Goal: Task Accomplishment & Management: Complete application form

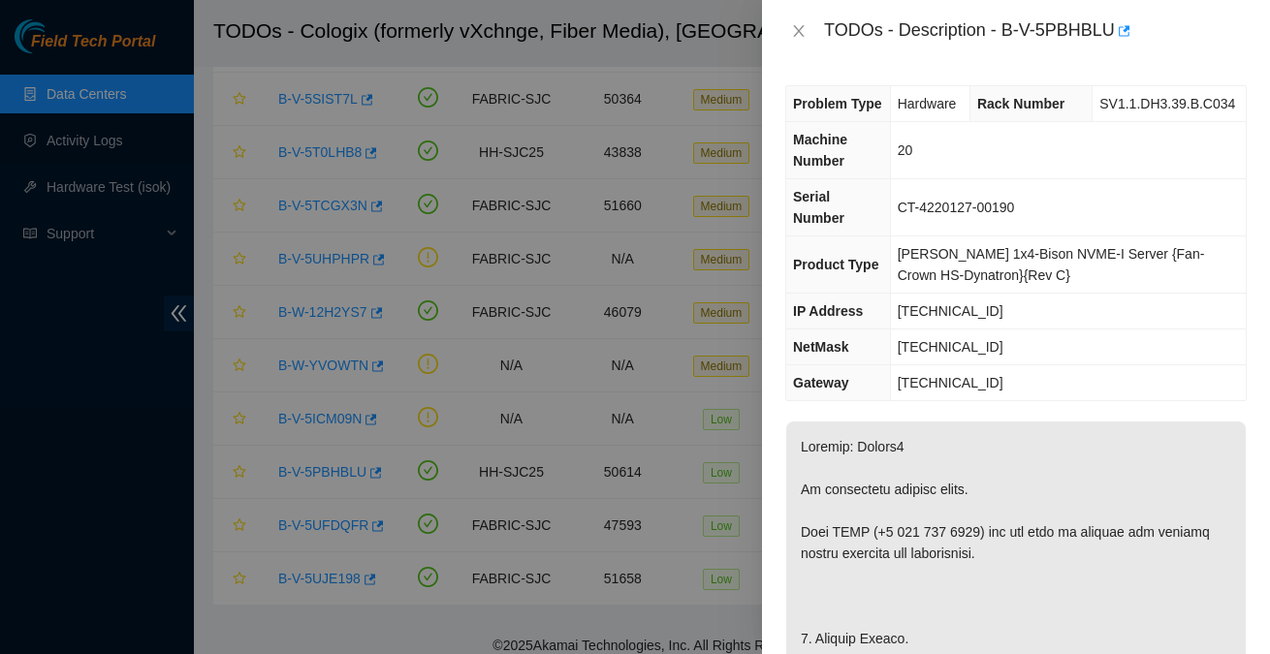
click at [1011, 31] on div "TODOs - Description - B-V-5PBHBLU" at bounding box center [1035, 31] width 423 height 31
click at [1007, 31] on div "TODOs - Description - B-V-5PBHBLU" at bounding box center [1035, 31] width 423 height 31
click at [1115, 29] on div "TODOs - Description - B-V-5PBHBLU" at bounding box center [1035, 31] width 423 height 31
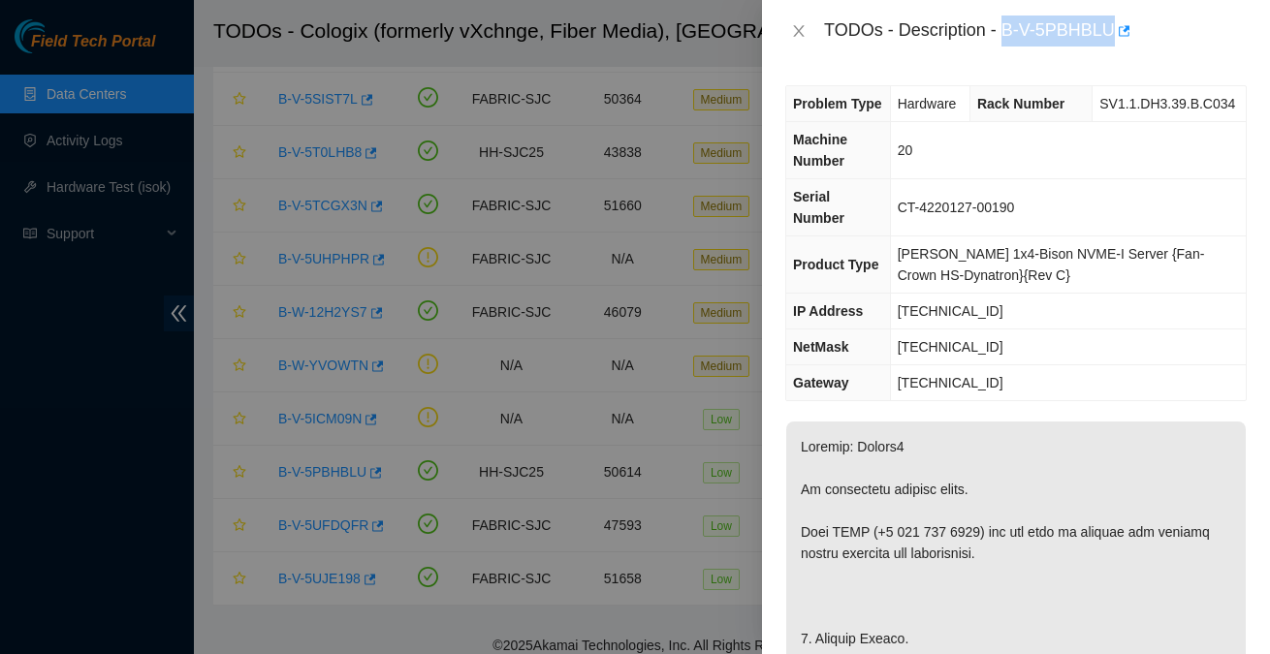
copy div "B-V-5PBHBLU"
click at [999, 111] on span "Rack Number" at bounding box center [1020, 104] width 87 height 16
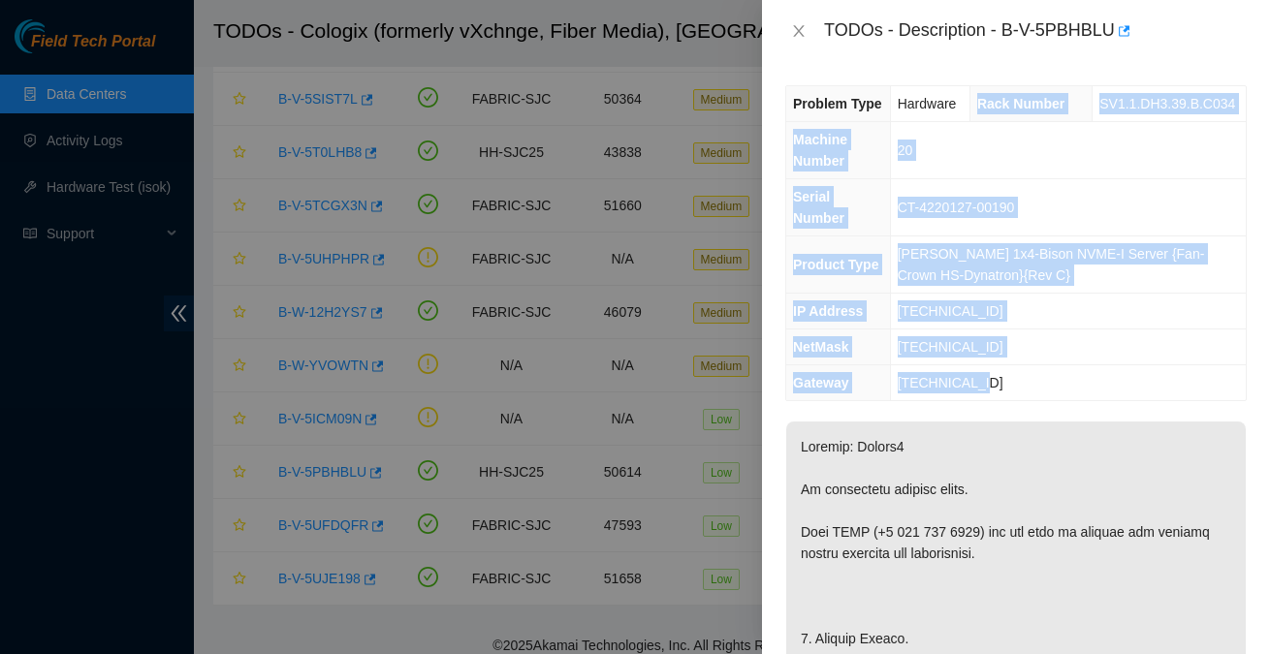
click at [997, 375] on td "72.246.3.129" at bounding box center [1068, 383] width 356 height 36
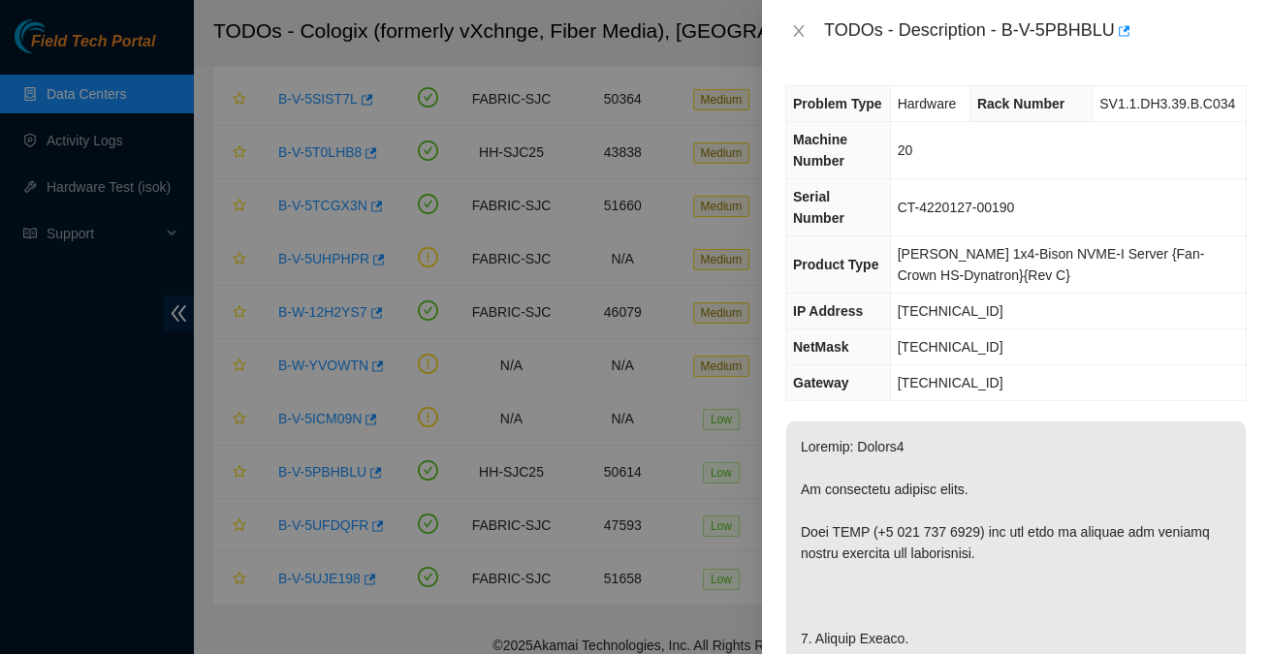
click at [983, 357] on td "[TECHNICAL_ID]" at bounding box center [1068, 348] width 356 height 36
click at [993, 111] on span "Rack Number" at bounding box center [1020, 104] width 87 height 16
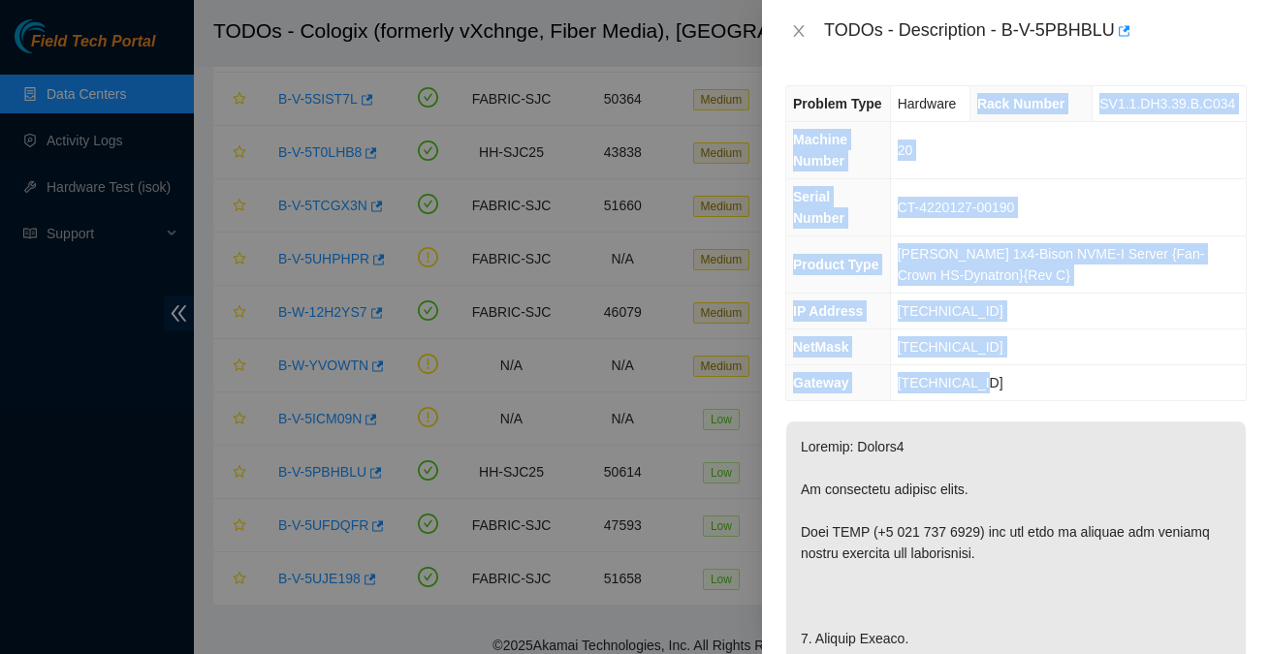
click at [990, 375] on span "72.246.3.129" at bounding box center [951, 383] width 106 height 16
copy tbody "Rack Number SV1.1.DH3.39.B.C034 Machine Number 20 Serial Number CT-4220127-0019…"
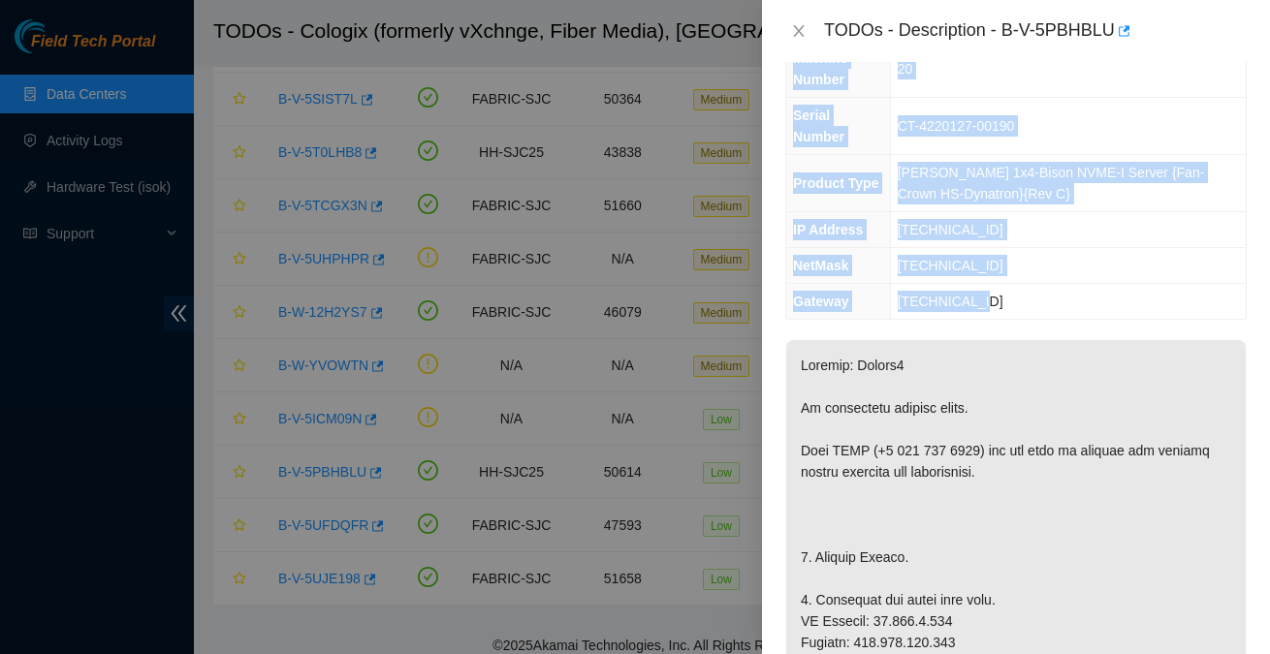
scroll to position [103, 0]
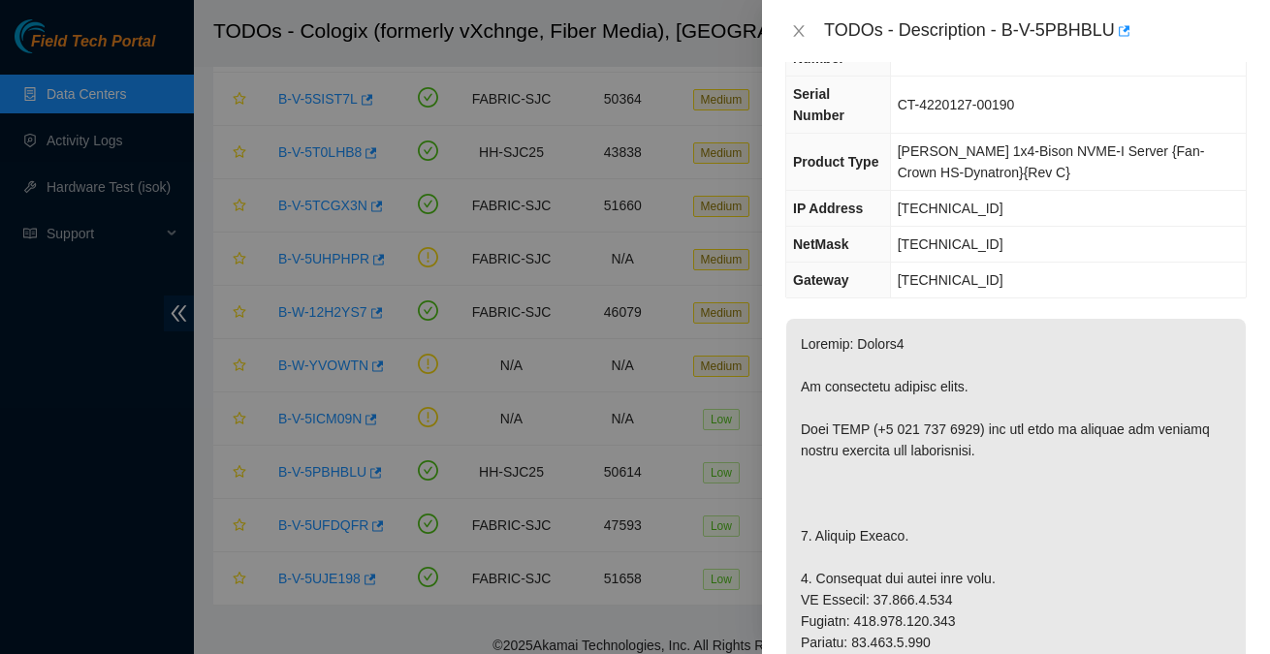
click at [952, 290] on td "72.246.3.129" at bounding box center [1068, 281] width 356 height 36
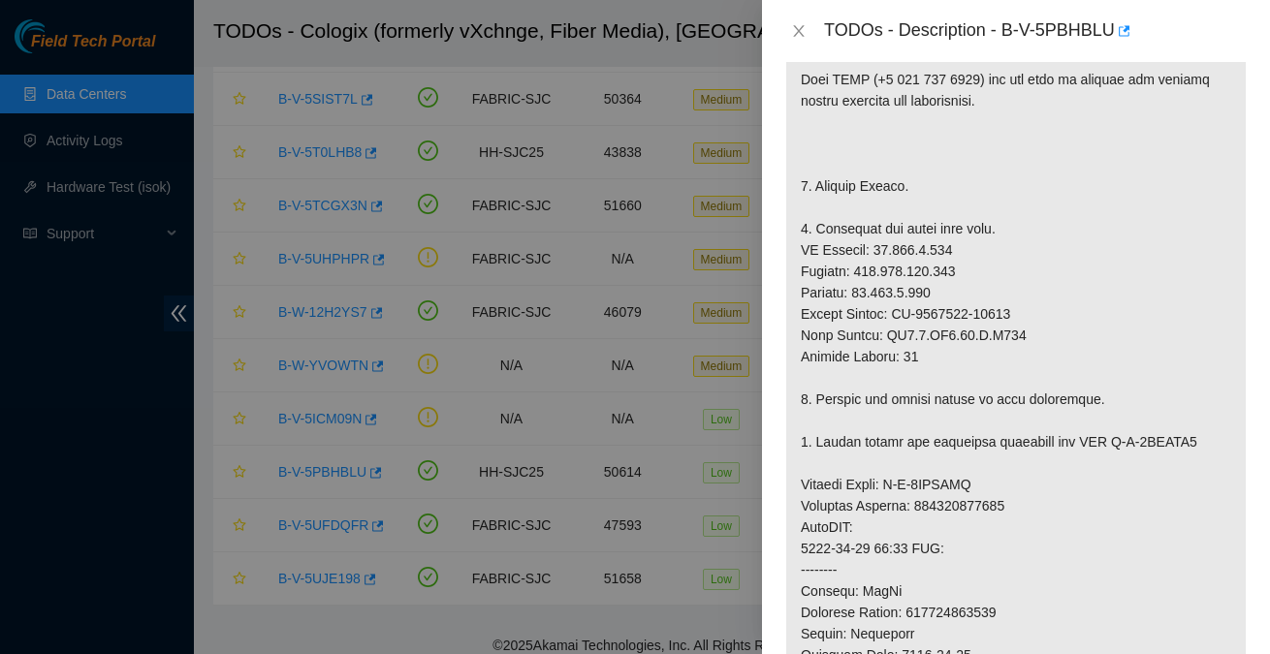
scroll to position [454, 0]
click at [972, 500] on p at bounding box center [1016, 505] width 460 height 1074
copy p "417328421810"
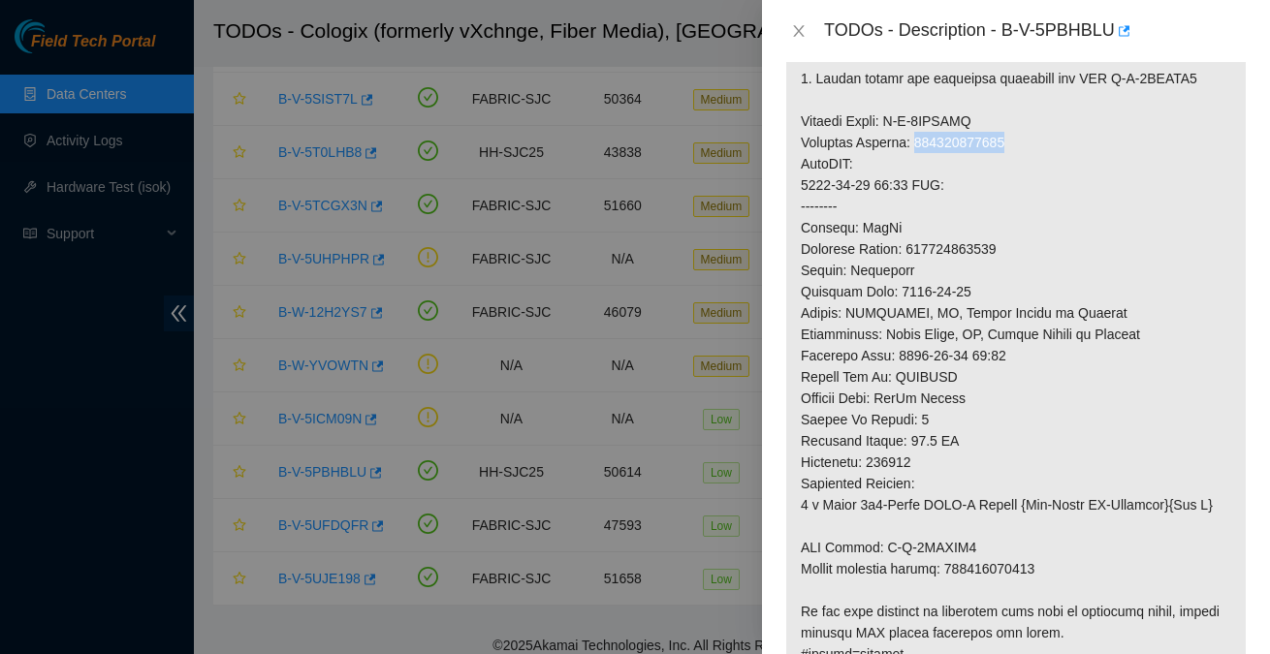
scroll to position [821, 0]
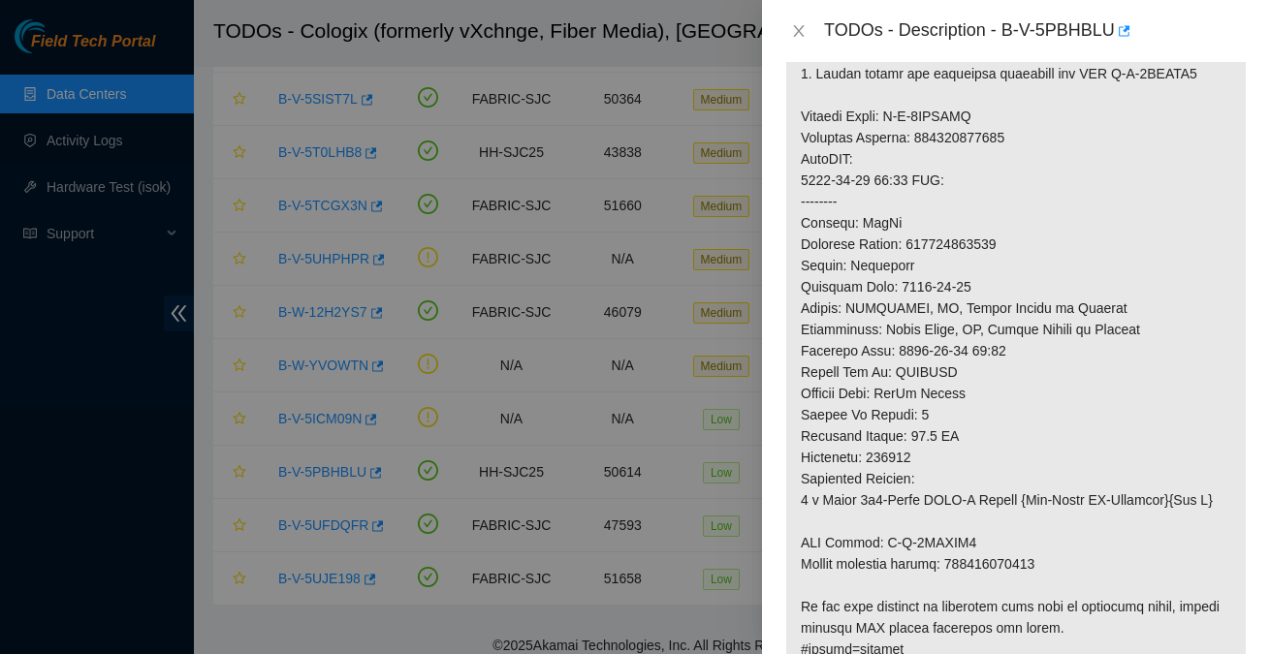
click at [1001, 584] on p at bounding box center [1016, 138] width 460 height 1074
copy p "417328421820"
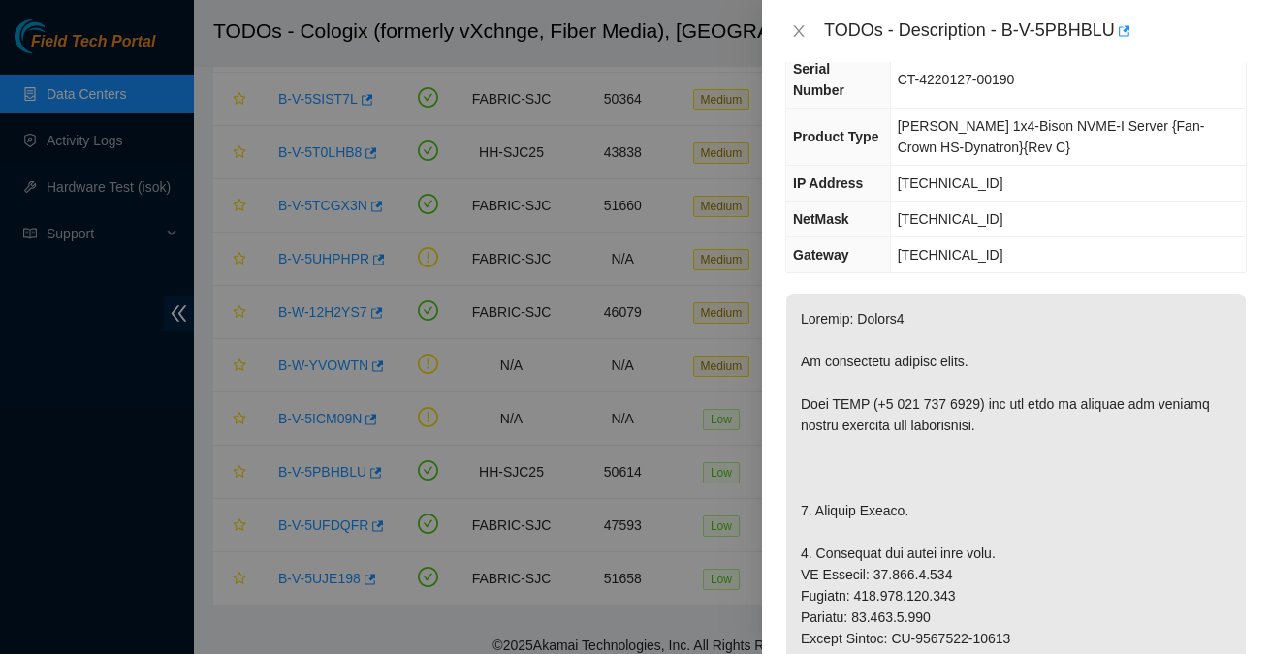
scroll to position [0, 0]
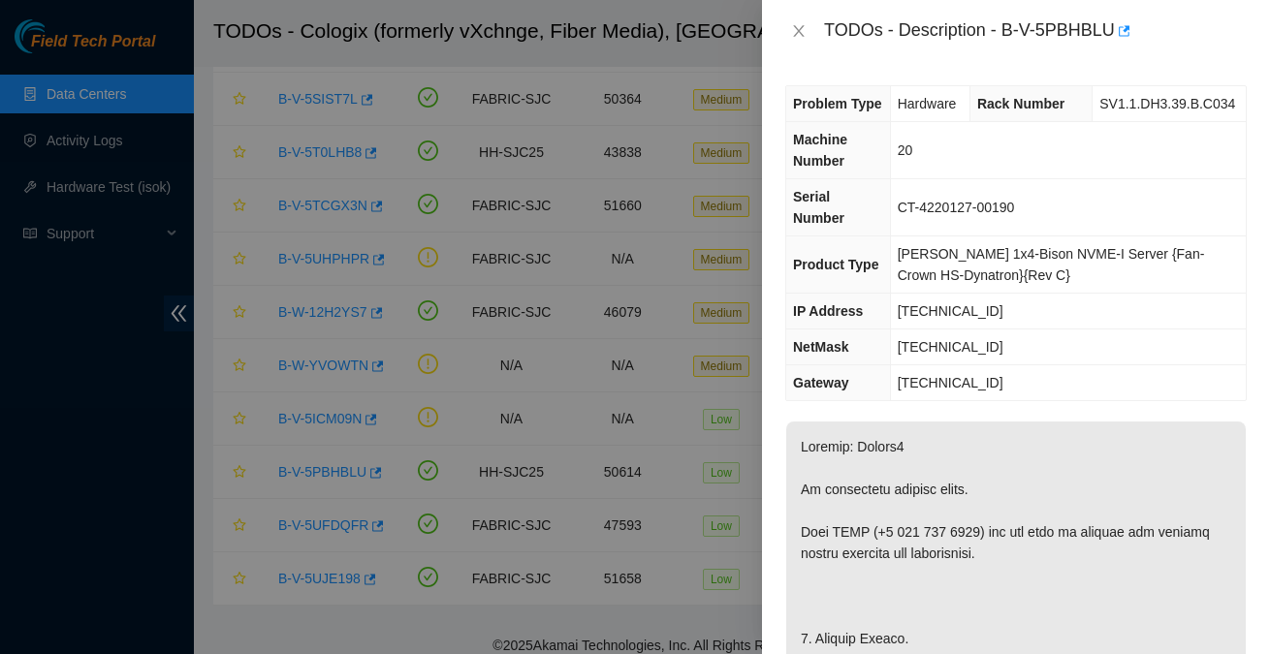
click at [910, 210] on span "CT-4220127-00190" at bounding box center [956, 208] width 117 height 16
click at [1015, 215] on span "CT-4220127-00190" at bounding box center [956, 208] width 117 height 16
copy span "CT-4220127-00190"
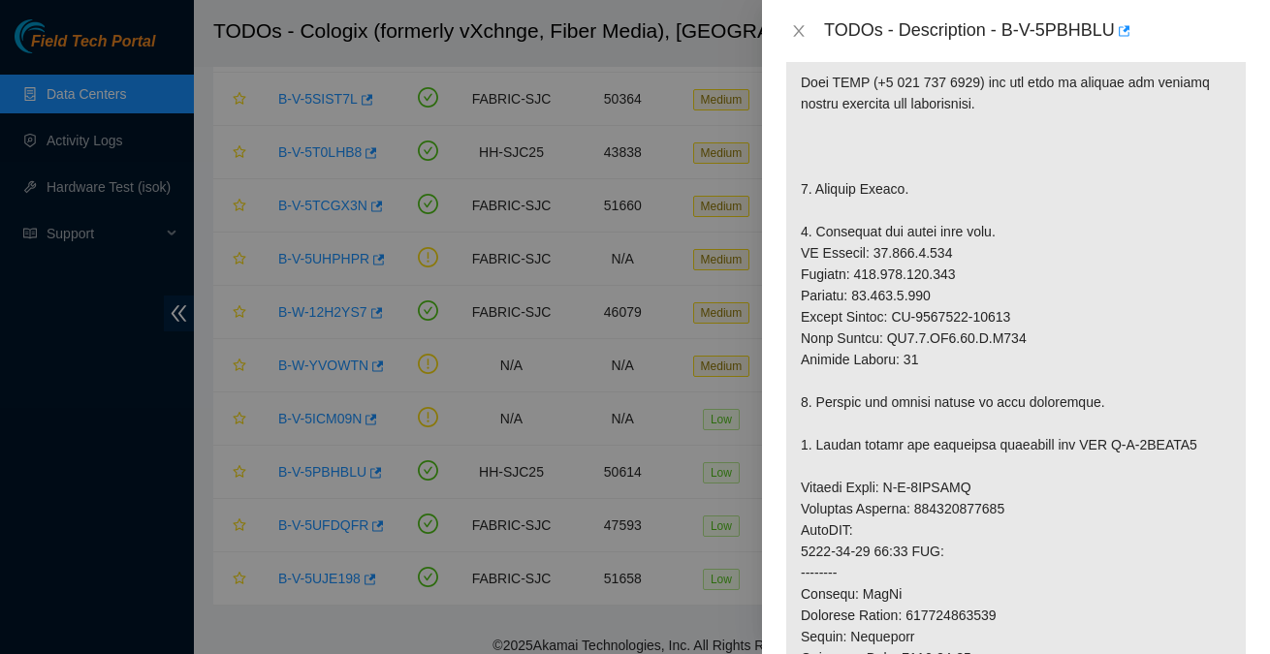
scroll to position [461, 0]
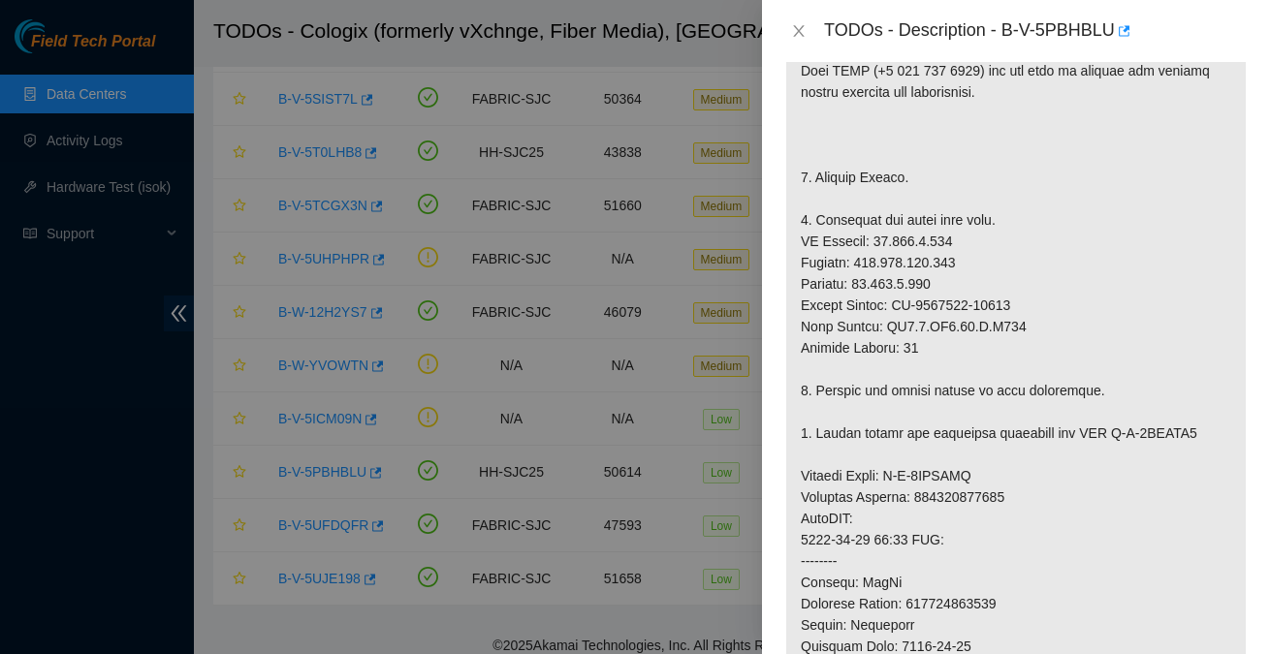
click at [825, 302] on p at bounding box center [1016, 497] width 460 height 1074
click at [1024, 300] on p at bounding box center [1016, 497] width 460 height 1074
copy p "Serial Number: CT-4220127-00192"
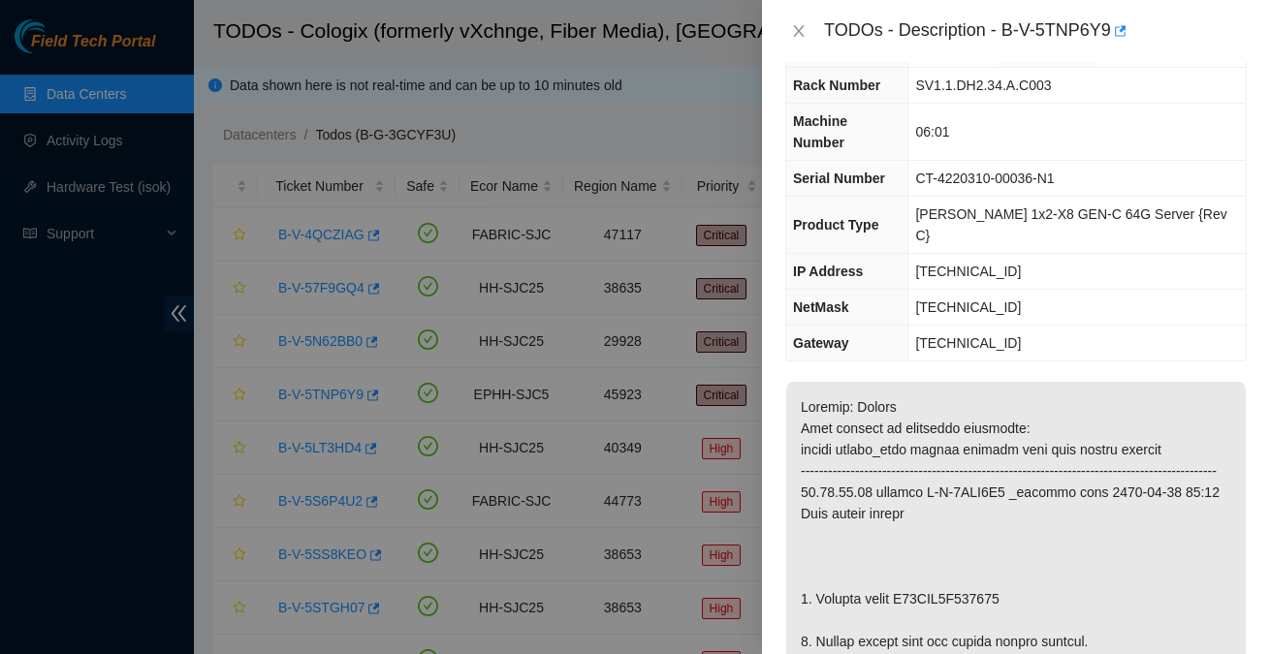
scroll to position [52, 0]
click at [795, 34] on icon "close" at bounding box center [799, 31] width 16 height 16
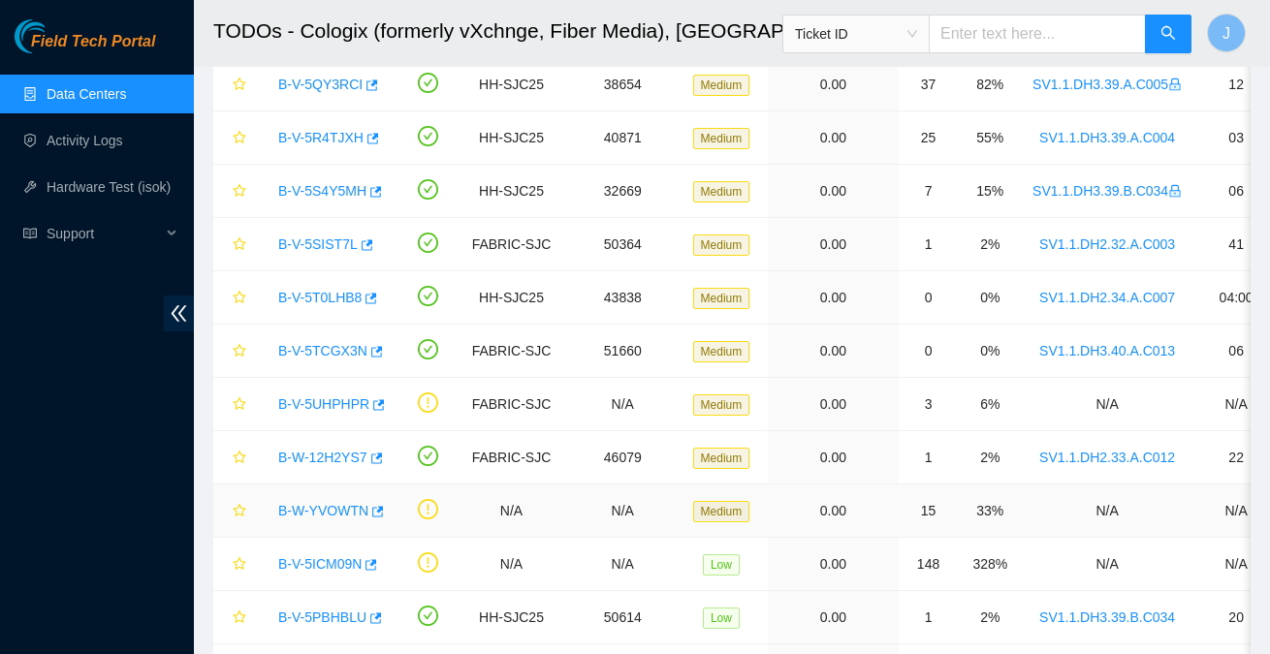
scroll to position [735, 0]
click at [330, 244] on link "B-V-5SIST7L" at bounding box center [317, 246] width 79 height 16
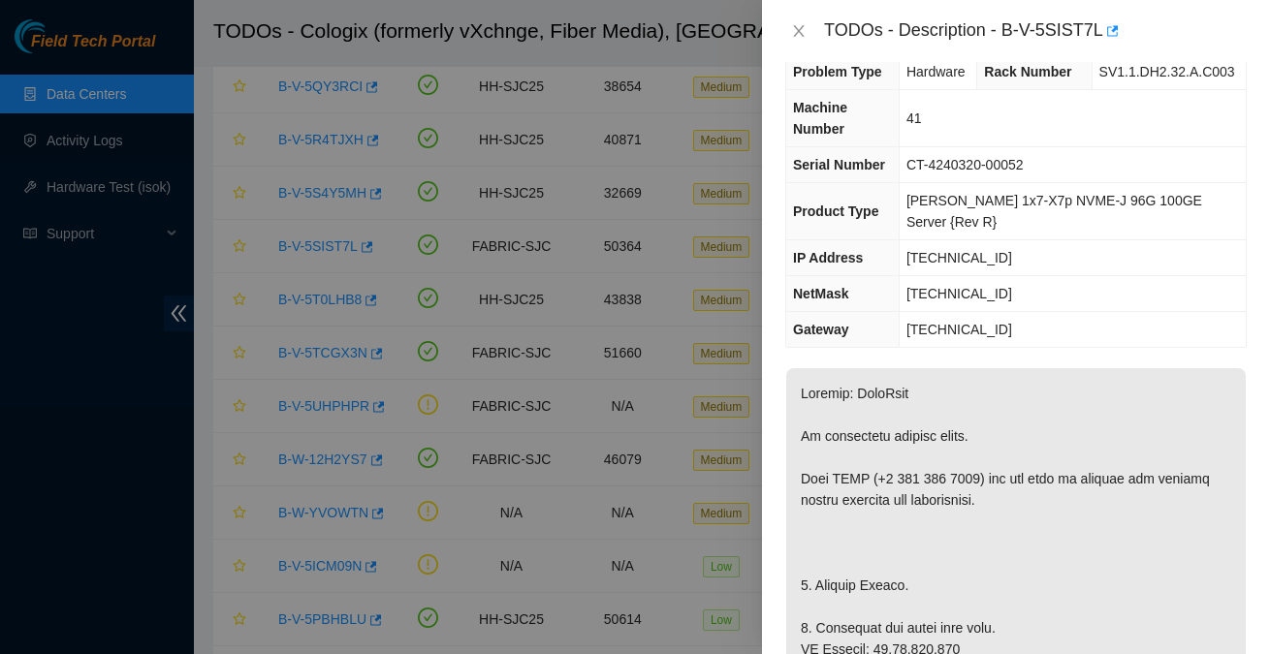
scroll to position [0, 0]
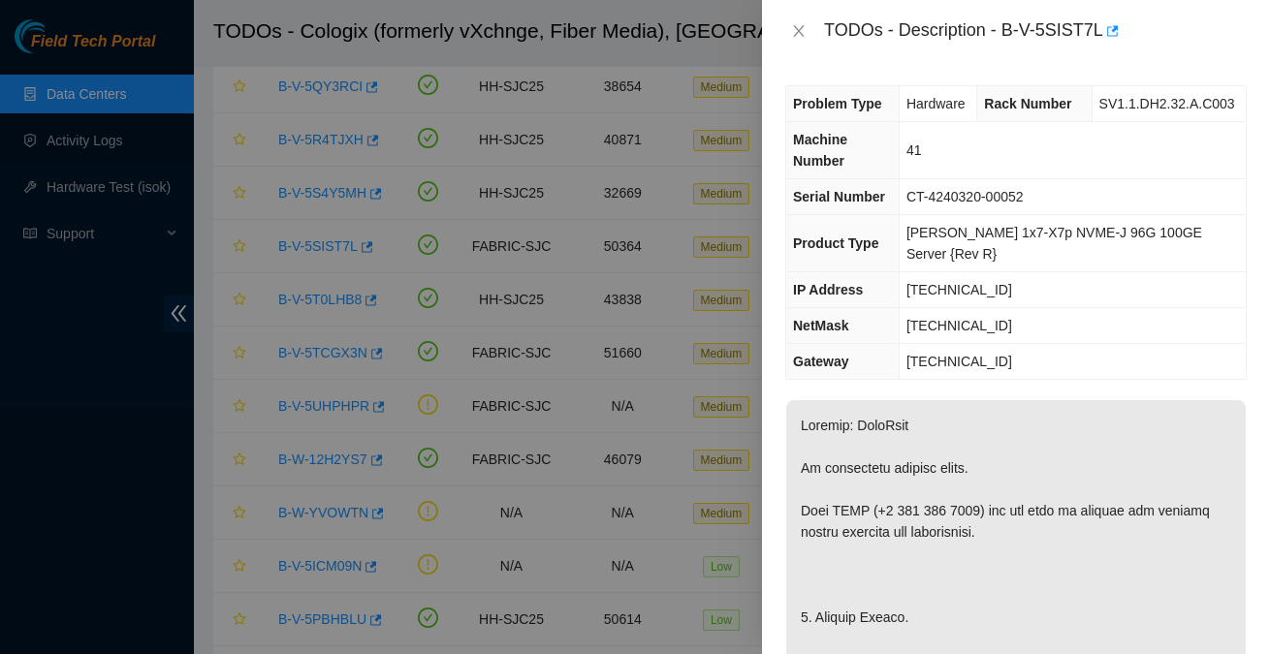
click at [1010, 31] on div "TODOs - Description - B-V-5SIST7L" at bounding box center [1035, 31] width 423 height 31
click at [1102, 43] on div "TODOs - Description - B-V-5SIST7L" at bounding box center [1035, 31] width 423 height 31
copy div "B-V-5SIST7L"
click at [950, 285] on span "[TECHNICAL_ID]" at bounding box center [959, 290] width 106 height 16
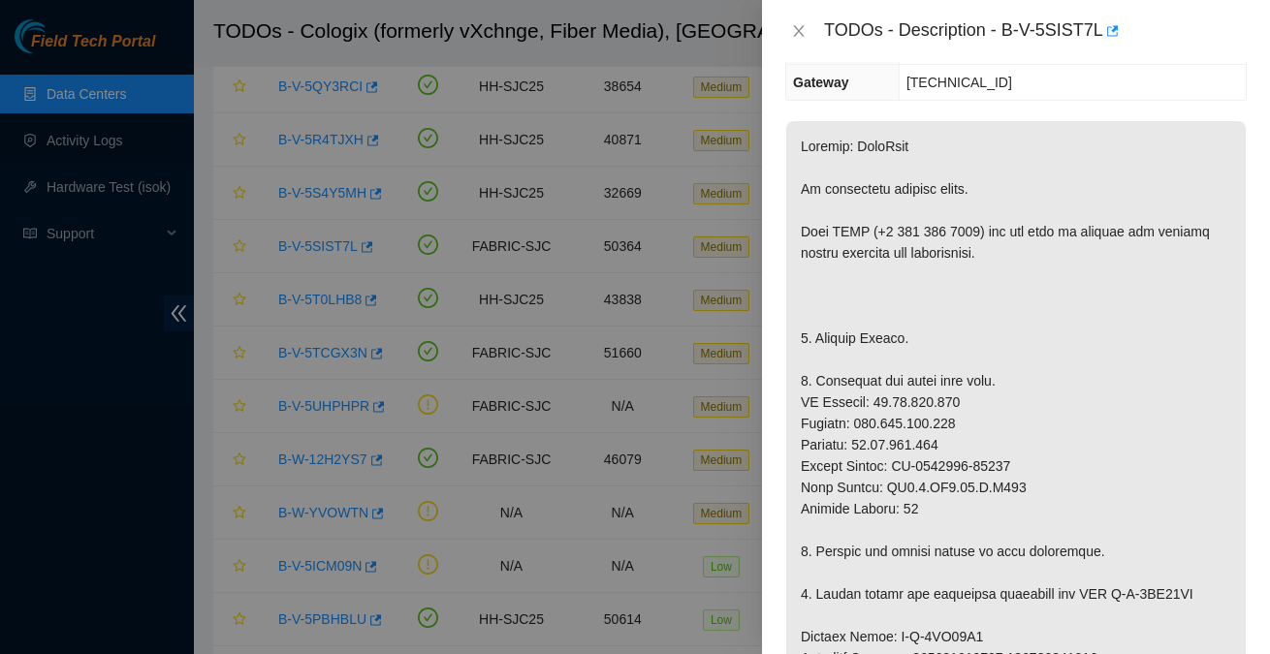
scroll to position [292, 0]
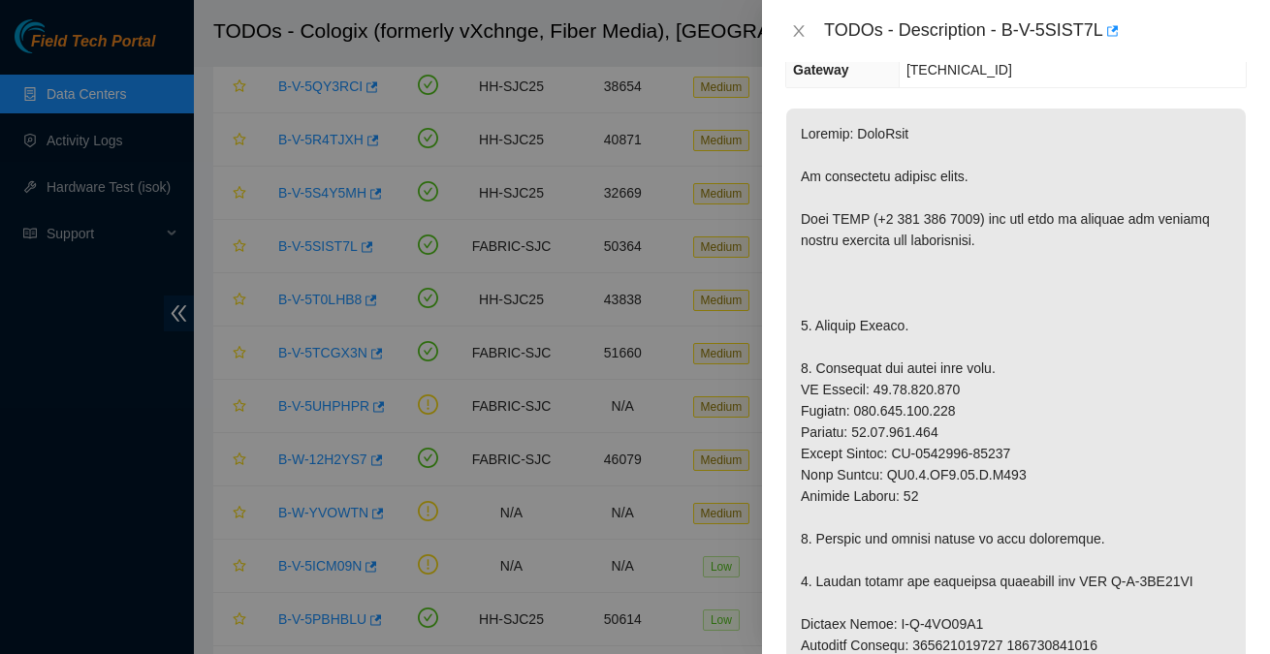
click at [1013, 31] on div "TODOs - Description - B-V-5SIST7L" at bounding box center [1035, 31] width 423 height 31
click at [1010, 31] on div "TODOs - Description - B-V-5SIST7L" at bounding box center [1035, 31] width 423 height 31
click at [1105, 33] on div "TODOs - Description - B-V-5SIST7L" at bounding box center [1035, 31] width 423 height 31
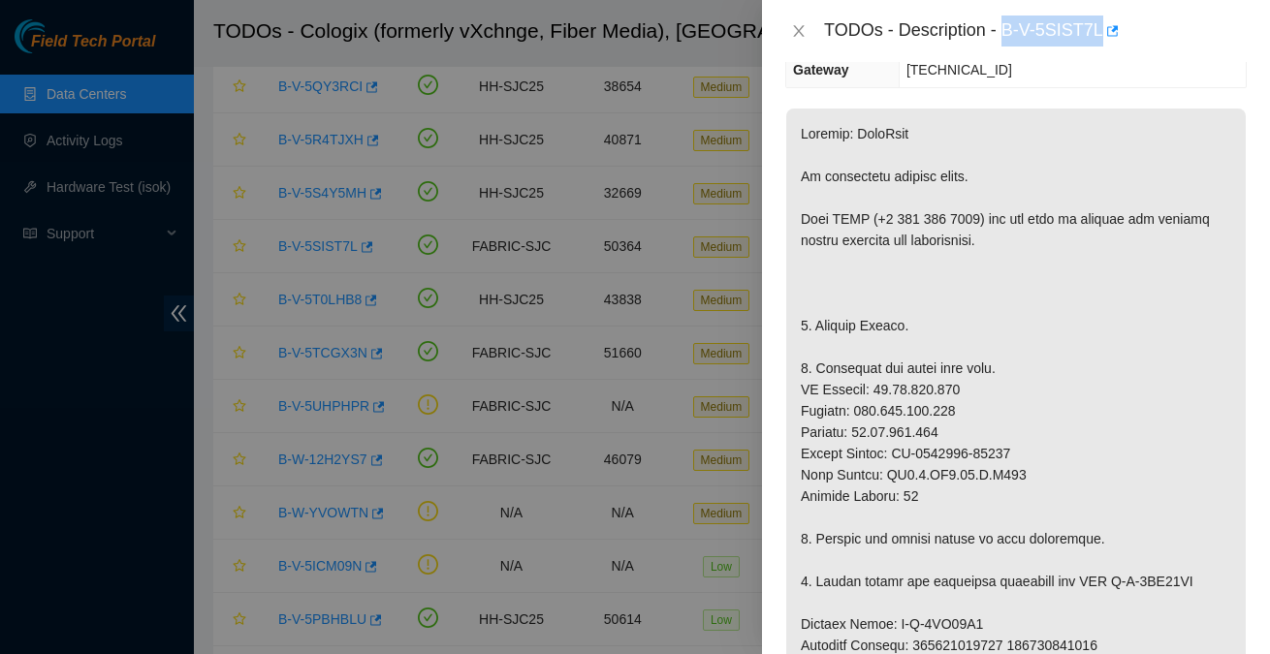
copy div "B-V-5SIST7L"
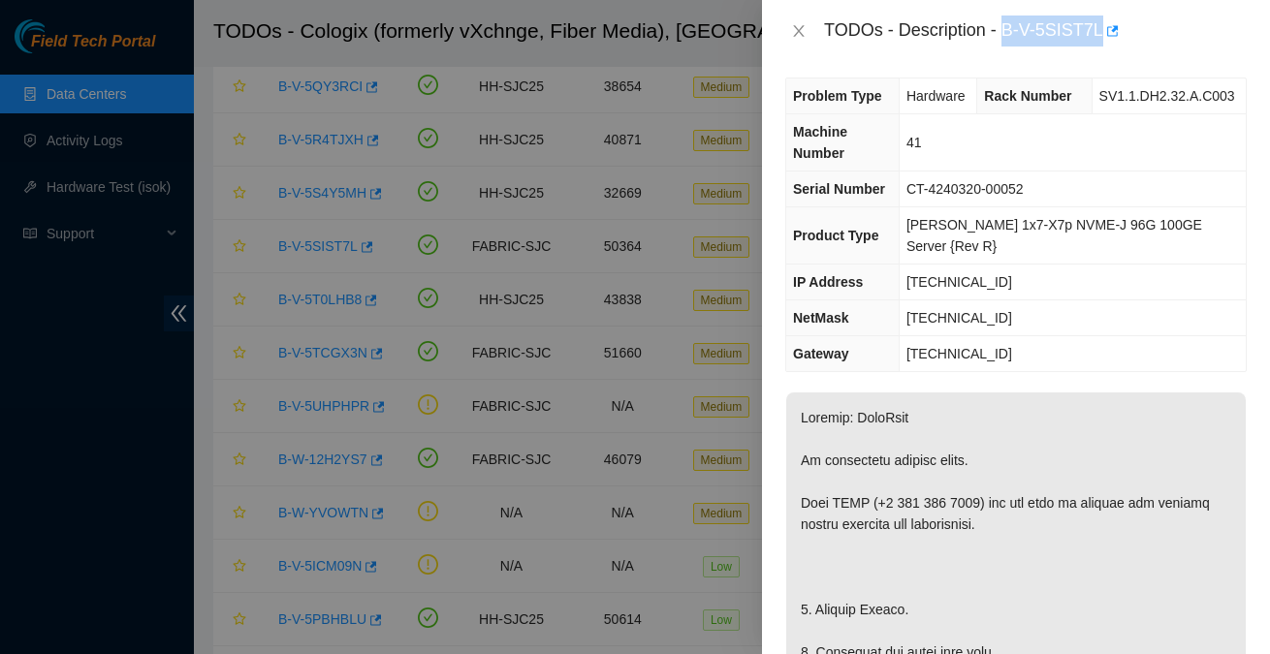
scroll to position [0, 0]
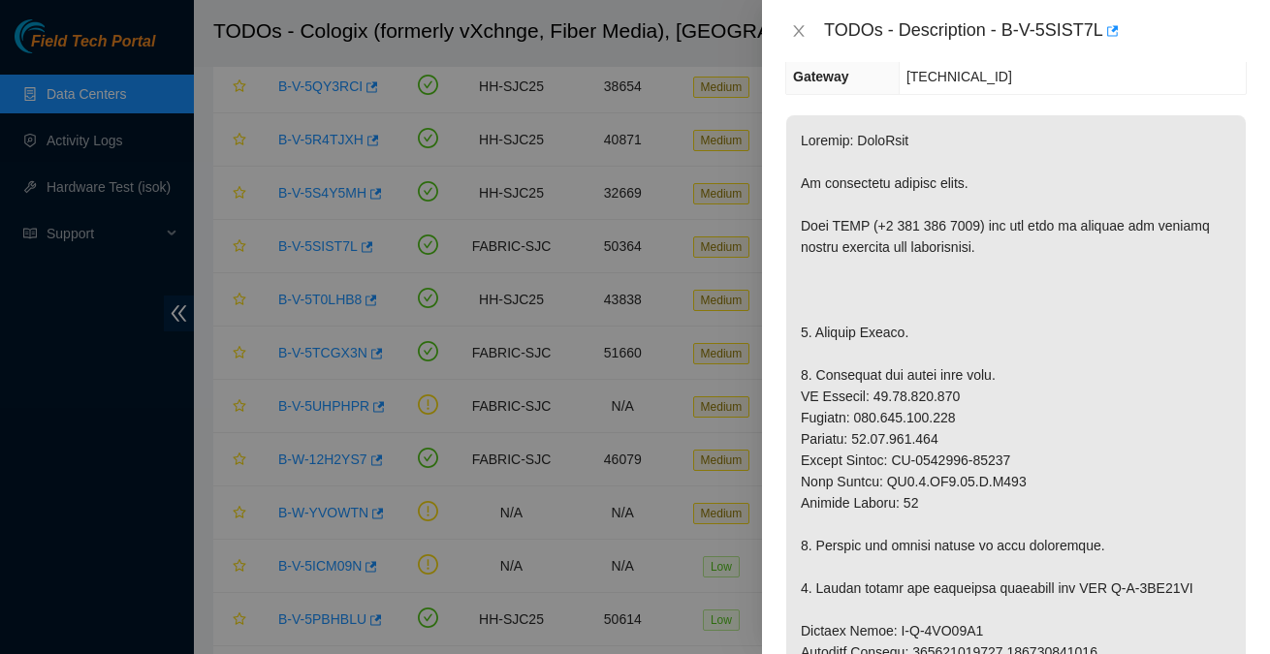
scroll to position [293, 0]
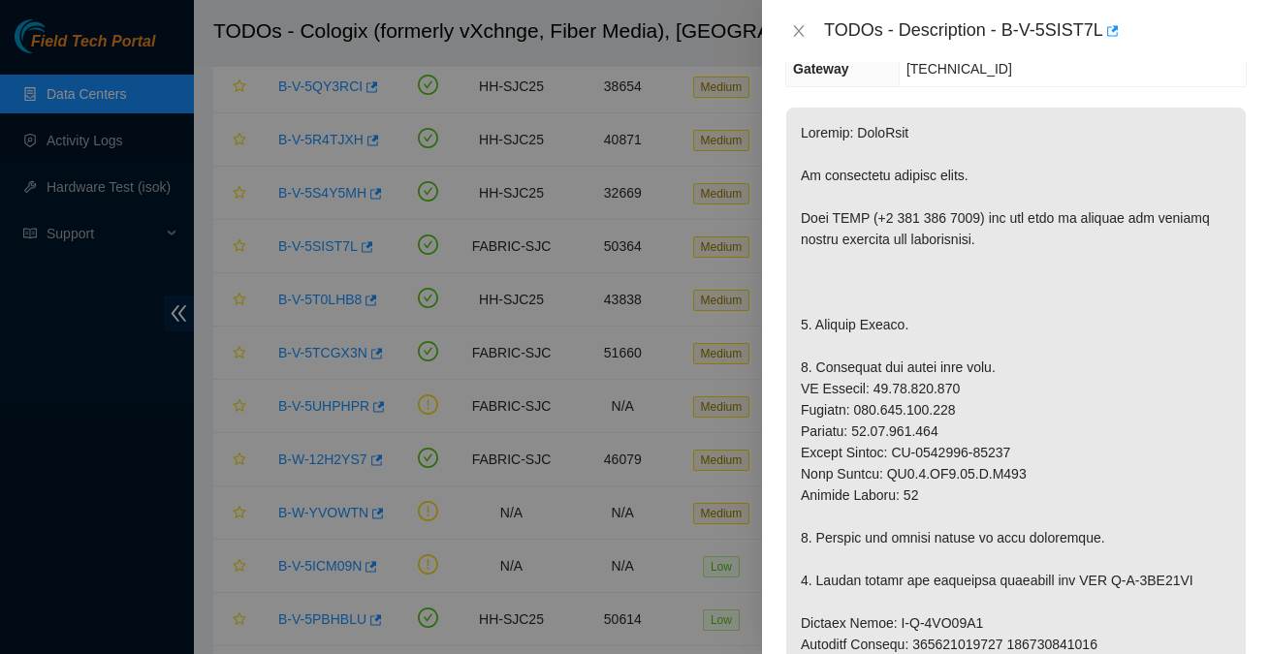
click at [807, 387] on p at bounding box center [1016, 655] width 460 height 1095
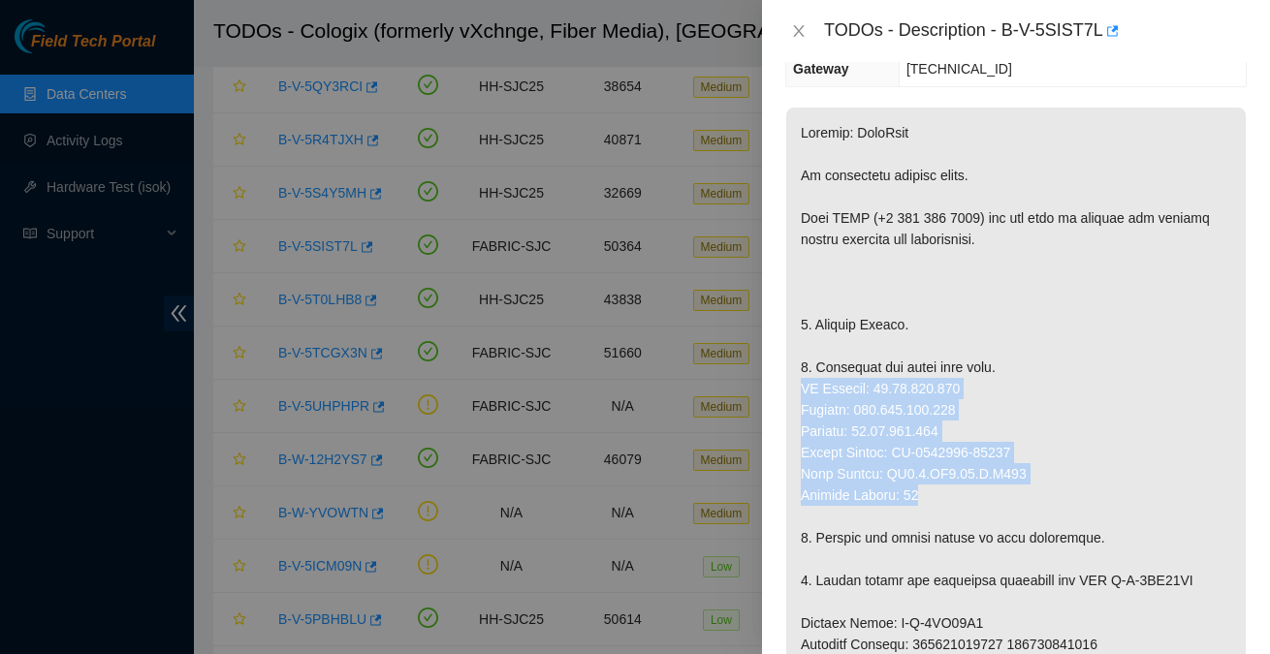
click at [928, 494] on p at bounding box center [1016, 655] width 460 height 1095
copy p "IP Address: 23.44.226.172 Netmask: 255.255.255.192 Gateway: 23.44.226.129 Seria…"
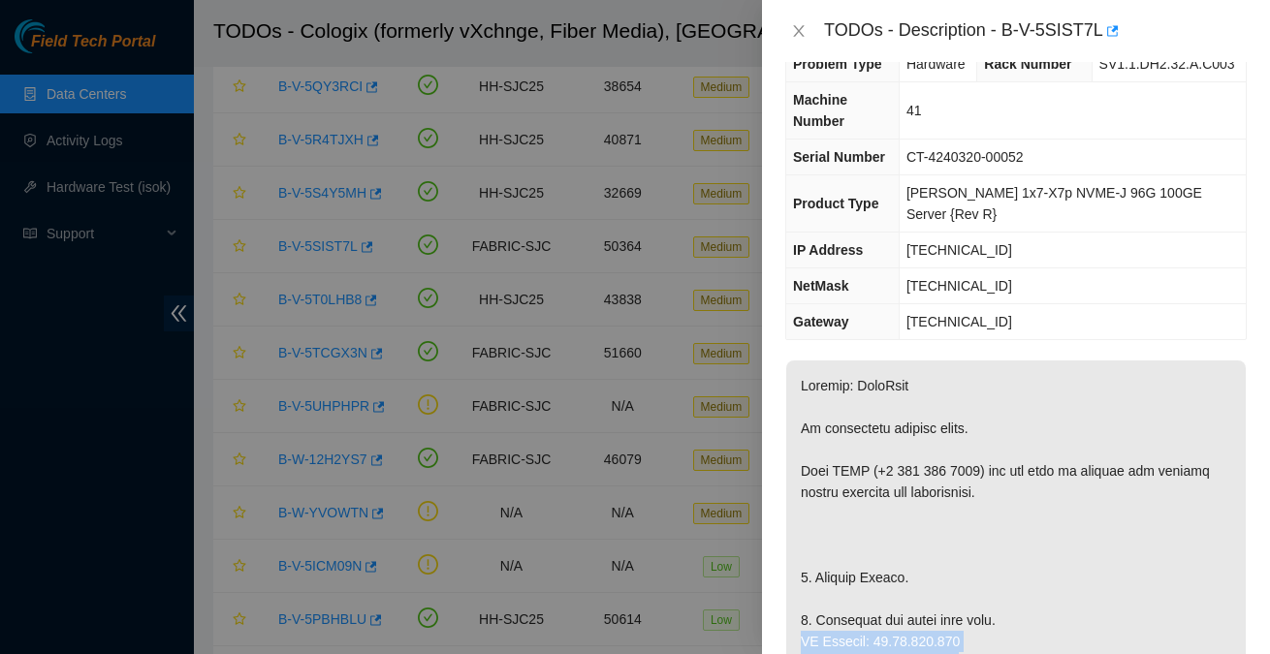
scroll to position [0, 0]
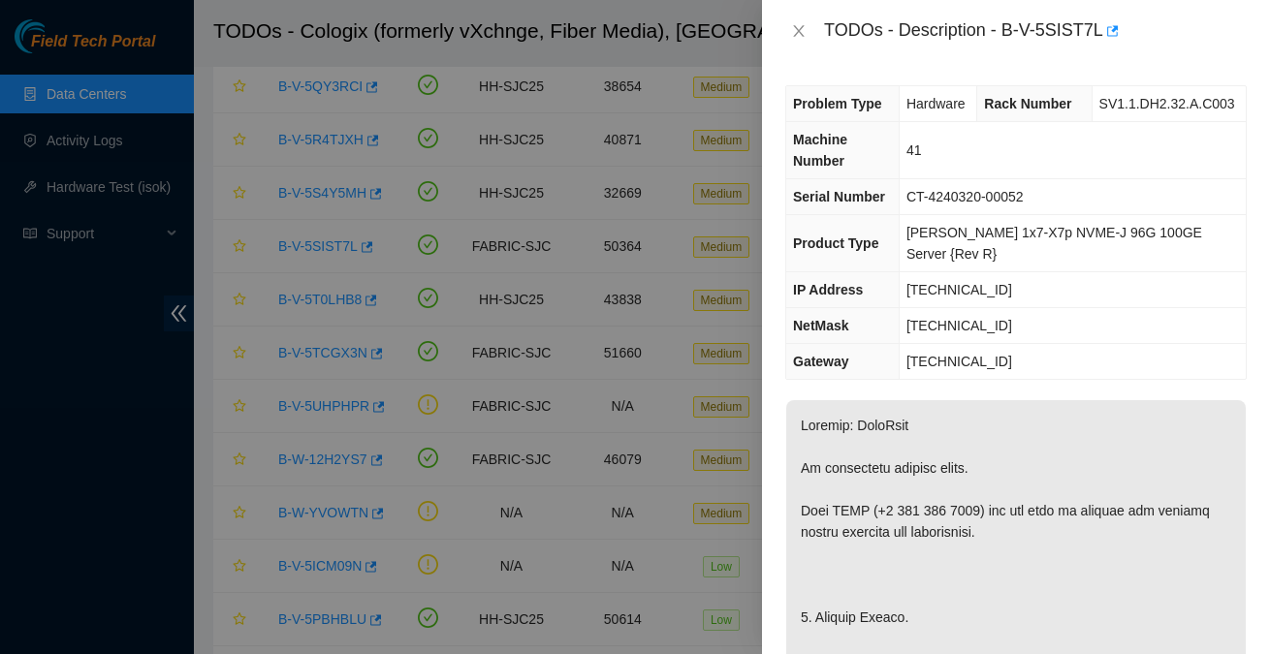
click at [1015, 109] on span "Rack Number" at bounding box center [1027, 104] width 87 height 16
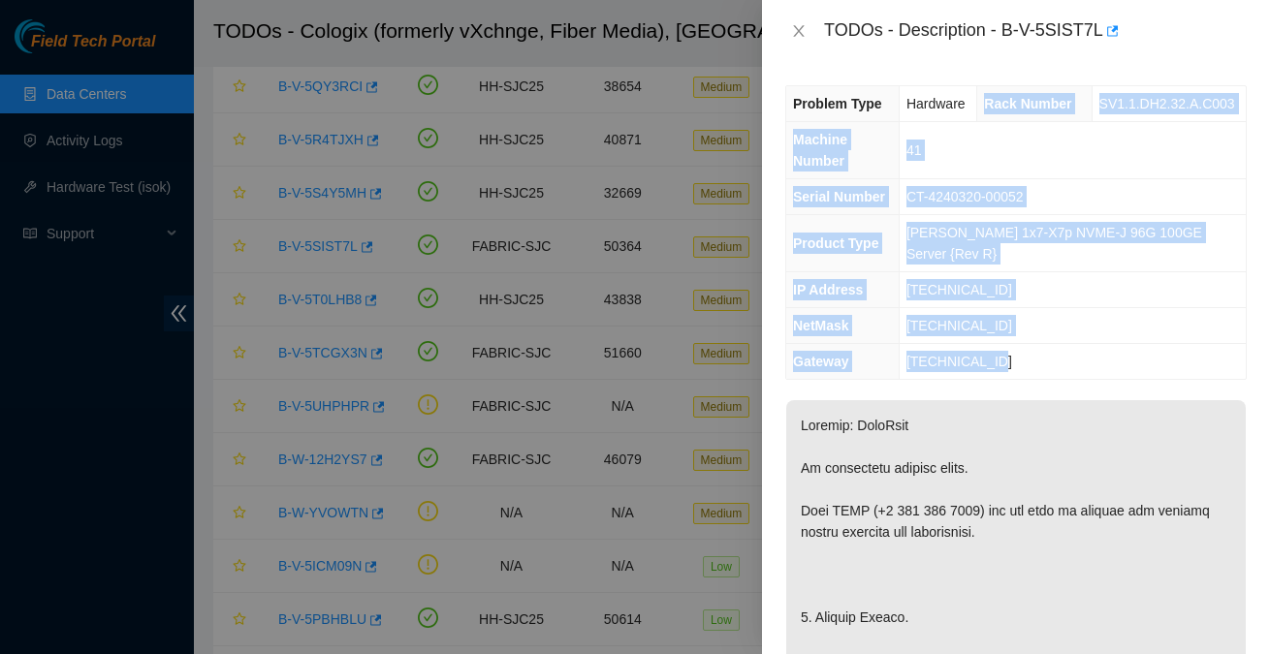
click at [1012, 358] on span "23.44.226.129" at bounding box center [959, 362] width 106 height 16
copy tbody "Rack Number SV1.1.DH2.32.A.C003 Machine Number 41 Serial Number CT-4240320-0005…"
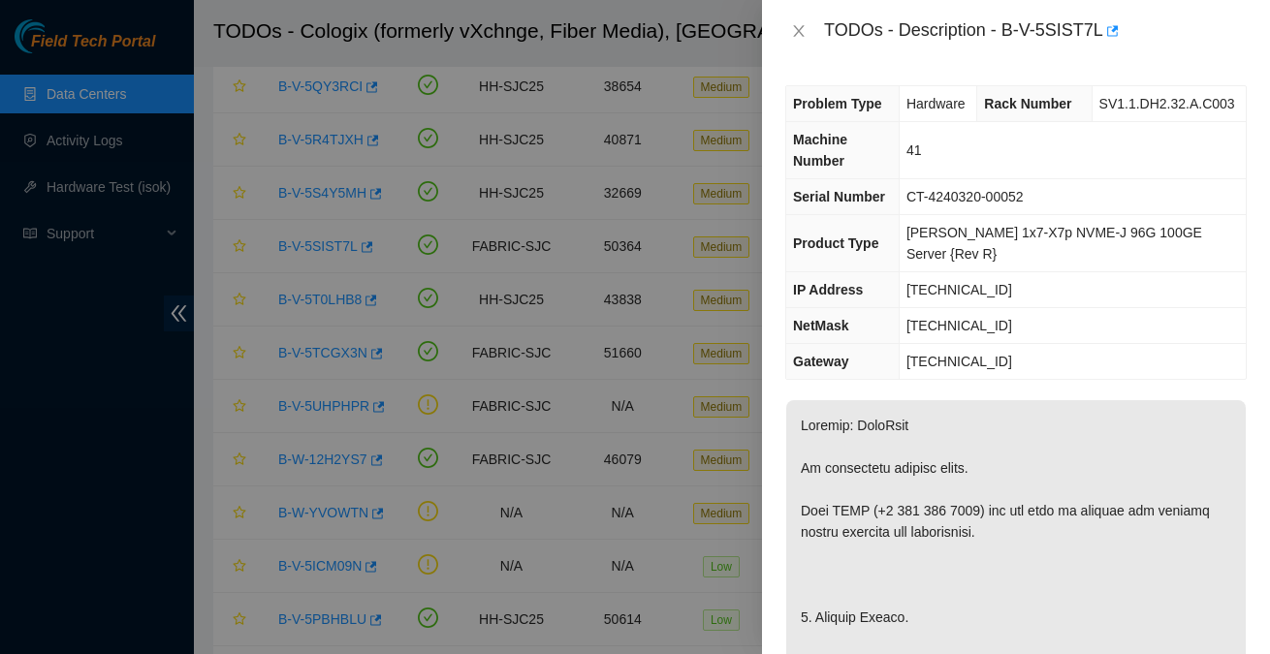
click at [101, 532] on div at bounding box center [635, 327] width 1270 height 654
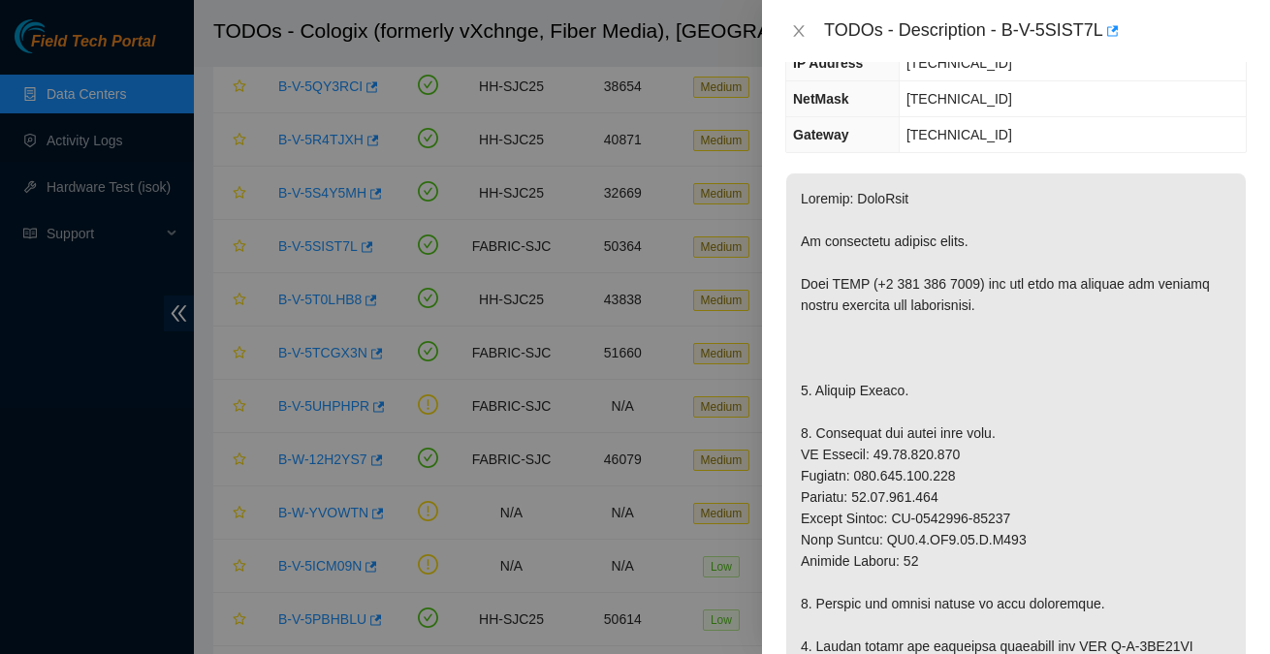
scroll to position [361, 0]
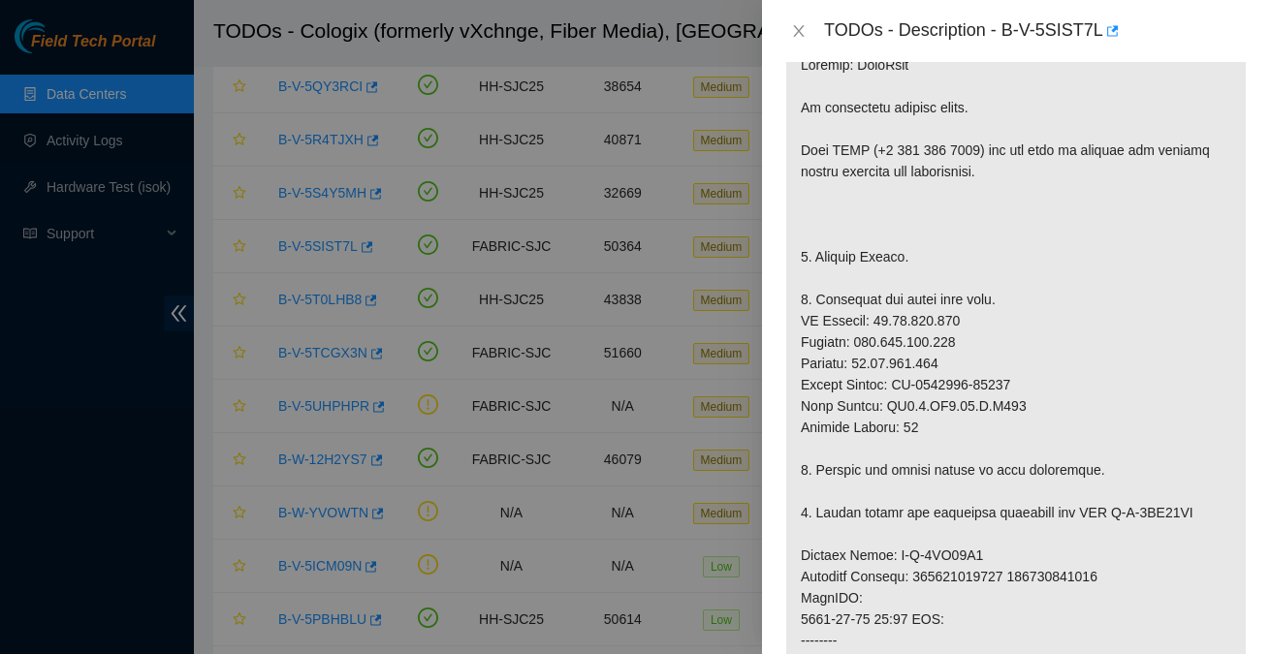
click at [802, 316] on p at bounding box center [1016, 587] width 460 height 1095
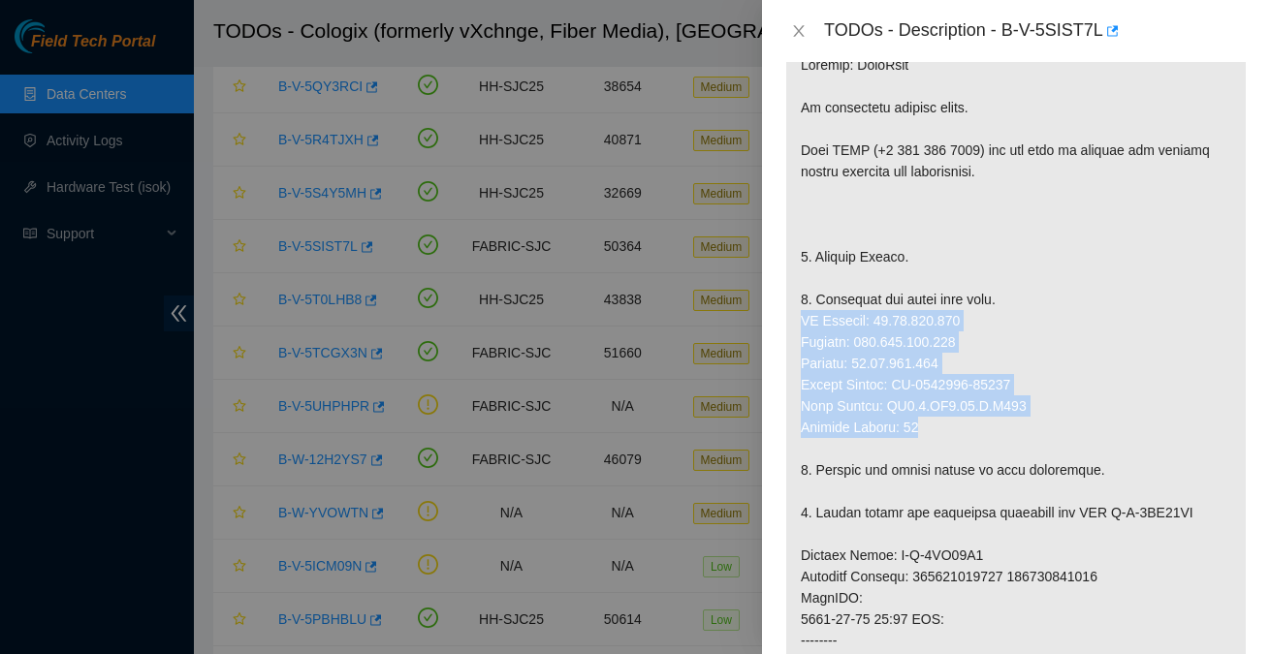
click at [935, 427] on p at bounding box center [1016, 587] width 460 height 1095
copy p "IP Address: 23.44.226.172 Netmask: 255.255.255.192 Gateway: 23.44.226.129 Seria…"
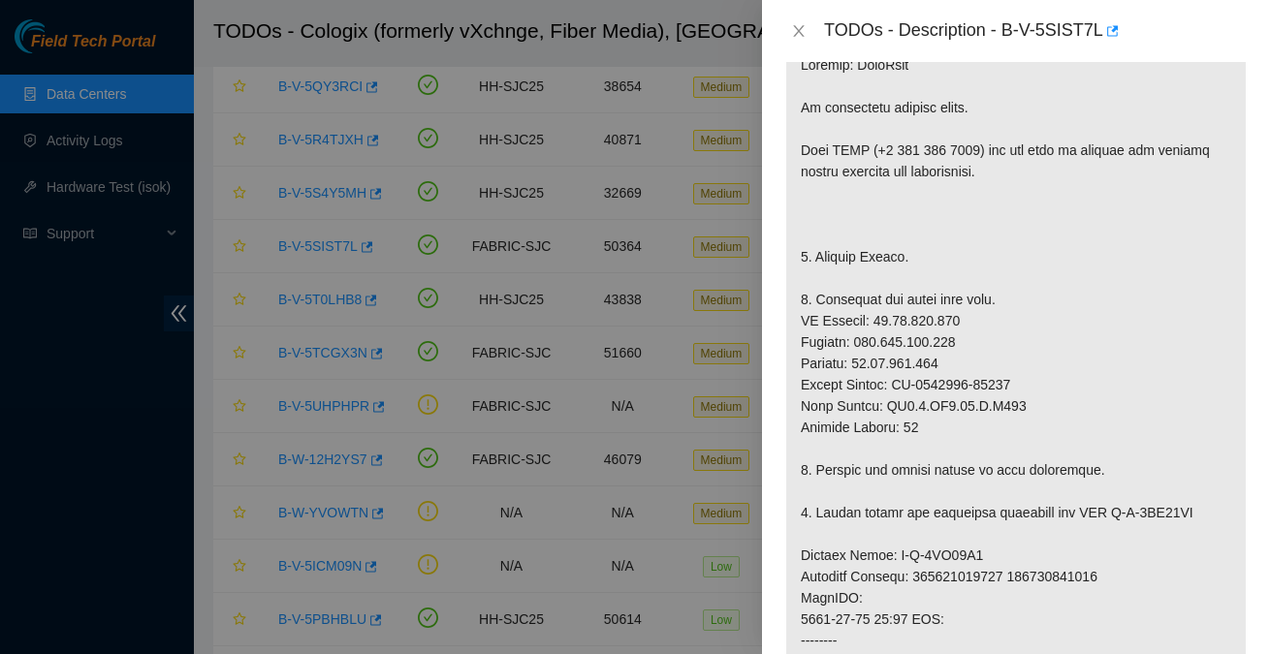
click at [923, 394] on p at bounding box center [1016, 587] width 460 height 1095
click at [906, 379] on p at bounding box center [1016, 587] width 460 height 1095
click at [1026, 384] on p at bounding box center [1016, 587] width 460 height 1095
copy p "CT-4210302-00132"
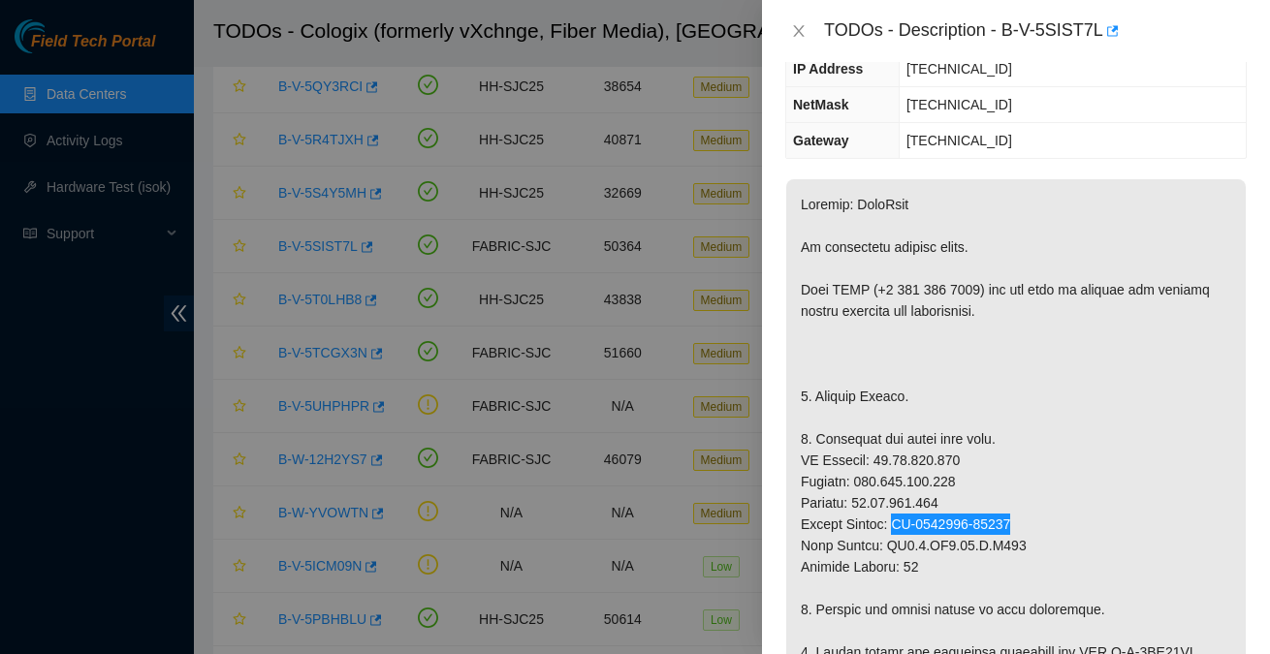
scroll to position [0, 0]
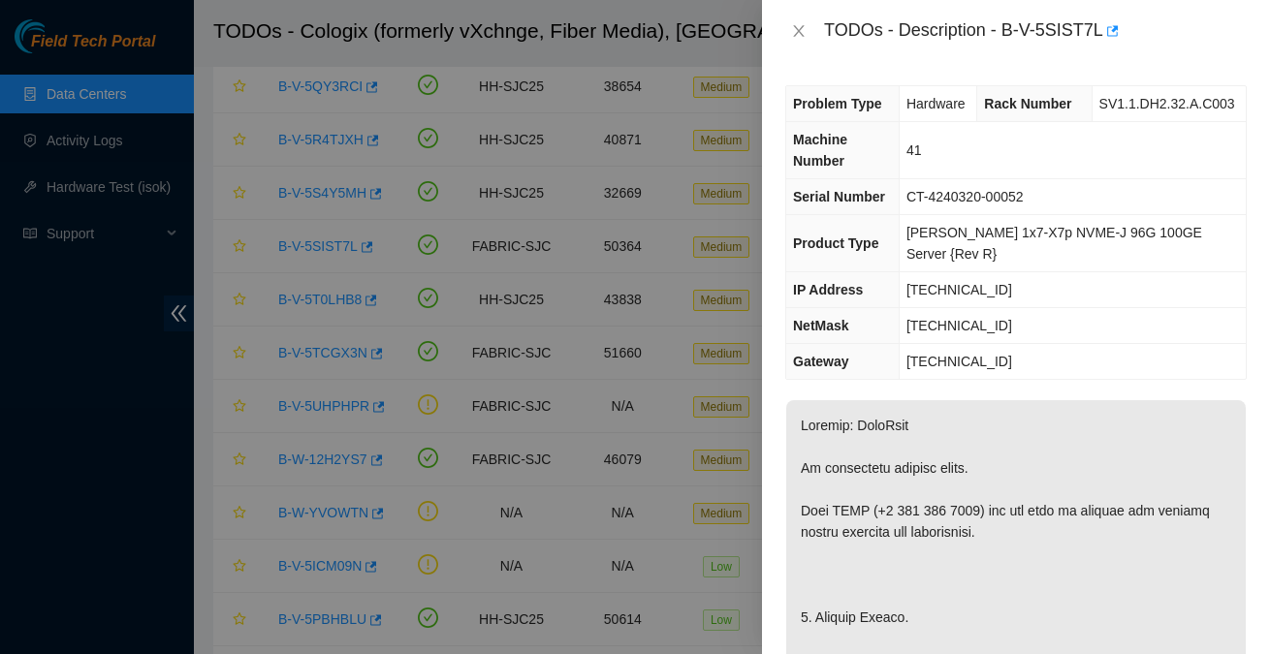
click at [928, 205] on span "CT-4240320-00052" at bounding box center [964, 197] width 117 height 16
click at [1024, 205] on span "CT-4240320-00052" at bounding box center [964, 197] width 117 height 16
copy span "CT-4240320-00052"
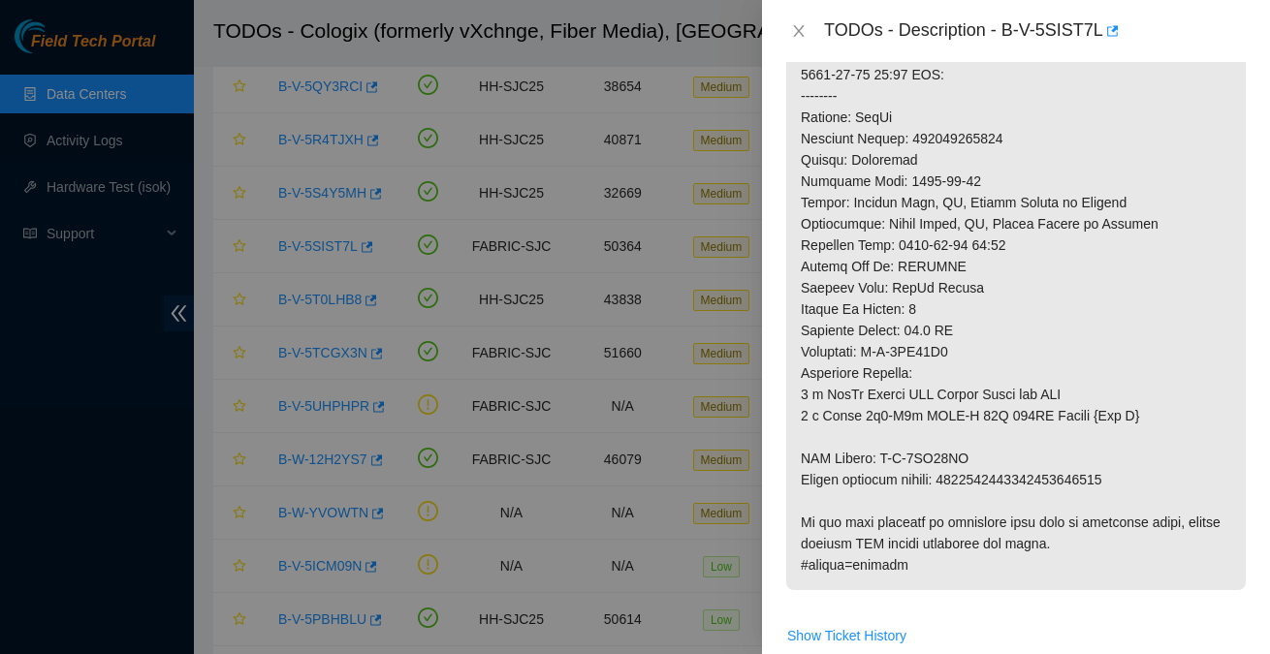
scroll to position [859, 0]
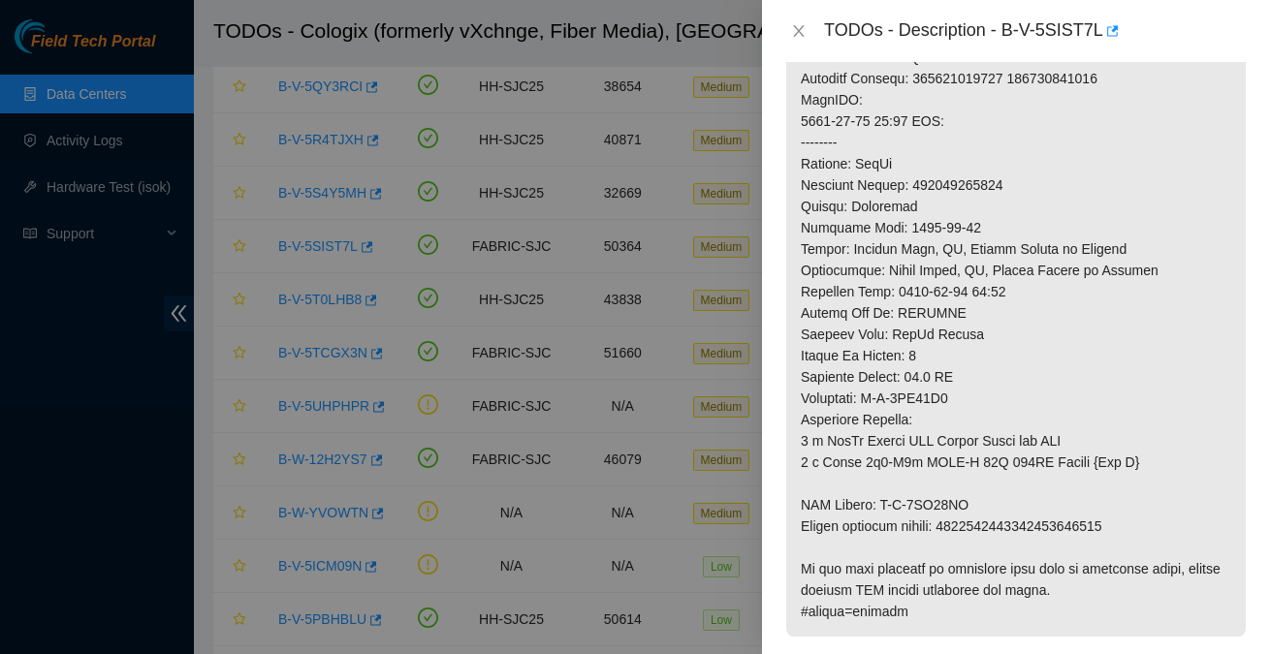
click at [950, 181] on p at bounding box center [1016, 88] width 460 height 1095
copy p "739263646270"
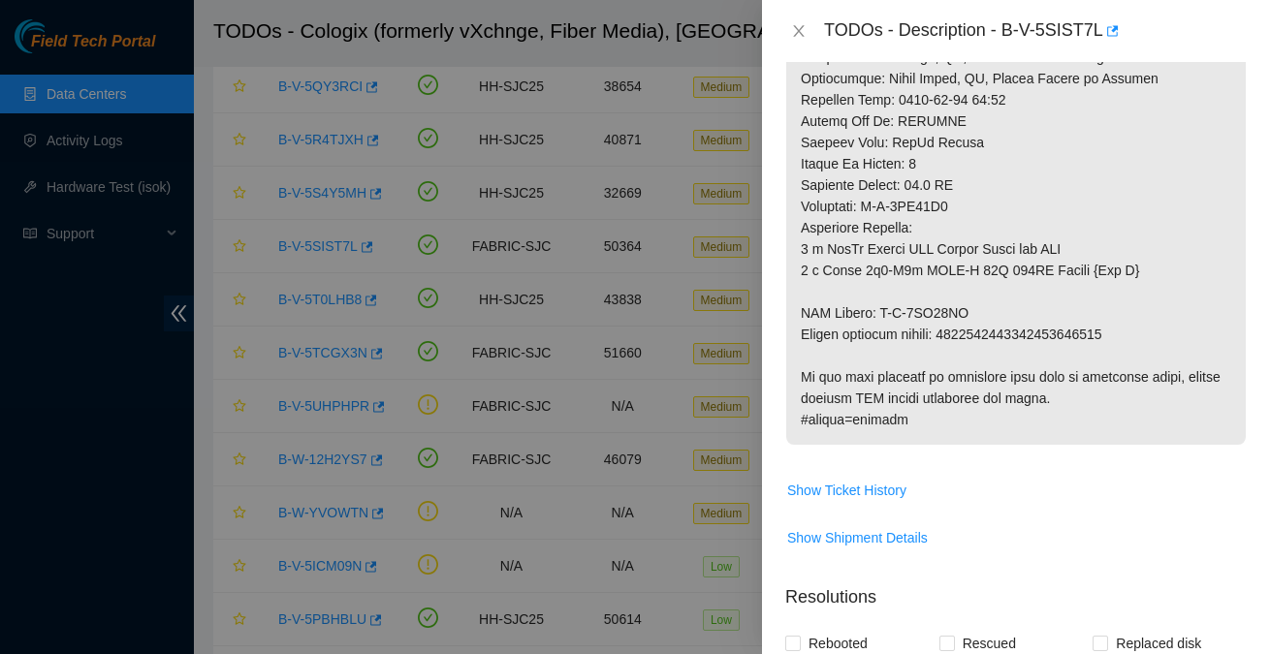
scroll to position [1043, 0]
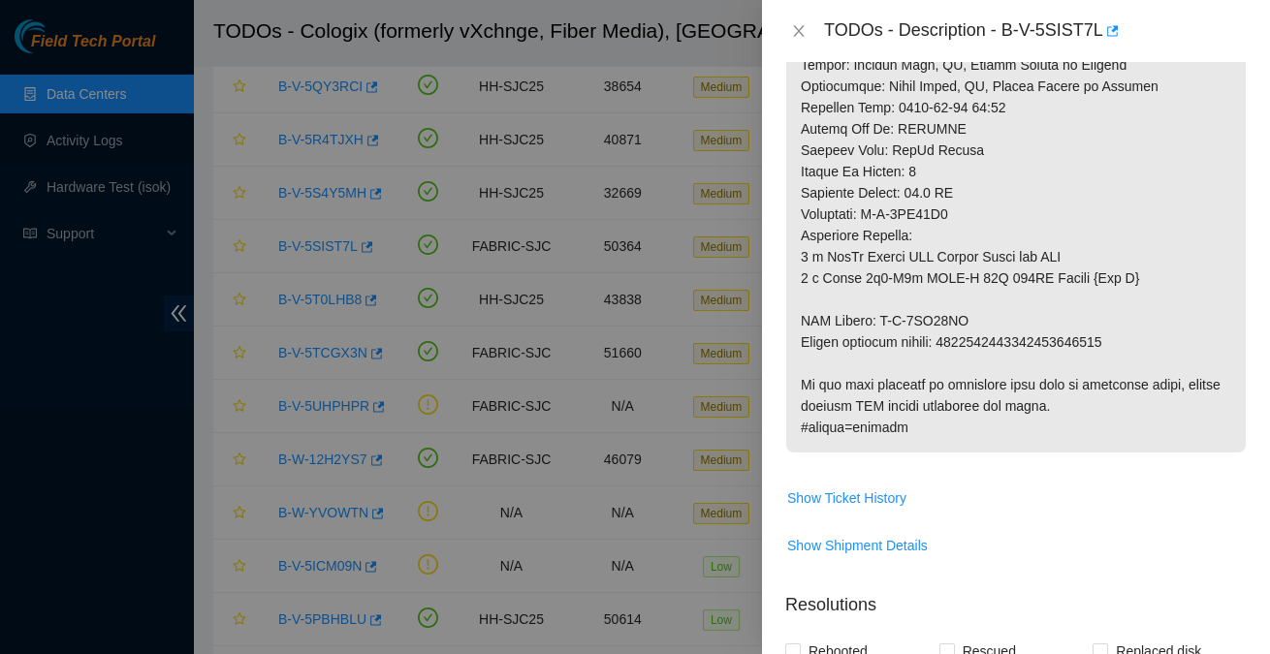
copy p "9612018969028700237544"
click at [114, 575] on div at bounding box center [635, 327] width 1270 height 654
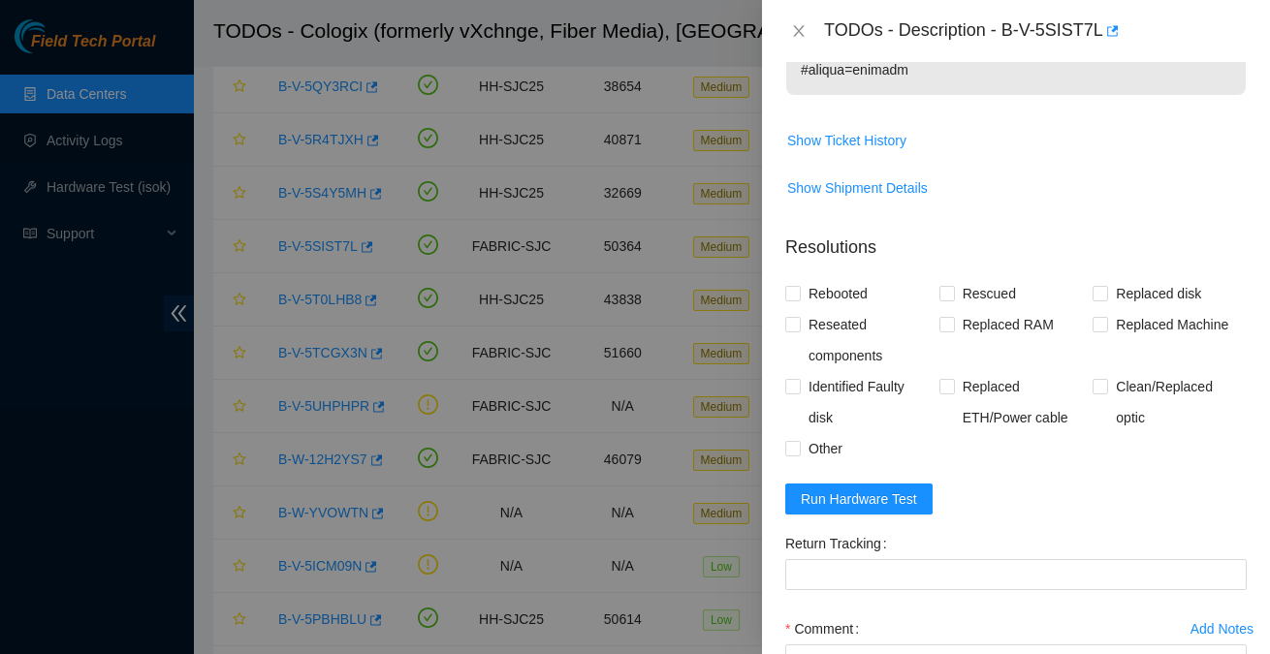
scroll to position [1571, 0]
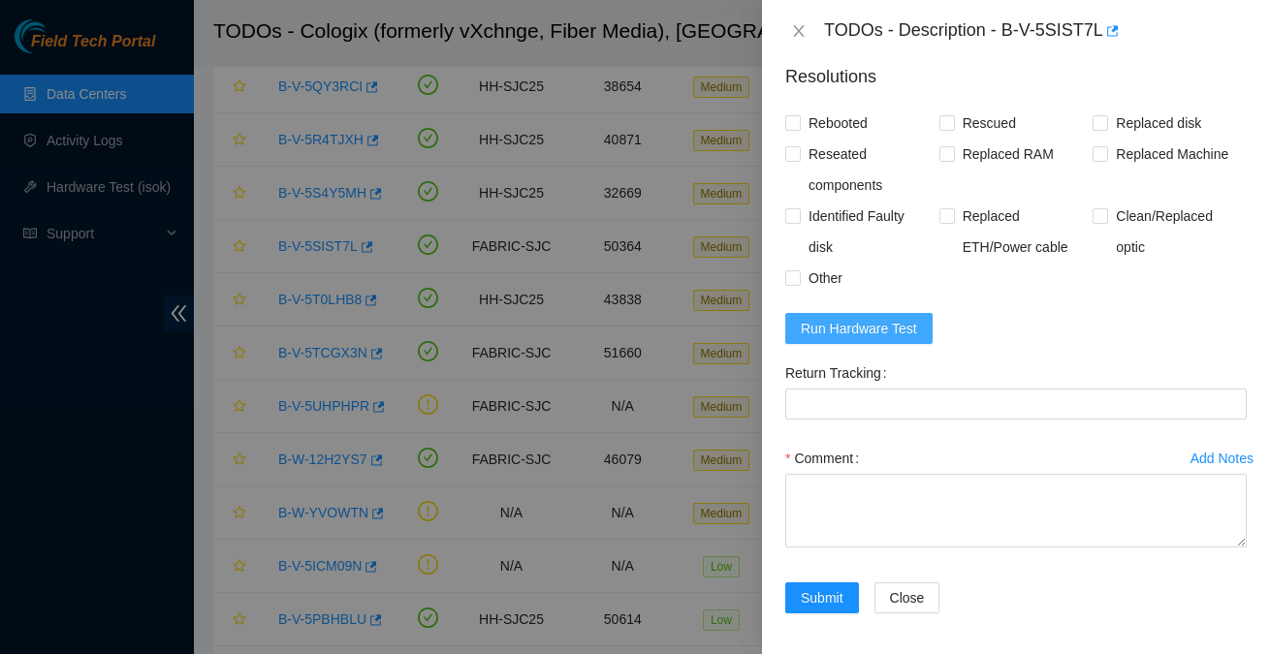
click at [880, 318] on span "Run Hardware Test" at bounding box center [859, 328] width 116 height 21
click at [841, 127] on span "Rebooted" at bounding box center [838, 123] width 75 height 31
click at [799, 127] on input "Rebooted" at bounding box center [792, 122] width 14 height 14
checkbox input "true"
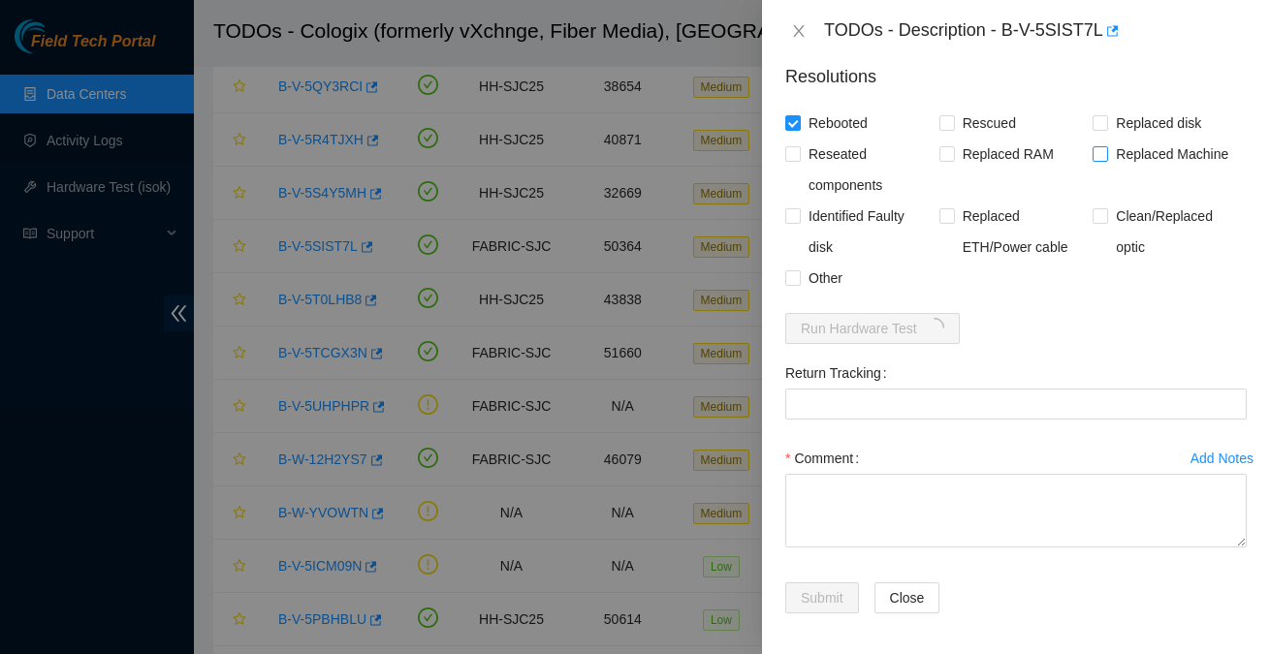
click at [1110, 150] on span "Replaced Machine" at bounding box center [1172, 154] width 128 height 31
click at [1106, 150] on input "Replaced Machine" at bounding box center [1100, 153] width 14 height 14
checkbox input "true"
click at [808, 272] on span "Other" at bounding box center [825, 278] width 49 height 31
click at [799, 272] on input "Other" at bounding box center [792, 277] width 14 height 14
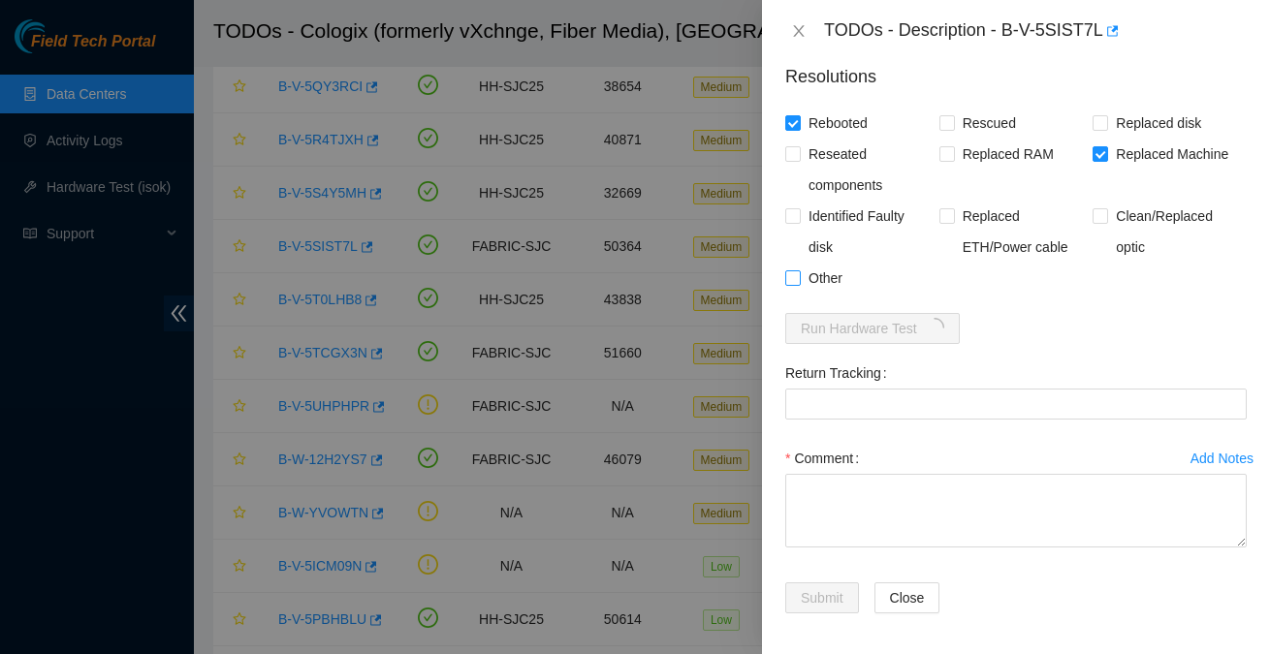
checkbox input "true"
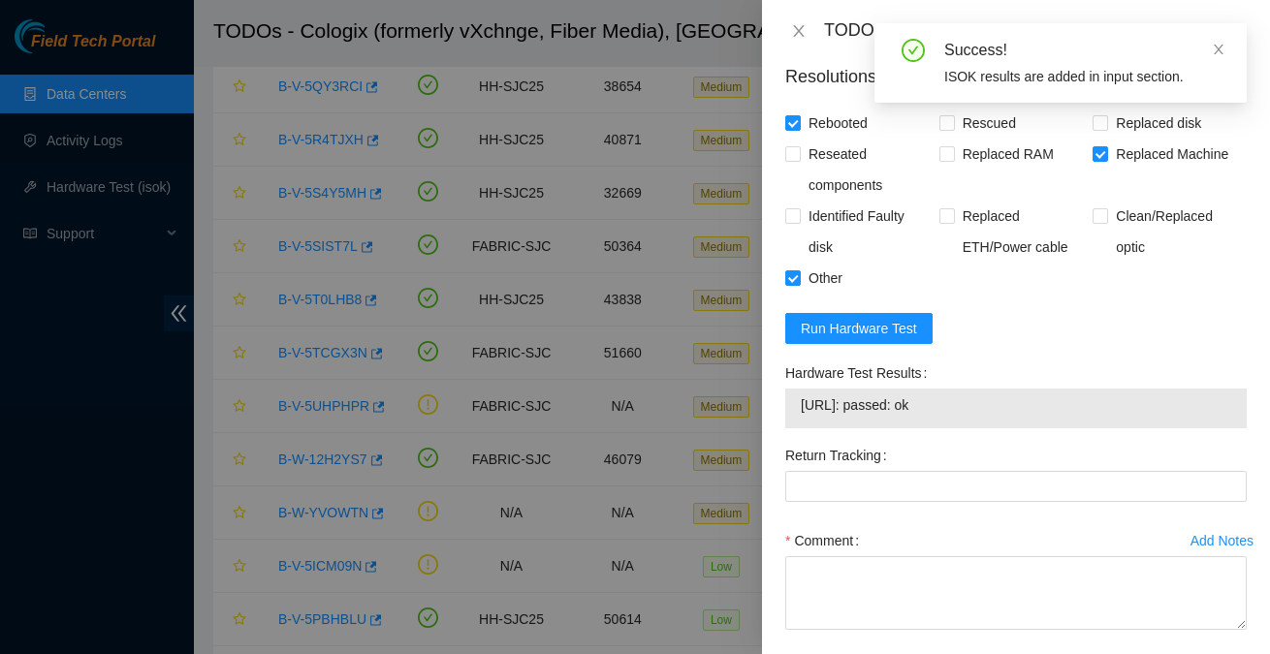
drag, startPoint x: 992, startPoint y: 407, endPoint x: 801, endPoint y: 402, distance: 191.0
click at [801, 402] on span "23.44.226.172: passed: ok" at bounding box center [1016, 405] width 430 height 21
copy span "23.44.226.172: passed: ok"
click at [140, 474] on div at bounding box center [635, 327] width 1270 height 654
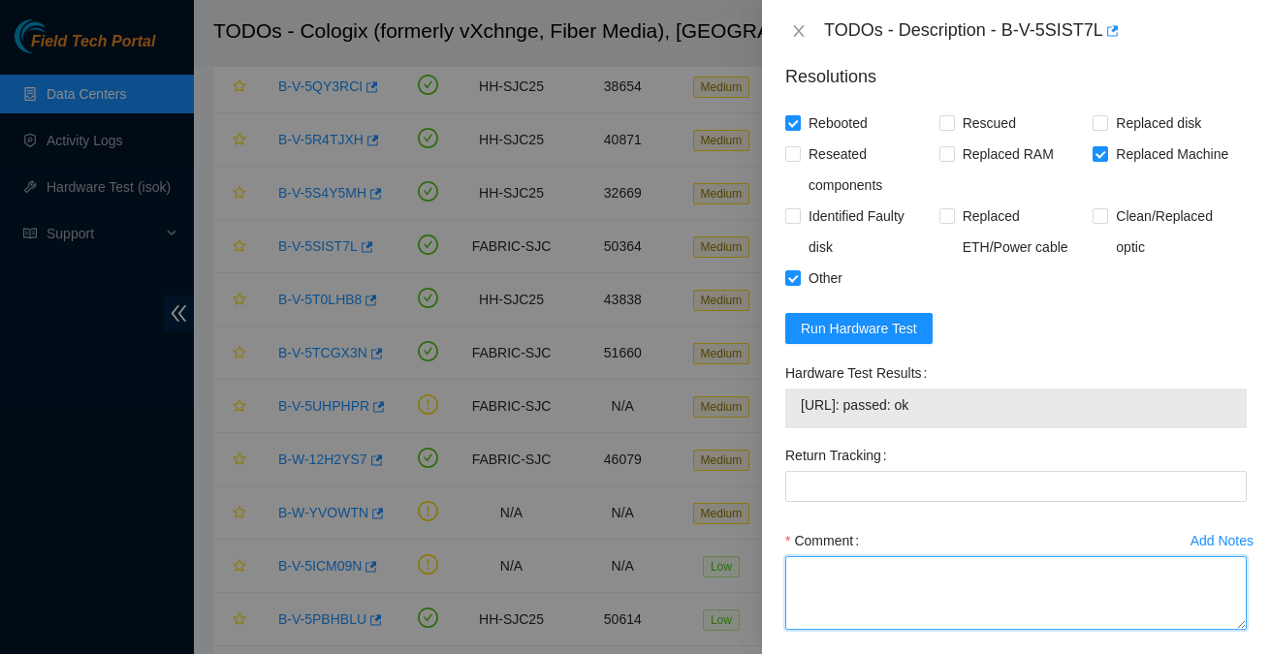
click at [888, 576] on textarea "Comment" at bounding box center [1015, 593] width 461 height 74
paste textarea "Spoke w/ NOCC confirming safe to work.  Hooked up monitor & keyboard Powered do…"
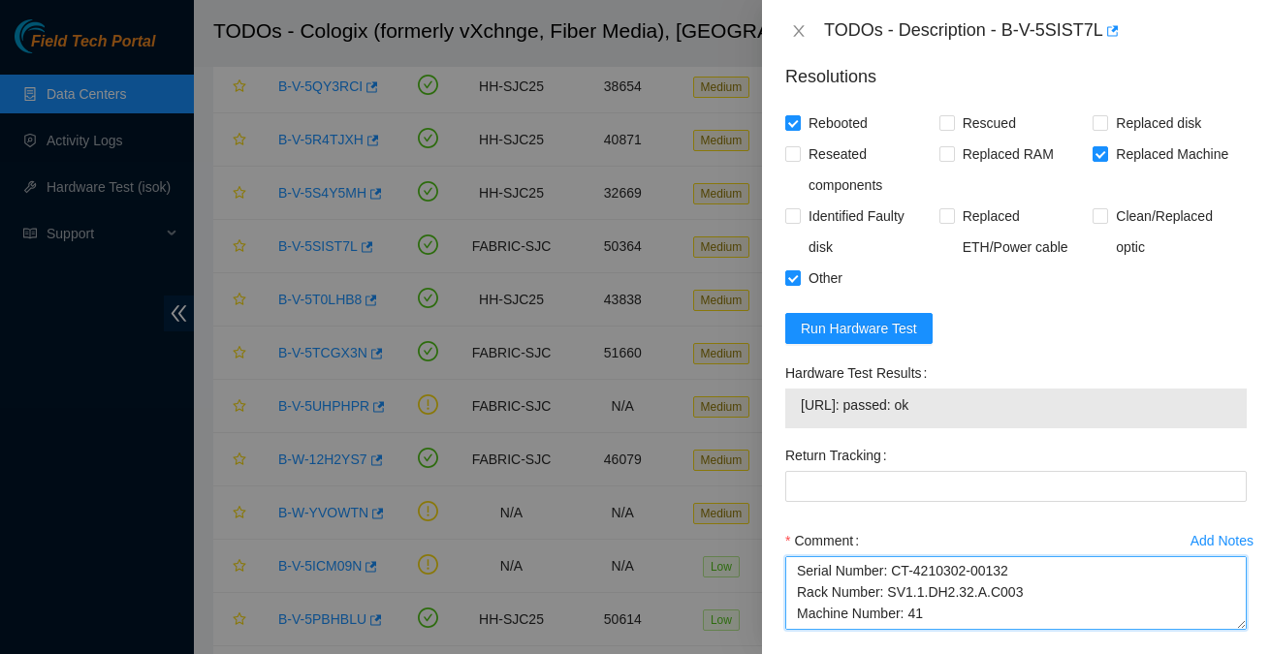
scroll to position [226, 0]
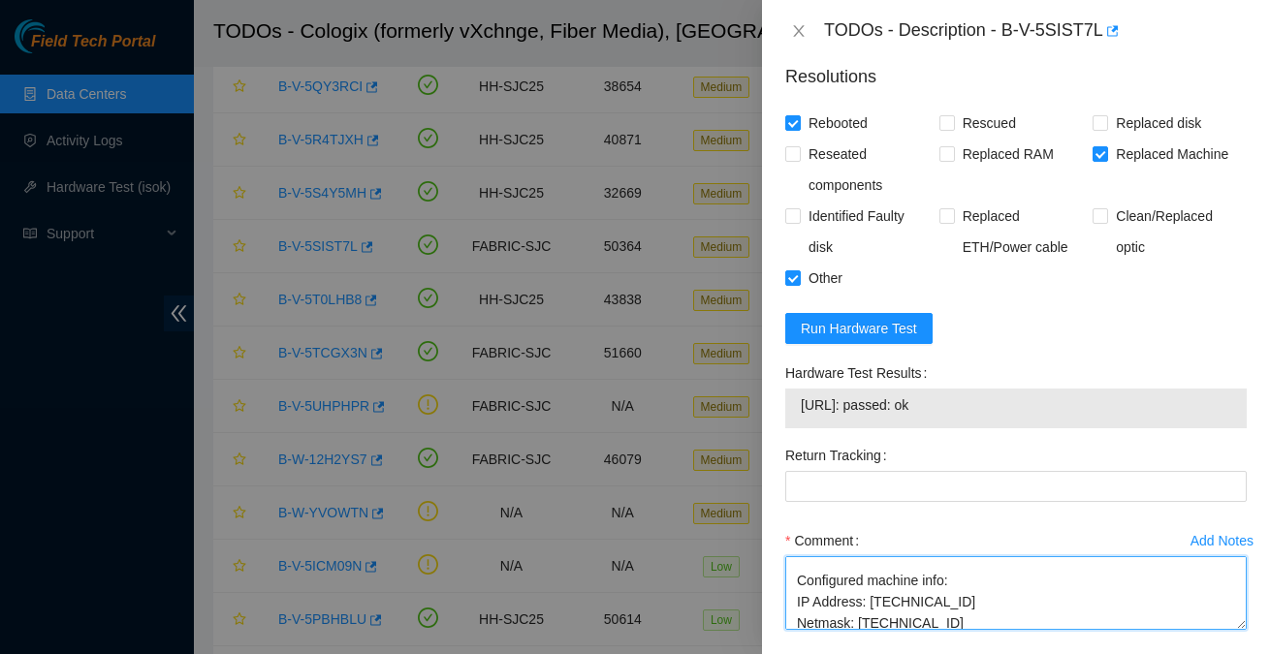
type textarea "Spoke w/ NOCC confirming safe to work.  Hooked up monitor & keyboard Powered do…"
click at [981, 594] on textarea "Spoke w/ NOCC confirming safe to work.  Hooked up monitor & keyboard Powered do…" at bounding box center [1015, 593] width 461 height 74
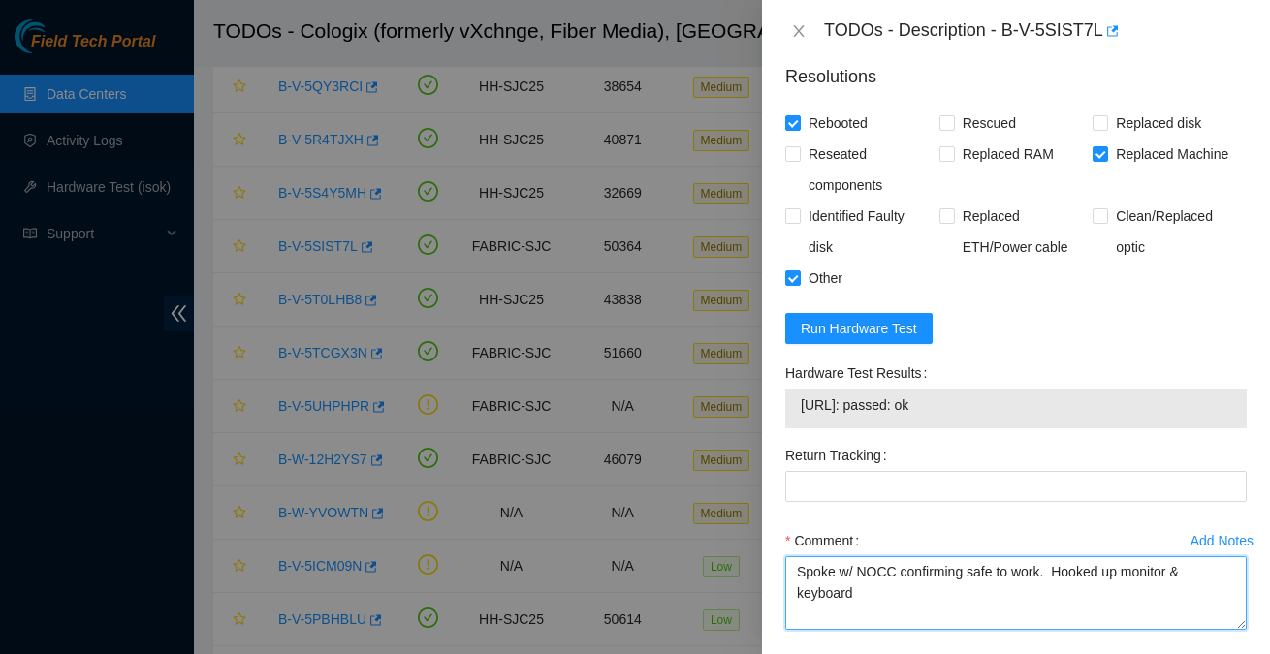
scroll to position [490, 0]
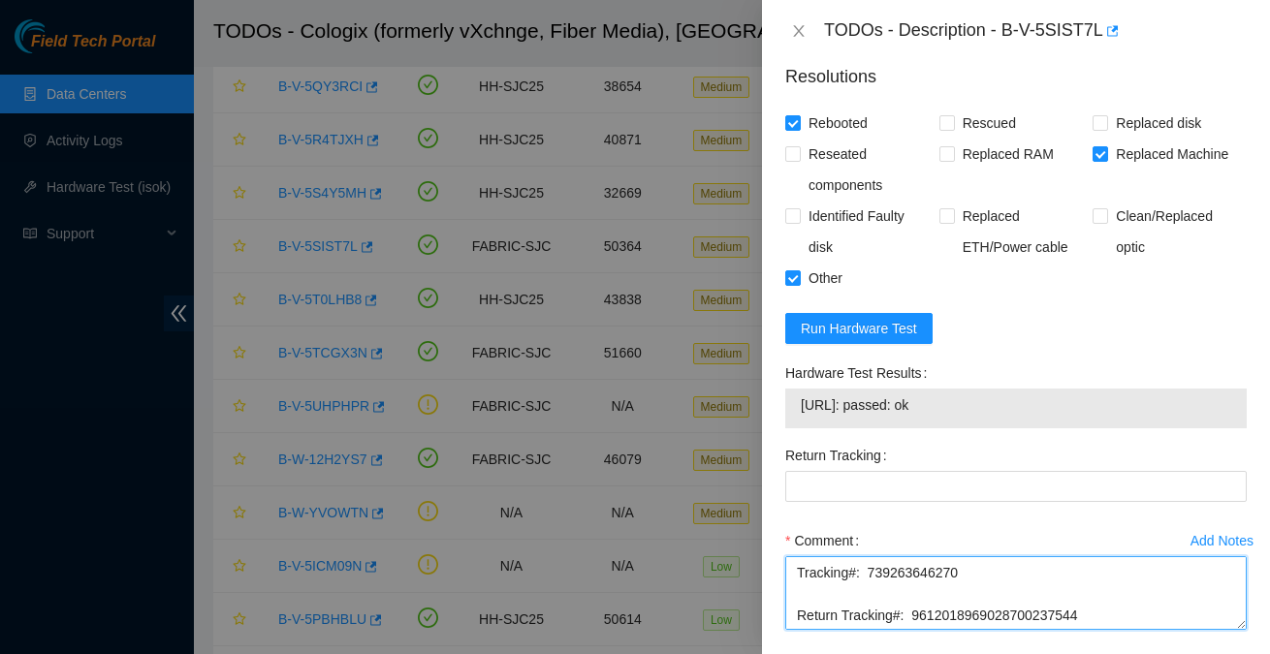
click at [954, 611] on textarea "Spoke w/ NOCC confirming safe to work.  Hooked up monitor & keyboard Powered do…" at bounding box center [1015, 593] width 461 height 74
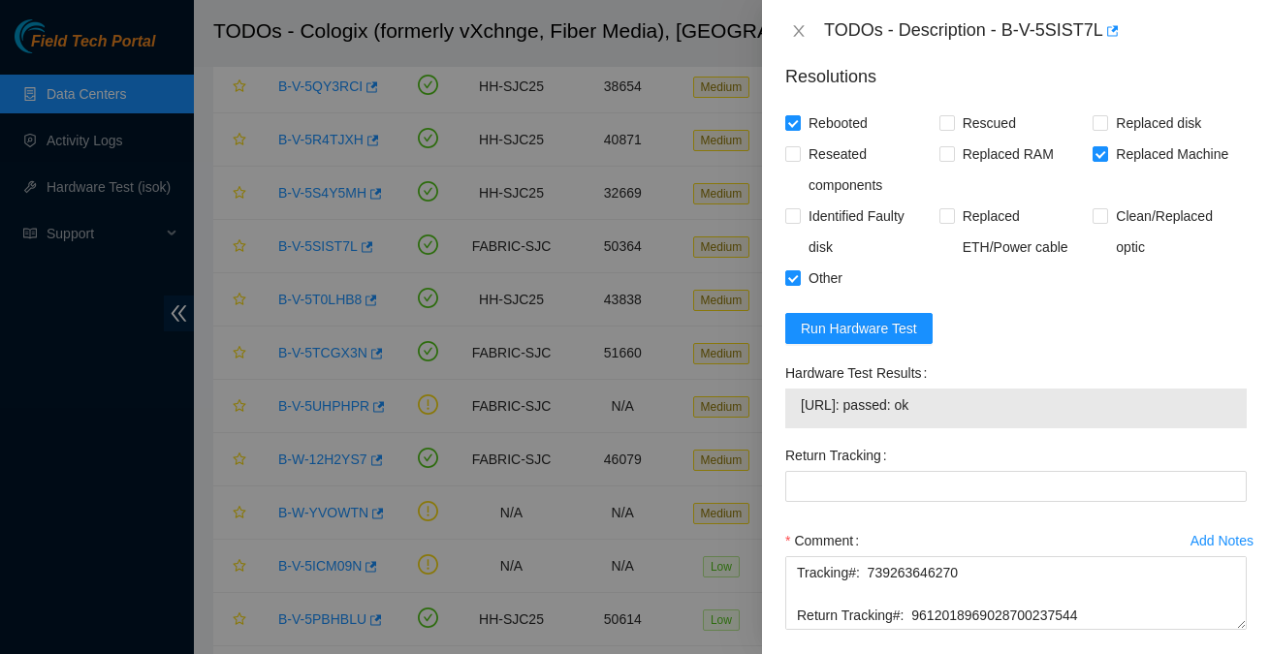
click at [902, 465] on div "Return Tracking" at bounding box center [1015, 455] width 461 height 31
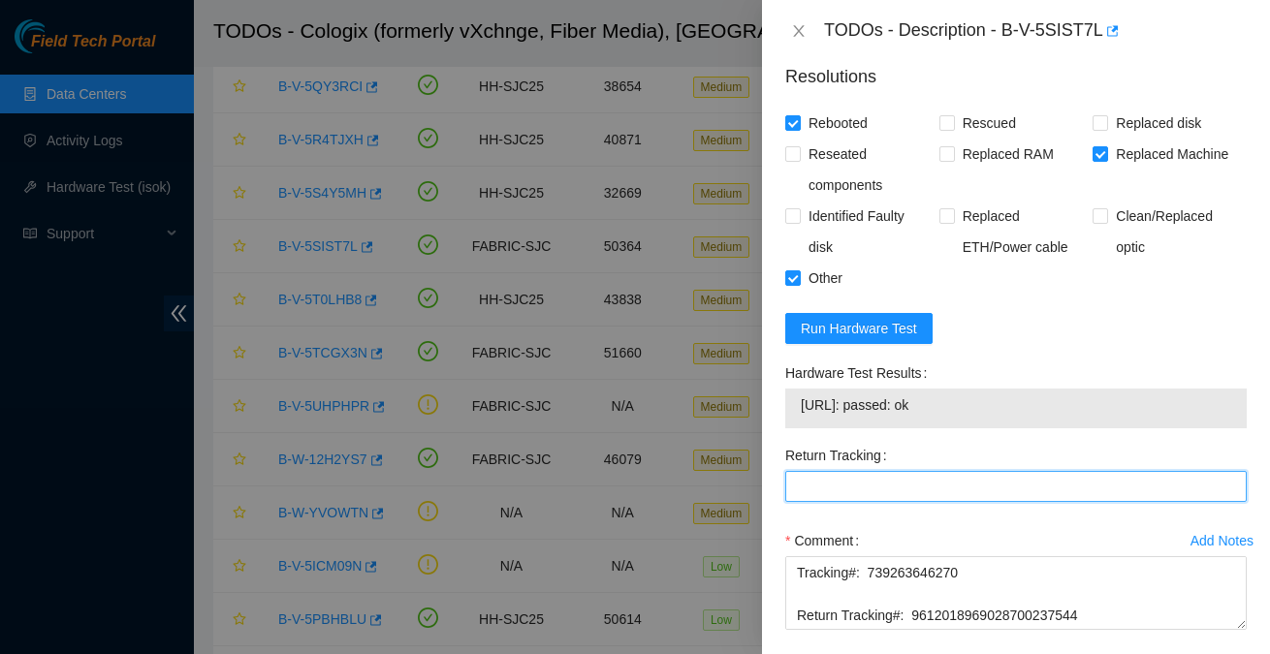
click at [902, 472] on Tracking "Return Tracking" at bounding box center [1015, 486] width 461 height 31
paste Tracking "9612018969028700237544"
type Tracking "9612018969028700237544"
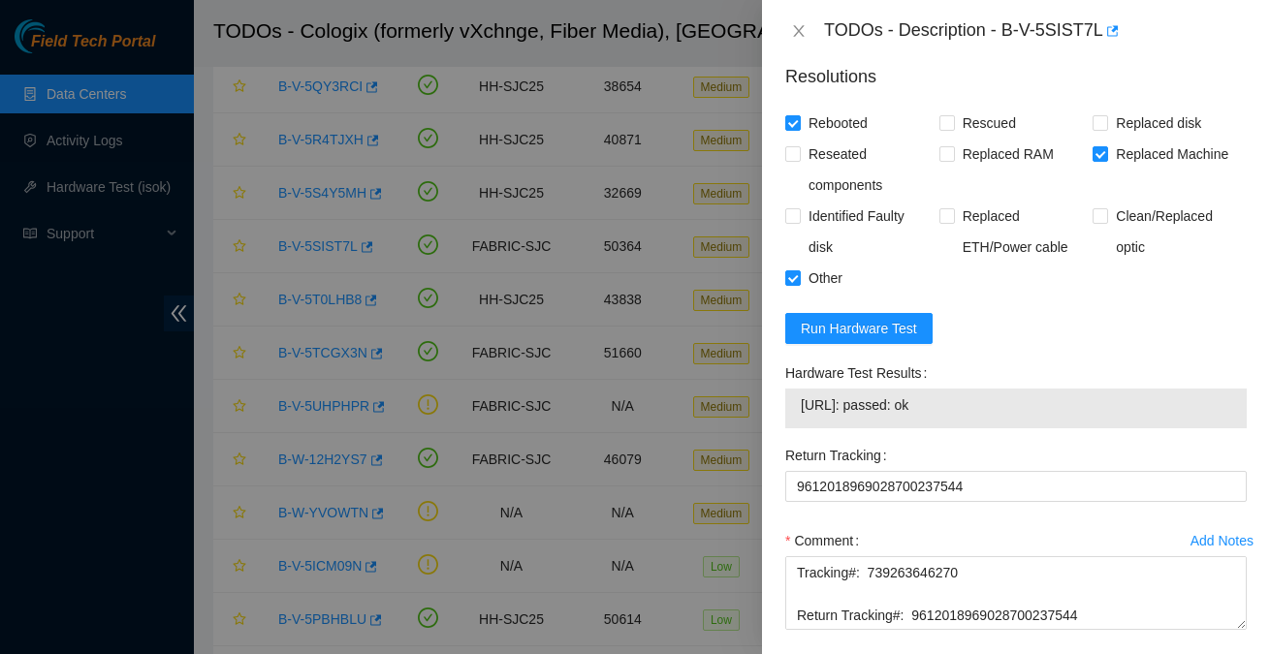
click at [929, 520] on div "Return Tracking 9612018969028700237544" at bounding box center [1015, 482] width 477 height 85
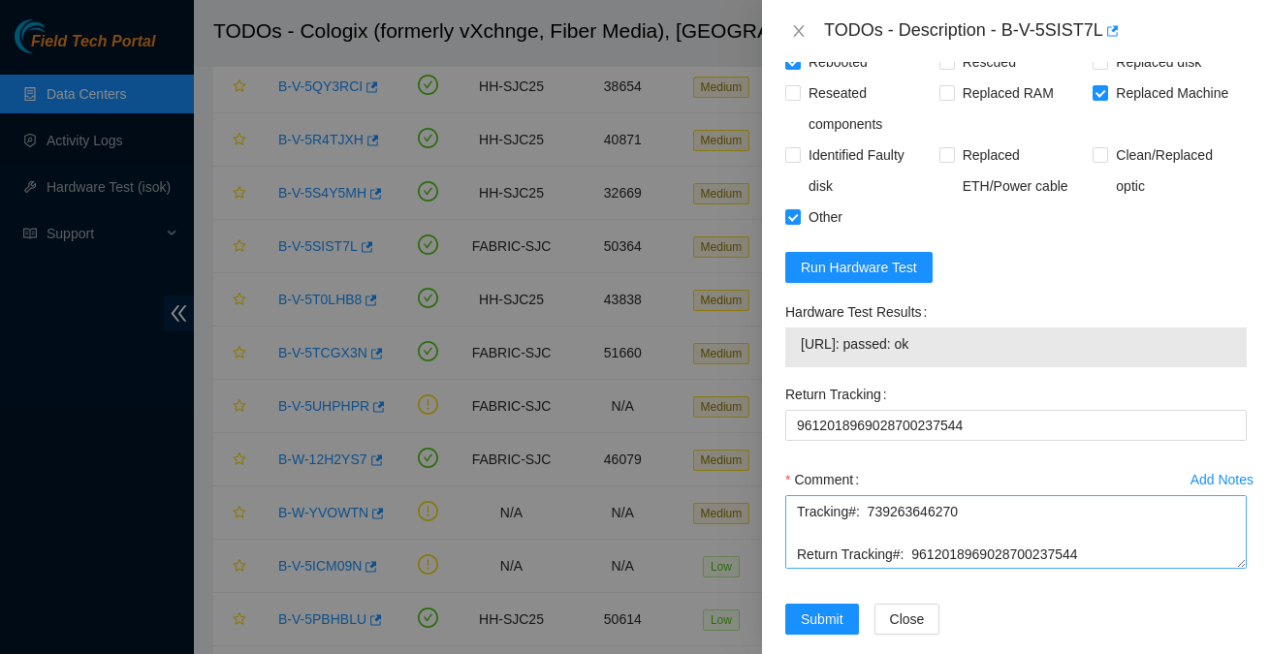
scroll to position [1625, 0]
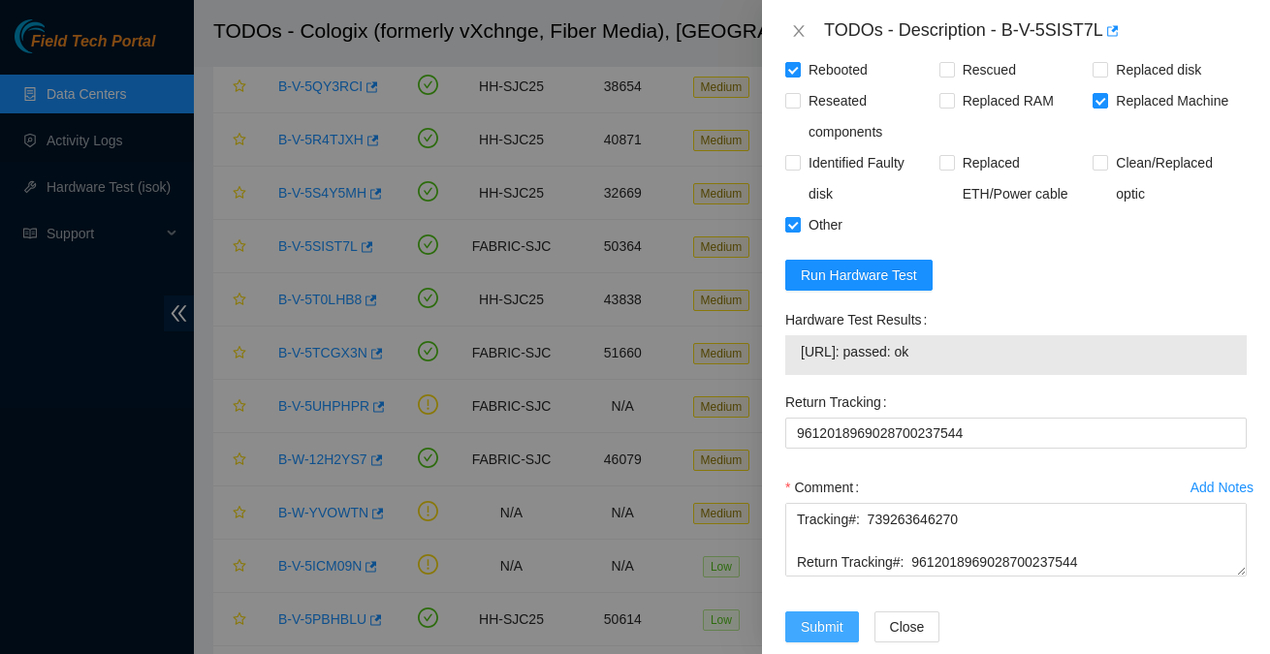
click at [828, 618] on span "Submit" at bounding box center [822, 627] width 43 height 21
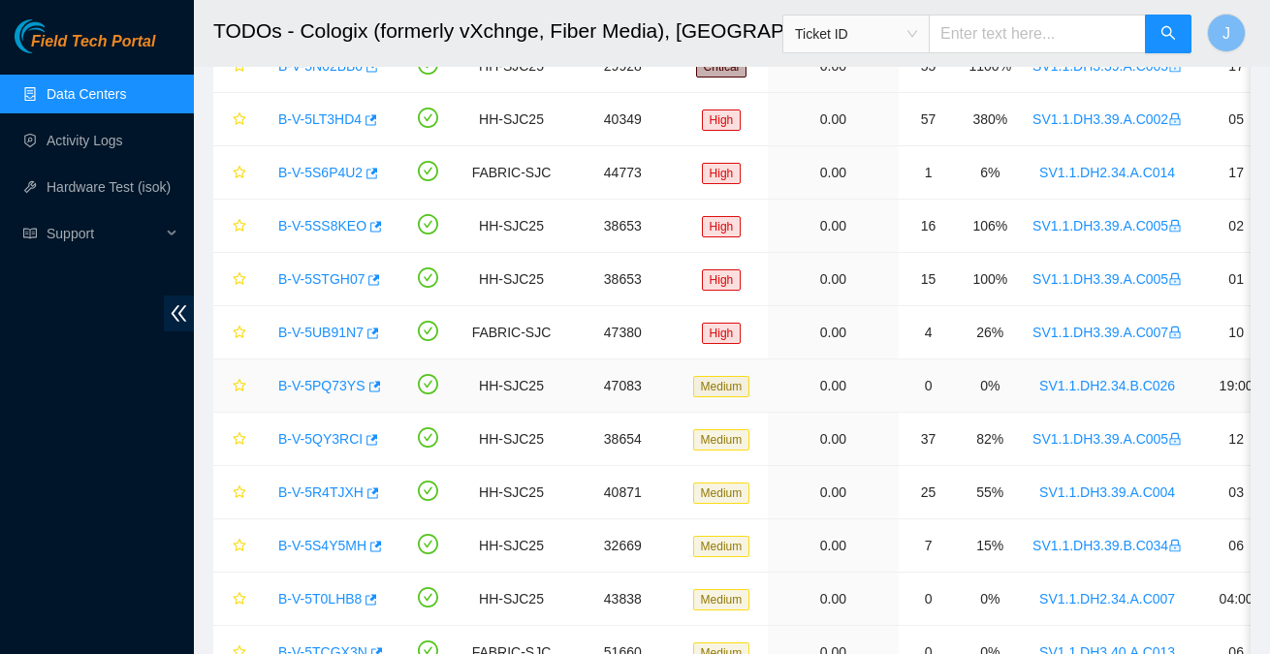
scroll to position [273, 0]
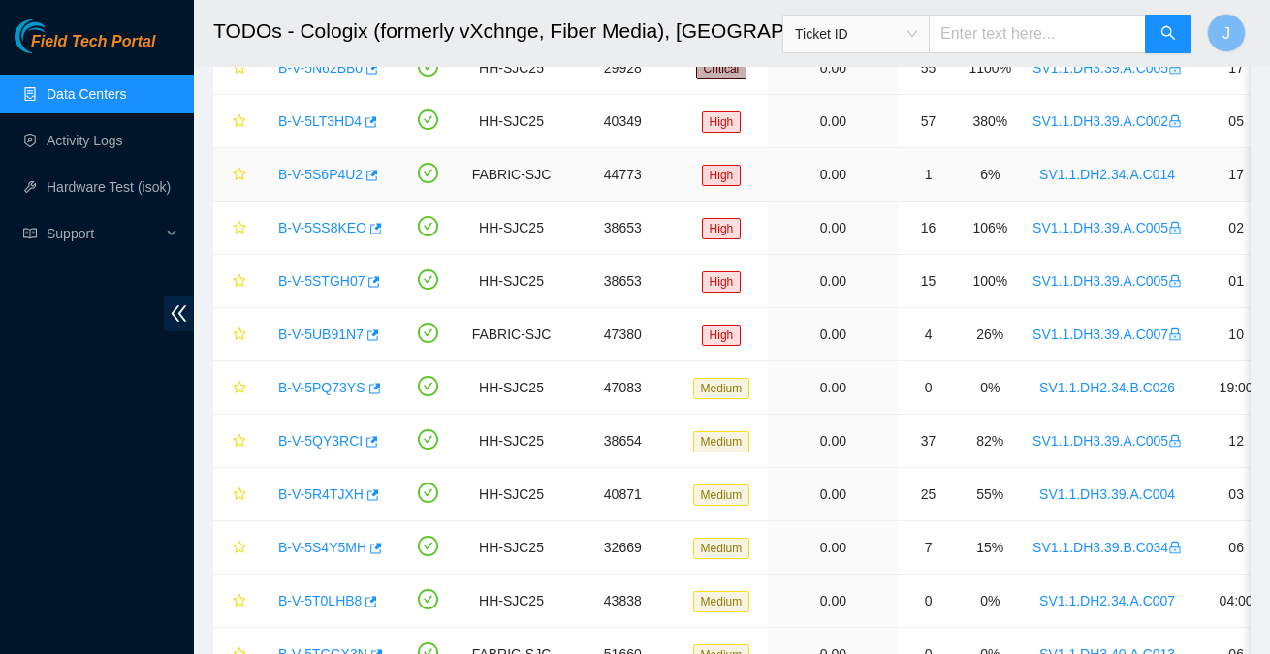
click at [313, 169] on link "B-V-5S6P4U2" at bounding box center [320, 175] width 84 height 16
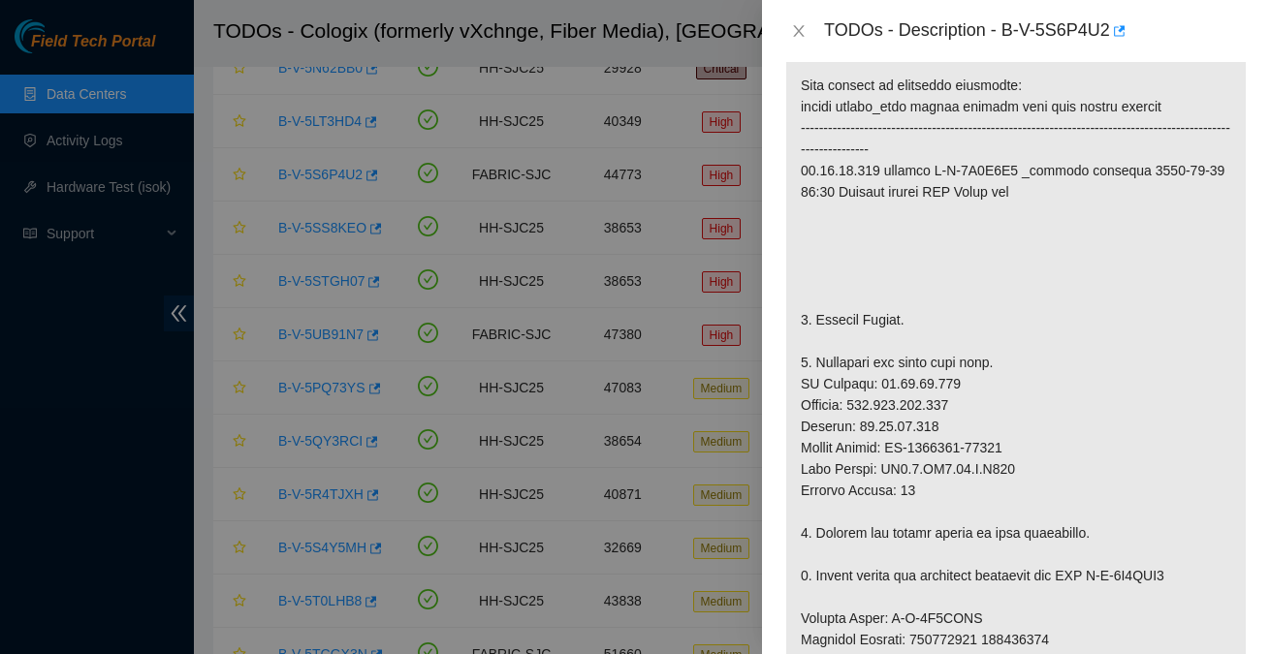
scroll to position [0, 0]
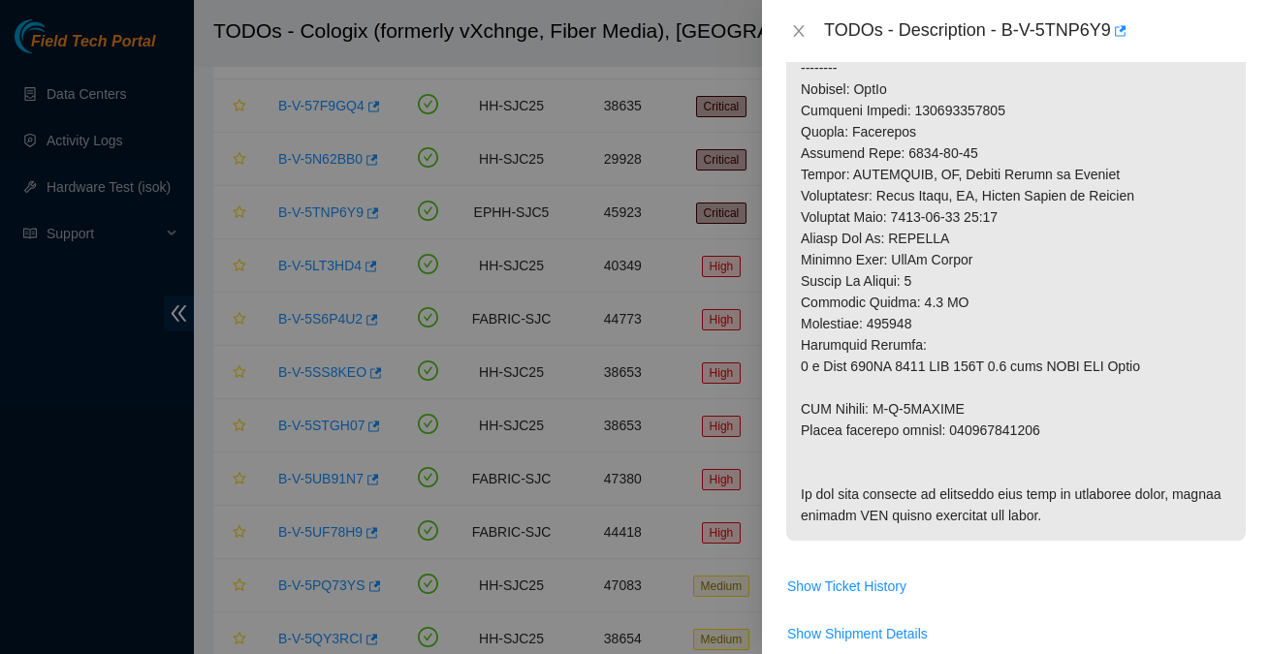
scroll to position [931, 0]
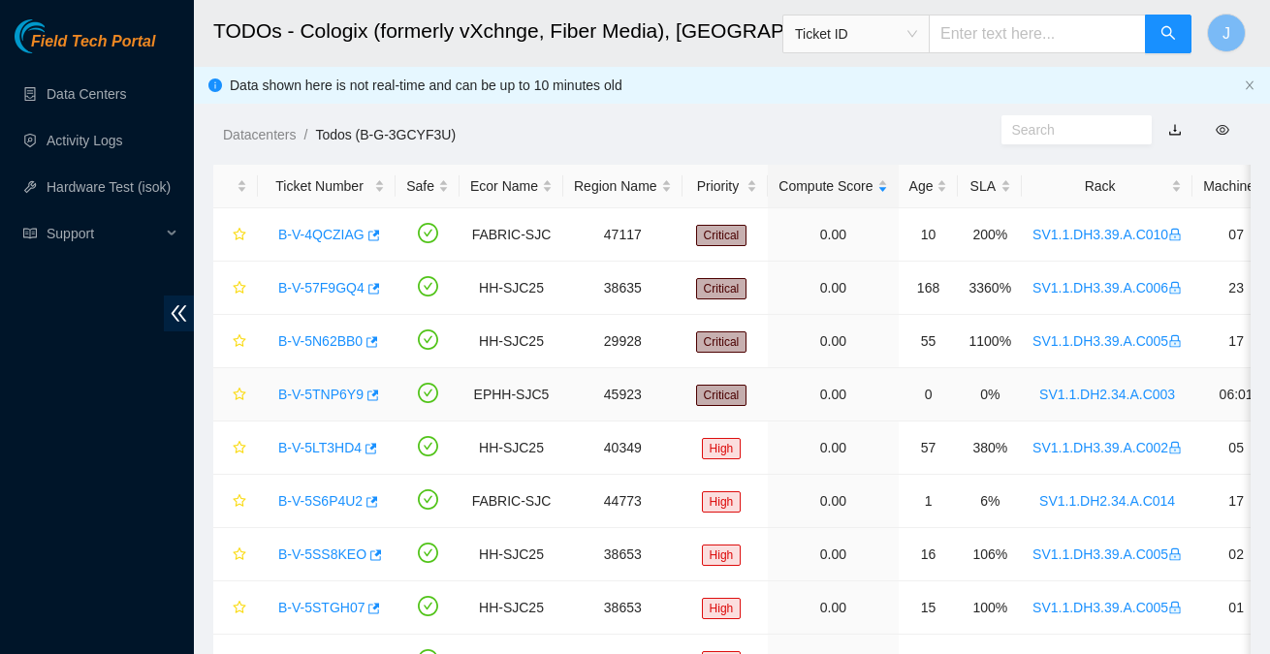
click at [321, 395] on link "B-V-5TNP6Y9" at bounding box center [320, 395] width 85 height 16
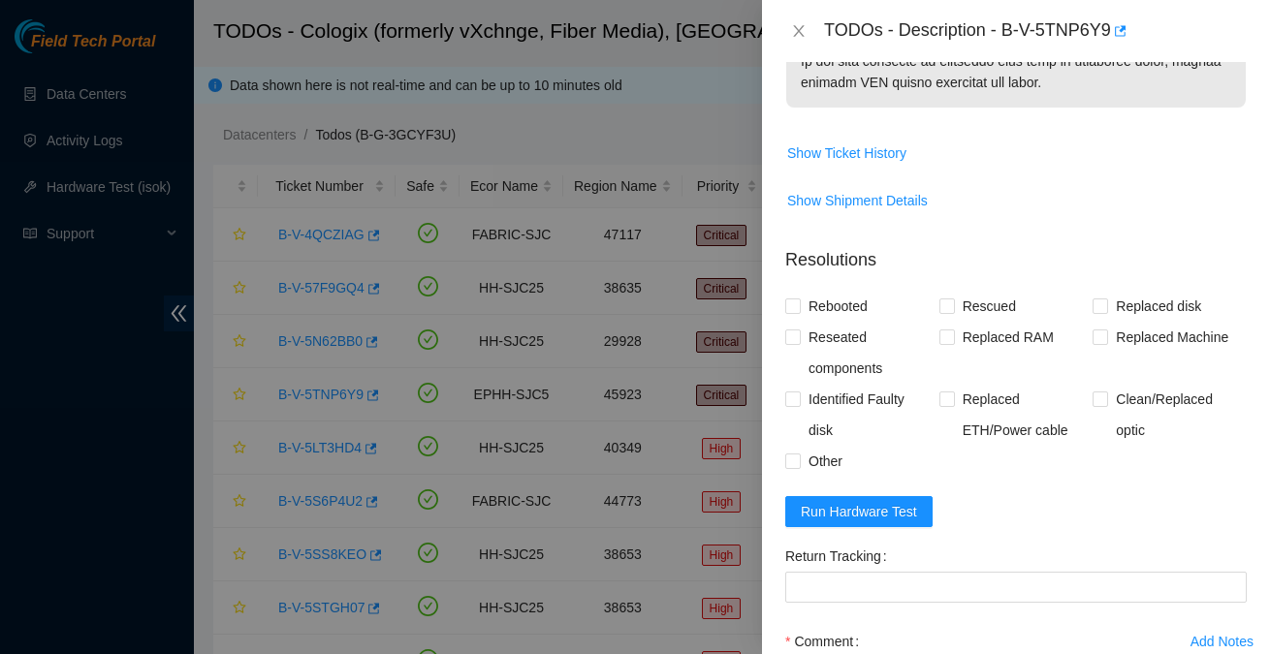
scroll to position [1439, 0]
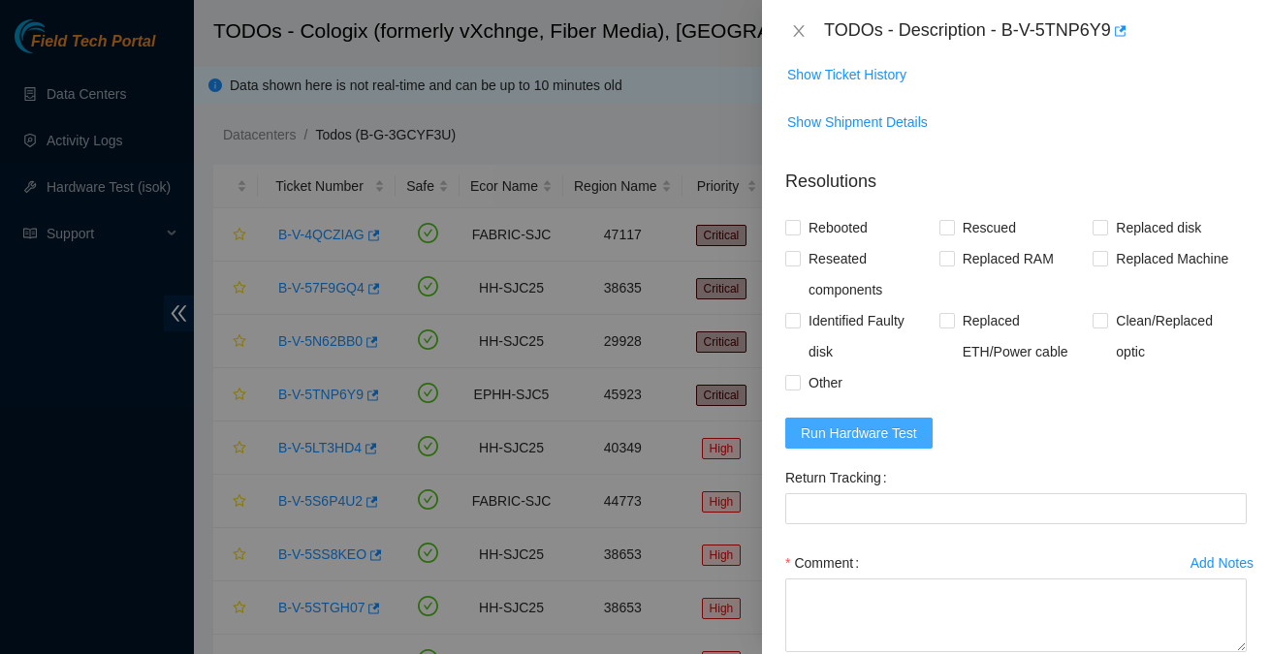
click at [896, 423] on span "Run Hardware Test" at bounding box center [859, 433] width 116 height 21
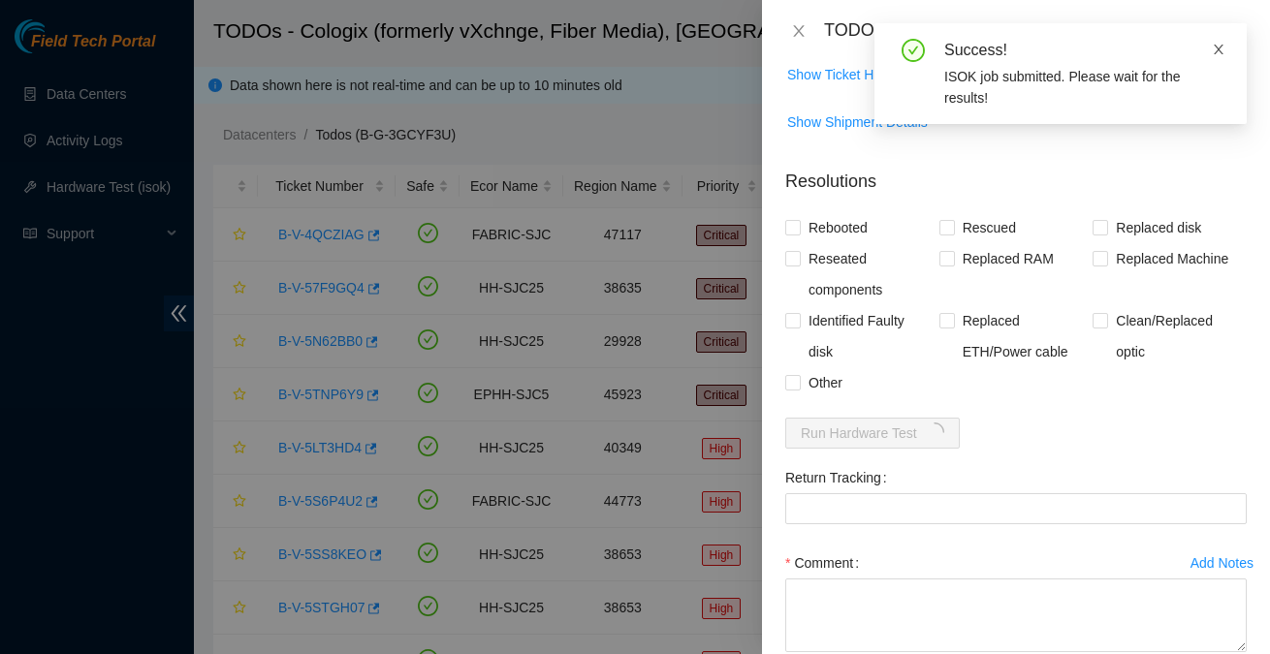
click at [1221, 46] on icon "close" at bounding box center [1219, 50] width 10 height 10
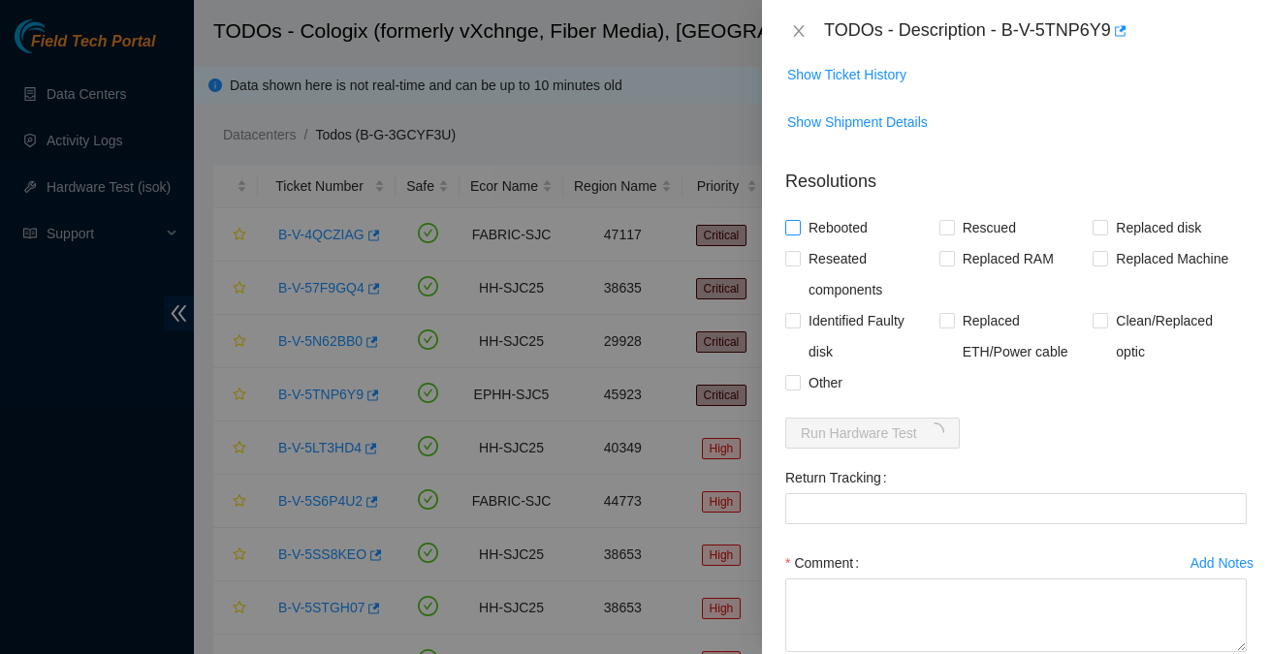
click at [847, 212] on span "Rebooted" at bounding box center [838, 227] width 75 height 31
click at [799, 220] on input "Rebooted" at bounding box center [792, 227] width 14 height 14
checkbox input "true"
click at [980, 212] on span "Rescued" at bounding box center [989, 227] width 69 height 31
click at [953, 220] on input "Rescued" at bounding box center [946, 227] width 14 height 14
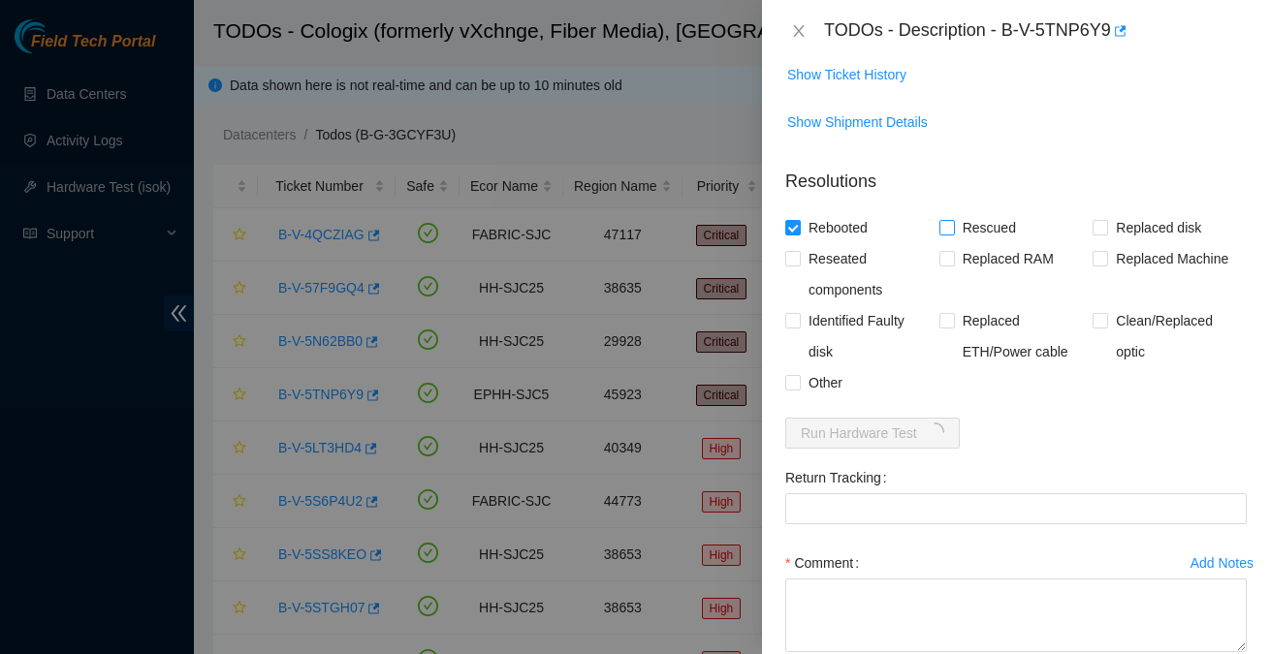
checkbox input "true"
click at [1124, 212] on span "Replaced disk" at bounding box center [1158, 227] width 101 height 31
click at [1106, 220] on input "Replaced disk" at bounding box center [1100, 227] width 14 height 14
checkbox input "true"
click at [825, 367] on span "Other" at bounding box center [825, 382] width 49 height 31
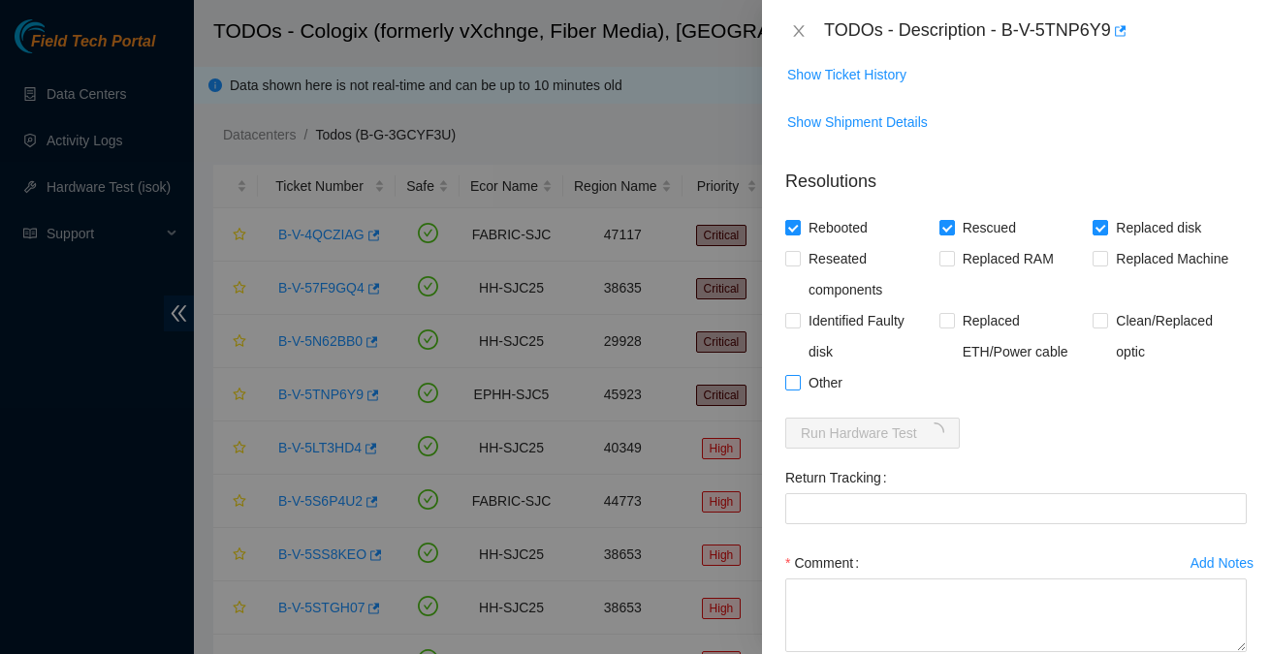
click at [799, 375] on input "Other" at bounding box center [792, 382] width 14 height 14
checkbox input "true"
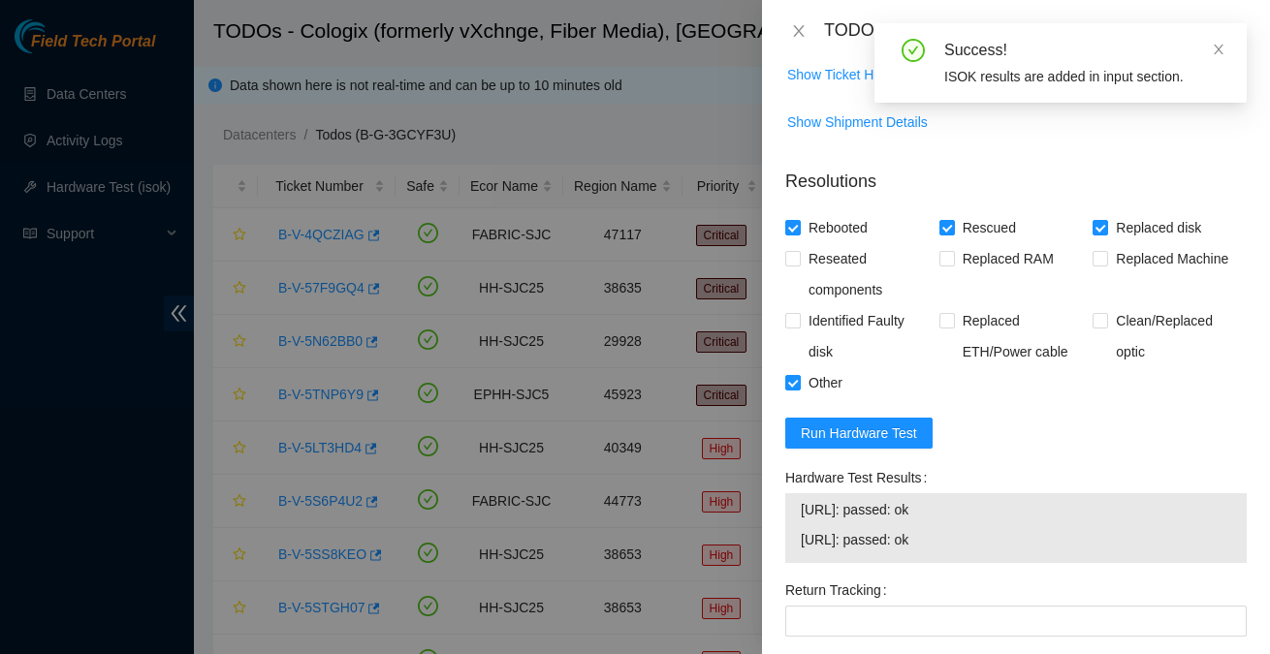
click at [798, 493] on div "23.62.14.14: passed: ok 23.62.14.15: passed: ok" at bounding box center [1015, 528] width 461 height 70
click at [802, 499] on span "23.62.14.14: passed: ok" at bounding box center [1016, 509] width 430 height 21
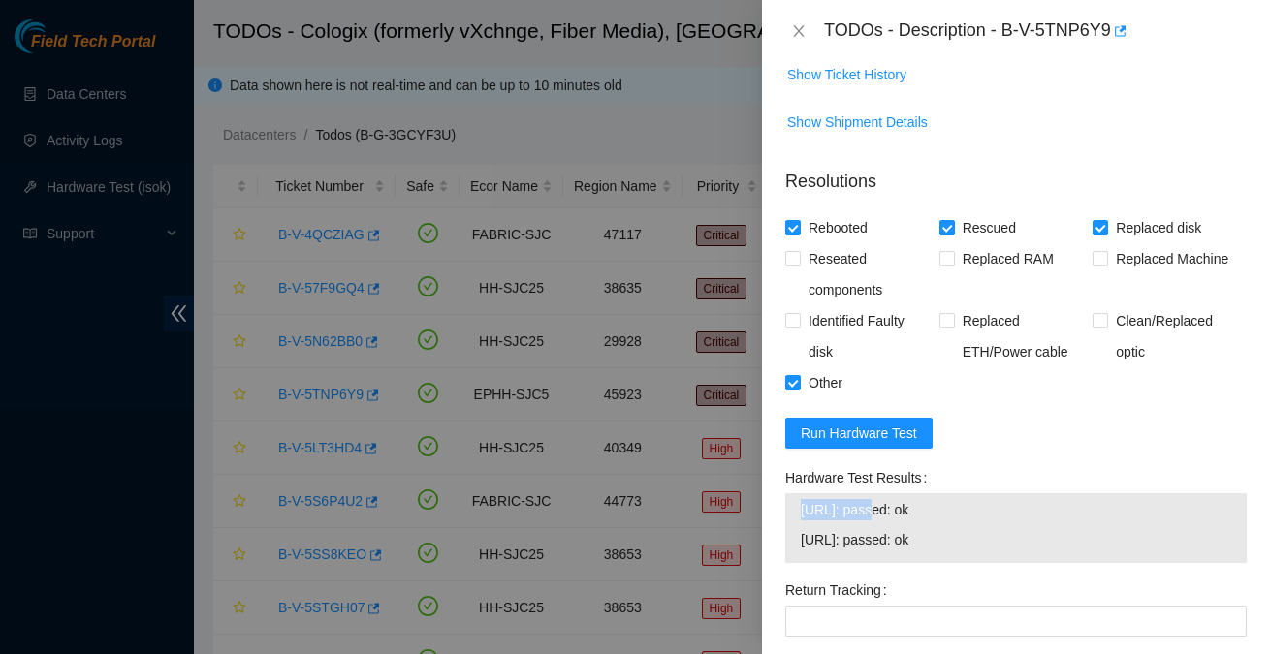
click at [950, 529] on span "23.62.14.15: passed: ok" at bounding box center [1016, 539] width 430 height 21
copy tbody "23.62.14.14: passed: ok 23.62.14.15: passed: ok"
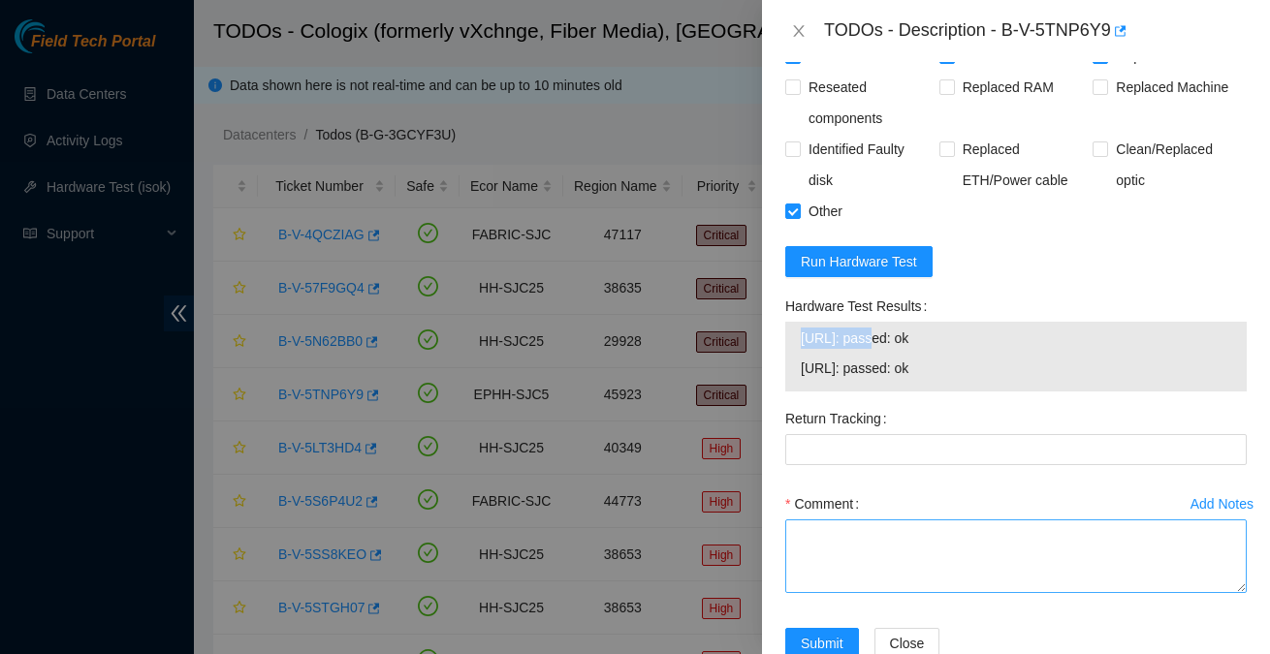
scroll to position [1625, 0]
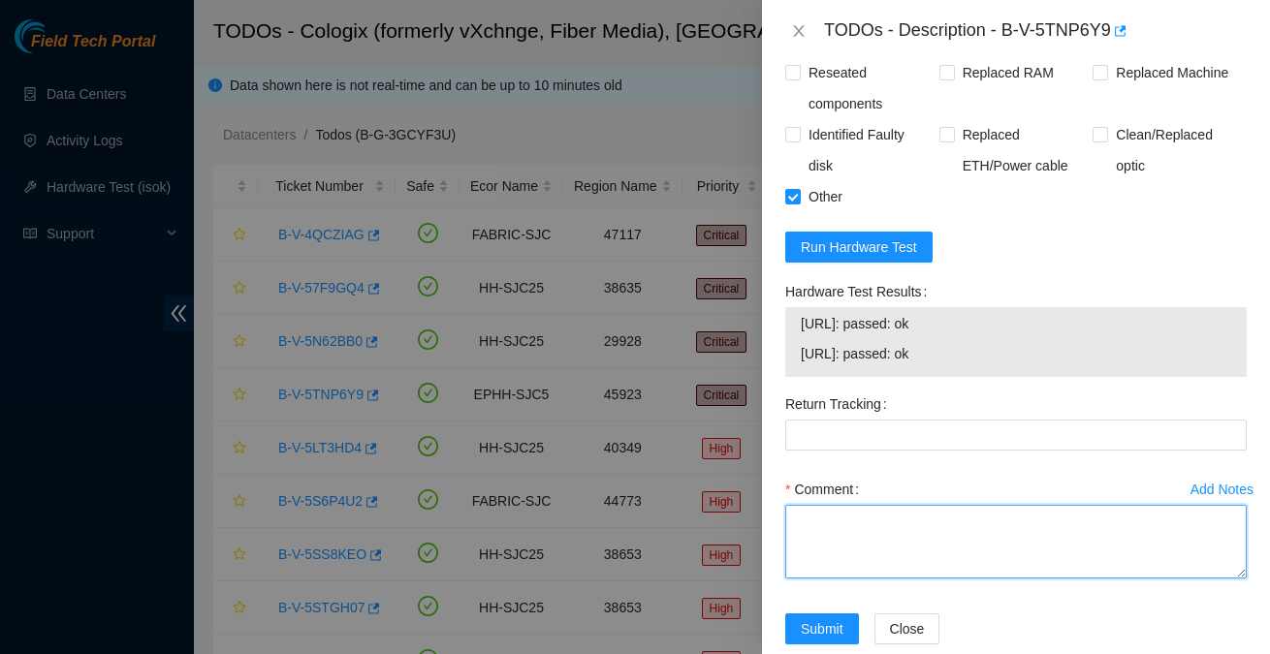
click at [1002, 513] on textarea "Comment" at bounding box center [1015, 542] width 461 height 74
paste textarea "Spoke to NOCC rep to verify it was safe to work on the machine Hooked up monito…"
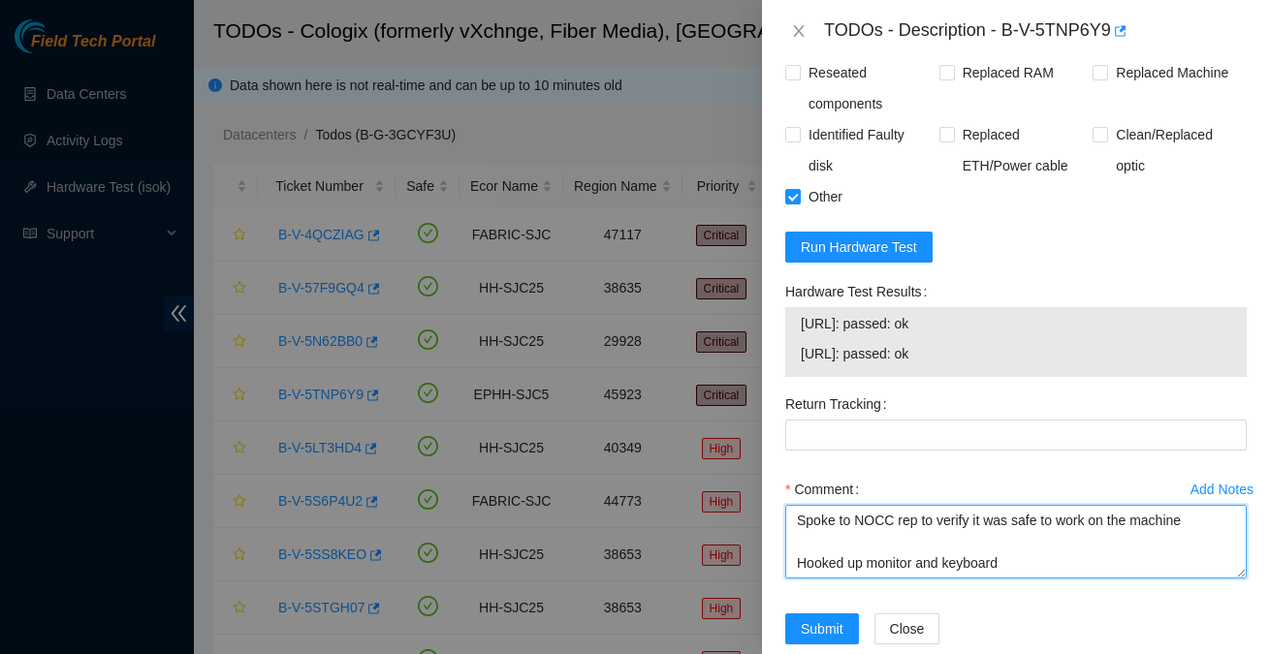
scroll to position [654, 0]
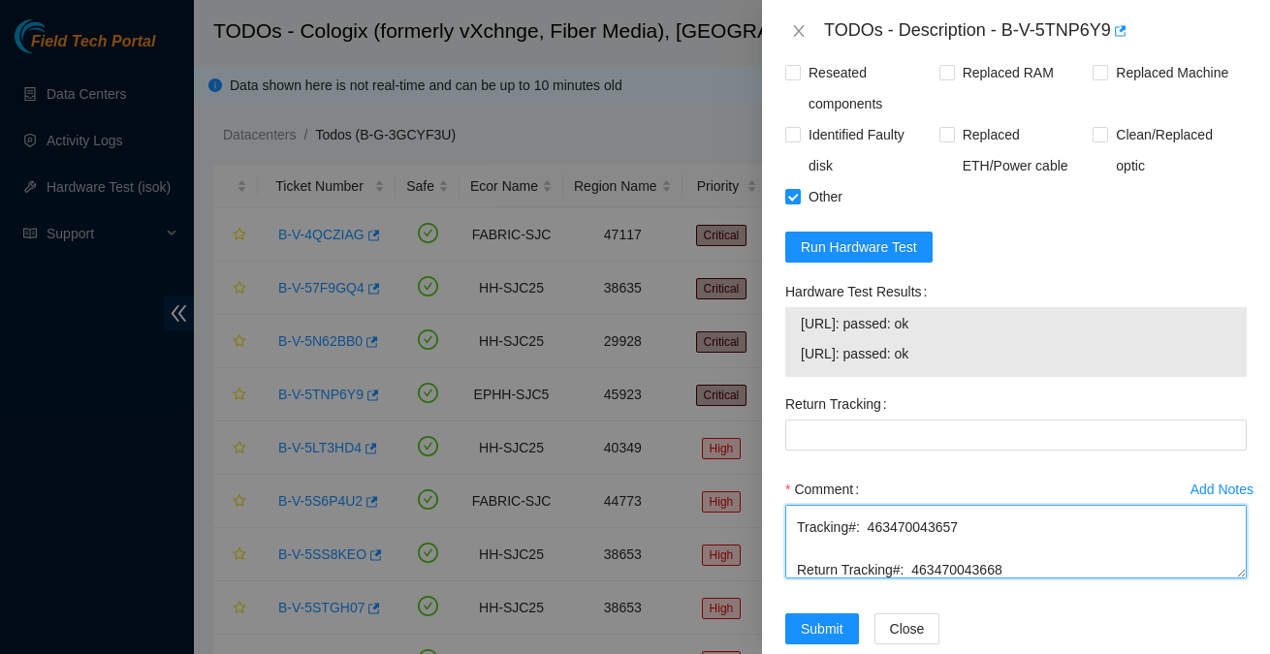
click at [990, 540] on textarea "Spoke to NOCC rep to verify it was safe to work on the machine Hooked up monito…" at bounding box center [1015, 542] width 461 height 74
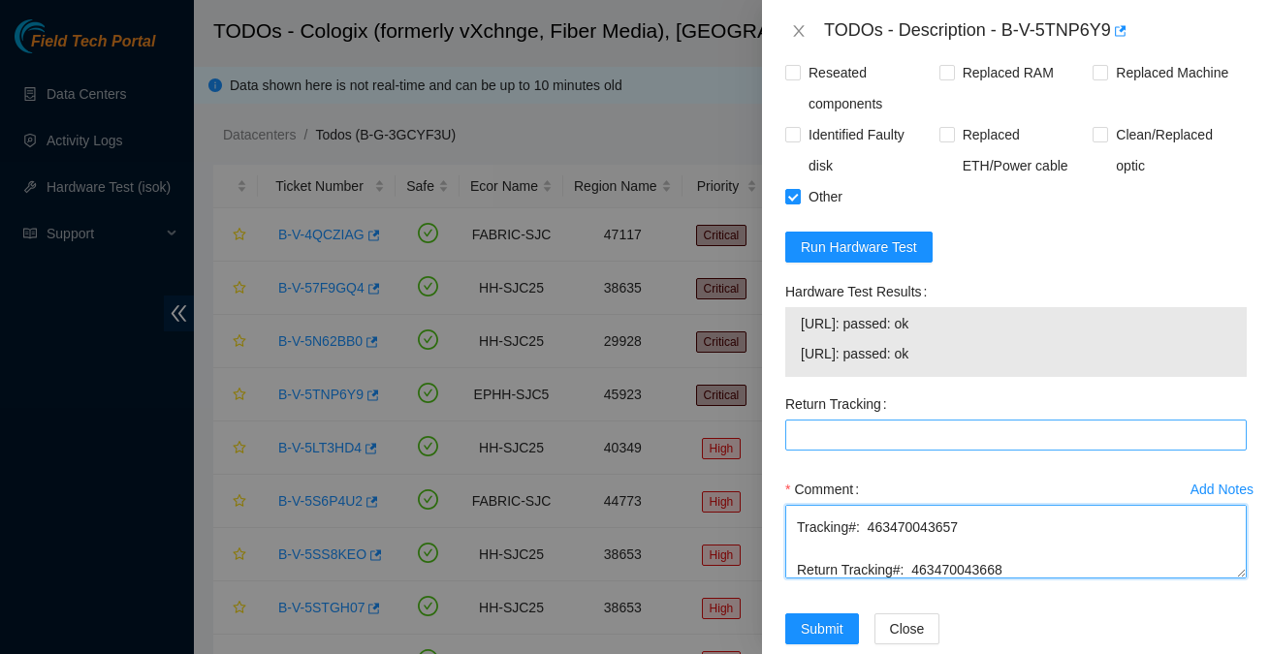
type textarea "Spoke to NOCC rep to verify it was safe to work on the machine Hooked up monito…"
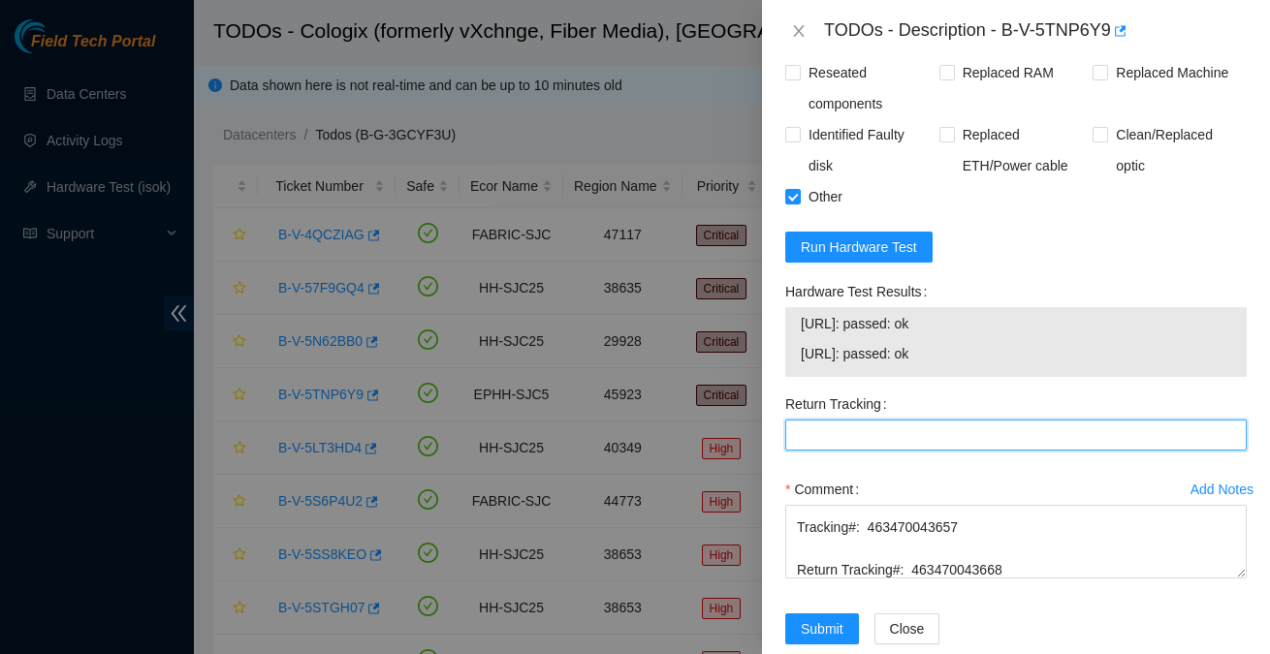
click at [878, 420] on Tracking "Return Tracking" at bounding box center [1015, 435] width 461 height 31
paste Tracking "463470043668"
type Tracking "463470043668"
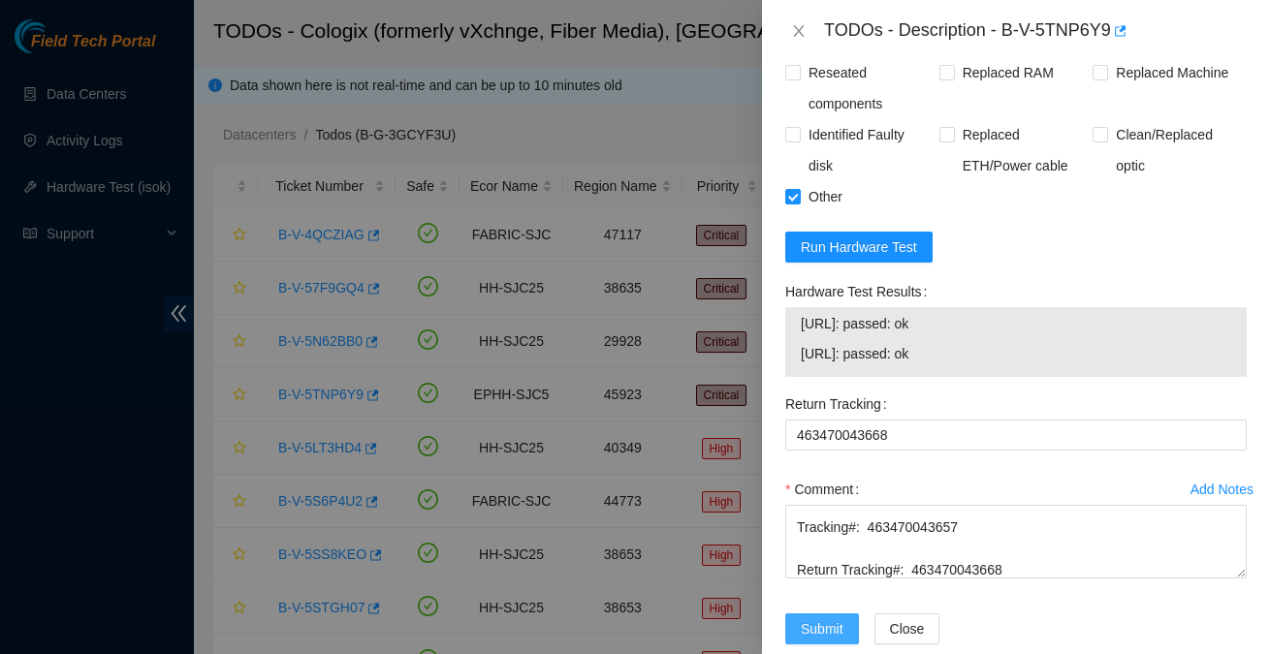
click at [831, 618] on span "Submit" at bounding box center [822, 628] width 43 height 21
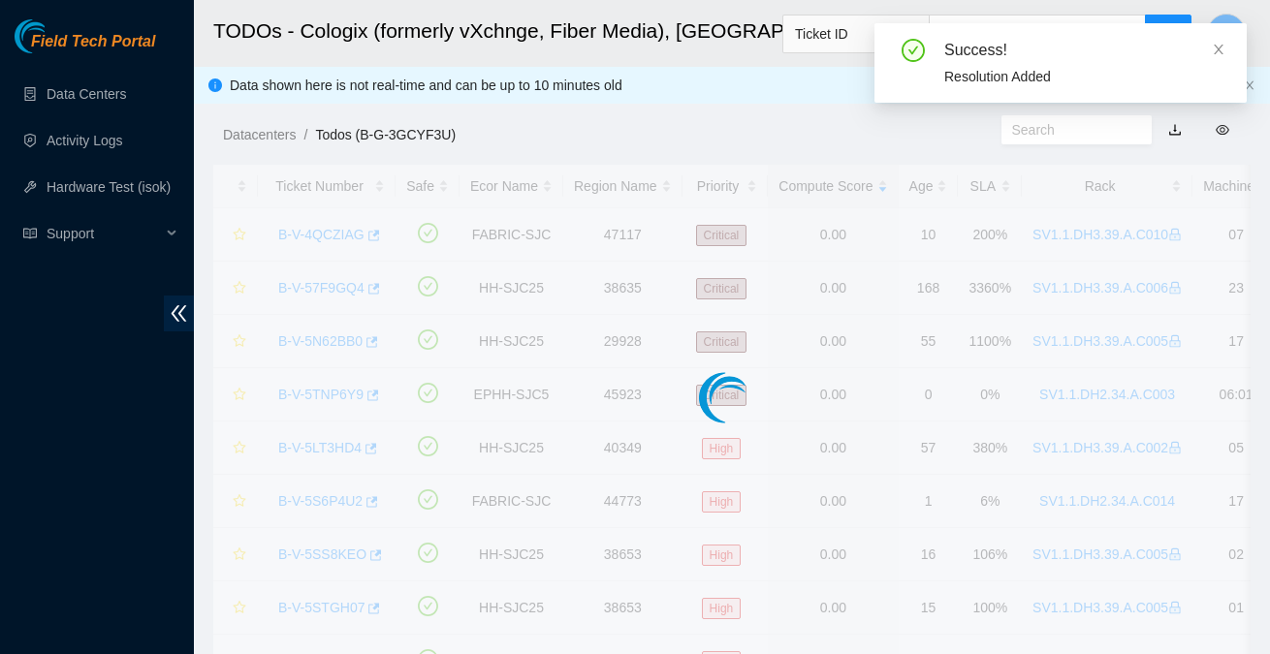
scroll to position [539, 0]
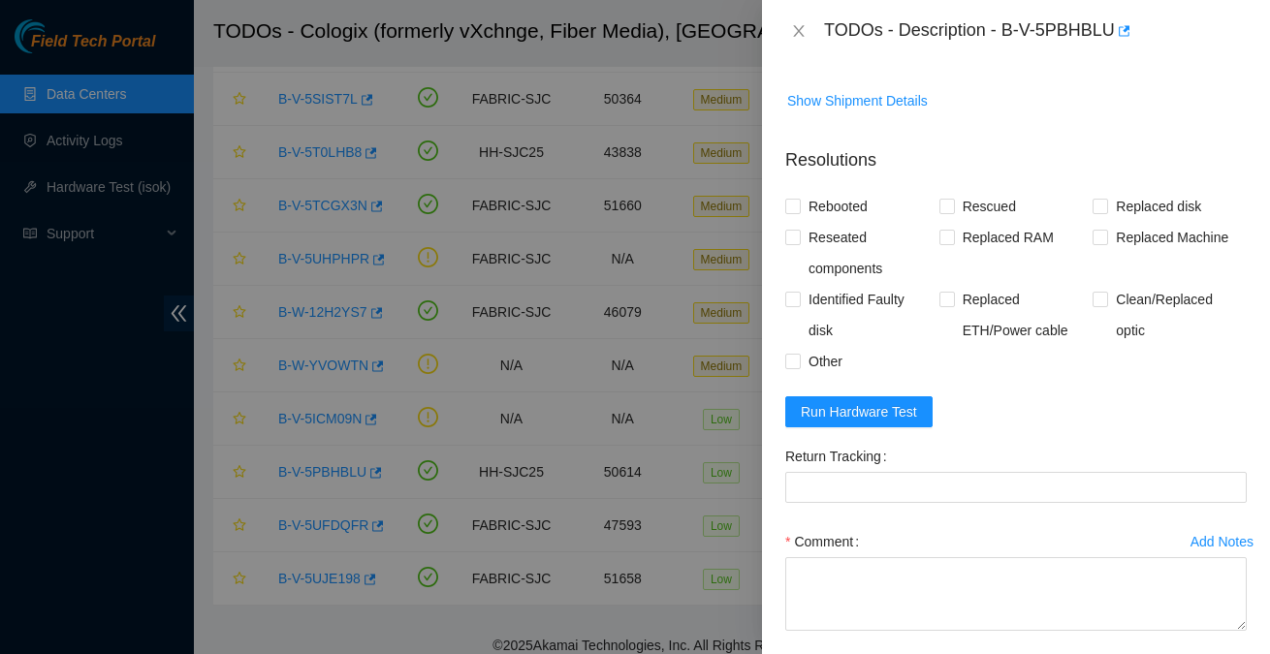
scroll to position [1480, 0]
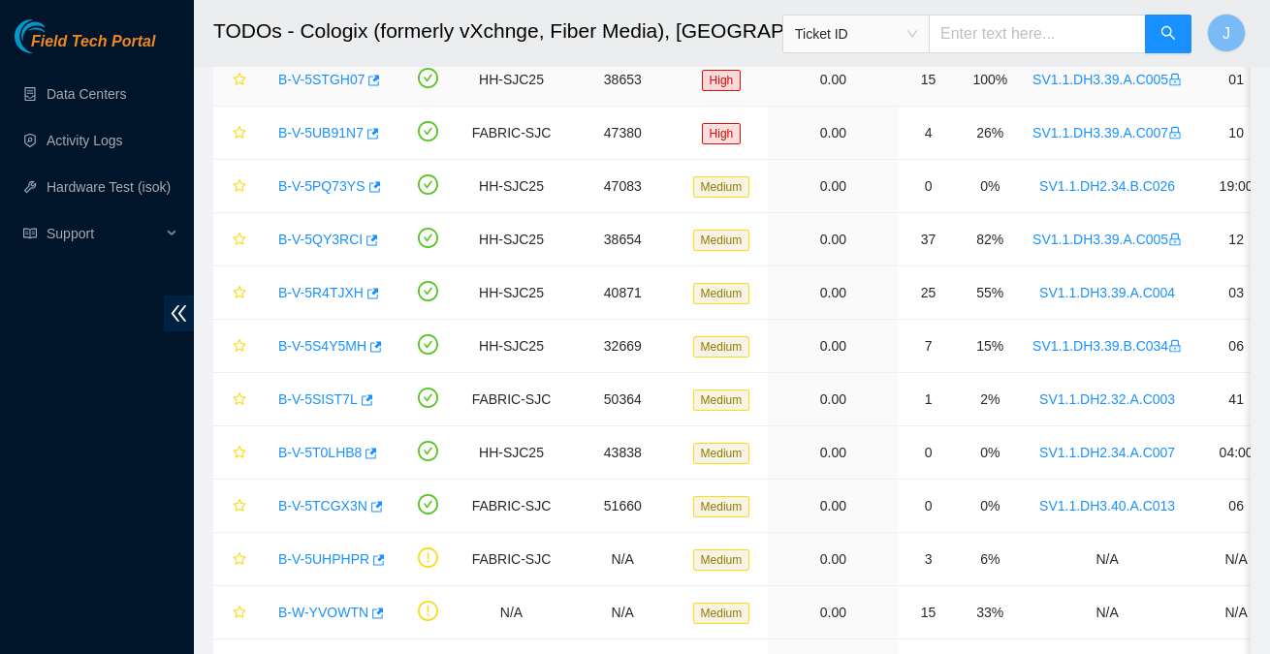
scroll to position [723, 0]
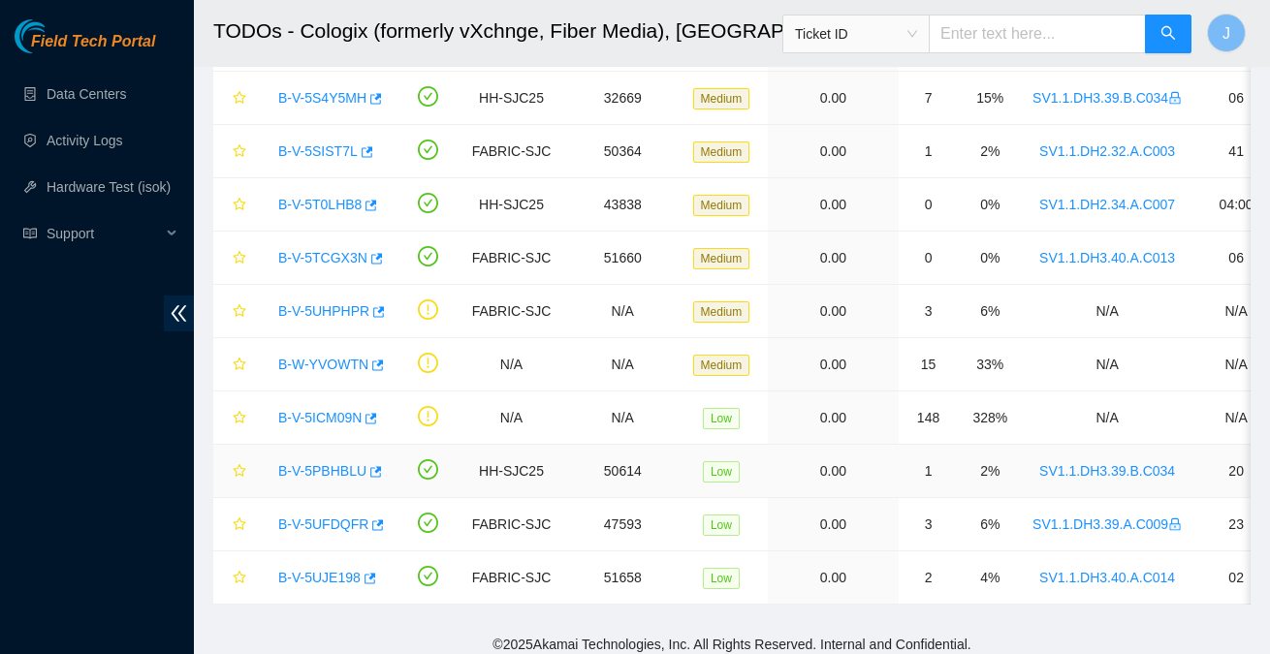
click at [331, 468] on link "B-V-5PBHBLU" at bounding box center [322, 471] width 88 height 16
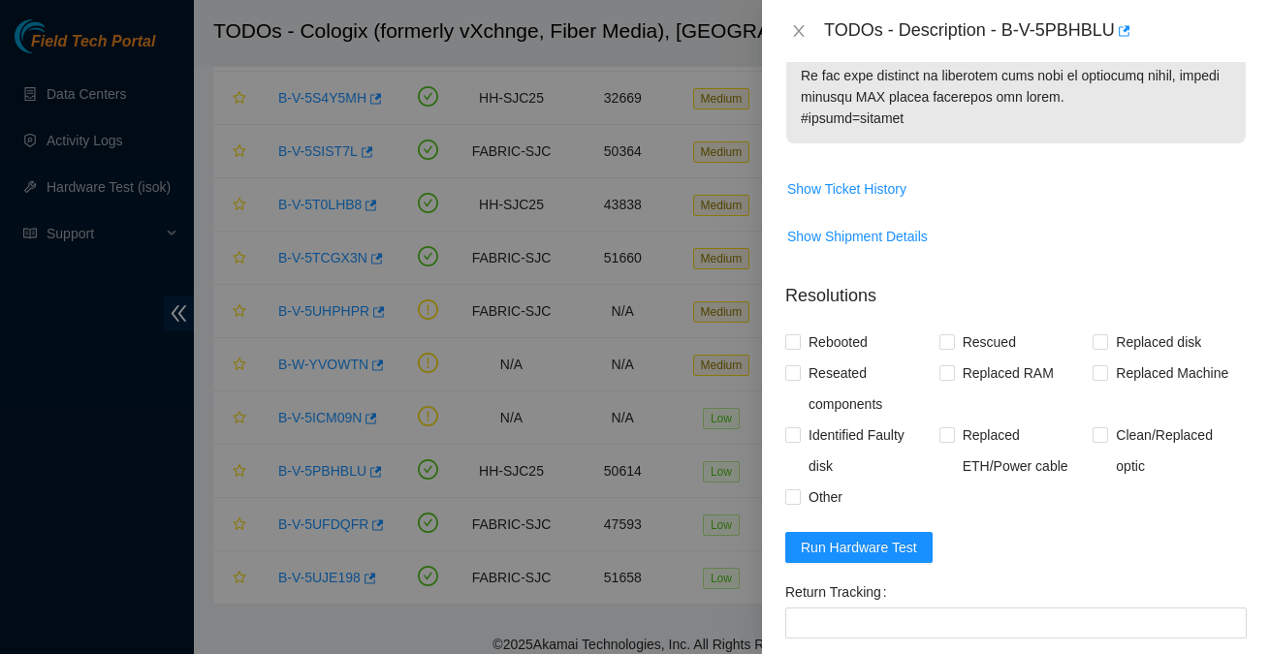
scroll to position [1593, 0]
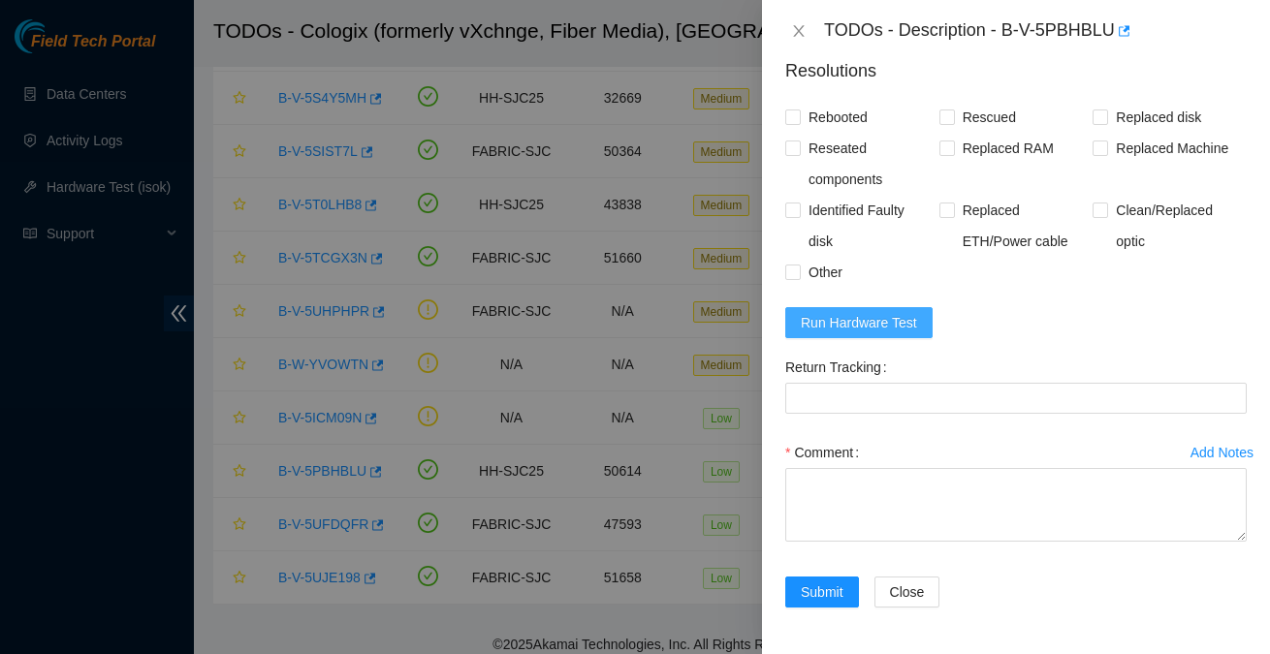
click at [851, 327] on span "Run Hardware Test" at bounding box center [859, 322] width 116 height 21
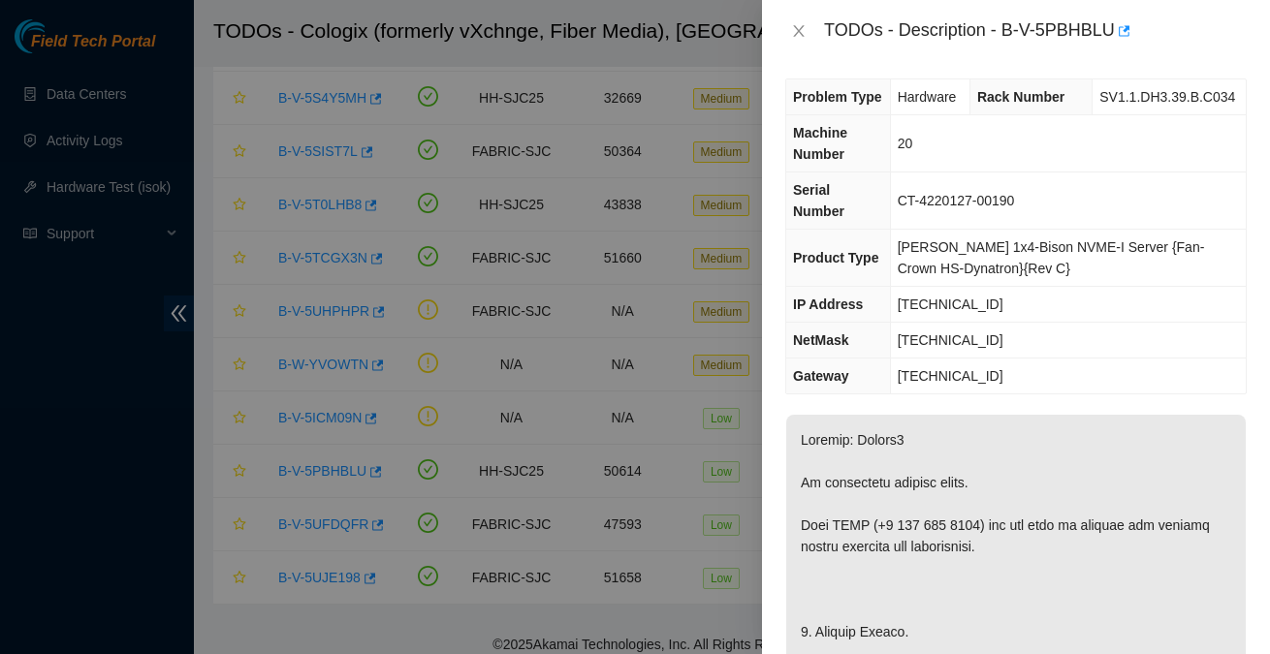
scroll to position [0, 0]
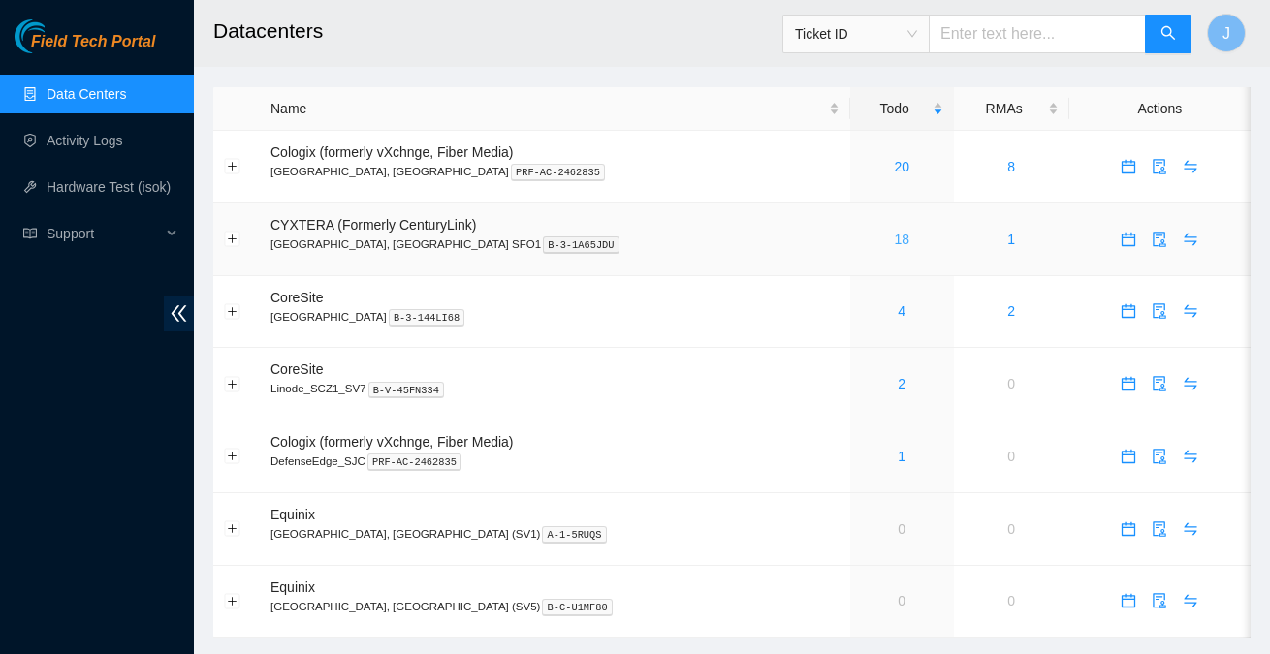
click at [894, 239] on link "18" at bounding box center [902, 240] width 16 height 16
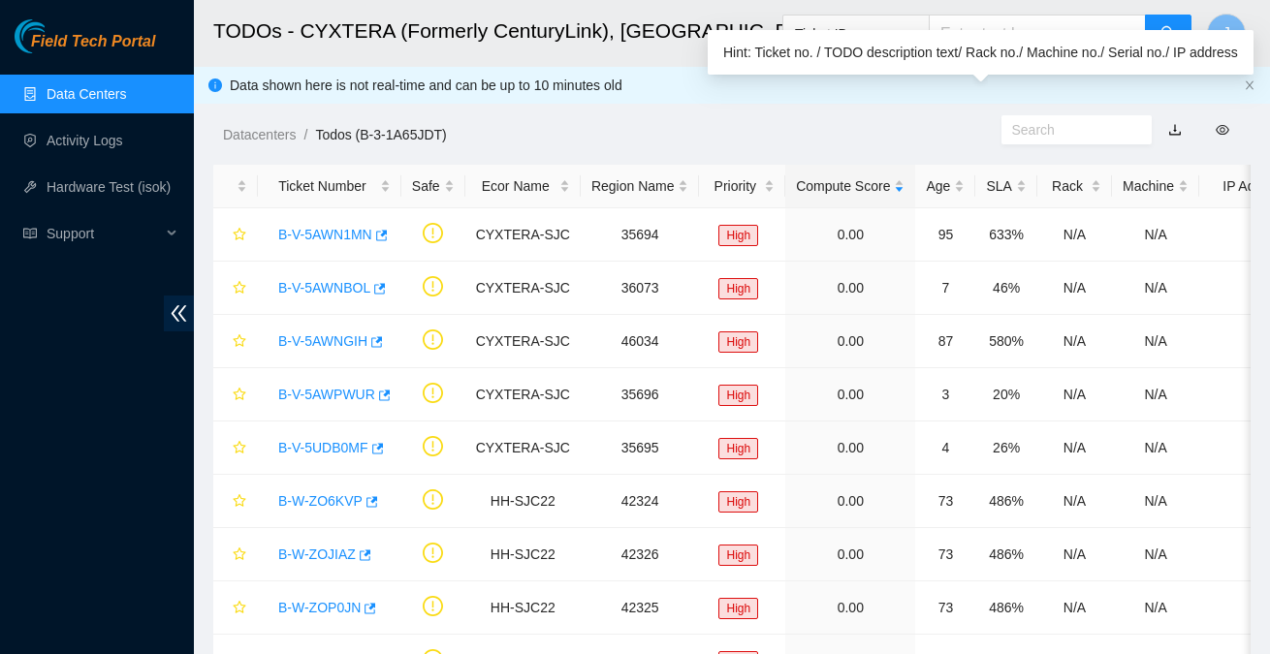
click at [1042, 127] on input "text" at bounding box center [1069, 129] width 114 height 21
paste input "B-V-5PQ73YS"
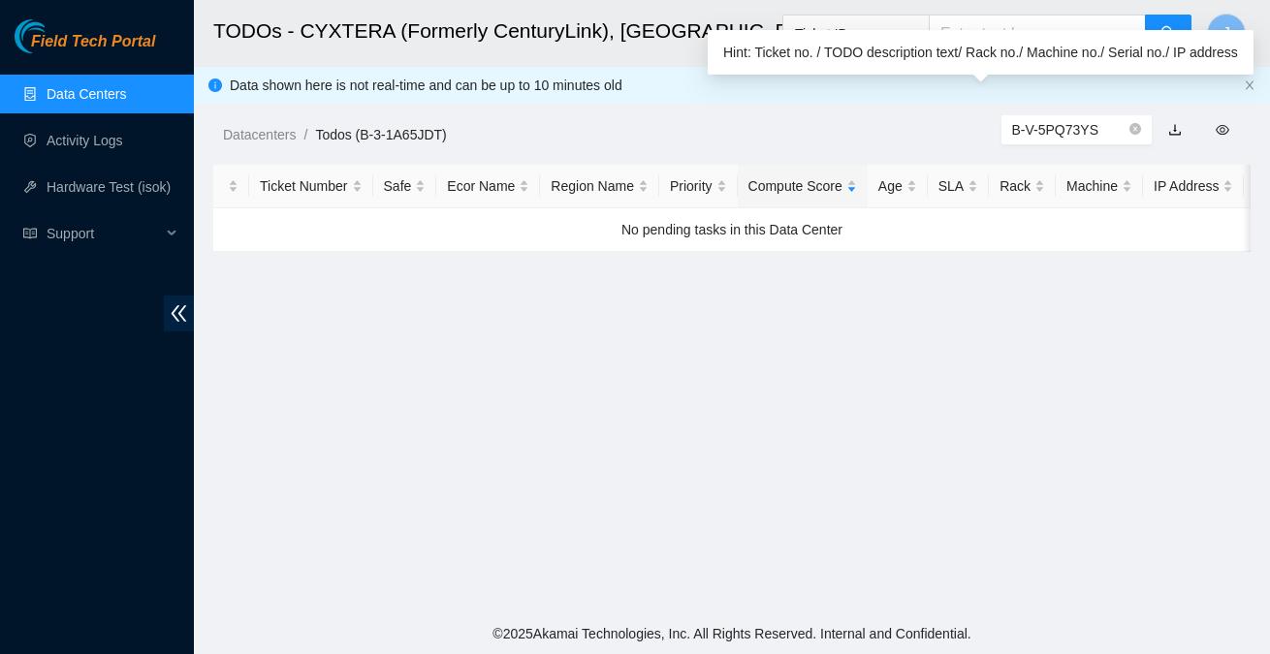
type input "B-V-5PQ73YS"
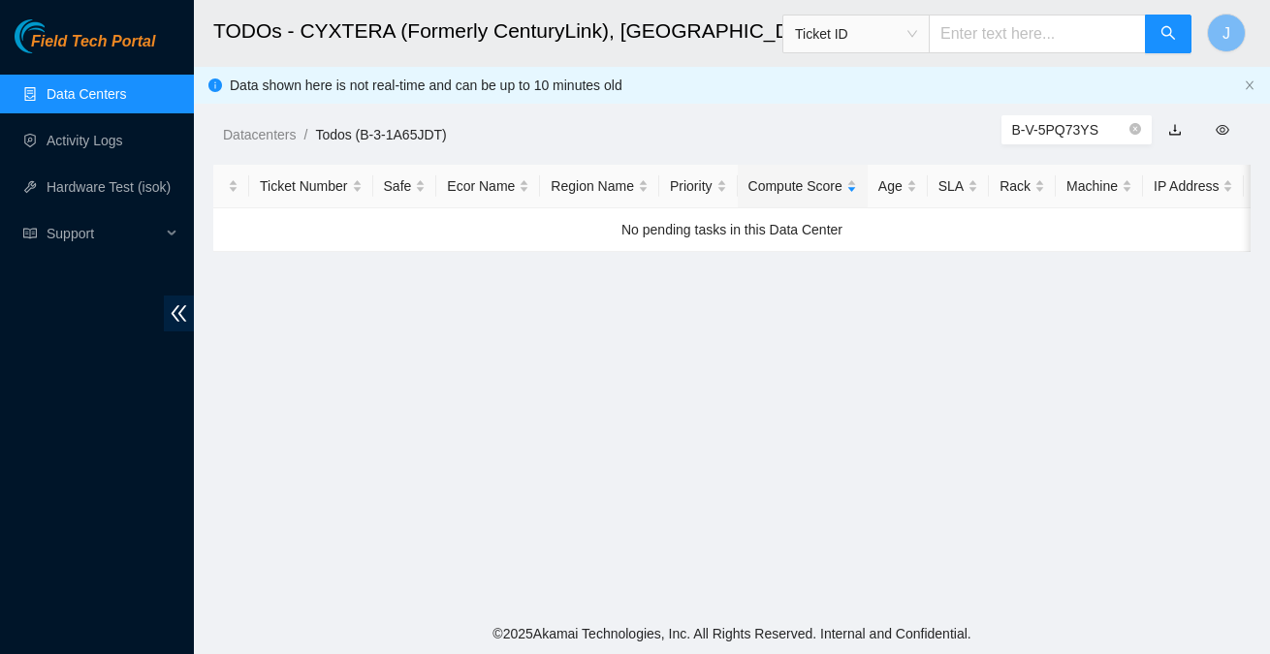
click at [72, 100] on link "Data Centers" at bounding box center [86, 94] width 79 height 16
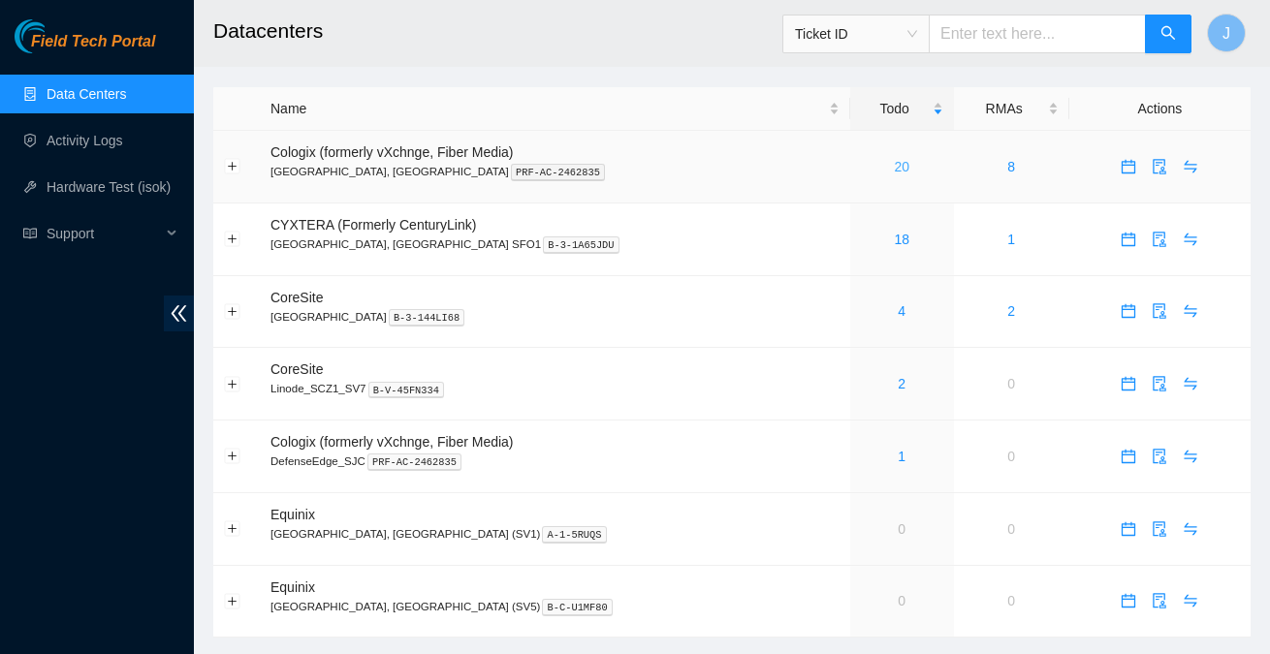
click at [894, 173] on link "20" at bounding box center [902, 167] width 16 height 16
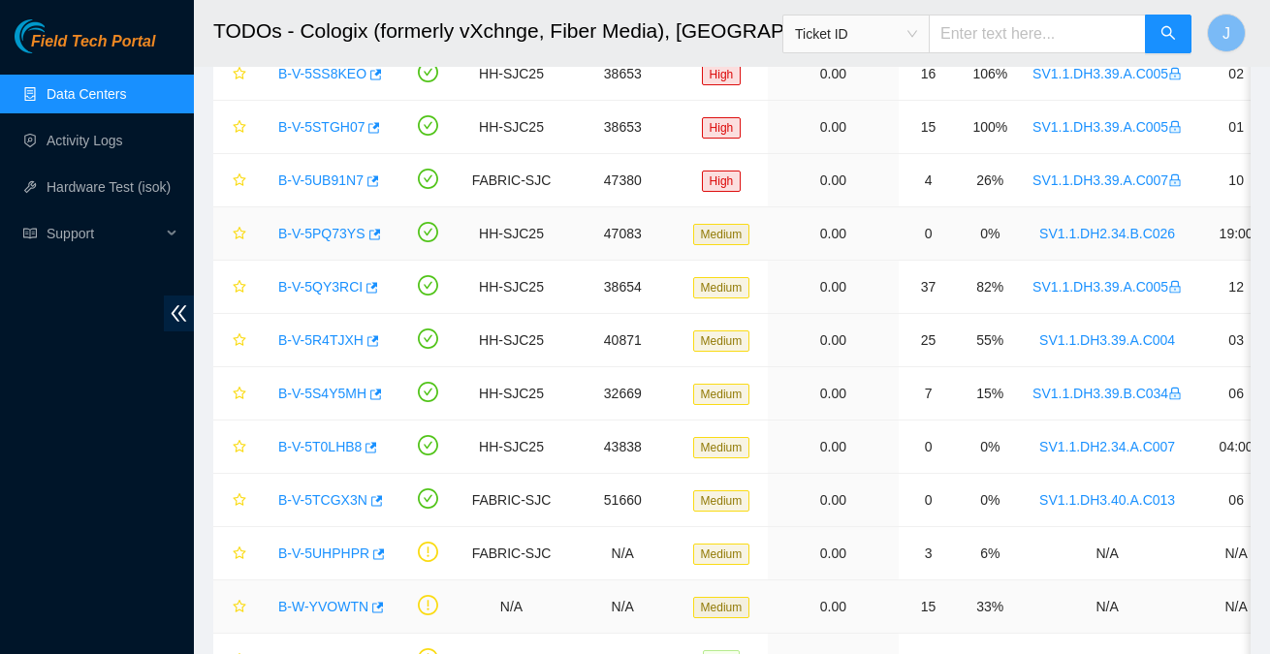
scroll to position [426, 0]
click at [308, 228] on link "B-V-5PQ73YS" at bounding box center [321, 236] width 87 height 16
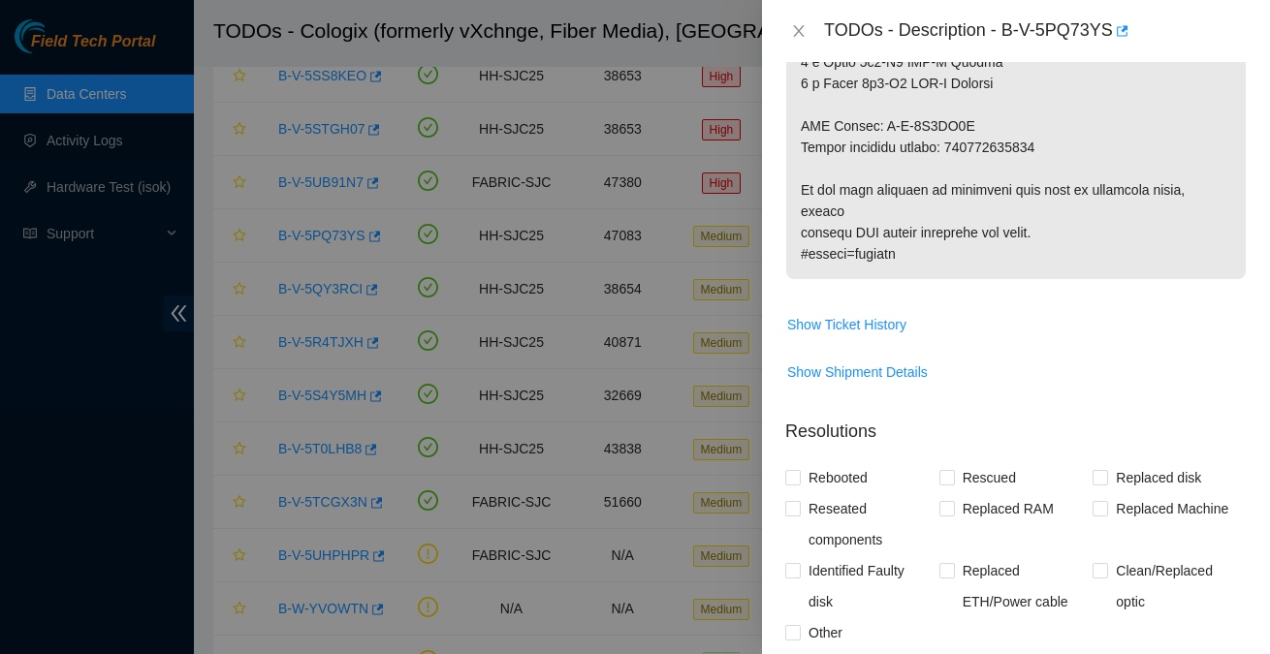
scroll to position [1464, 0]
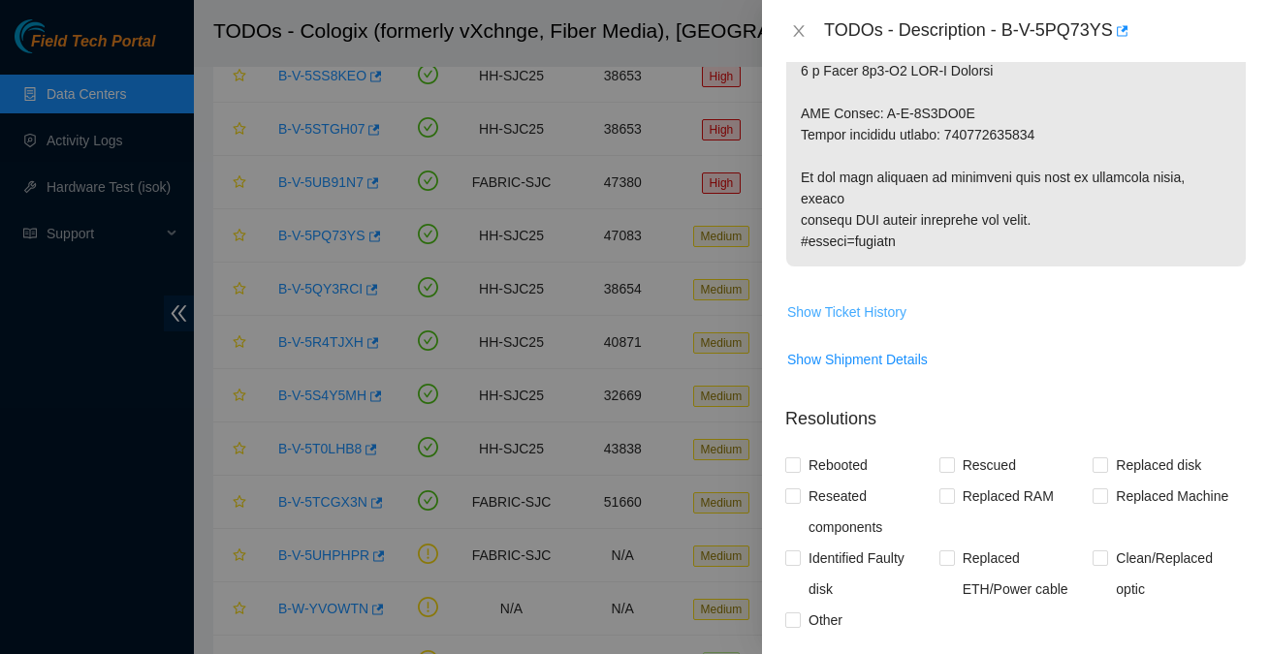
click at [884, 323] on span "Show Ticket History" at bounding box center [846, 311] width 119 height 21
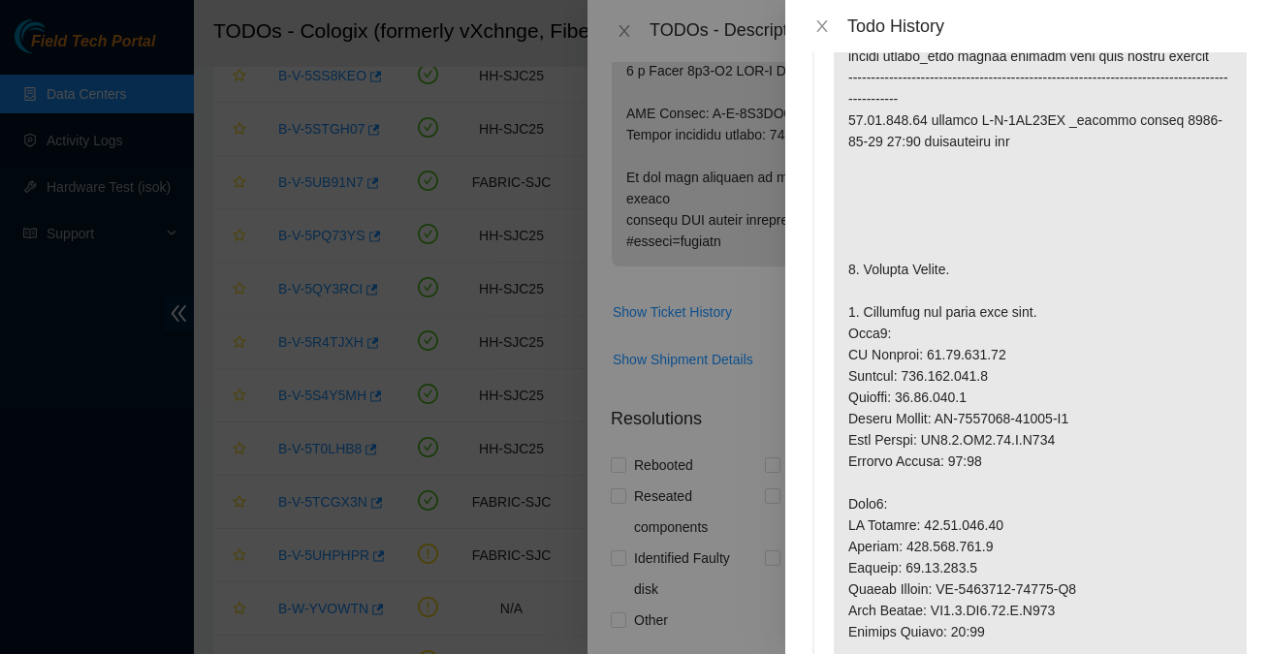
scroll to position [0, 0]
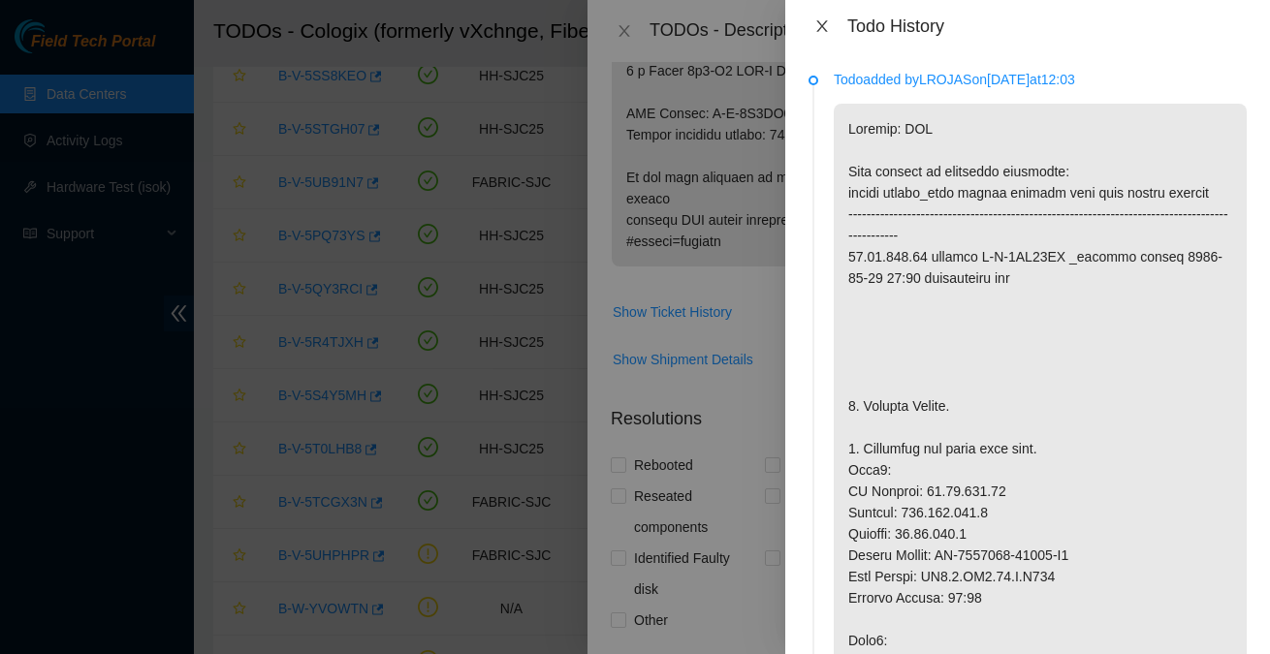
click at [823, 28] on icon "close" at bounding box center [821, 26] width 11 height 12
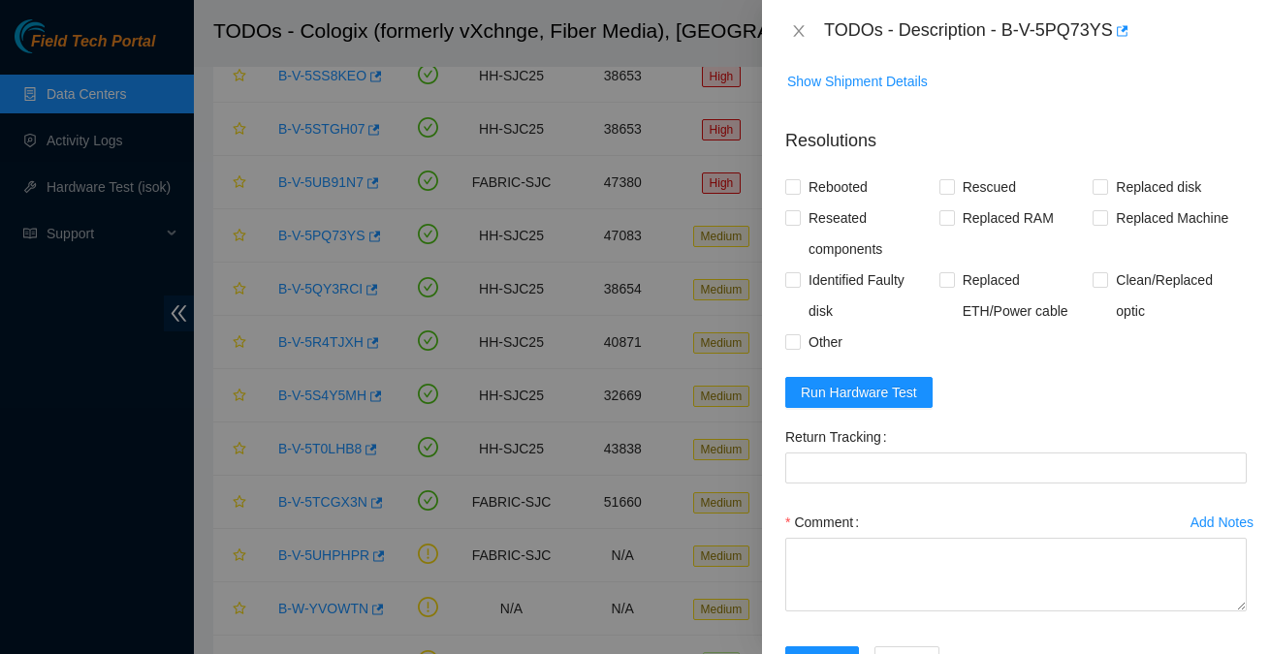
scroll to position [1776, 0]
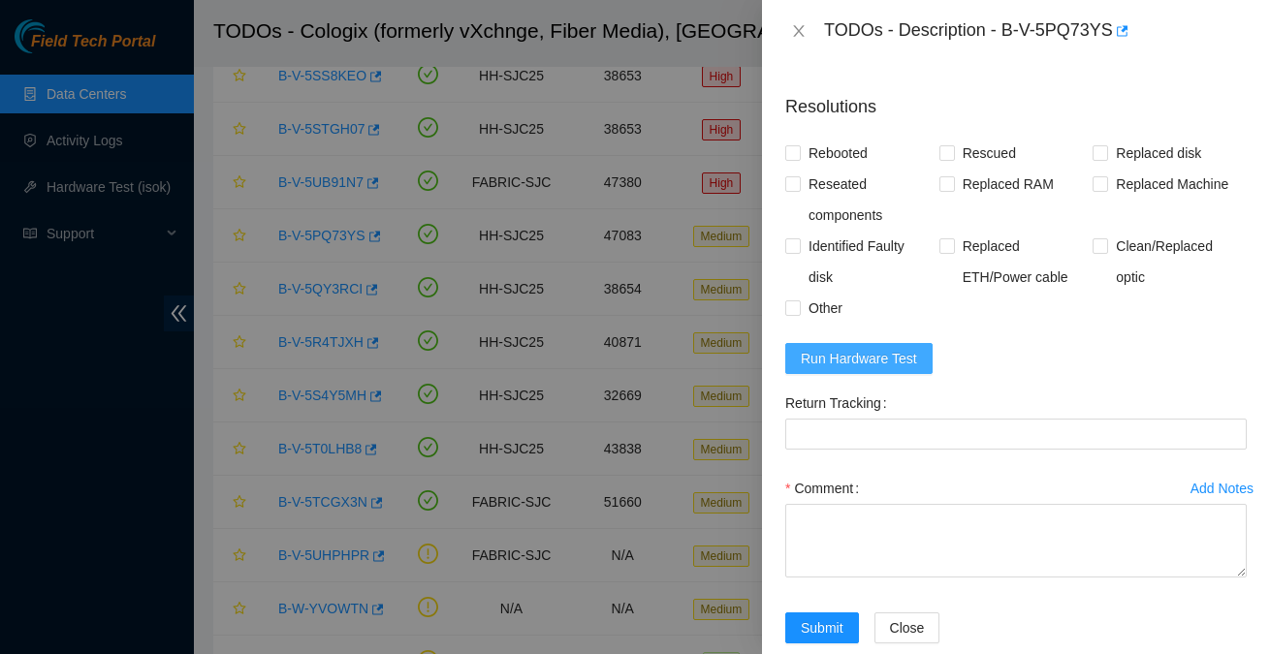
click at [906, 369] on span "Run Hardware Test" at bounding box center [859, 358] width 116 height 21
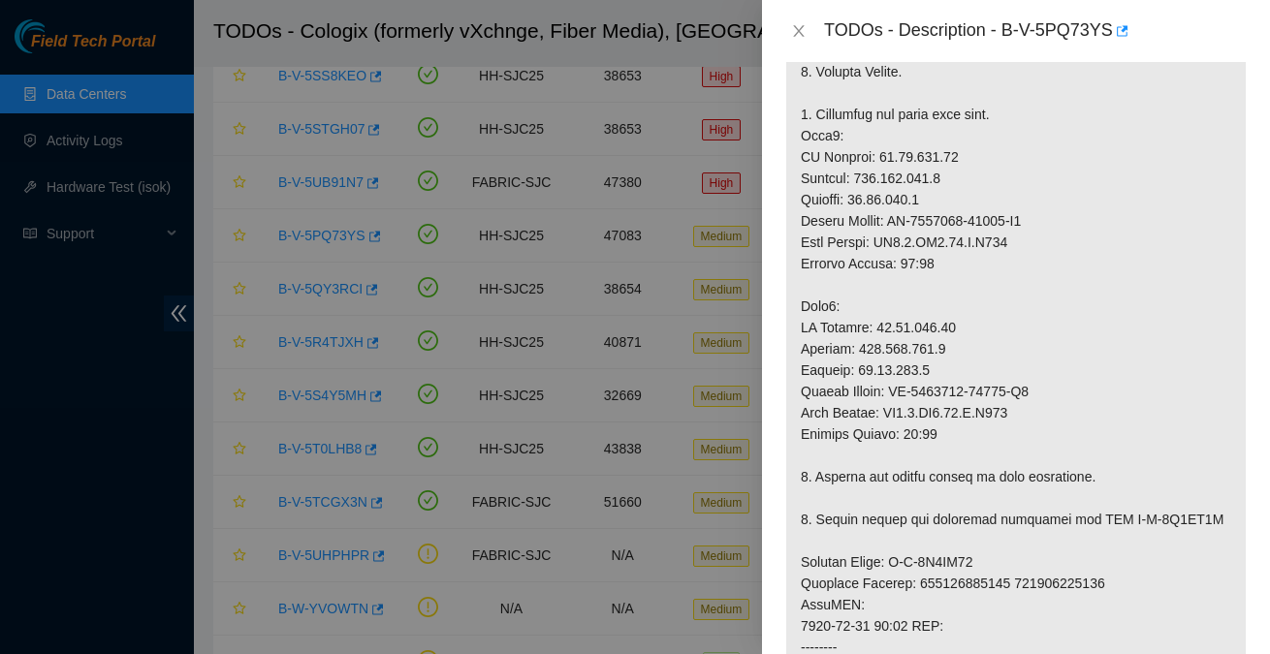
scroll to position [0, 0]
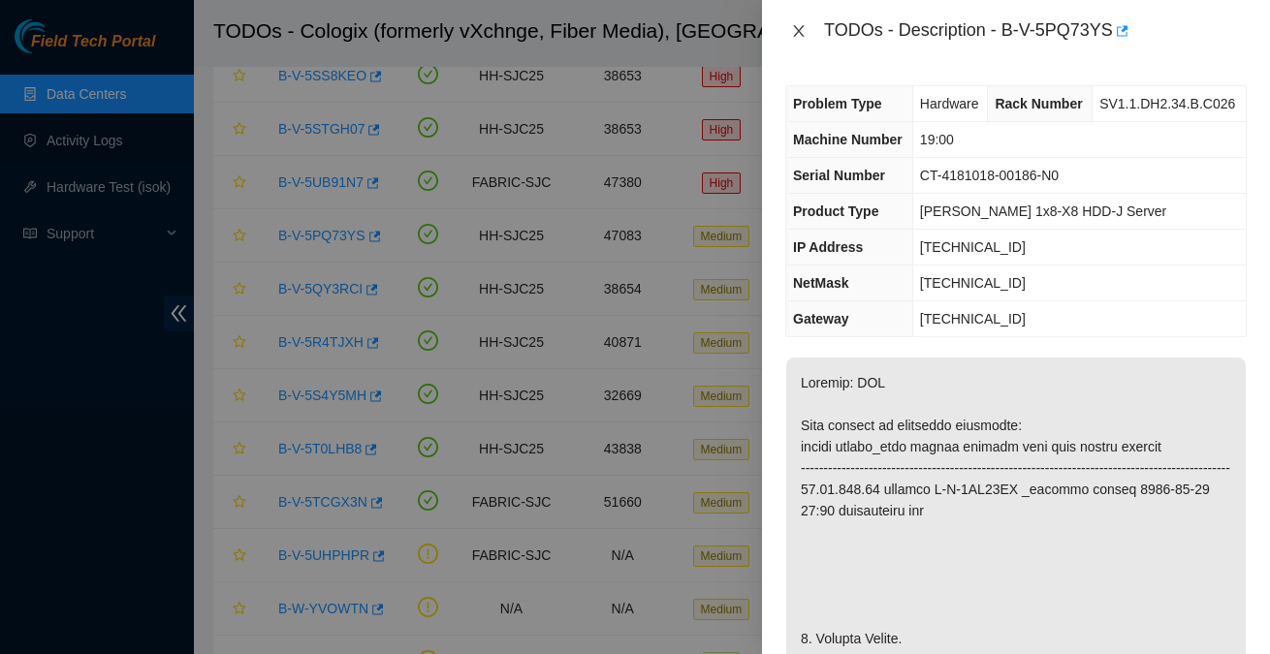
click at [800, 34] on icon "close" at bounding box center [799, 31] width 16 height 16
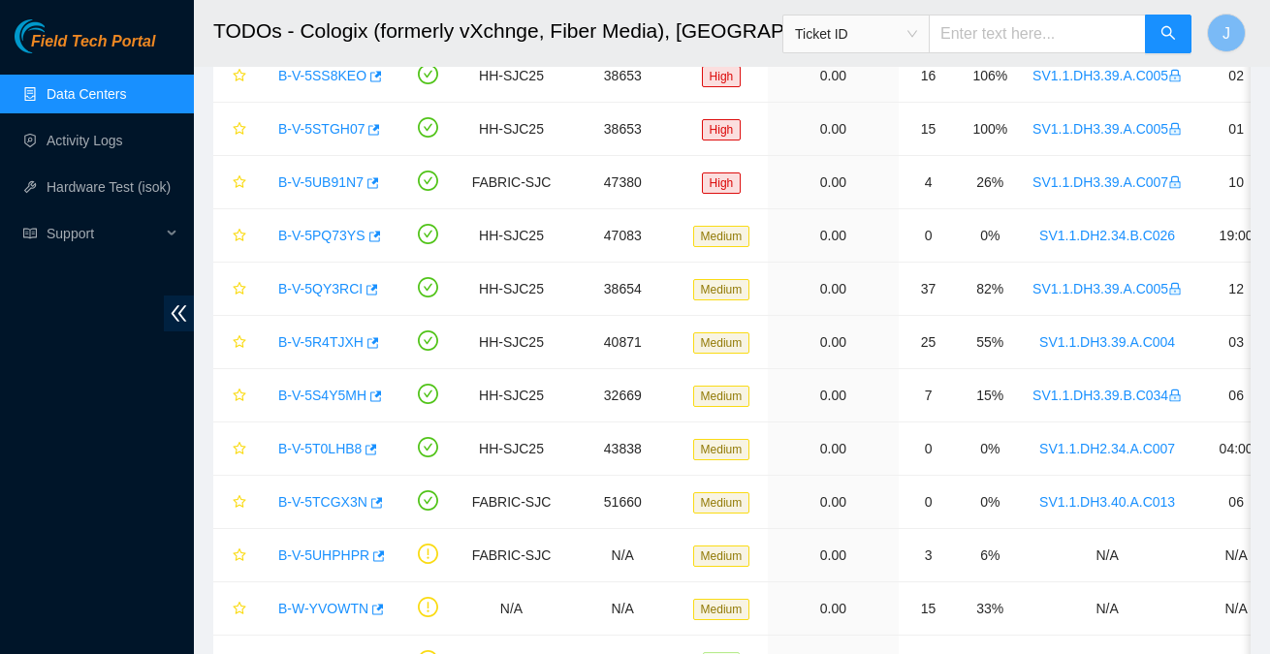
click at [93, 90] on link "Data Centers" at bounding box center [86, 94] width 79 height 16
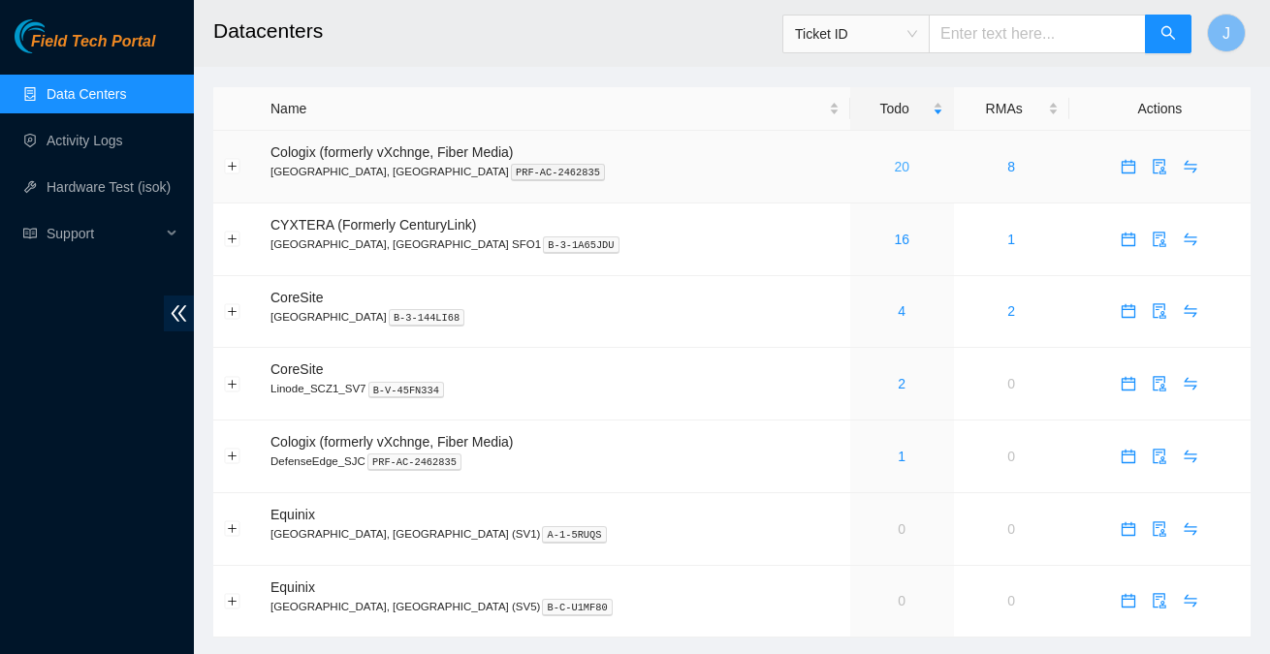
click at [894, 167] on link "20" at bounding box center [902, 167] width 16 height 16
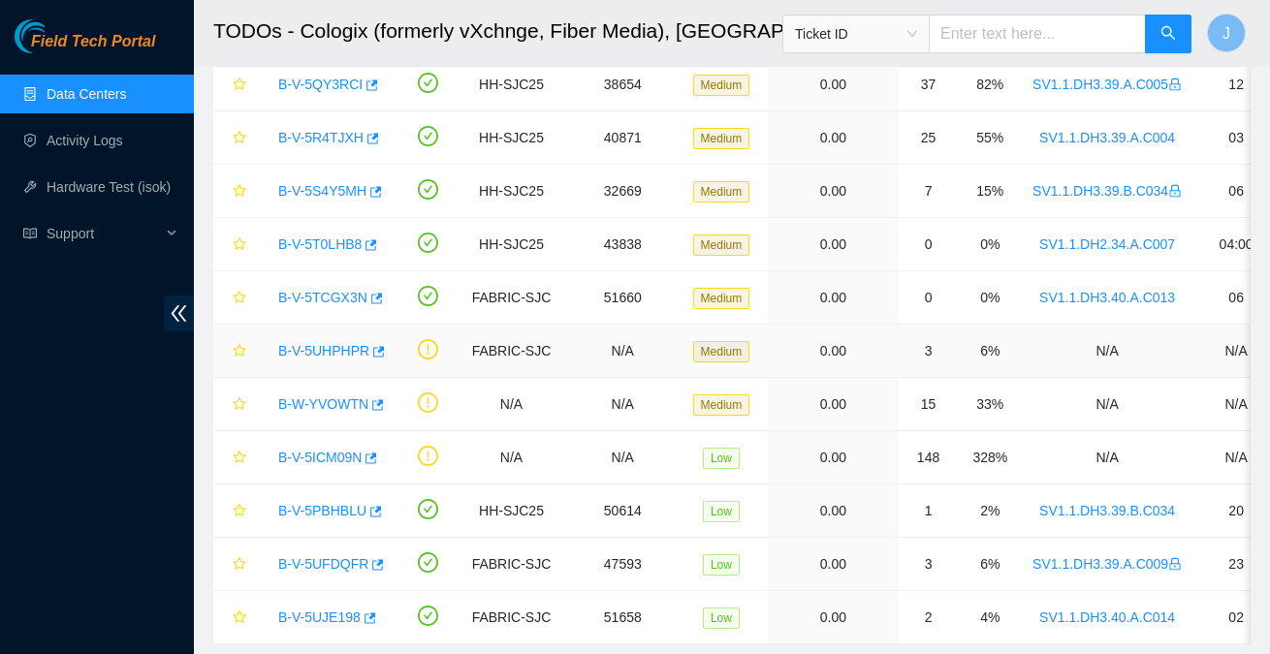
scroll to position [671, 0]
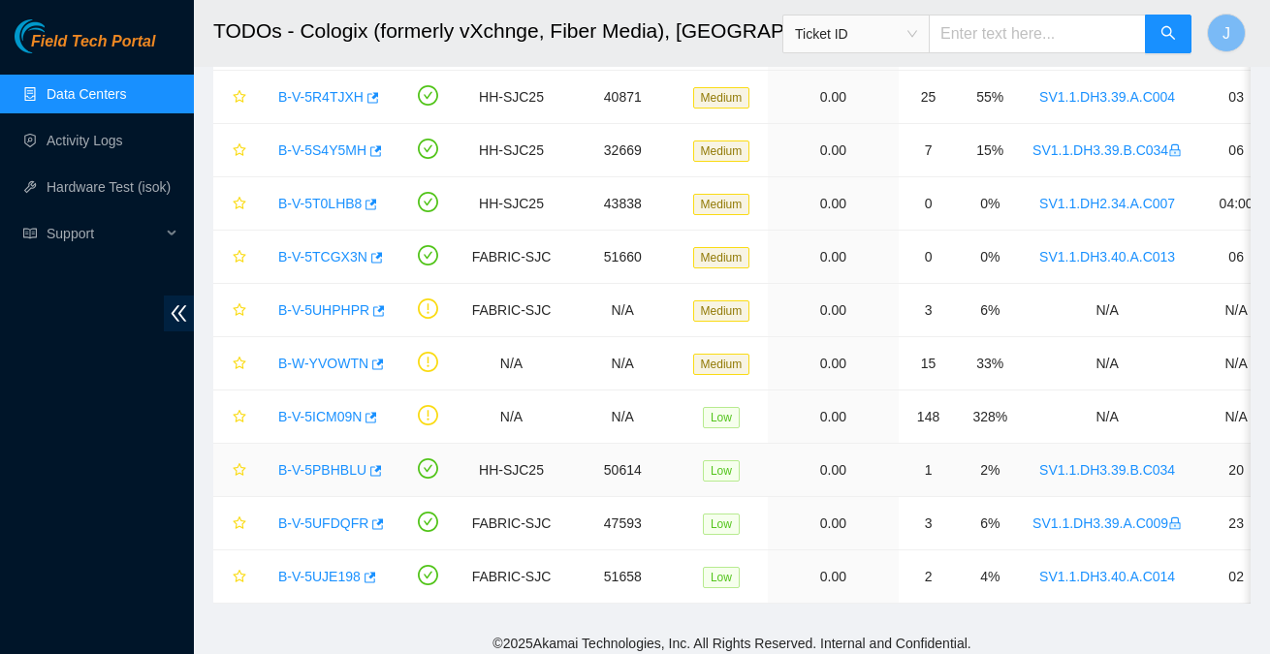
click at [343, 462] on link "B-V-5PBHBLU" at bounding box center [322, 470] width 88 height 16
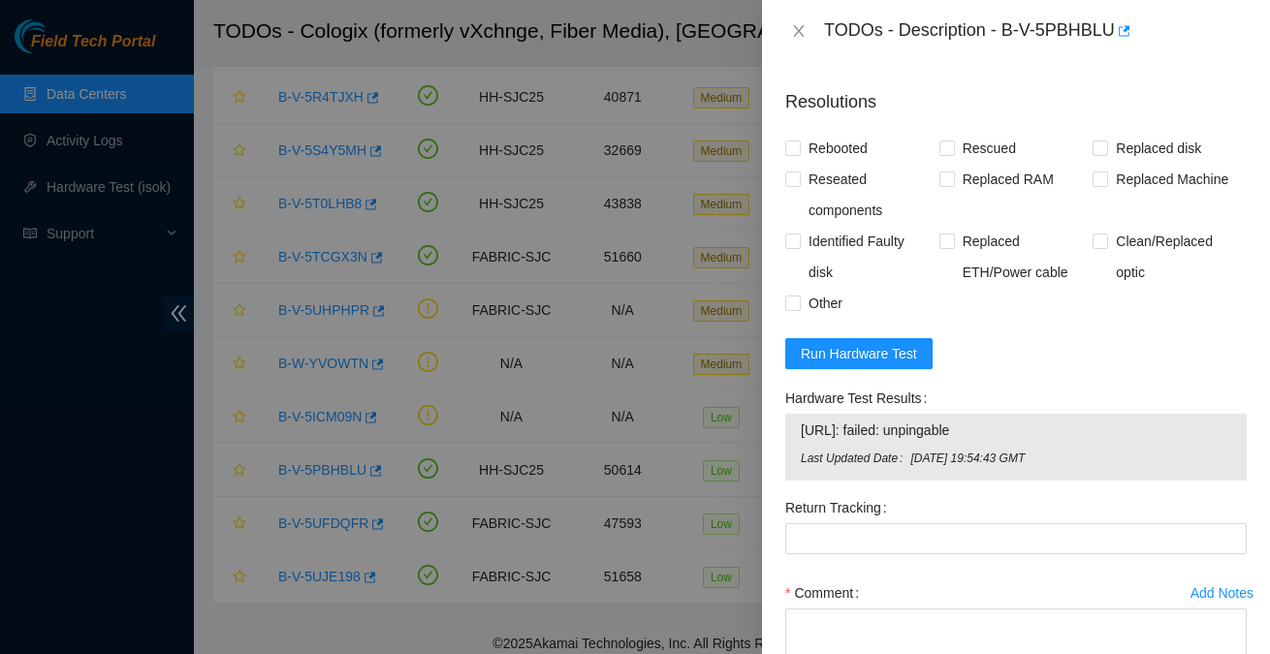
scroll to position [1552, 0]
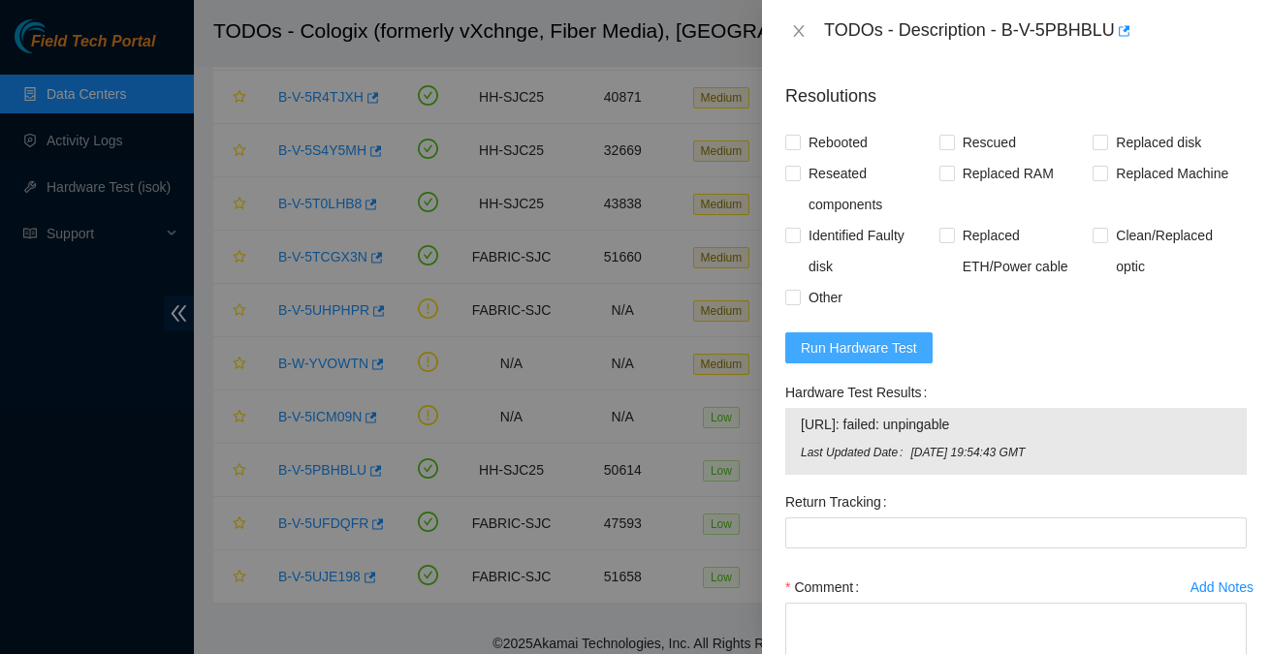
click at [867, 359] on span "Run Hardware Test" at bounding box center [859, 347] width 116 height 21
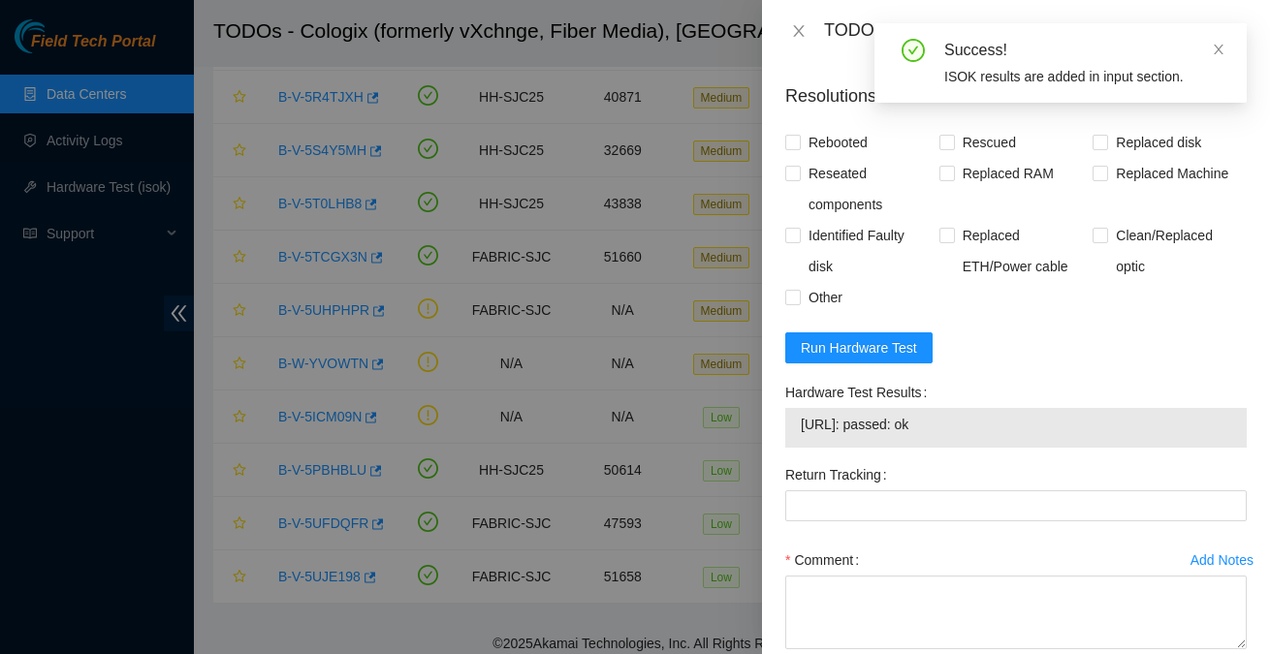
drag, startPoint x: 975, startPoint y: 441, endPoint x: 781, endPoint y: 437, distance: 193.9
click at [781, 437] on div "Hardware Test Results 72.246.3.171: passed: ok" at bounding box center [1015, 418] width 477 height 82
copy tbody "72.246.3.171: passed: ok"
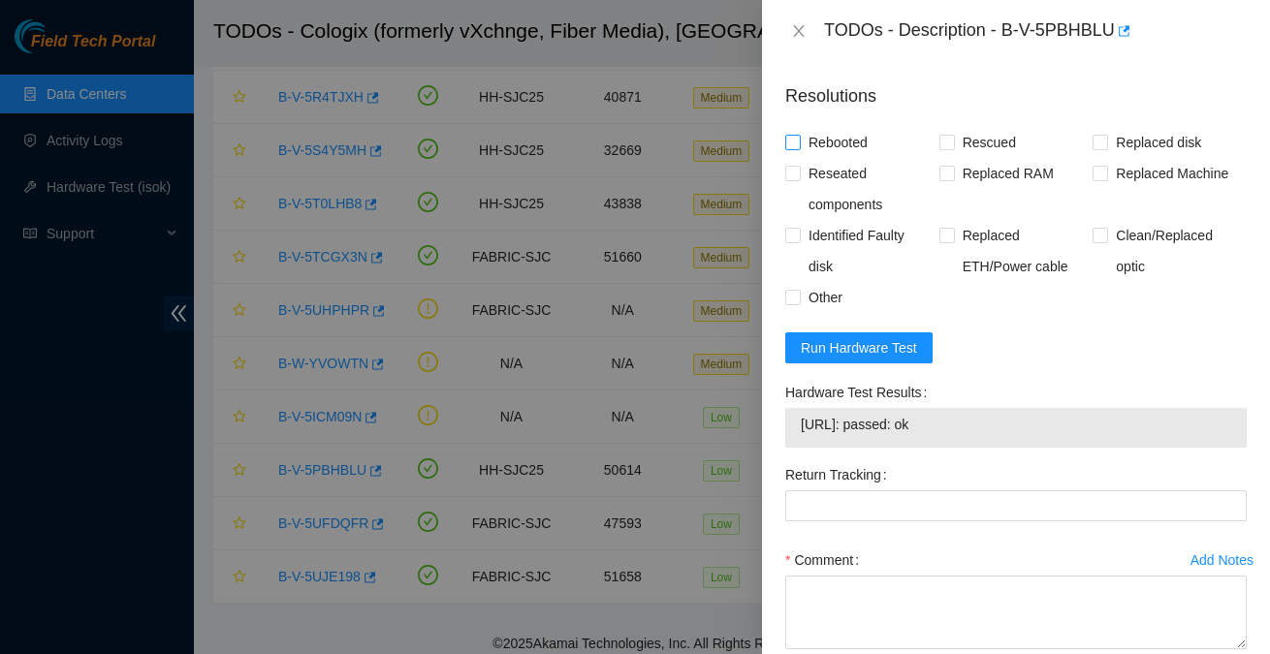
click at [817, 158] on span "Rebooted" at bounding box center [838, 142] width 75 height 31
click at [799, 148] on input "Rebooted" at bounding box center [792, 142] width 14 height 14
checkbox input "true"
click at [1004, 158] on span "Rescued" at bounding box center [989, 142] width 69 height 31
click at [953, 148] on input "Rescued" at bounding box center [946, 142] width 14 height 14
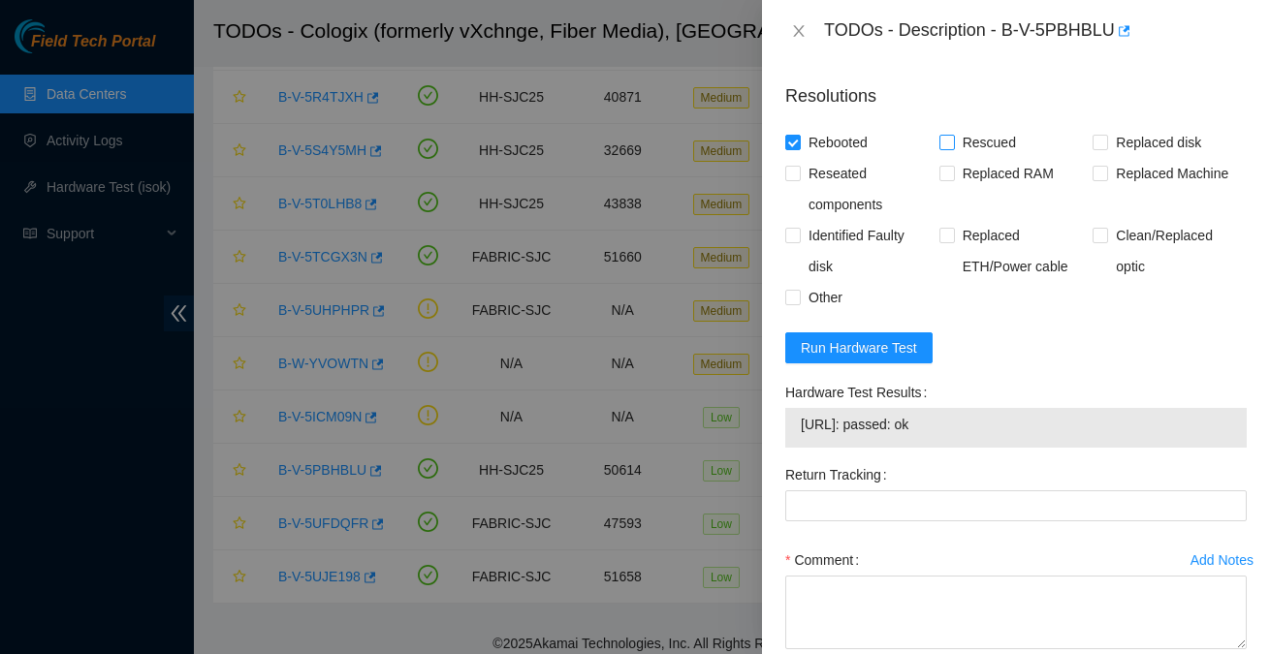
checkbox input "true"
click at [1151, 158] on span "Replaced disk" at bounding box center [1158, 142] width 101 height 31
click at [1106, 148] on input "Replaced disk" at bounding box center [1100, 142] width 14 height 14
click at [1115, 158] on span "Replaced disk" at bounding box center [1158, 142] width 101 height 31
click at [1106, 148] on input "Replaced disk" at bounding box center [1100, 142] width 14 height 14
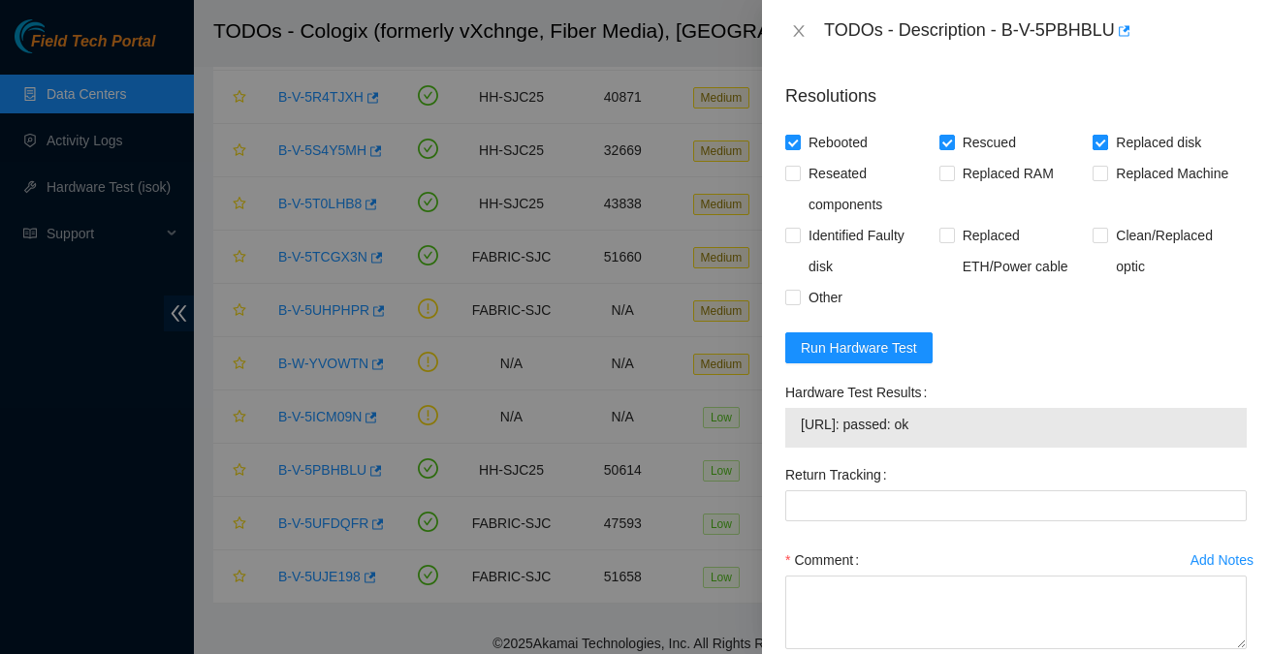
checkbox input "false"
click at [1119, 189] on span "Replaced Machine" at bounding box center [1172, 173] width 128 height 31
click at [1106, 179] on input "Replaced Machine" at bounding box center [1100, 173] width 14 height 14
checkbox input "true"
click at [807, 313] on span "Other" at bounding box center [825, 297] width 49 height 31
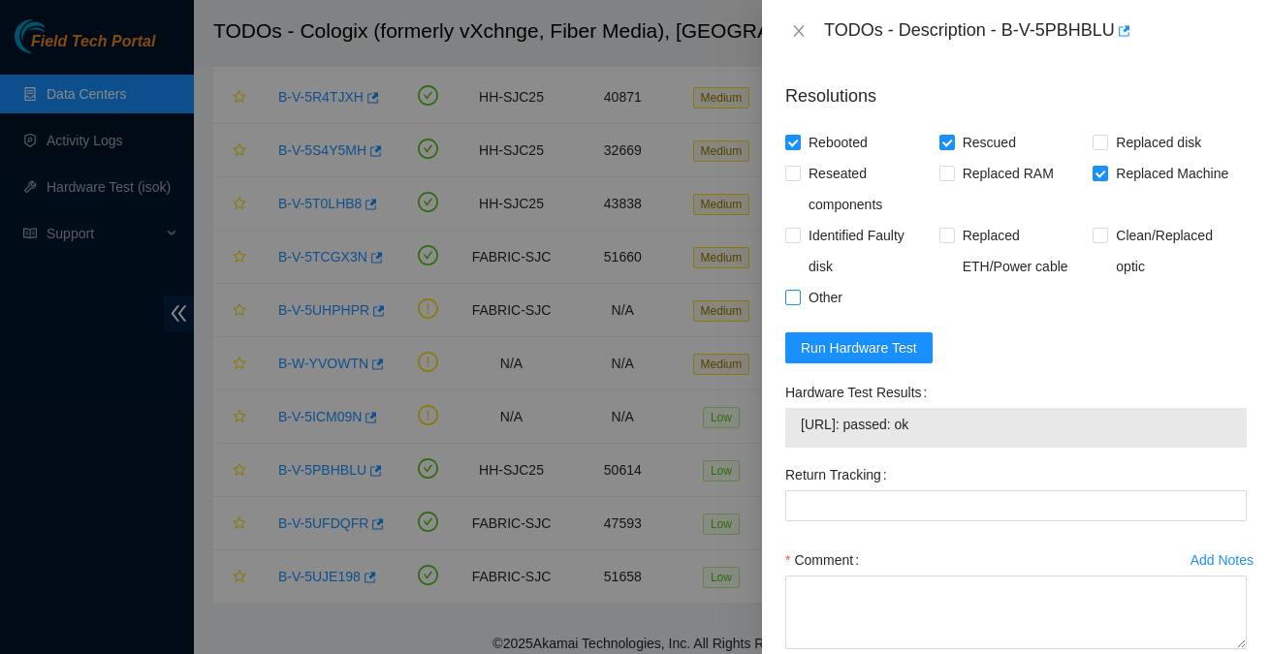
click at [799, 303] on input "Other" at bounding box center [792, 297] width 14 height 14
checkbox input "true"
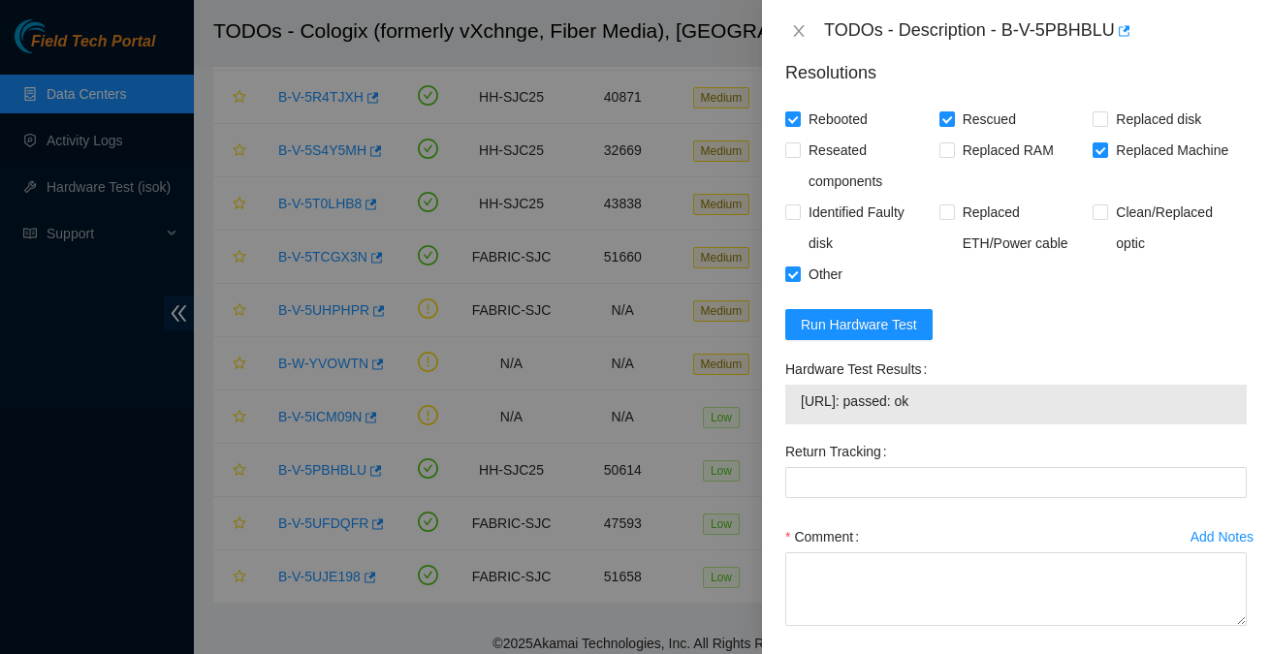
scroll to position [1591, 0]
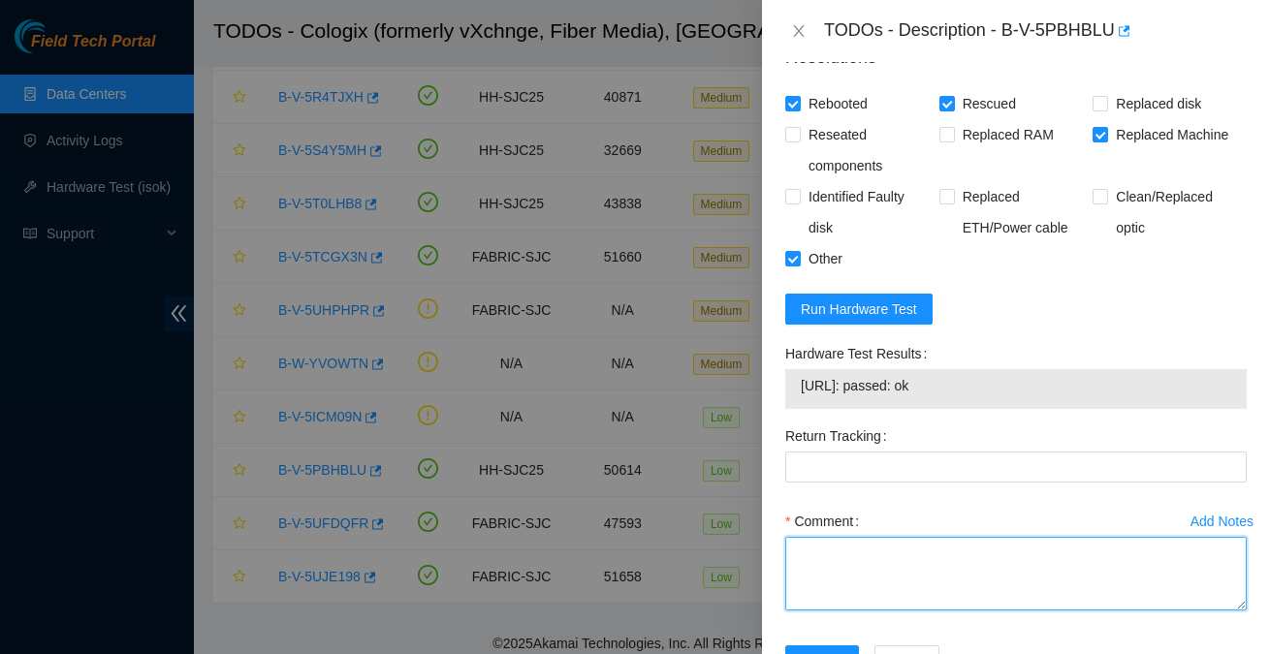
click at [889, 598] on textarea "Comment" at bounding box center [1015, 574] width 461 height 74
paste textarea "** Prior to hooking up monitor & keyboard noticed light on PSU solid orange. **…"
click at [940, 611] on textarea "** Prior to hooking up monitor & keyboard noticed light on PSU solid orange. **…" at bounding box center [1015, 574] width 461 height 74
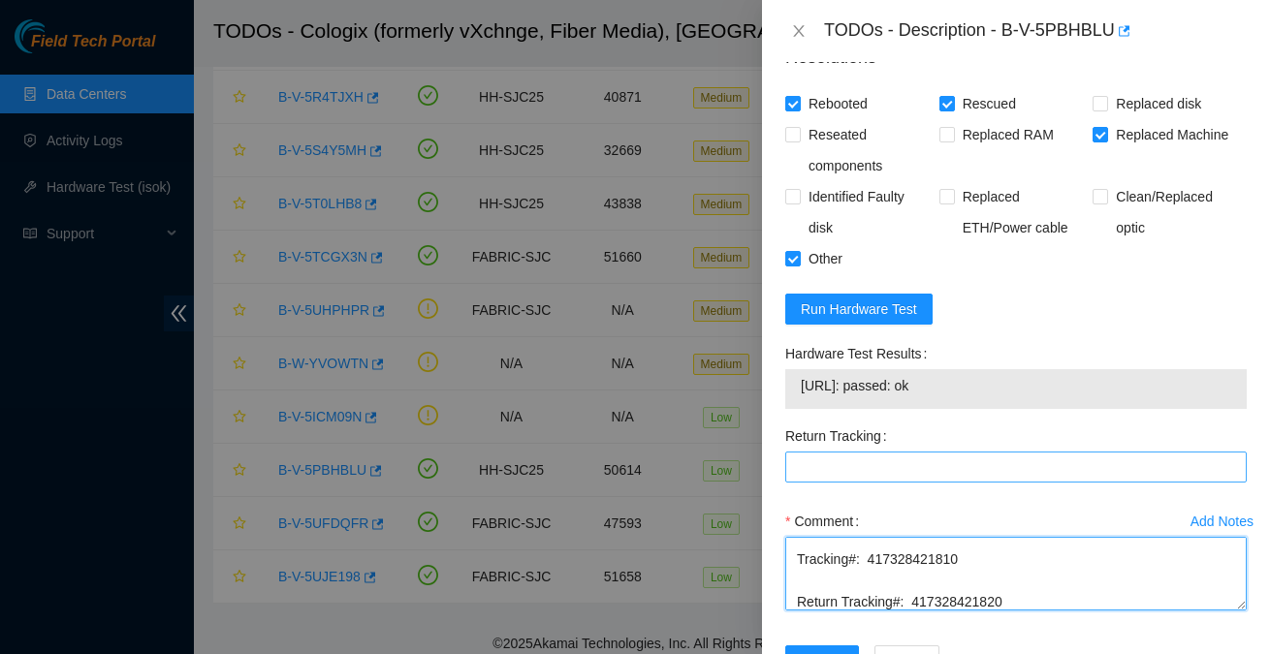
type textarea "** Prior to hooking up monitor & keyboard noticed light on PSU solid orange. **…"
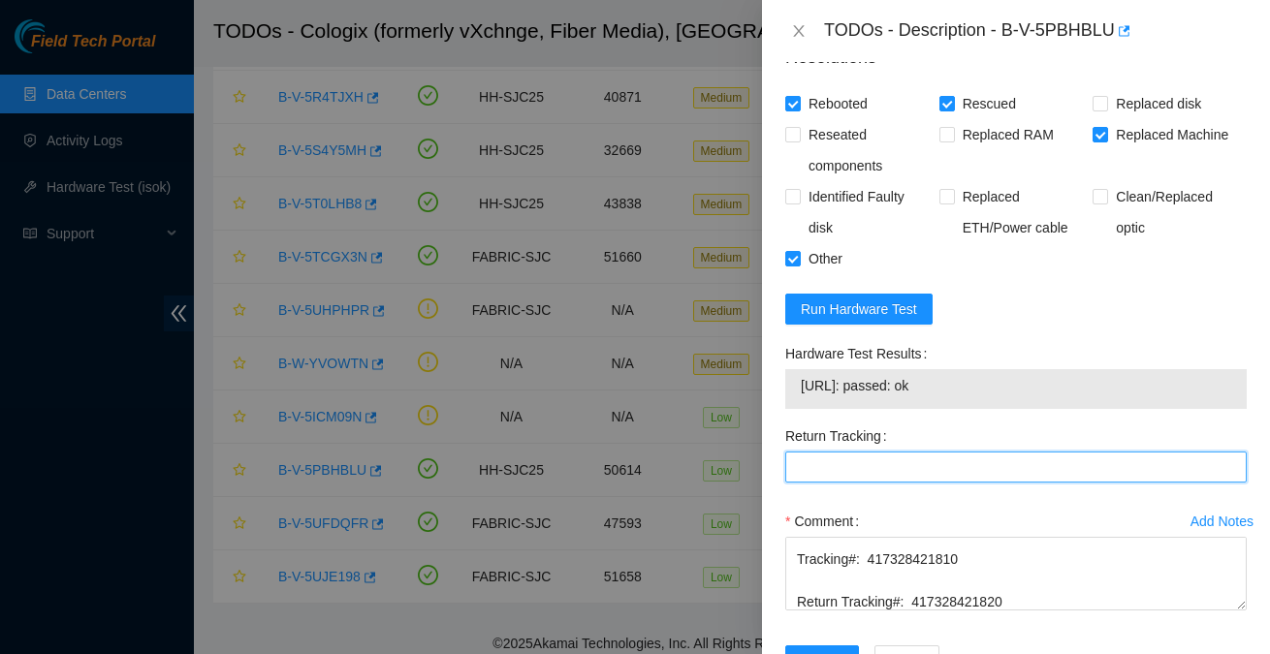
click at [870, 483] on Tracking "Return Tracking" at bounding box center [1015, 467] width 461 height 31
paste Tracking "417328421820"
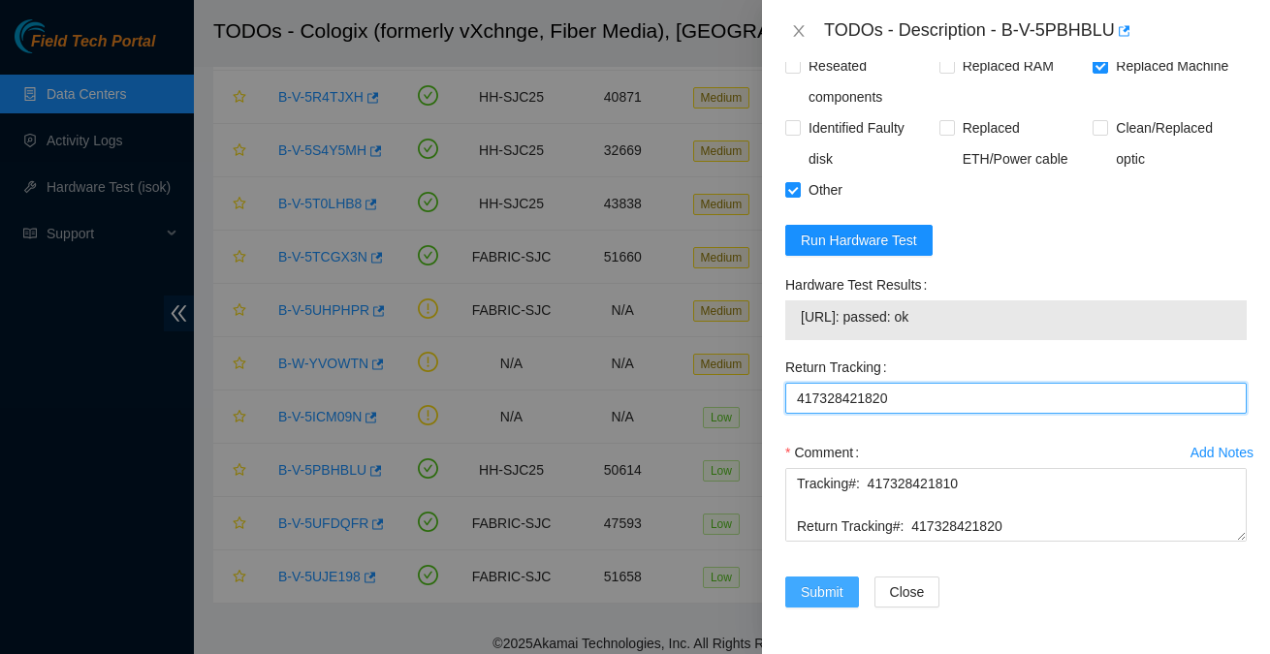
type Tracking "417328421820"
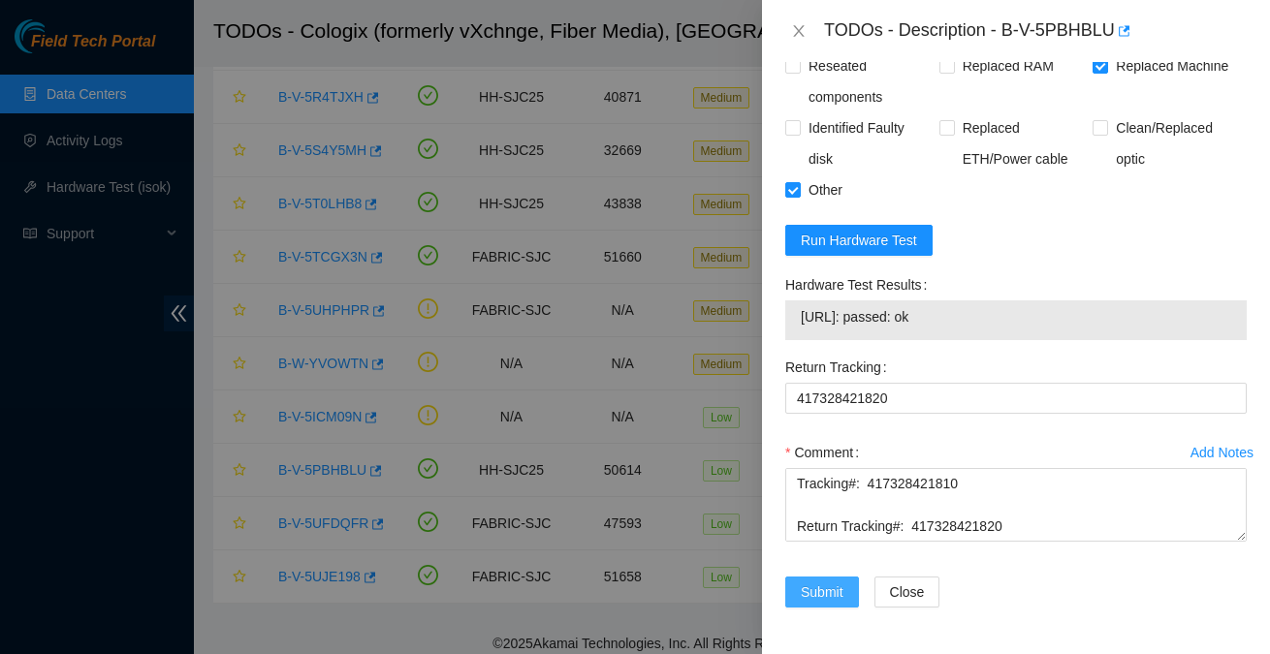
click at [829, 600] on span "Submit" at bounding box center [822, 592] width 43 height 21
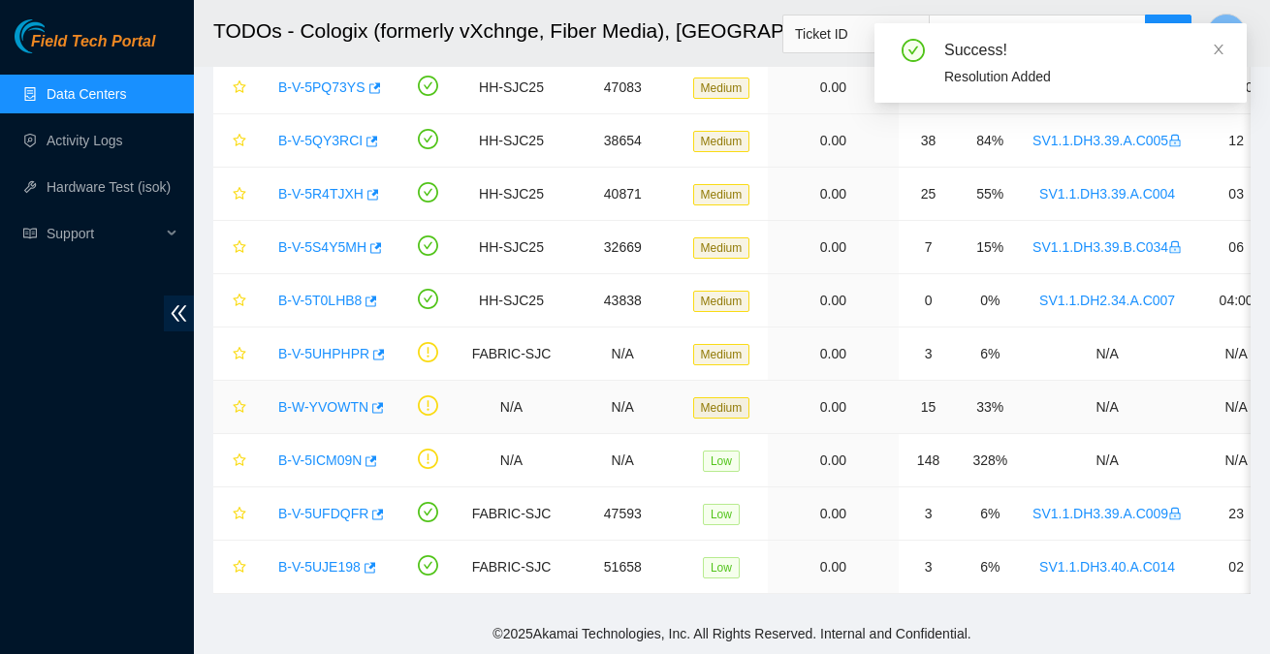
scroll to position [564, 0]
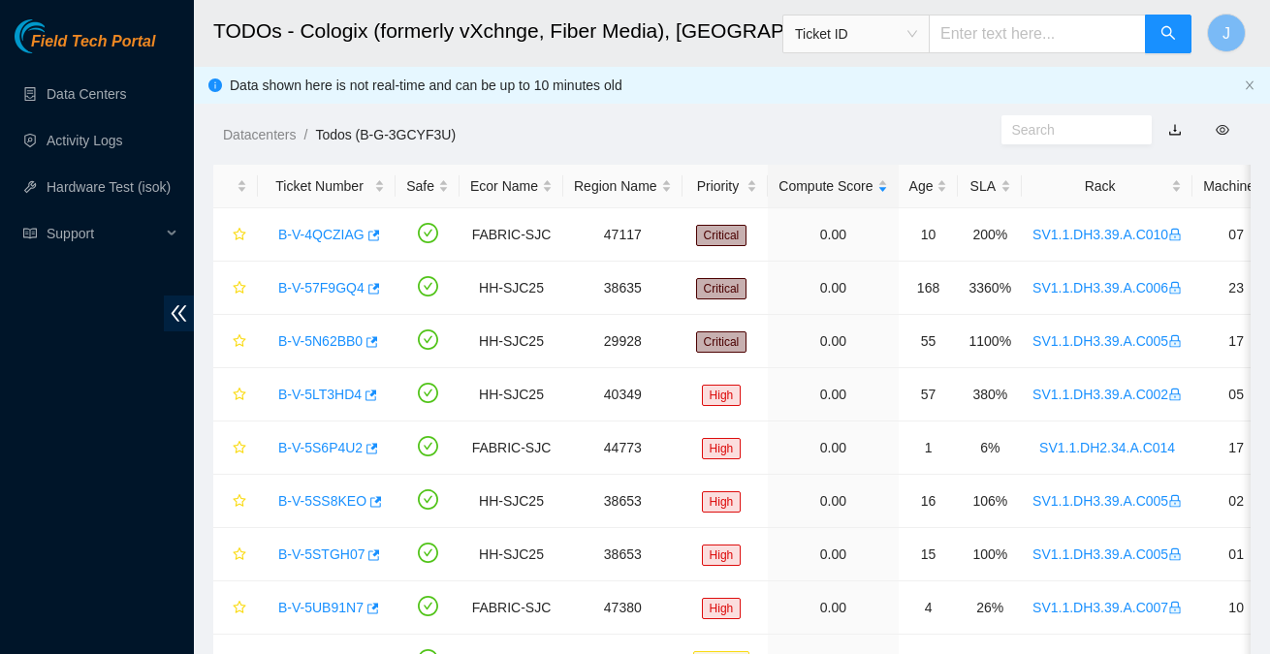
scroll to position [539, 0]
click at [108, 93] on link "Data Centers" at bounding box center [86, 94] width 79 height 16
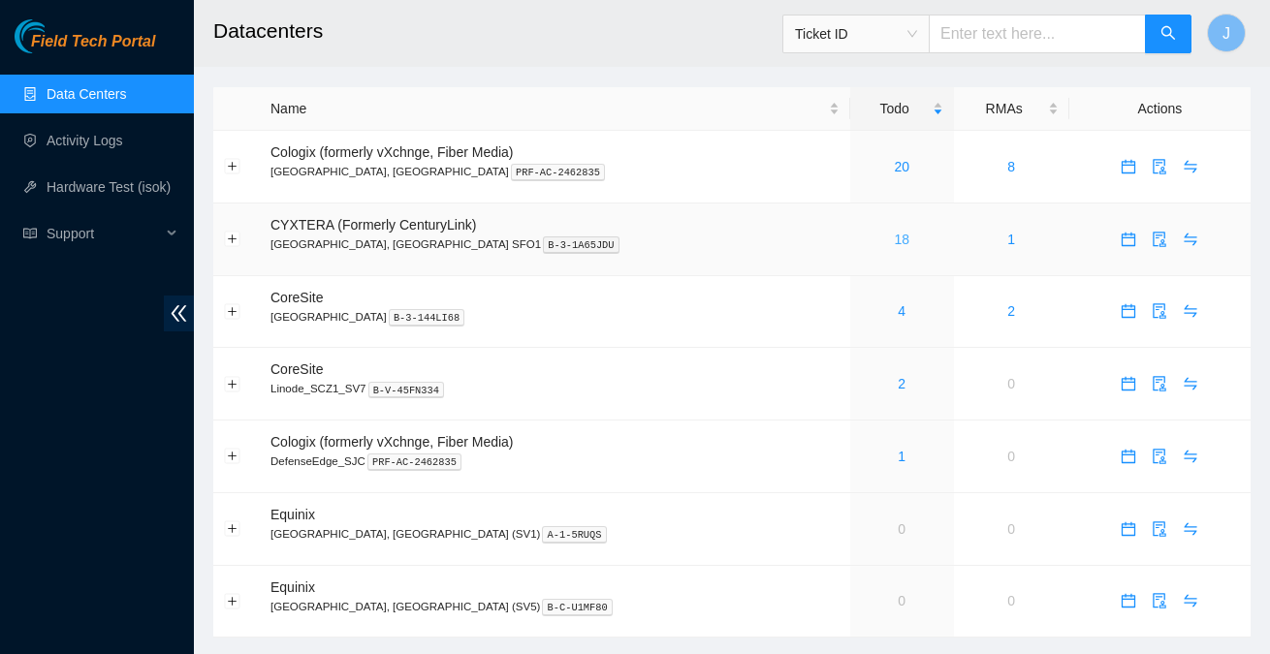
click at [894, 239] on link "18" at bounding box center [902, 240] width 16 height 16
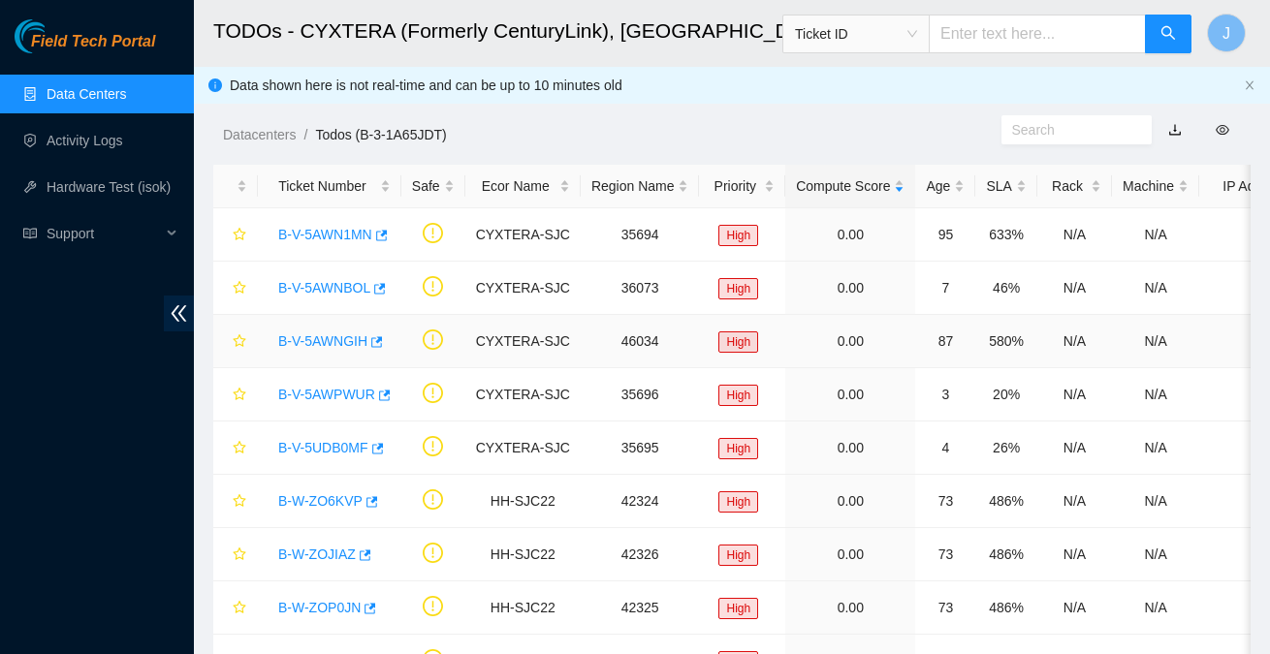
click at [317, 337] on link "B-V-5AWNGIH" at bounding box center [322, 341] width 89 height 16
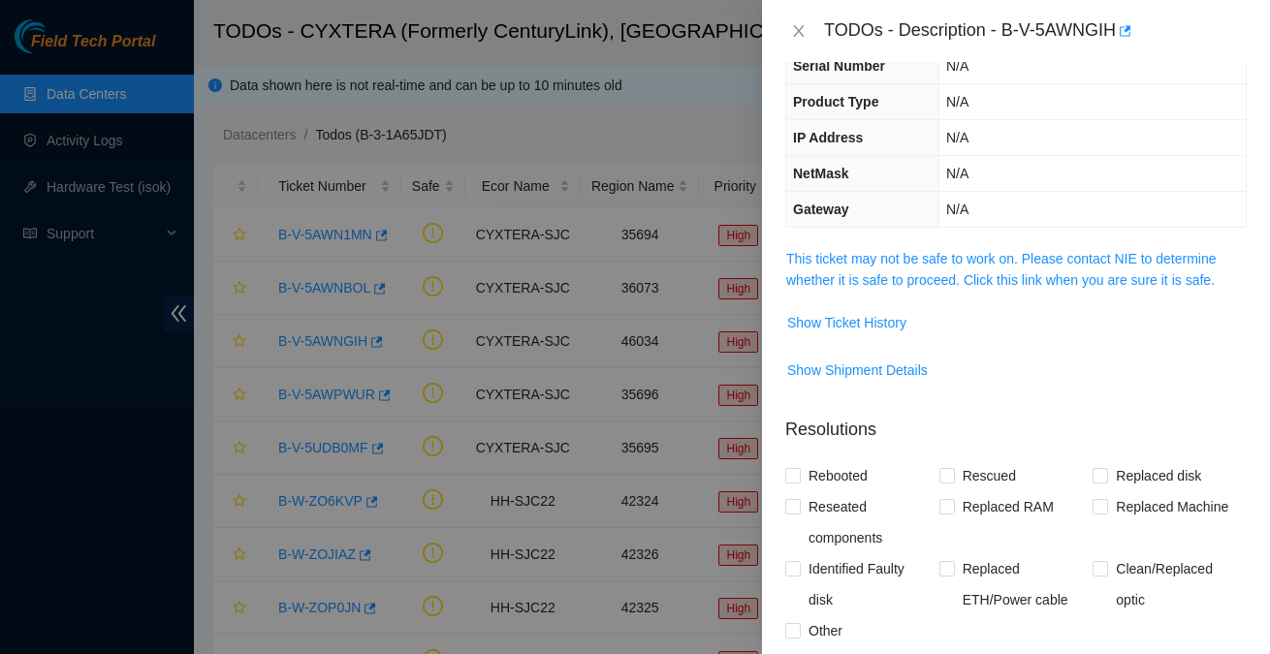
scroll to position [147, 0]
click at [815, 467] on span "Rebooted" at bounding box center [838, 474] width 75 height 31
click at [799, 467] on input "Rebooted" at bounding box center [792, 473] width 14 height 14
click at [840, 468] on span "Rebooted" at bounding box center [838, 474] width 75 height 31
click at [799, 468] on input "Rebooted" at bounding box center [792, 473] width 14 height 14
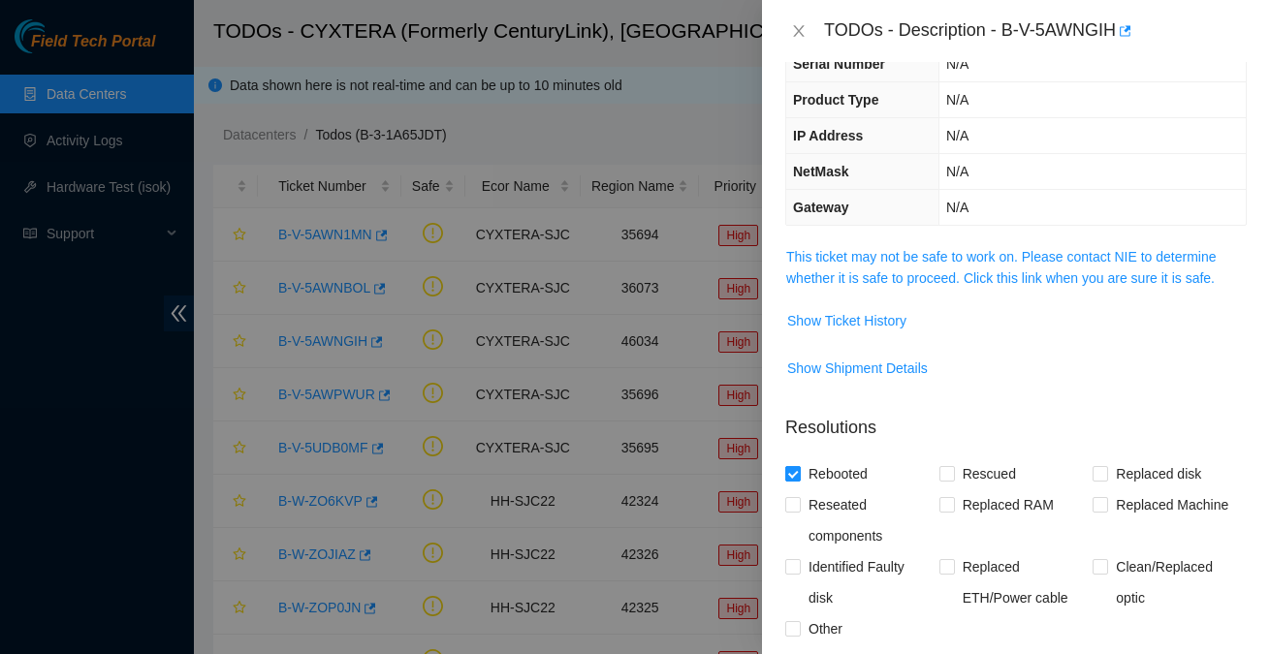
checkbox input "false"
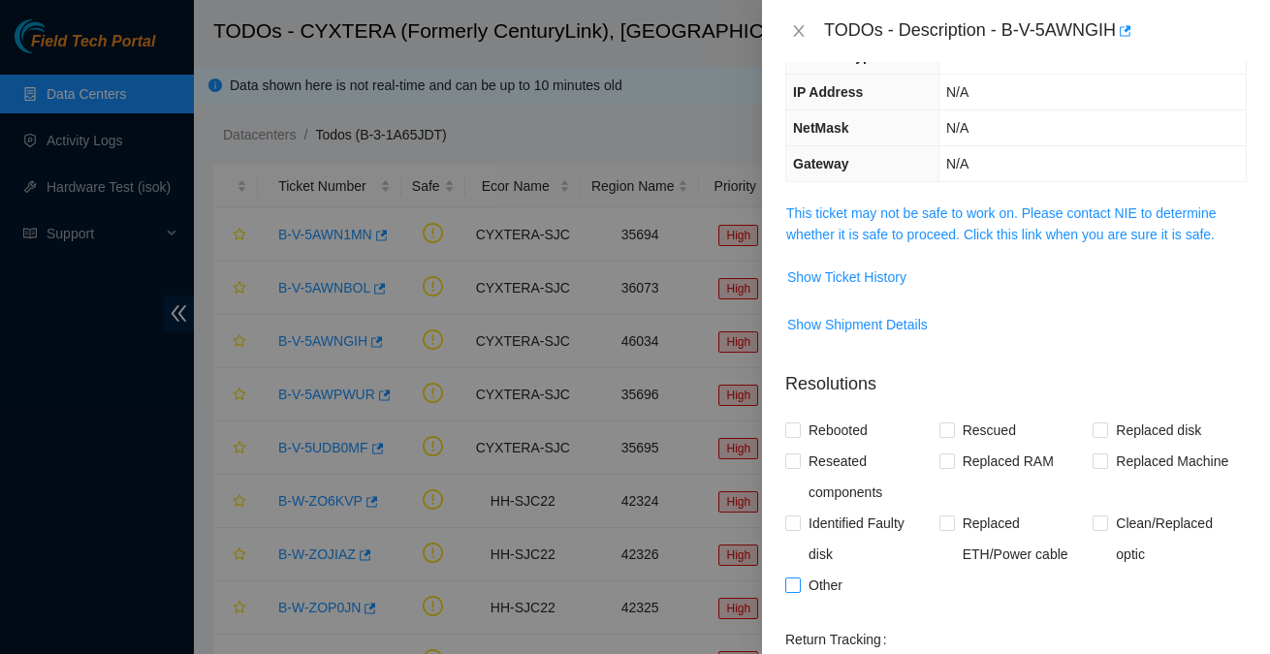
click at [831, 584] on span "Other" at bounding box center [825, 585] width 49 height 31
click at [799, 584] on input "Other" at bounding box center [792, 585] width 14 height 14
checkbox input "true"
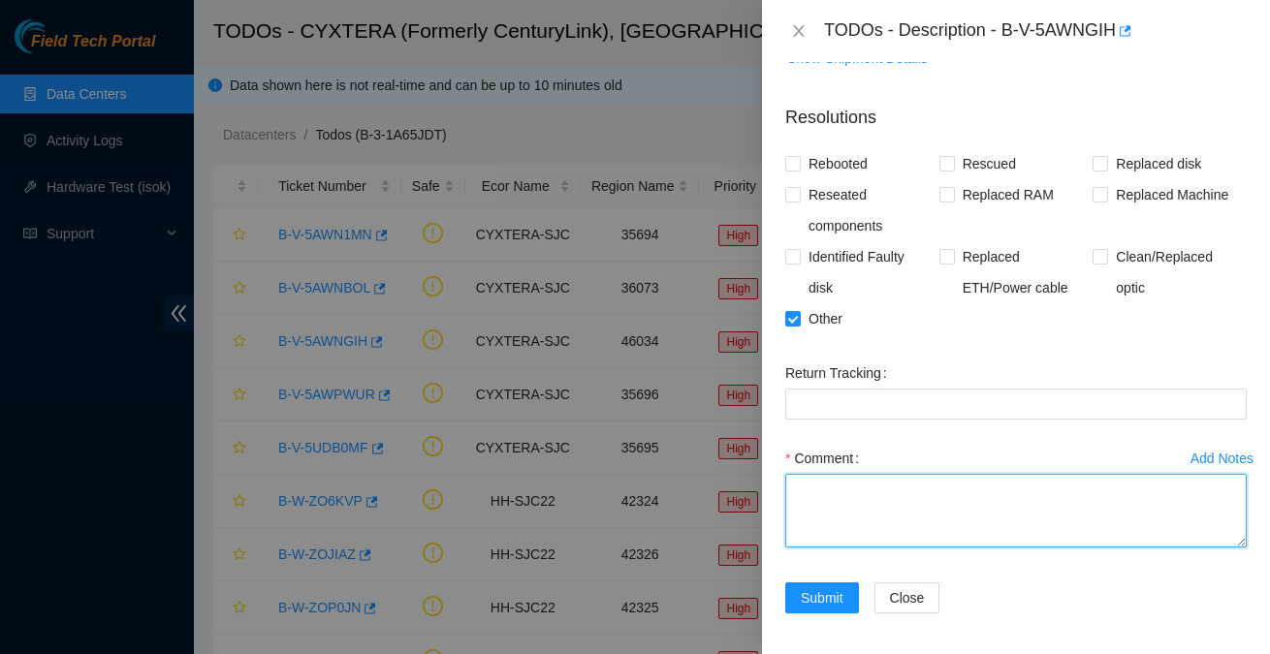
click at [871, 500] on textarea "Comment" at bounding box center [1015, 511] width 461 height 74
paste textarea "completed. Check boxes in spreadsheet regarding this ticket is marked confirmin…"
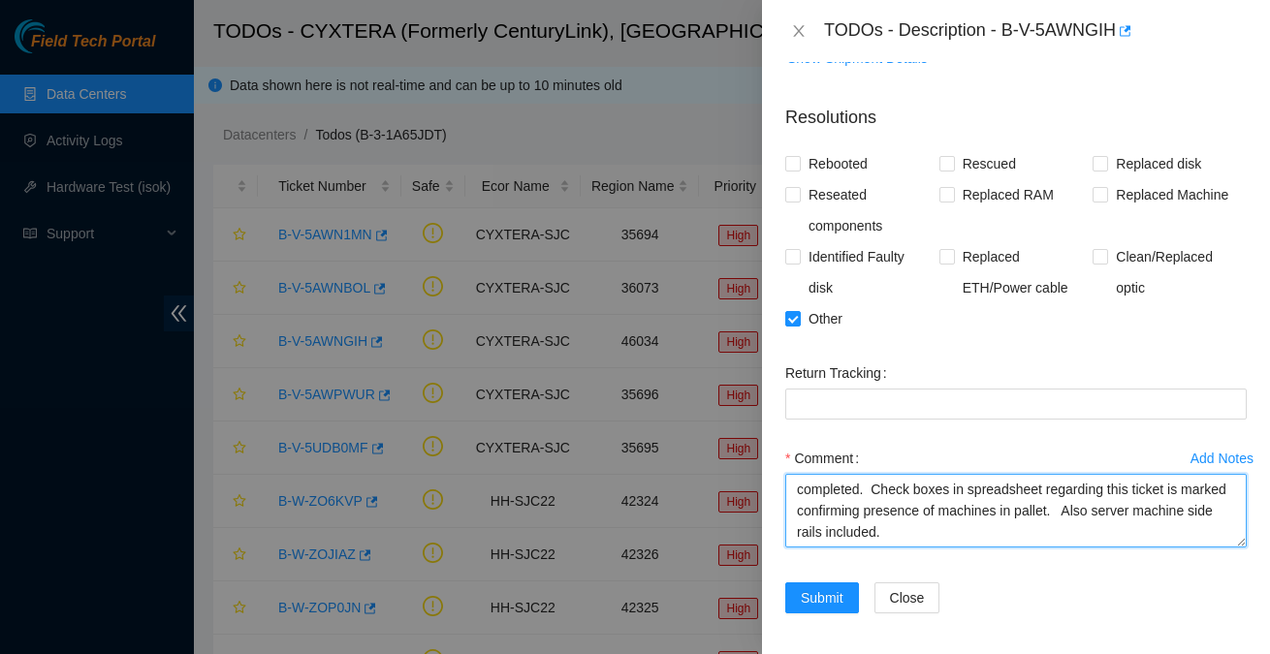
click at [800, 490] on textarea "completed. Check boxes in spreadsheet regarding this ticket is marked confirmin…" at bounding box center [1015, 511] width 461 height 74
click at [808, 523] on textarea "completed. Check boxes in spreadsheet regarding this ticket is marked confirmin…" at bounding box center [1015, 511] width 461 height 74
click at [808, 507] on textarea "completed. Check boxes in spreadsheet regarding this ticket is marked confirmin…" at bounding box center [1015, 511] width 461 height 74
type textarea "Completed. Check boxes in spreadsheet regarding this ticket is marked confirmin…"
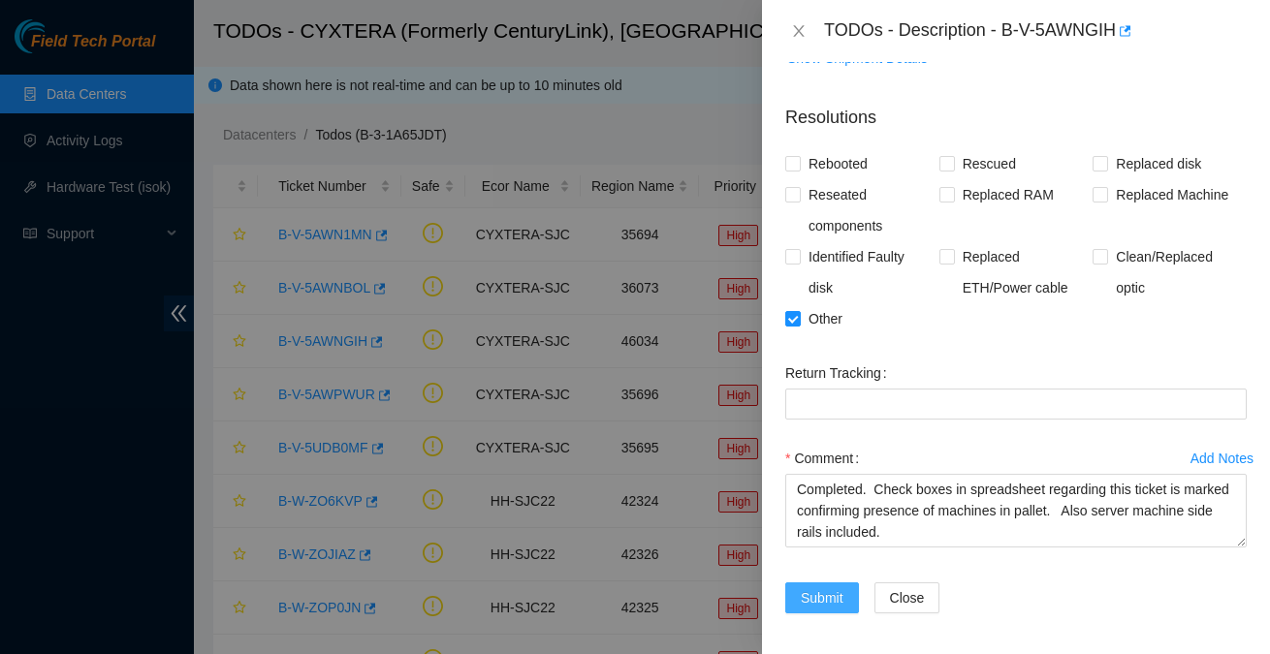
click at [829, 596] on span "Submit" at bounding box center [822, 597] width 43 height 21
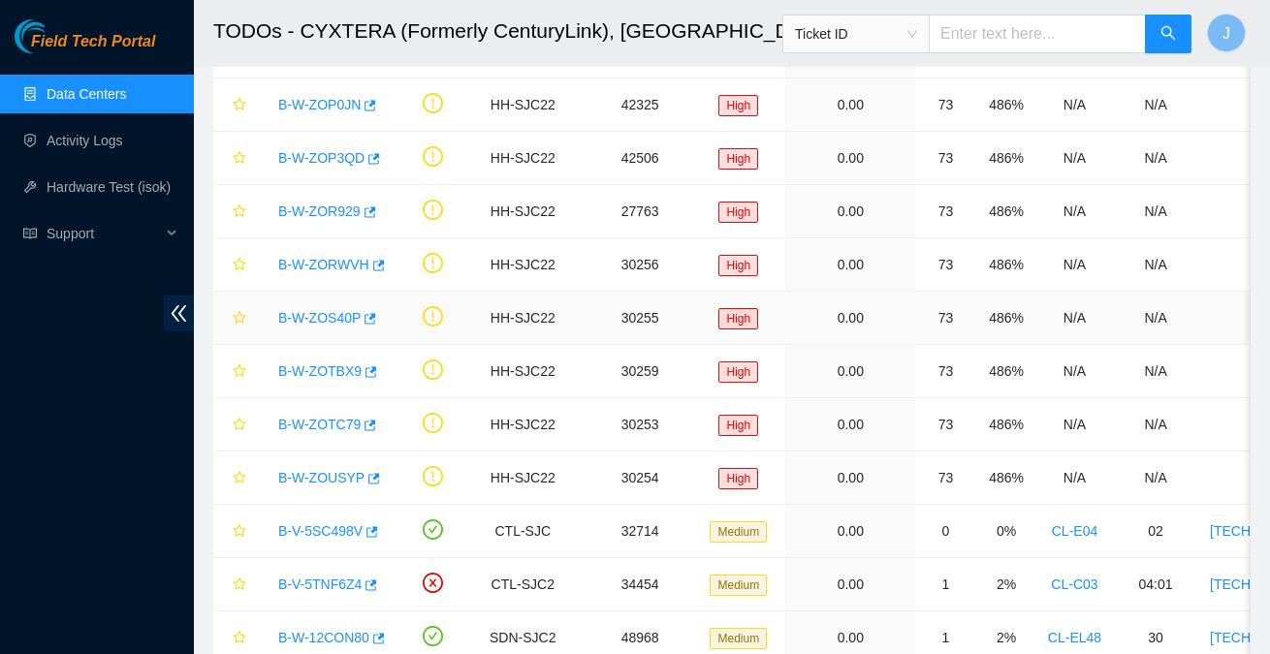
scroll to position [512, 0]
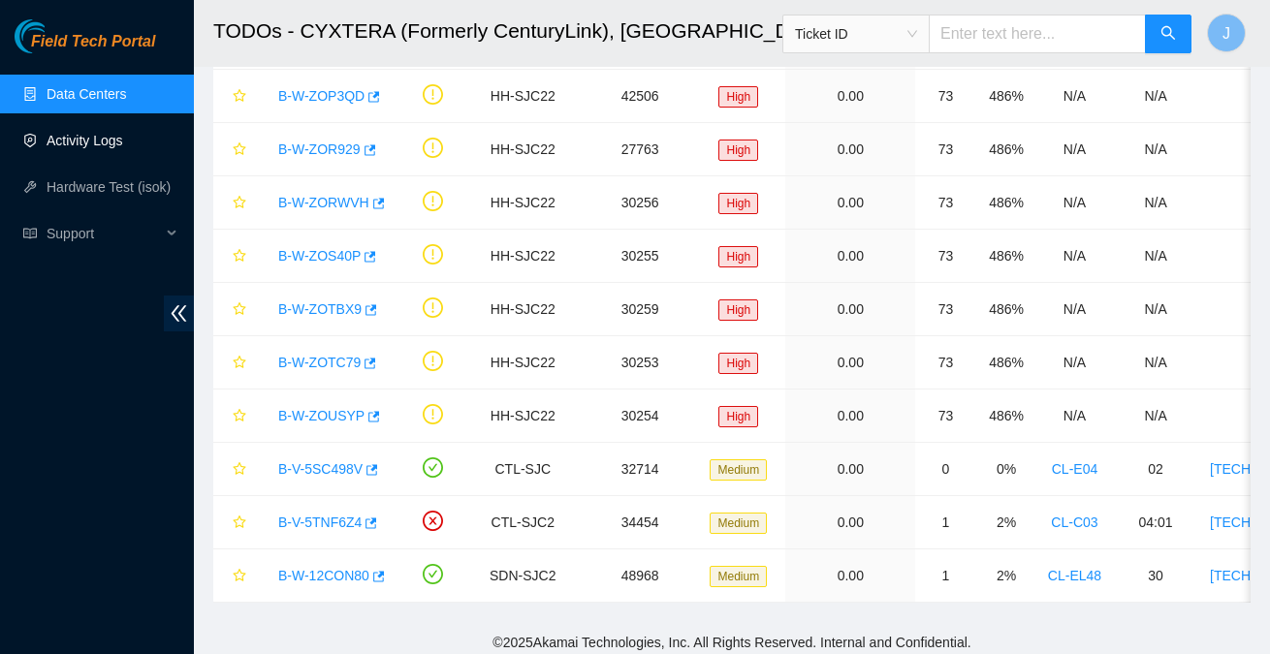
click at [63, 135] on link "Activity Logs" at bounding box center [85, 141] width 77 height 16
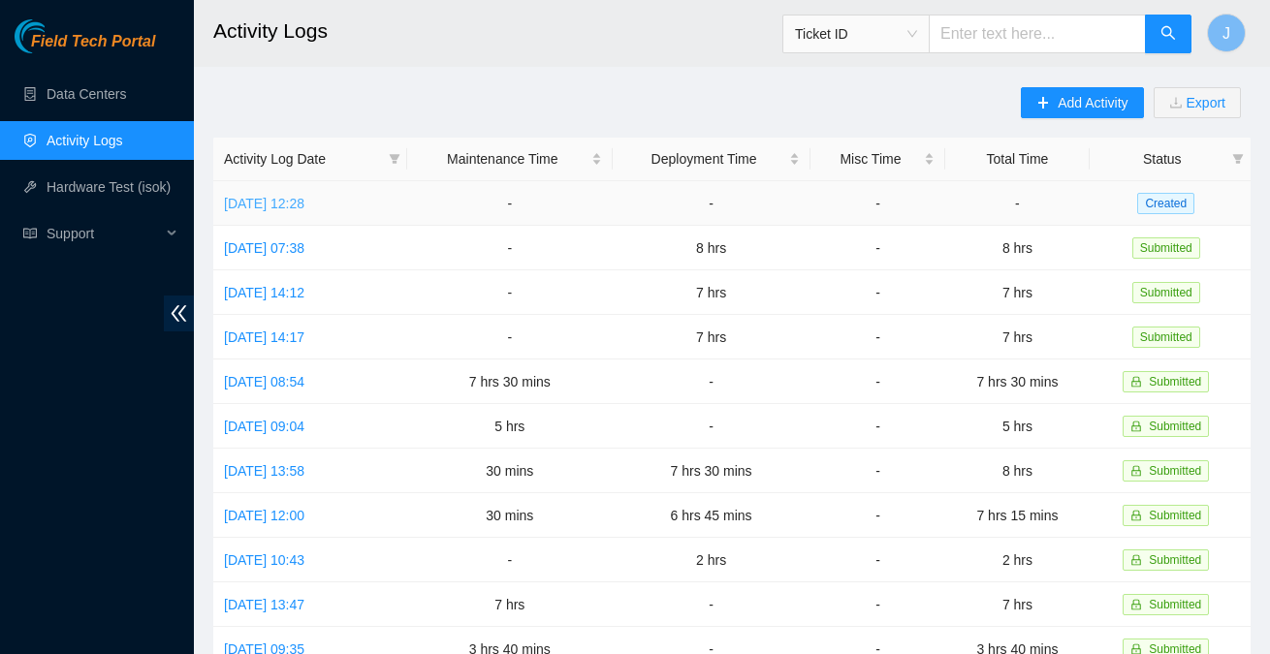
click at [304, 204] on link "[DATE] 12:28" at bounding box center [264, 204] width 80 height 16
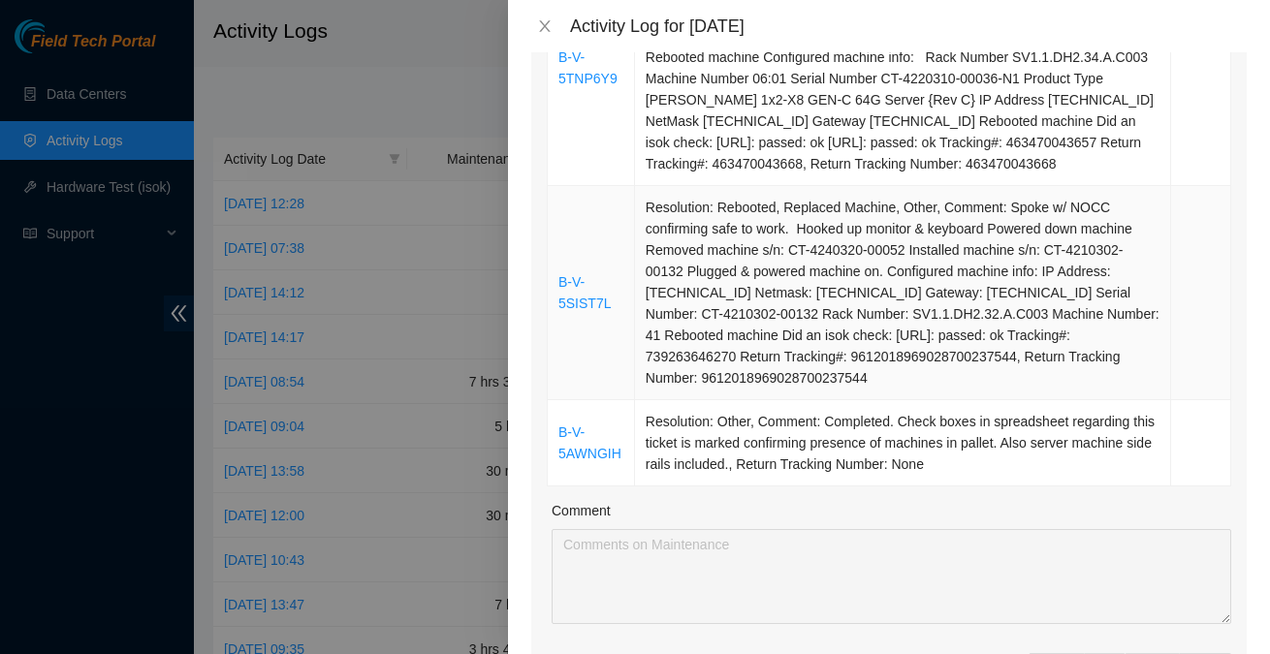
scroll to position [539, 0]
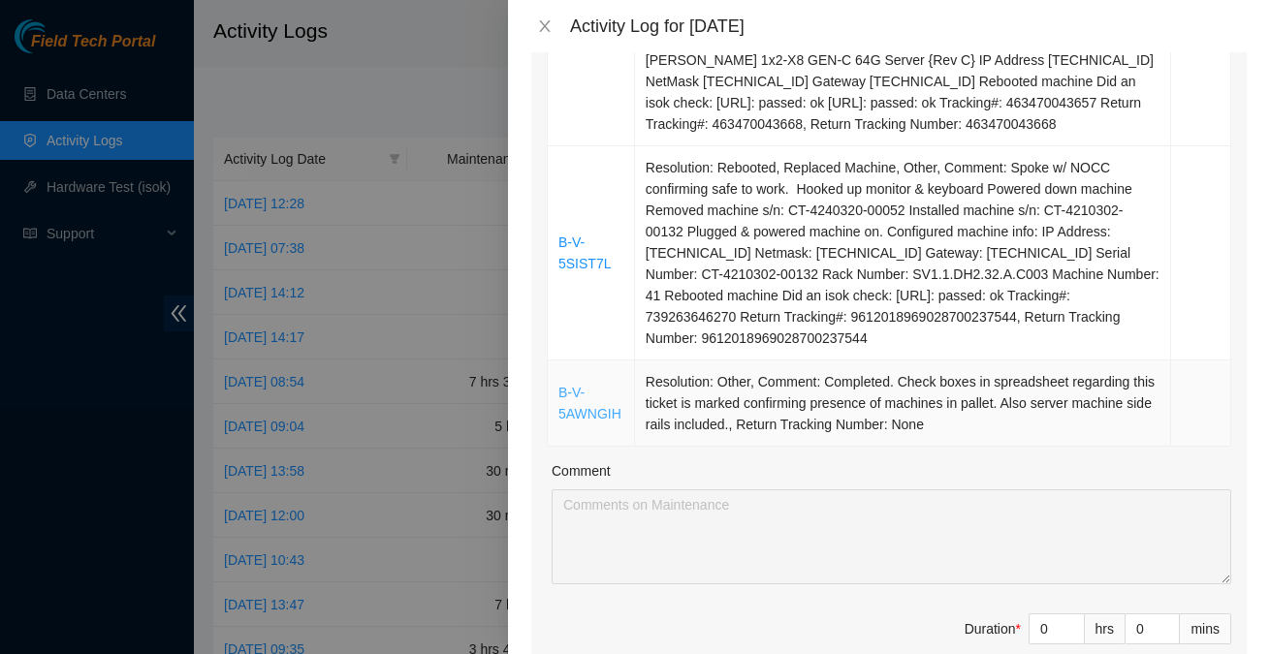
click at [567, 422] on link "B-V-5AWNGIH" at bounding box center [589, 403] width 63 height 37
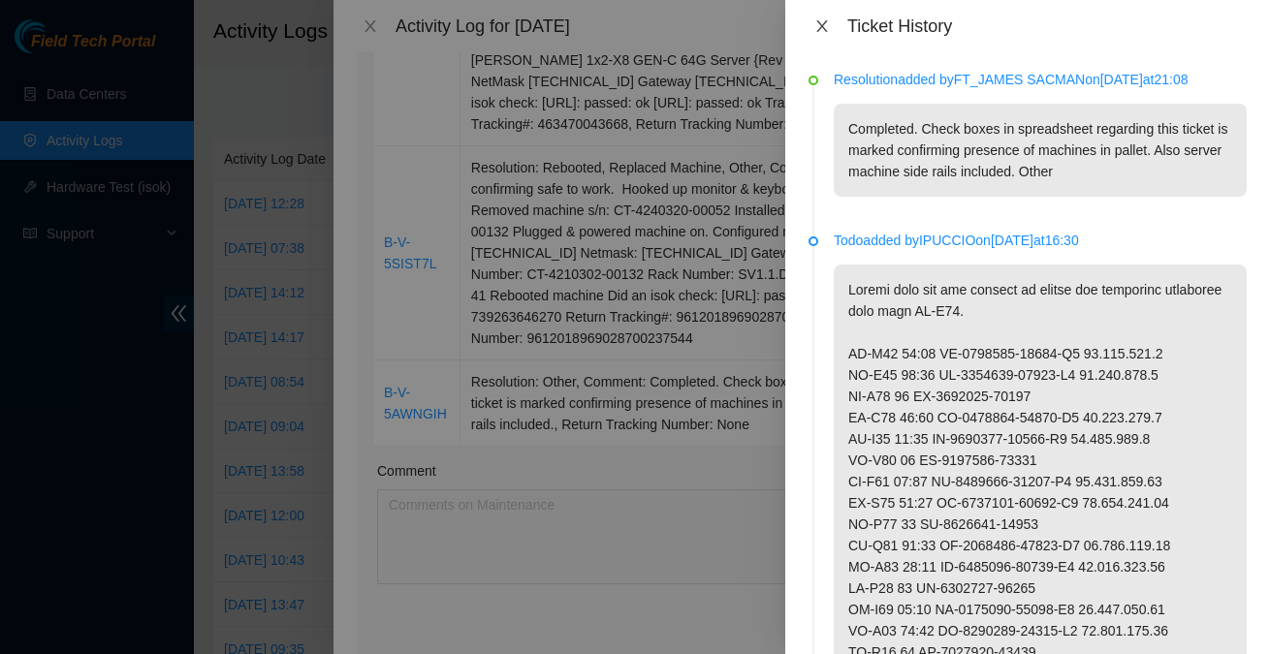
click at [820, 28] on icon "close" at bounding box center [821, 26] width 11 height 12
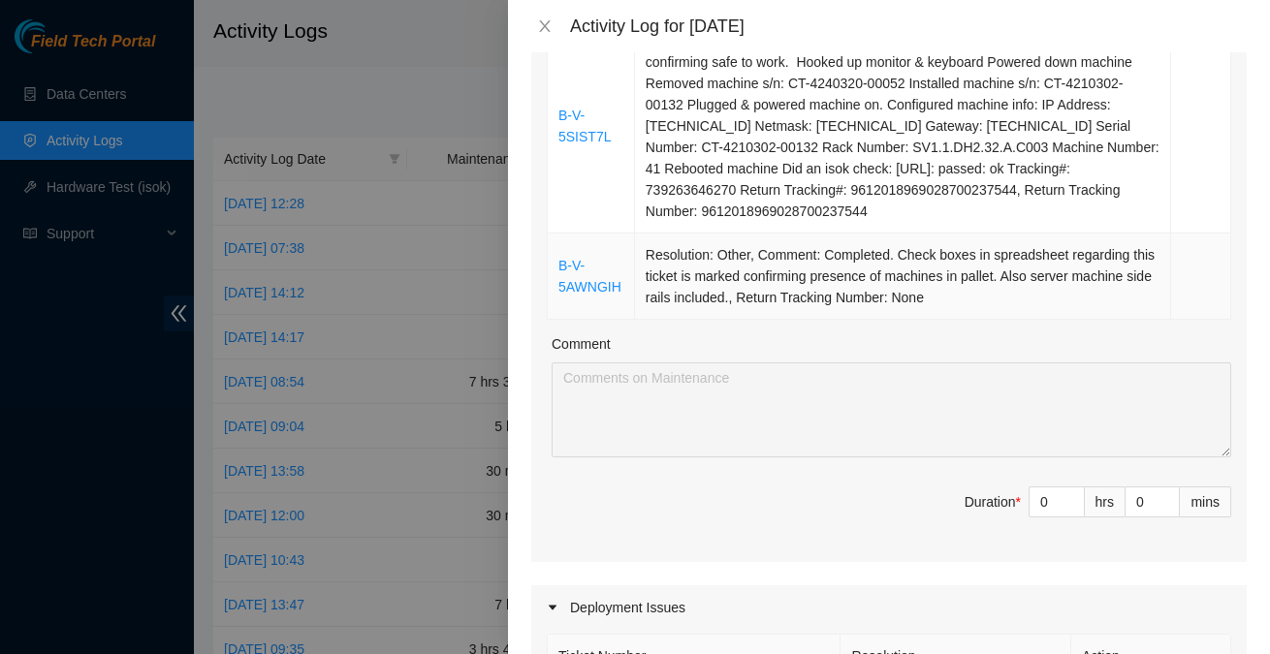
scroll to position [665, 0]
click at [542, 13] on div "Activity Log for [DATE]" at bounding box center [889, 26] width 762 height 52
click at [551, 33] on icon "close" at bounding box center [545, 26] width 16 height 16
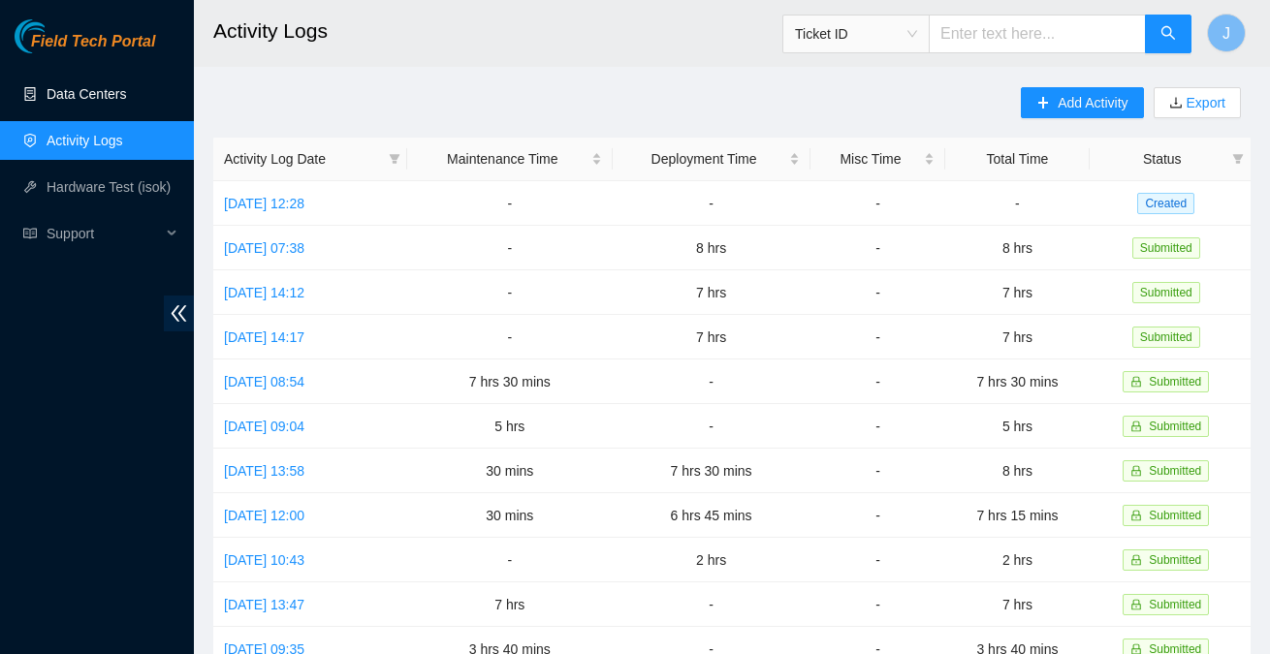
click at [89, 89] on link "Data Centers" at bounding box center [86, 94] width 79 height 16
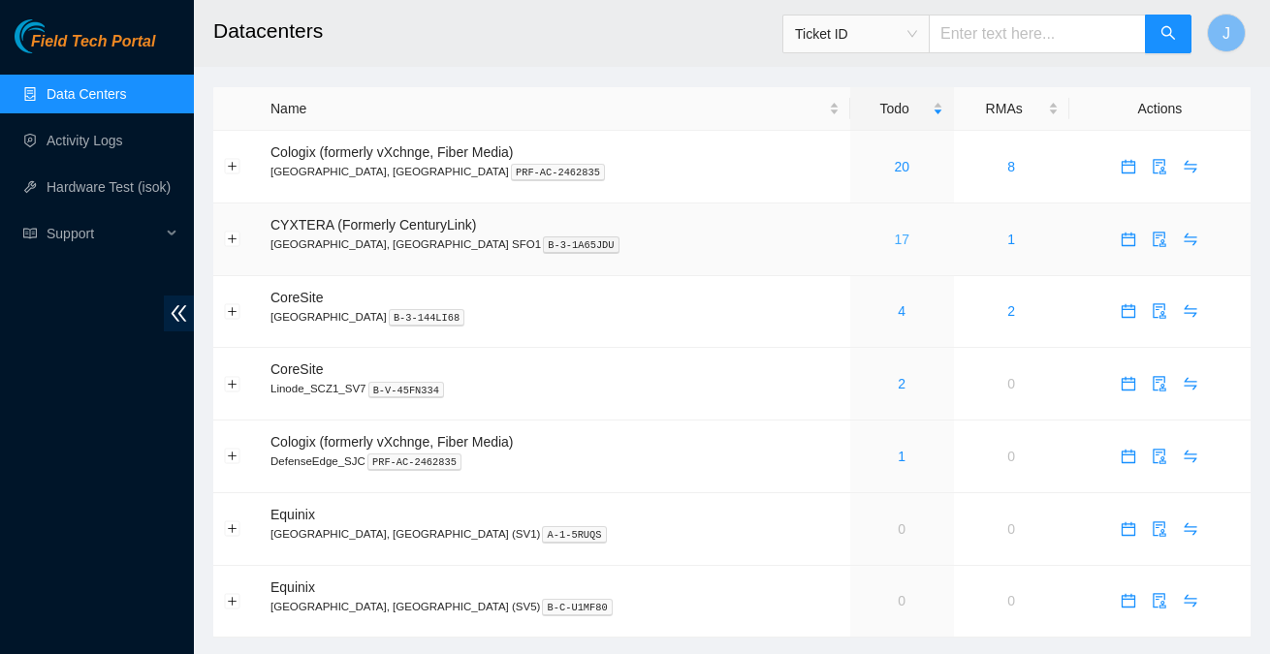
click at [894, 240] on link "17" at bounding box center [902, 240] width 16 height 16
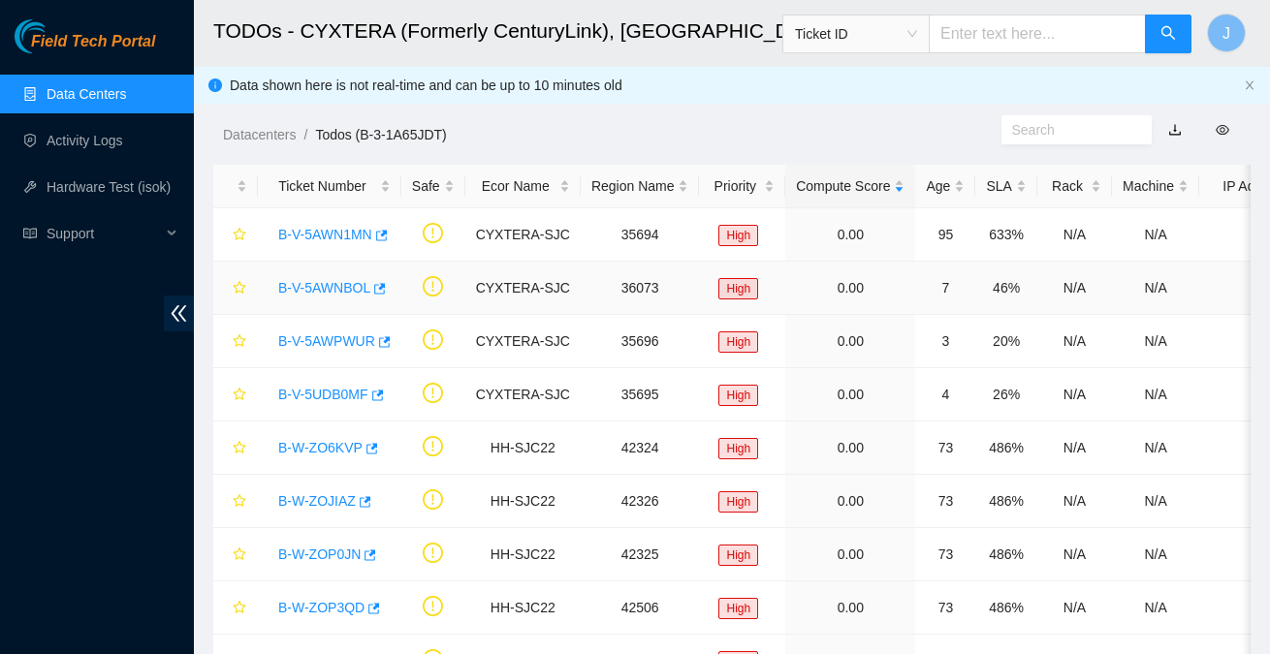
click at [336, 285] on link "B-V-5AWNBOL" at bounding box center [324, 288] width 92 height 16
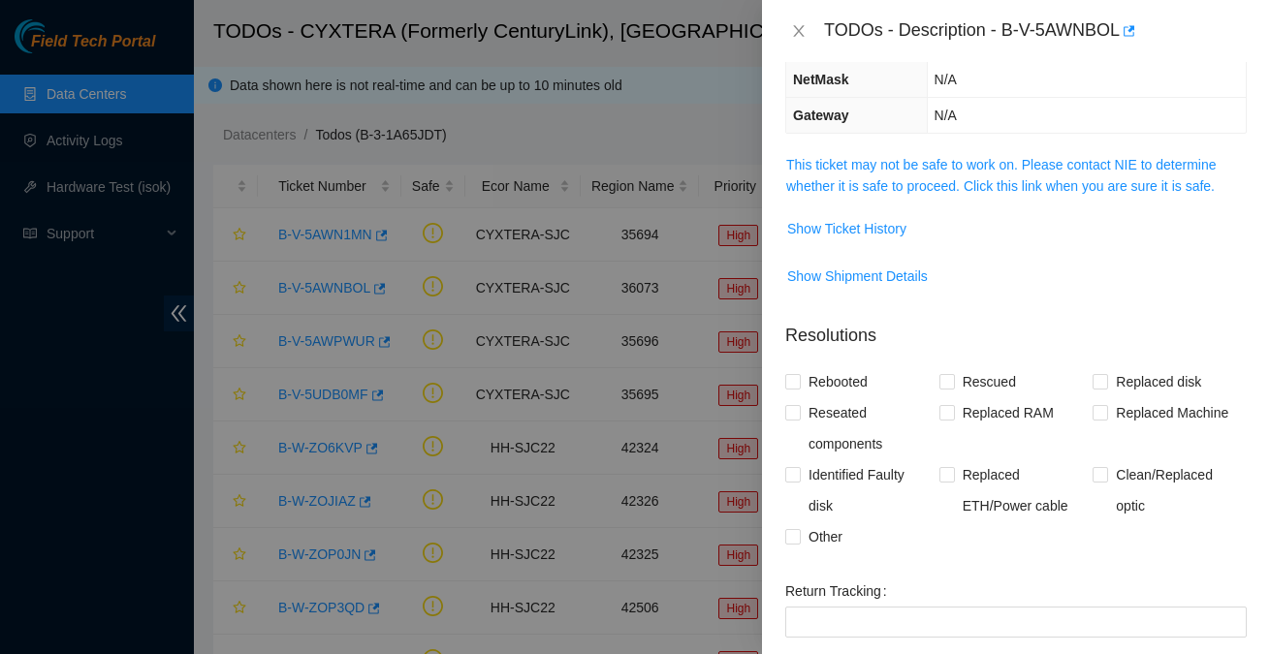
scroll to position [452, 0]
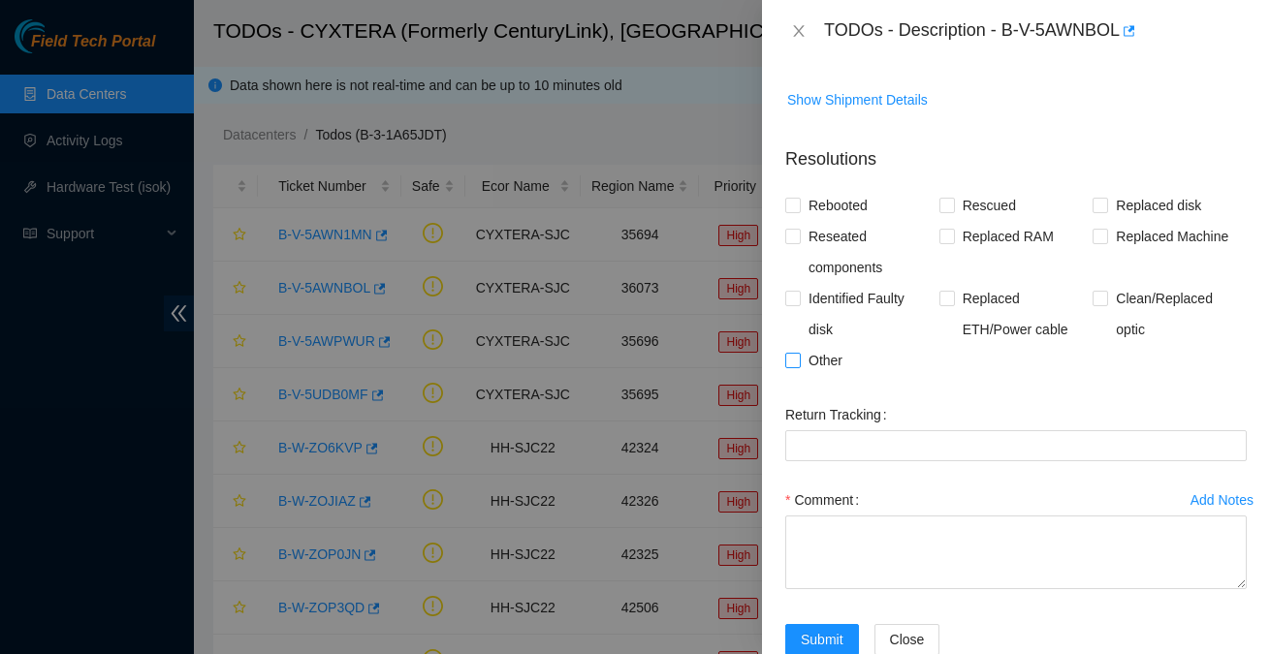
click at [812, 354] on span "Other" at bounding box center [825, 360] width 49 height 31
click at [799, 354] on input "Other" at bounding box center [792, 360] width 14 height 14
checkbox input "true"
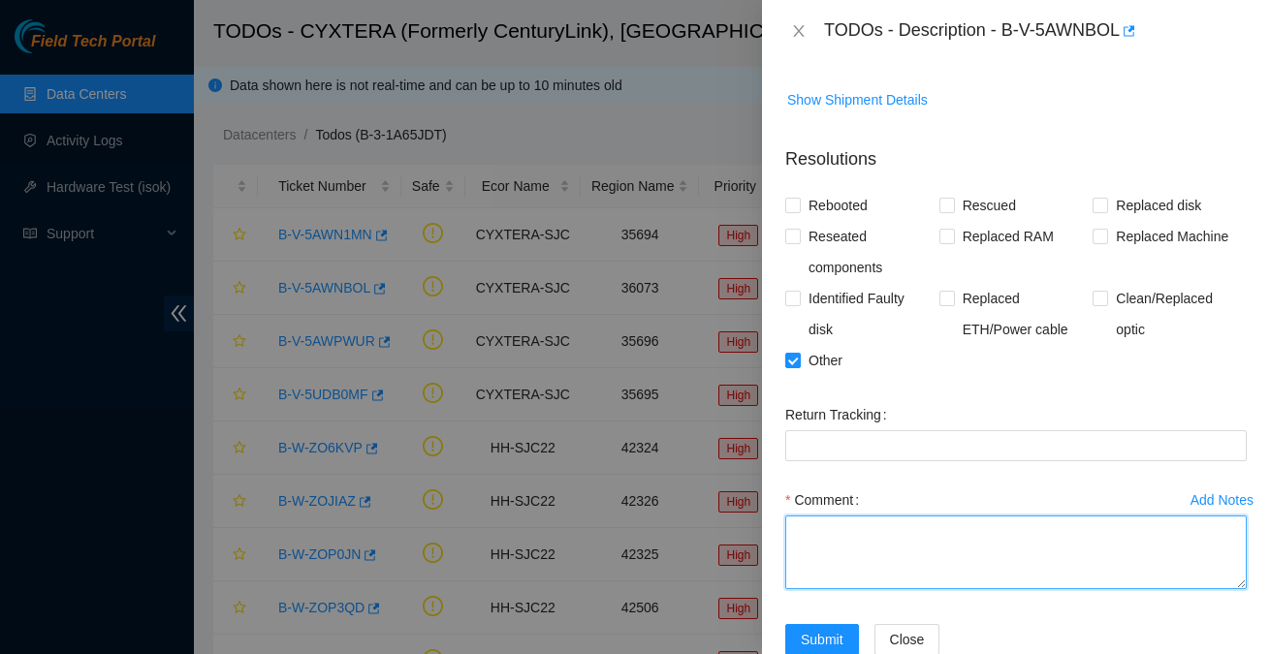
click at [862, 518] on textarea "Comment" at bounding box center [1015, 553] width 461 height 74
paste textarea "completed. All check boxes marked verifying presence of each inventory within s…"
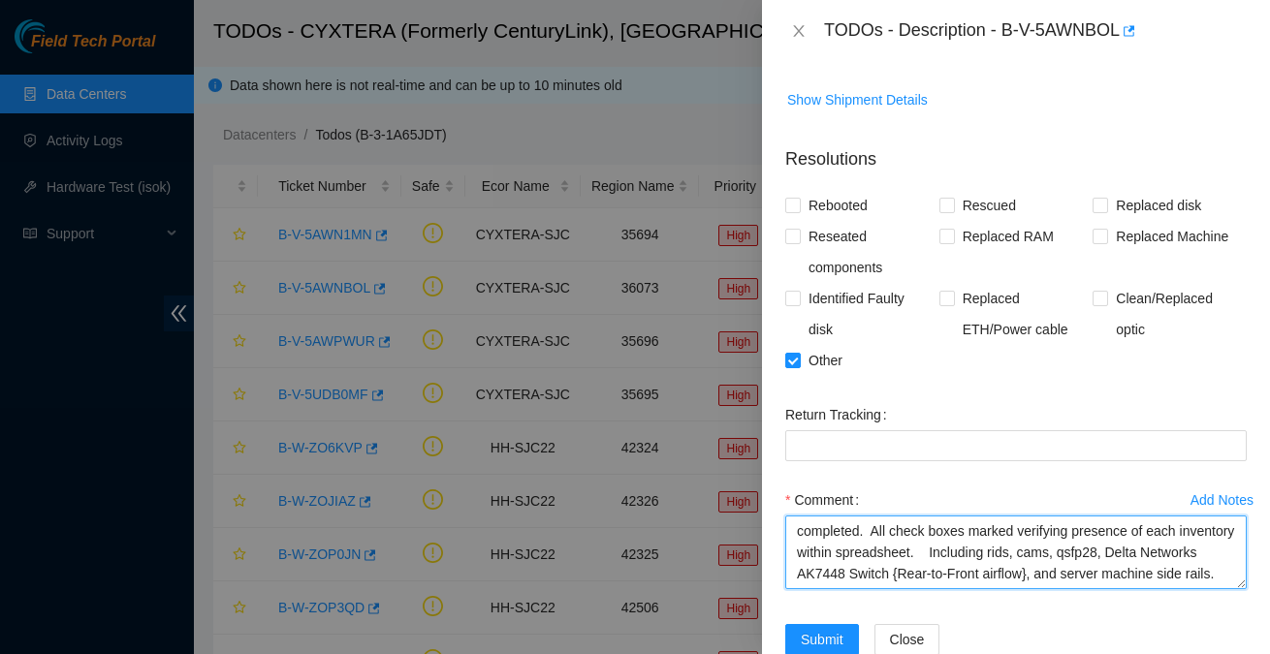
scroll to position [0, 0]
click at [806, 525] on textarea "completed. All check boxes marked verifying presence of each inventory within s…" at bounding box center [1015, 553] width 461 height 74
type textarea "Completed. All check boxes marked verifying presence of each inventory within s…"
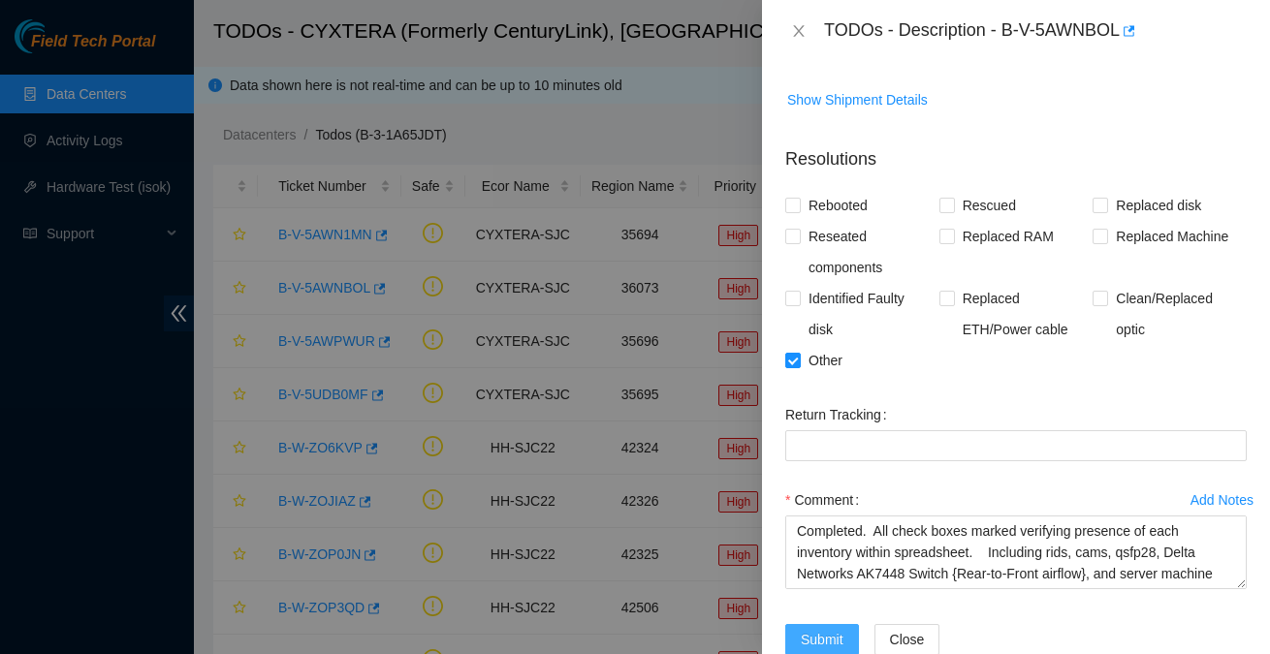
click at [821, 629] on span "Submit" at bounding box center [822, 639] width 43 height 21
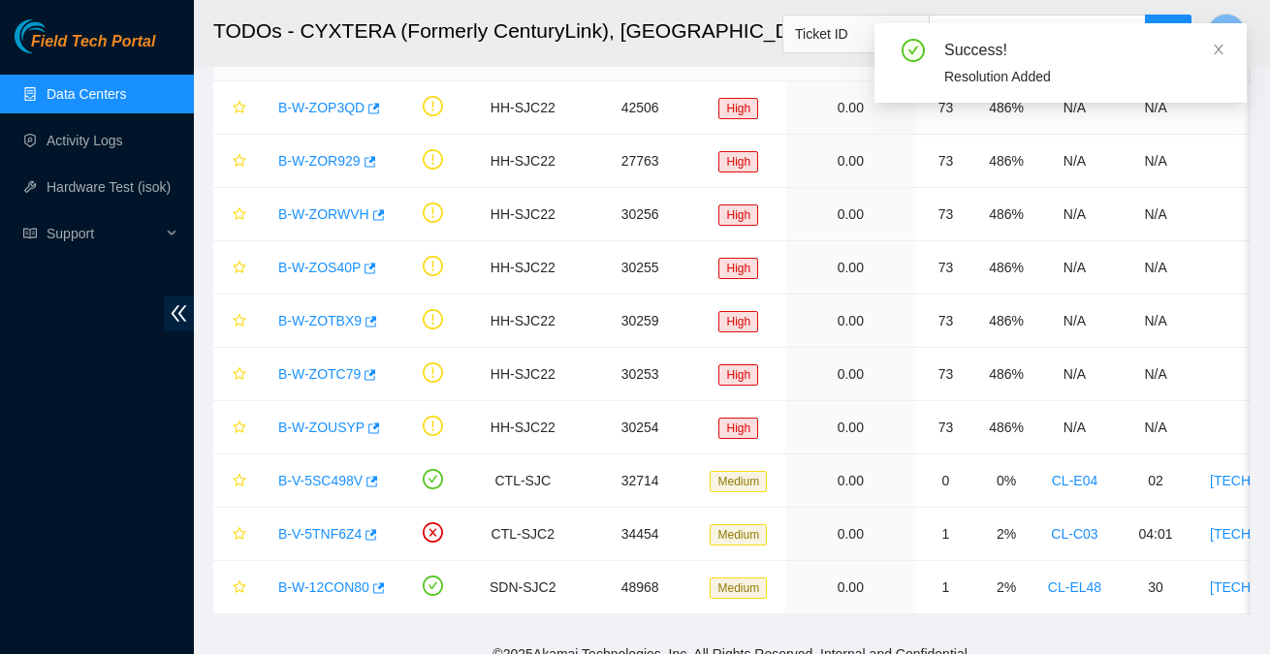
scroll to position [459, 0]
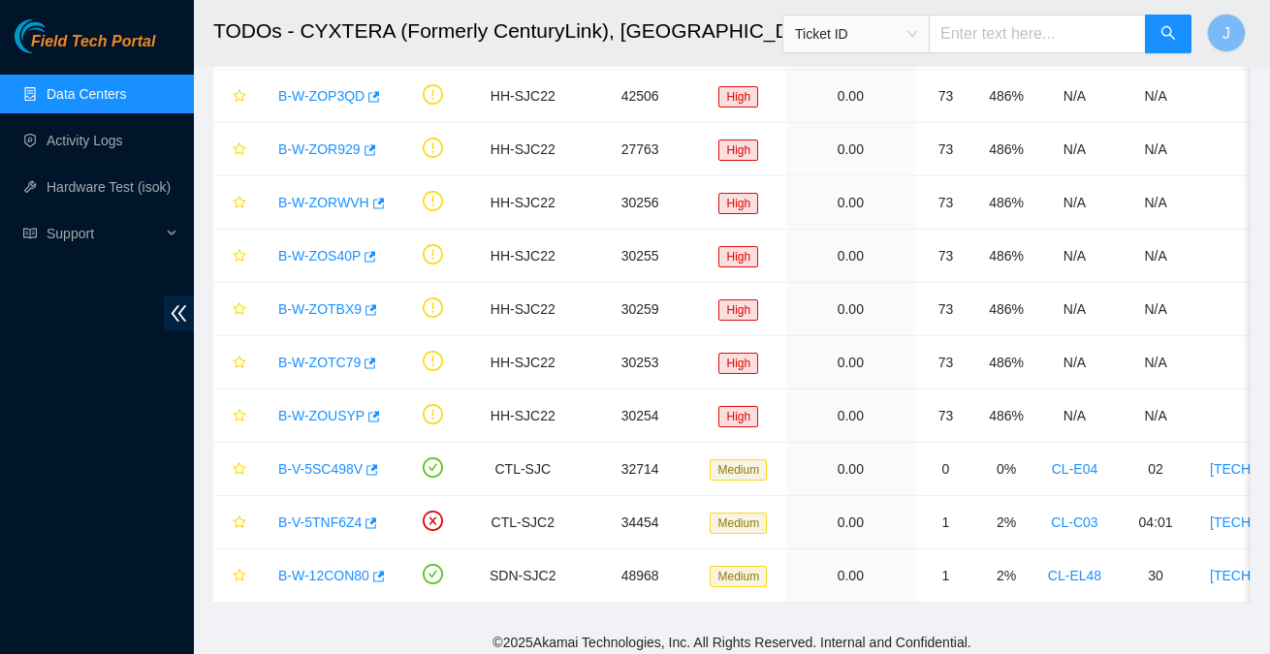
click at [1046, 27] on input "text" at bounding box center [1037, 34] width 217 height 39
paste input "B-V-5AWJU23"
type input "B-V-5AWJU23"
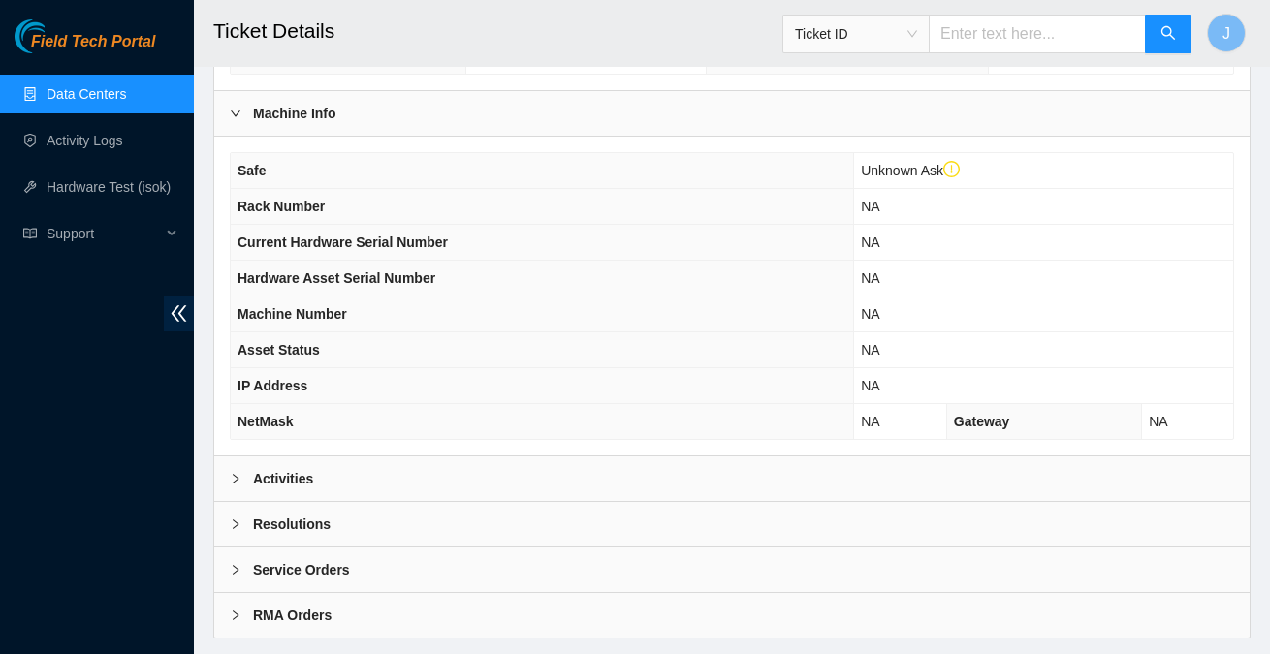
scroll to position [573, 0]
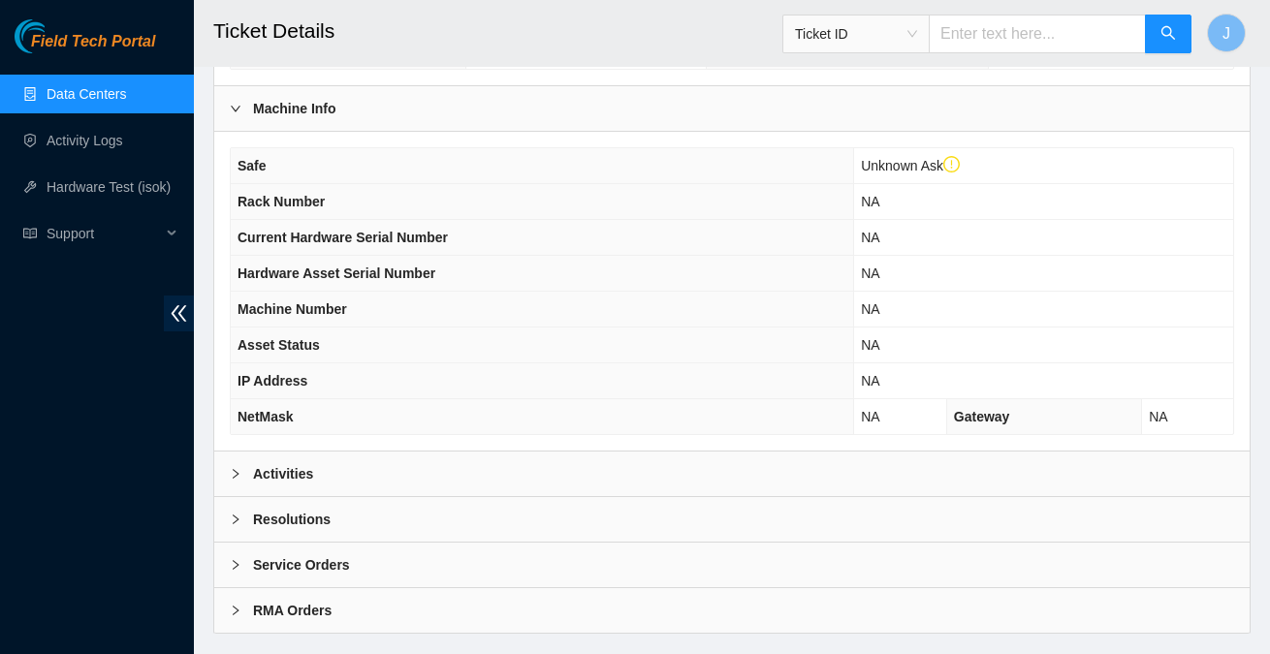
click at [265, 464] on b "Activities" at bounding box center [283, 473] width 60 height 21
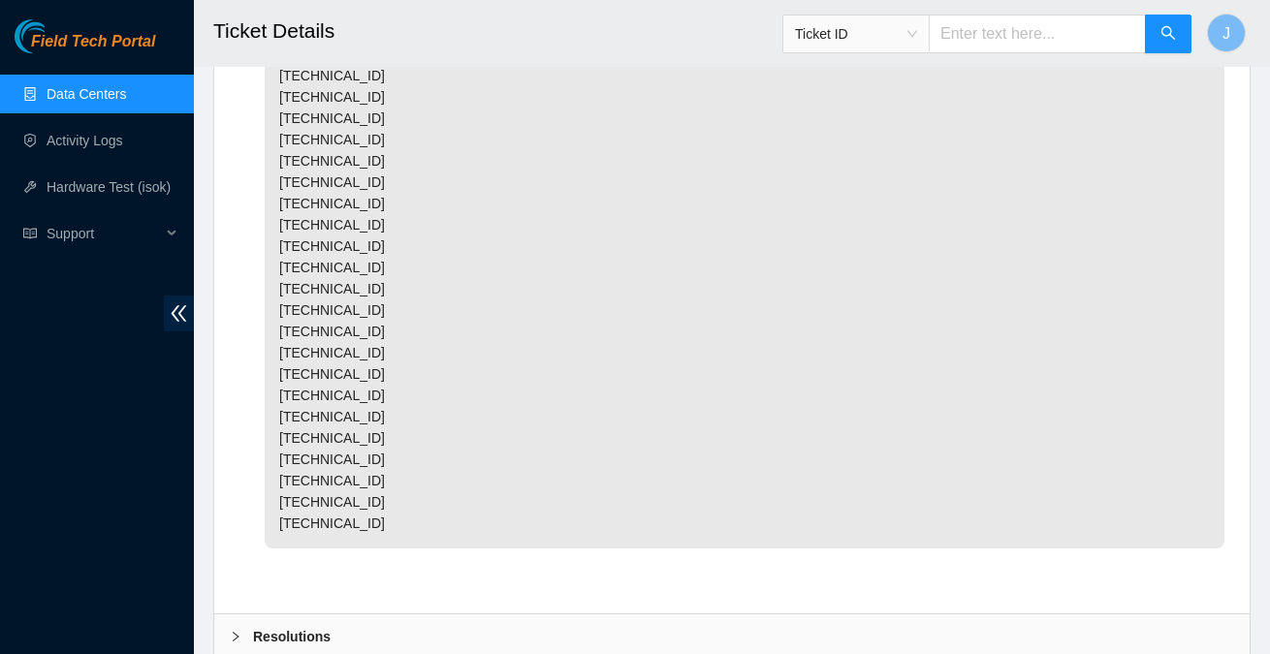
scroll to position [4288, 0]
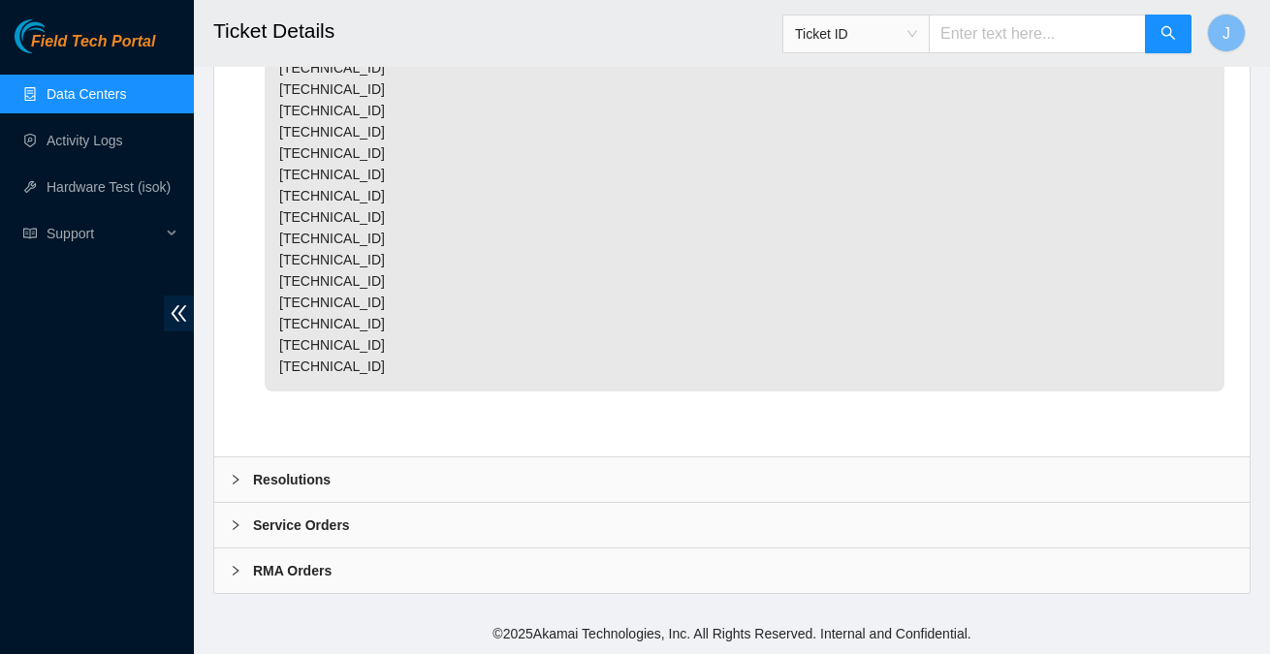
click at [295, 469] on div "Resolutions" at bounding box center [731, 480] width 1035 height 45
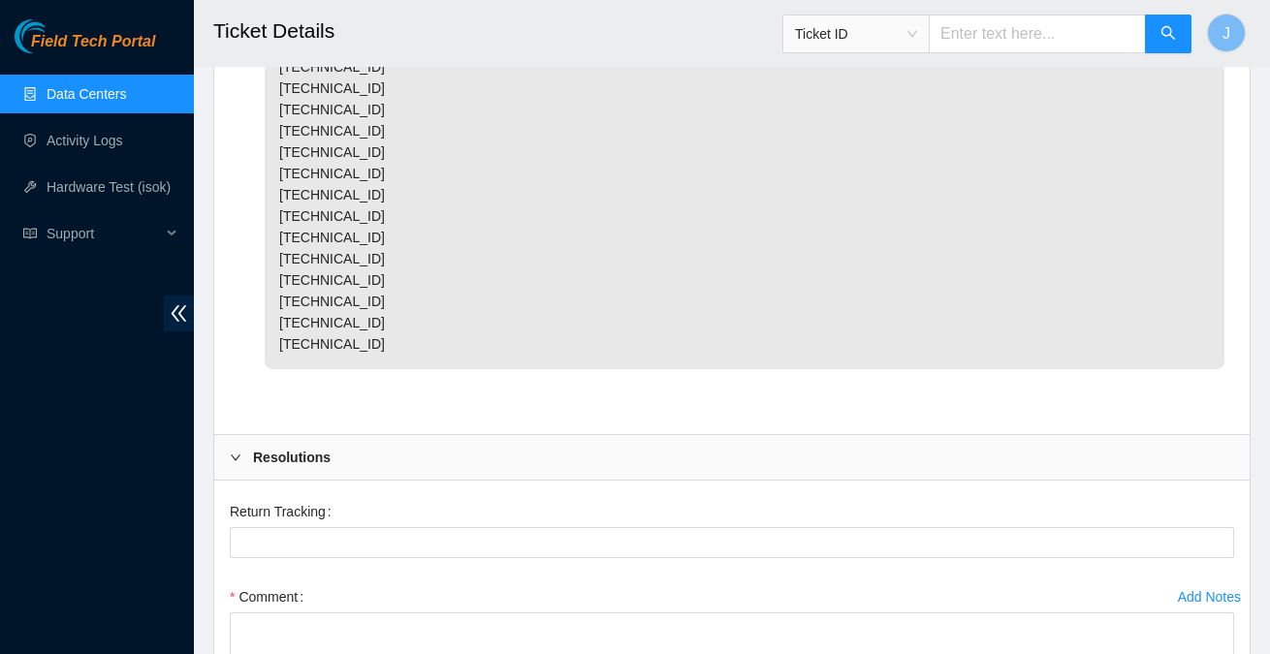
scroll to position [4597, 0]
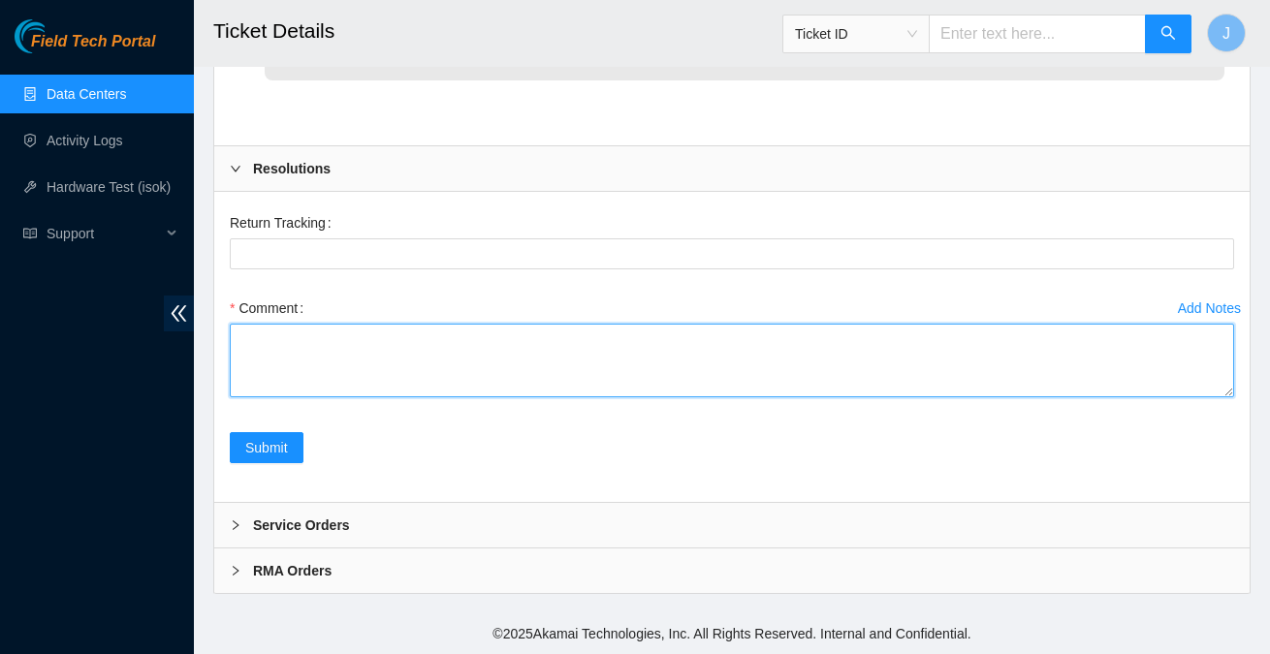
click at [410, 381] on textarea "Comment" at bounding box center [732, 361] width 1004 height 74
paste textarea "completed. Check boxes in spreadsheet regarding this ticket is marked confirmin…"
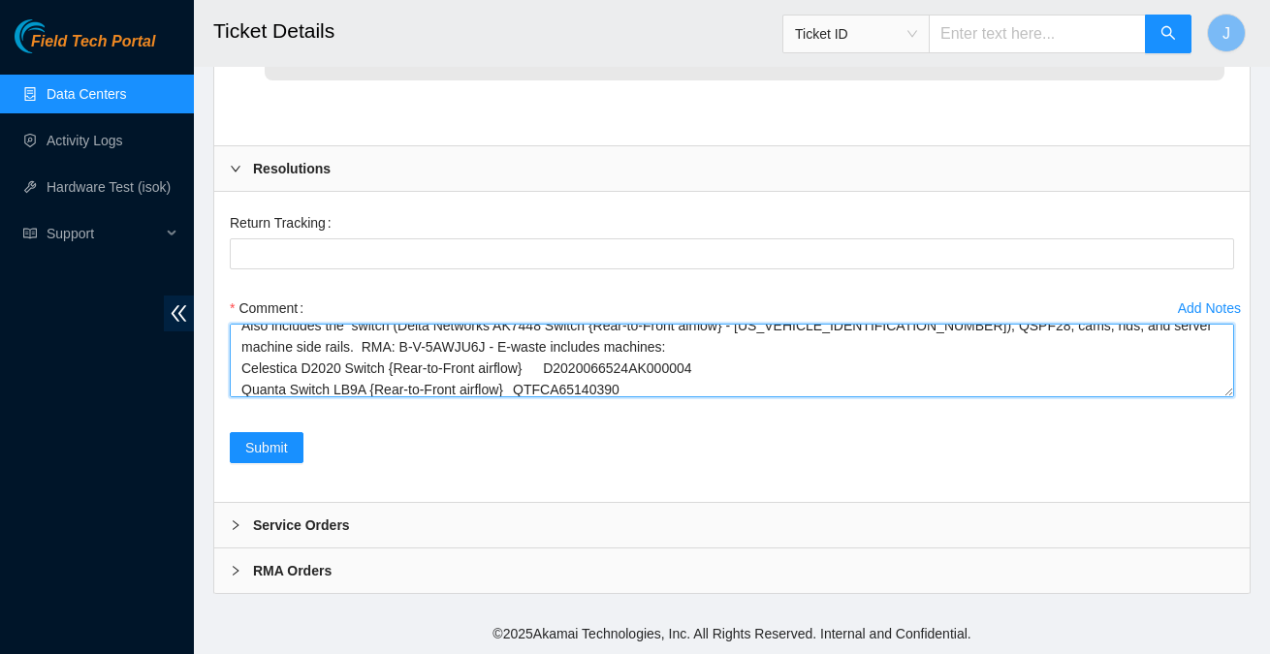
scroll to position [0, 0]
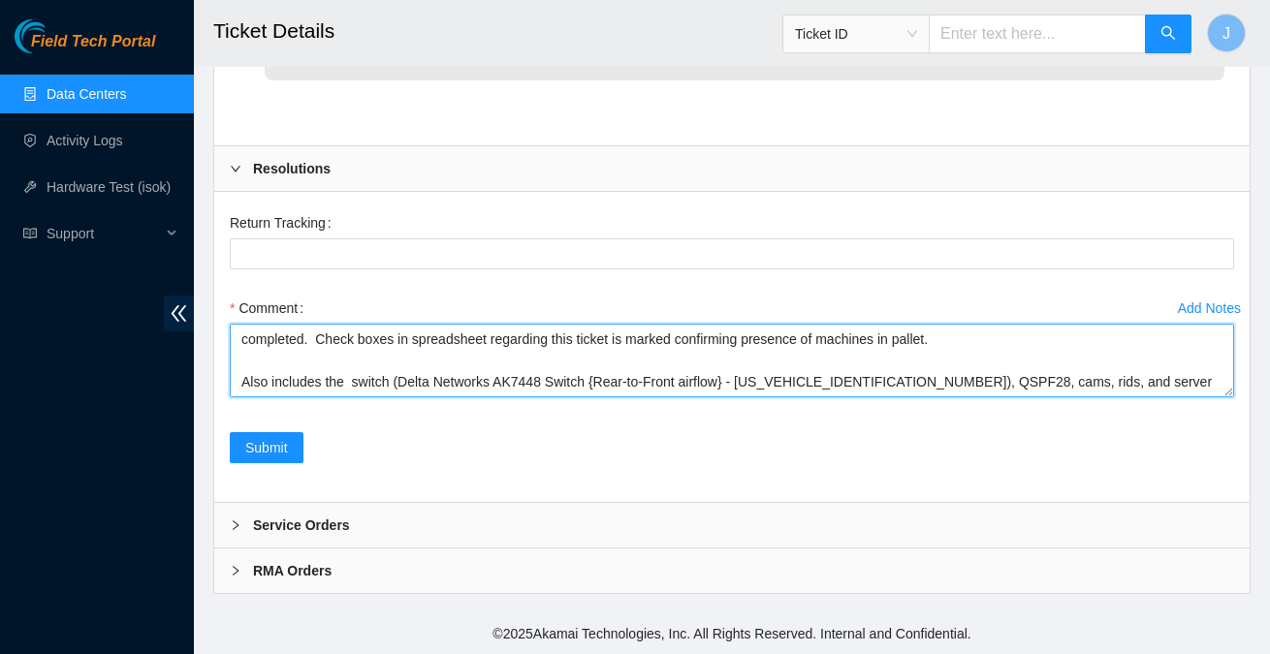
click at [251, 345] on textarea "completed. Check boxes in spreadsheet regarding this ticket is marked confirmin…" at bounding box center [732, 361] width 1004 height 74
click at [240, 336] on textarea "Completed. Check boxes in spreadsheet regarding this ticket is marked confirmin…" at bounding box center [732, 361] width 1004 height 74
type textarea "Completed. Check boxes in spreadsheet regarding this ticket is marked confirmin…"
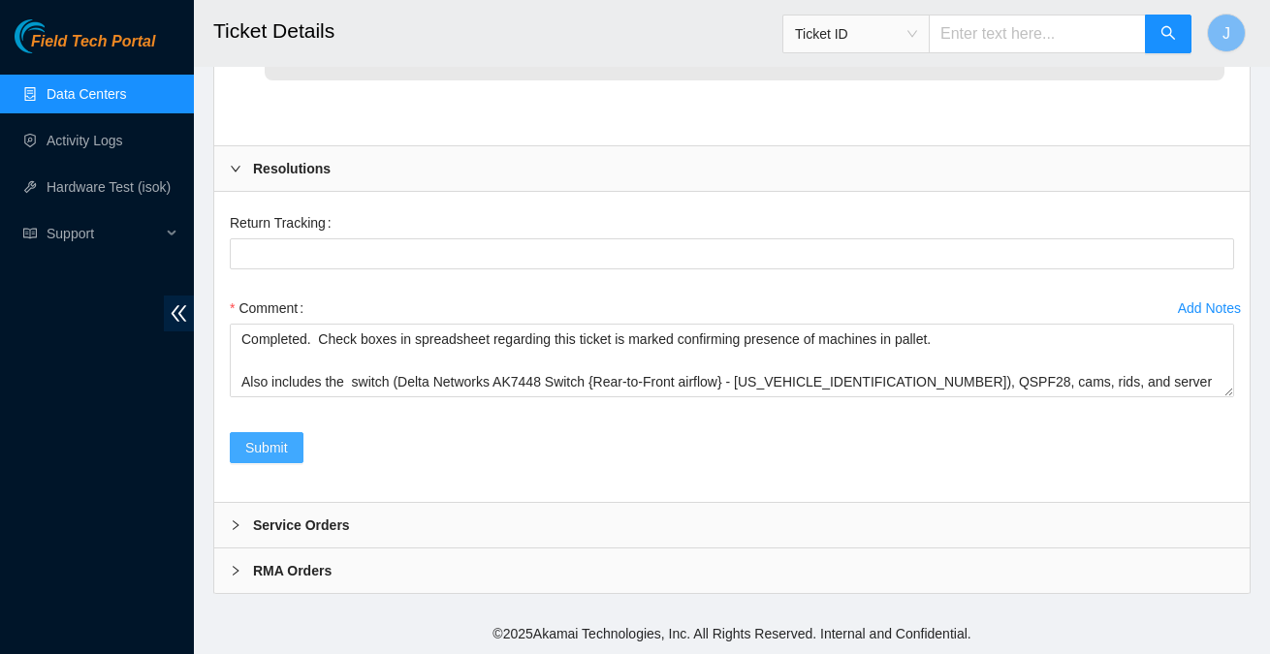
click at [242, 439] on button "Submit" at bounding box center [267, 447] width 74 height 31
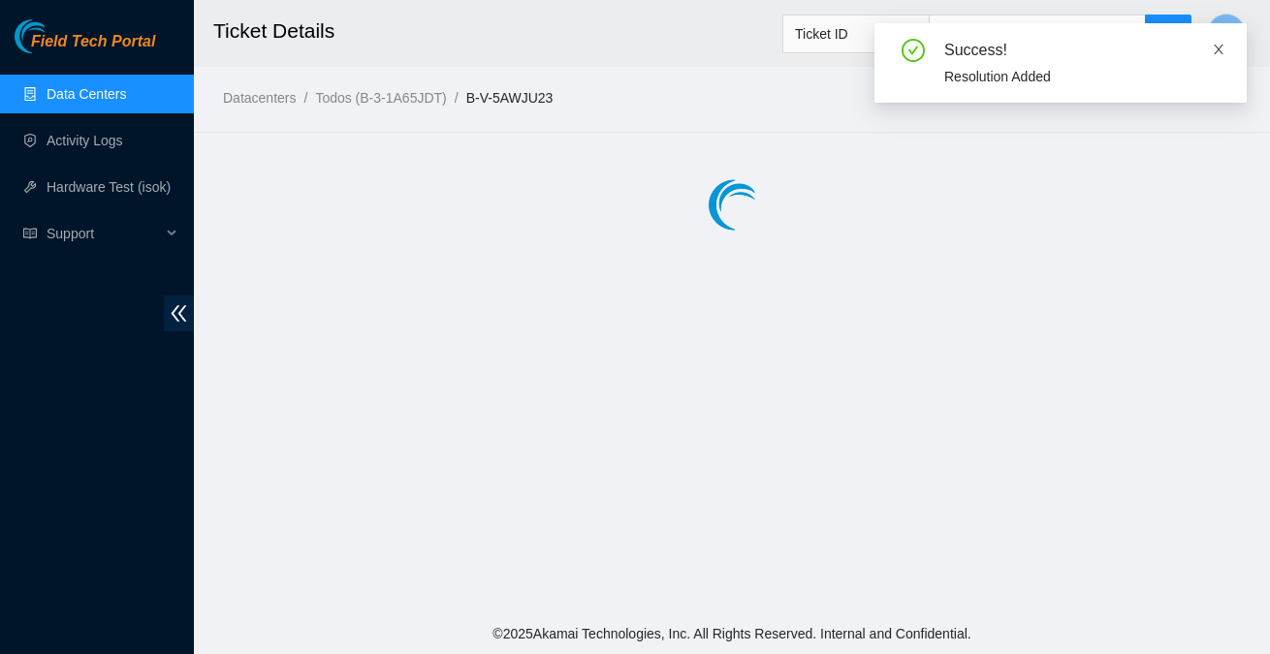
click at [1219, 48] on icon "close" at bounding box center [1219, 50] width 10 height 10
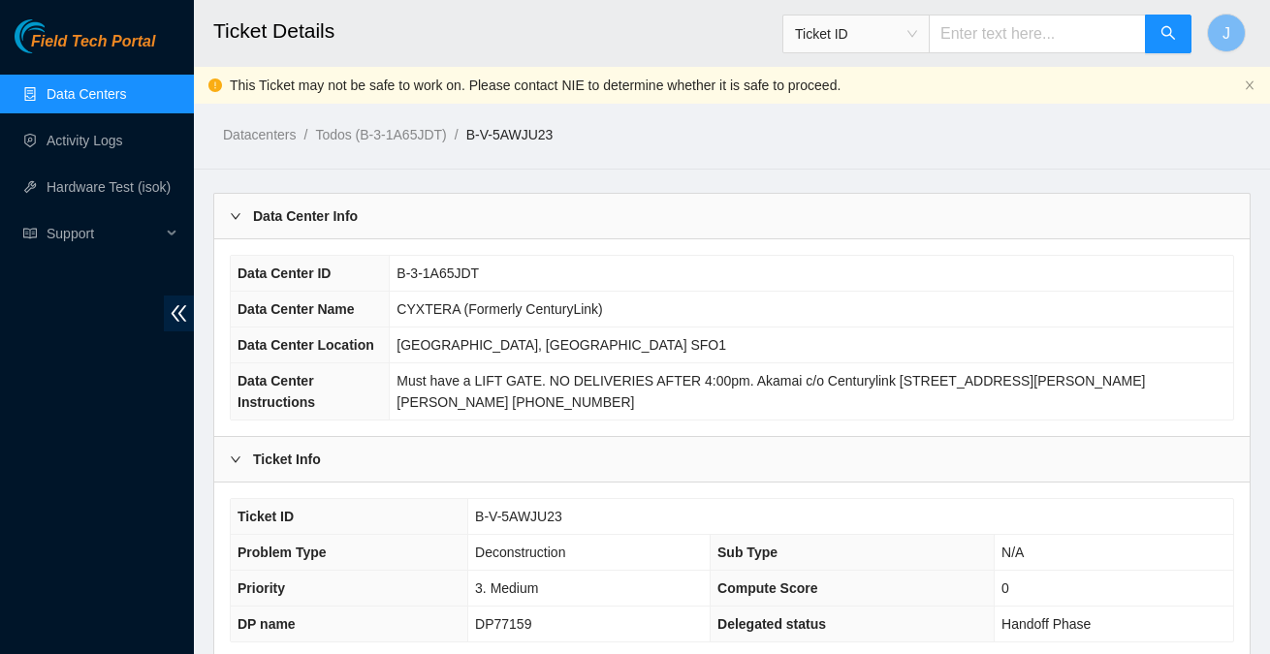
click at [97, 99] on link "Data Centers" at bounding box center [86, 94] width 79 height 16
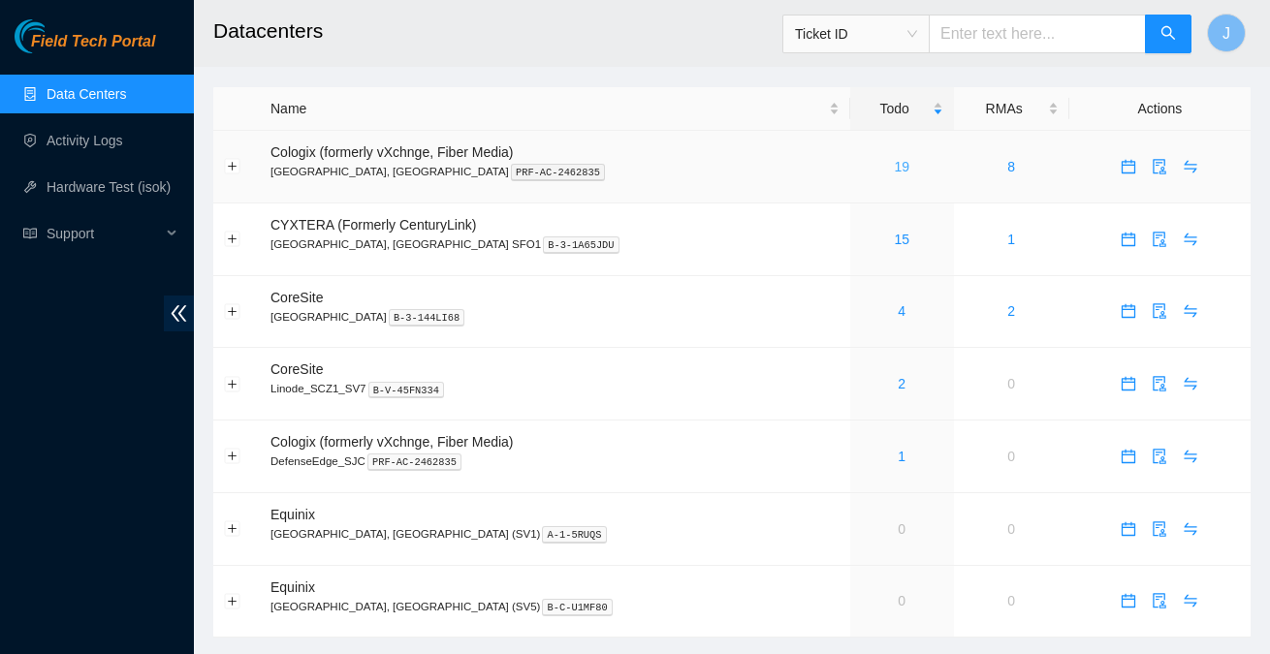
click at [894, 167] on link "19" at bounding box center [902, 167] width 16 height 16
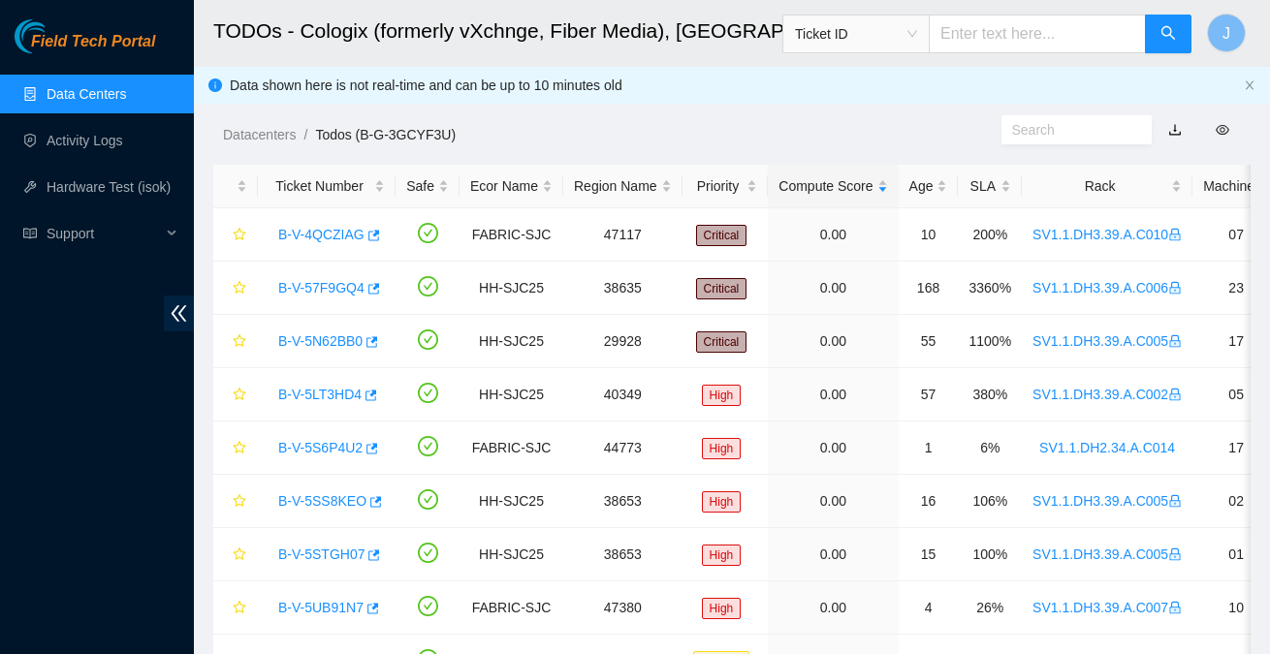
click at [96, 98] on link "Data Centers" at bounding box center [86, 94] width 79 height 16
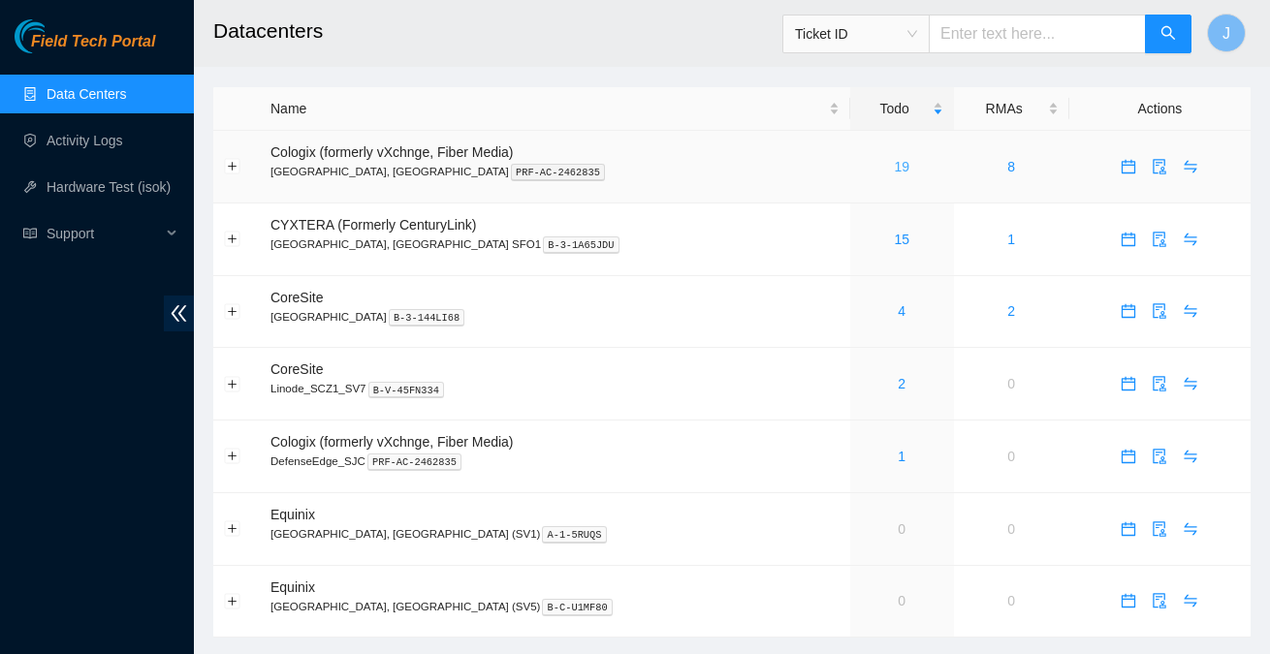
click at [894, 160] on link "19" at bounding box center [902, 167] width 16 height 16
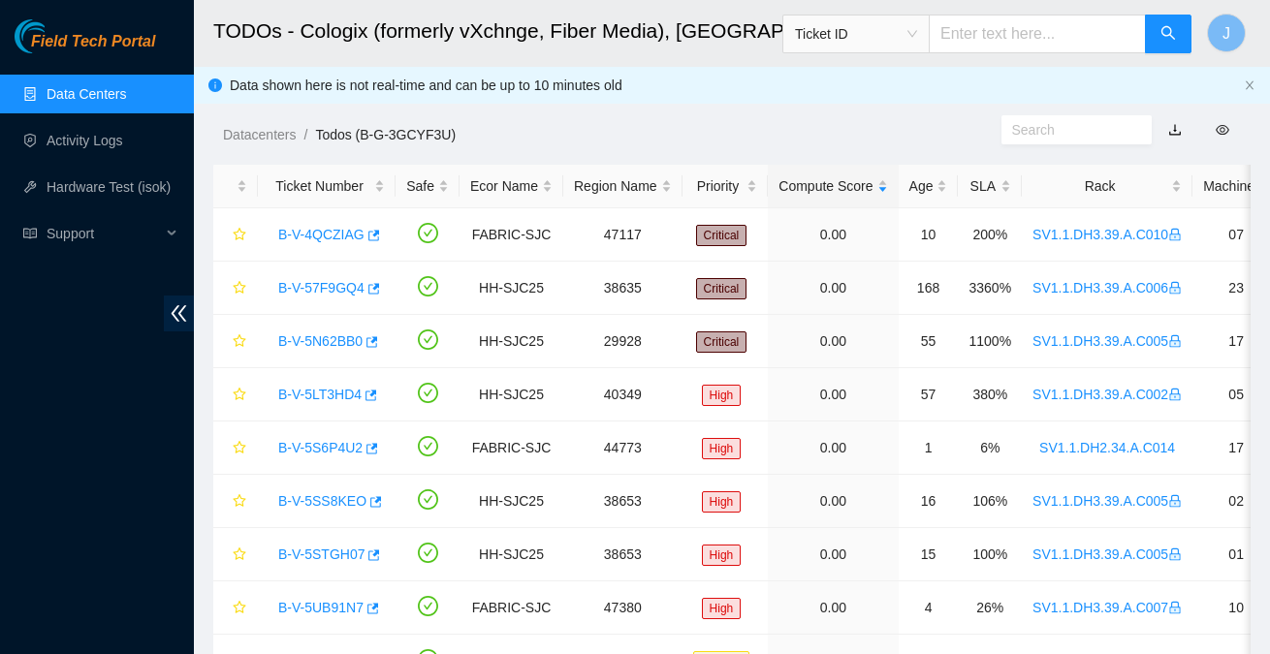
click at [111, 98] on link "Data Centers" at bounding box center [86, 94] width 79 height 16
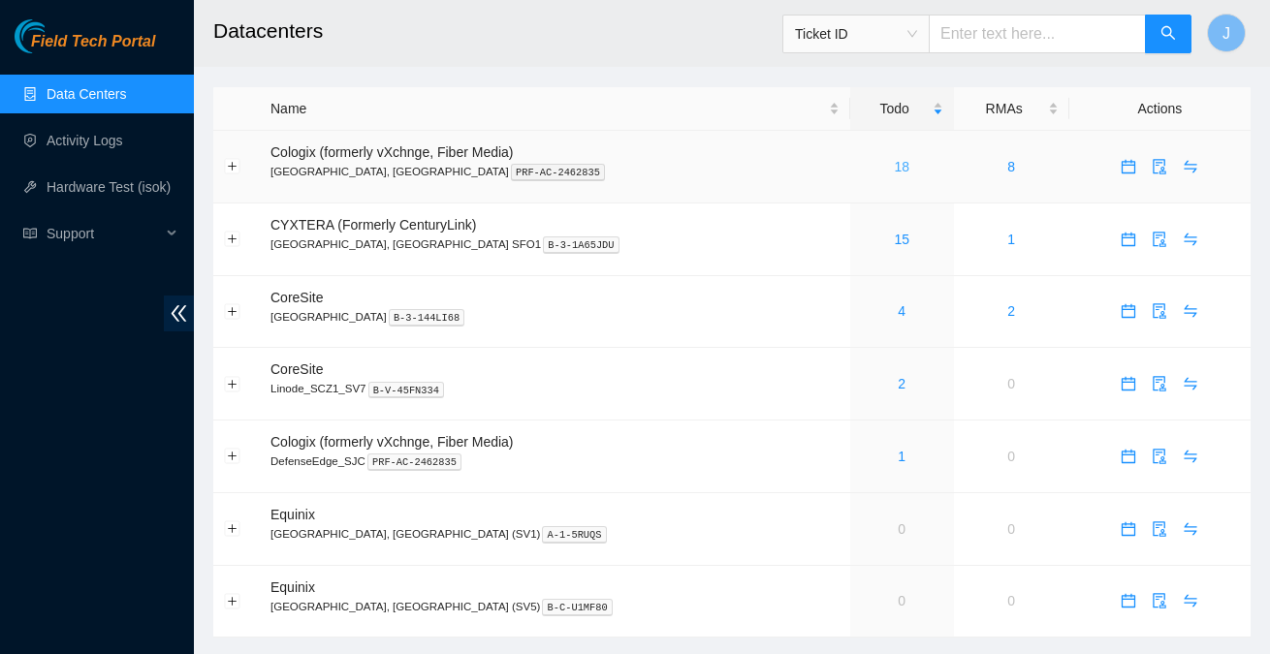
click at [894, 169] on link "18" at bounding box center [902, 167] width 16 height 16
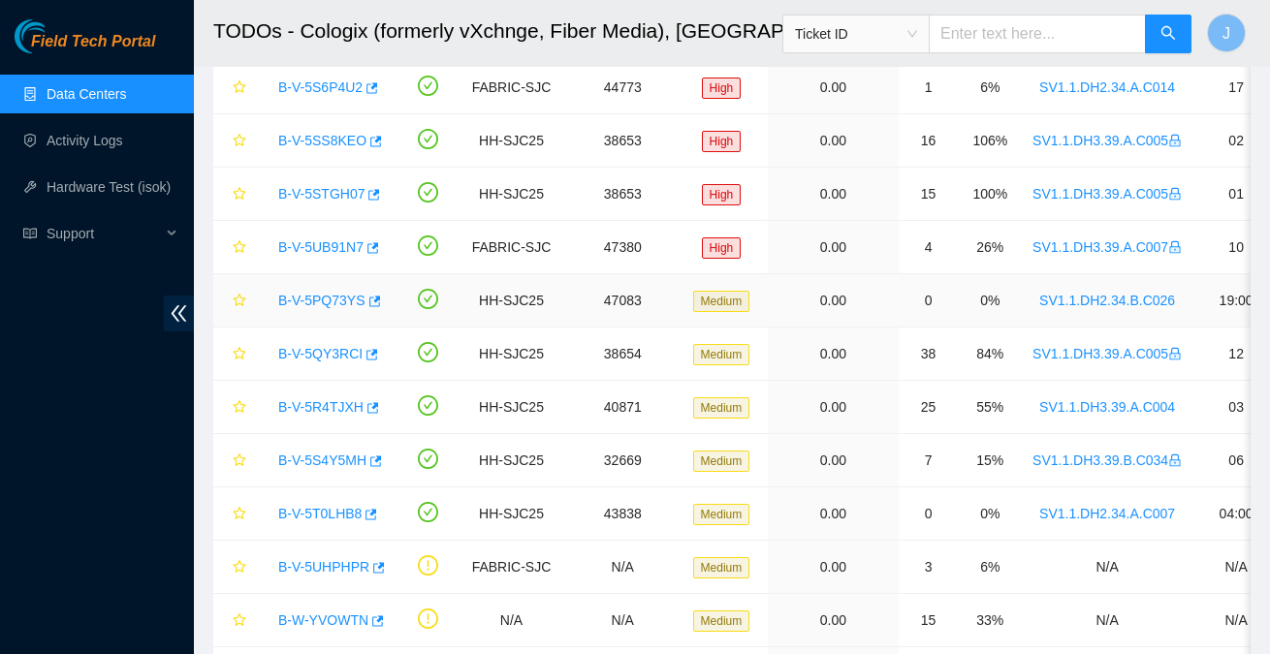
scroll to position [344, 0]
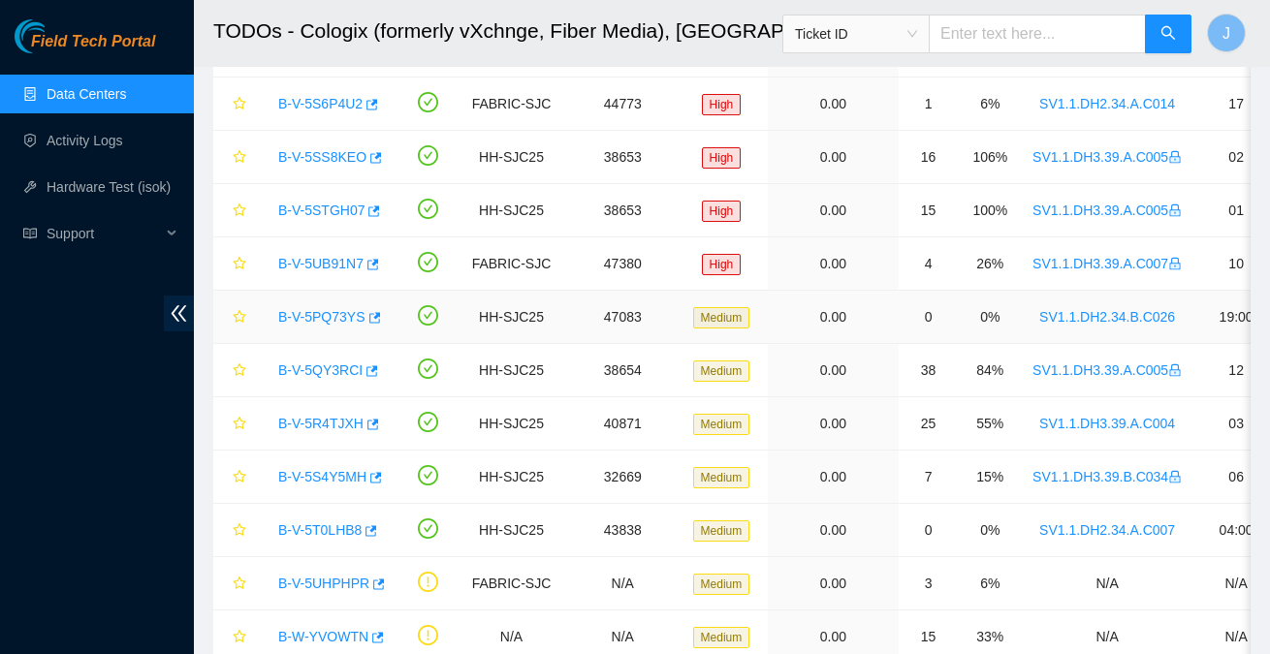
click at [307, 314] on link "B-V-5PQ73YS" at bounding box center [321, 317] width 87 height 16
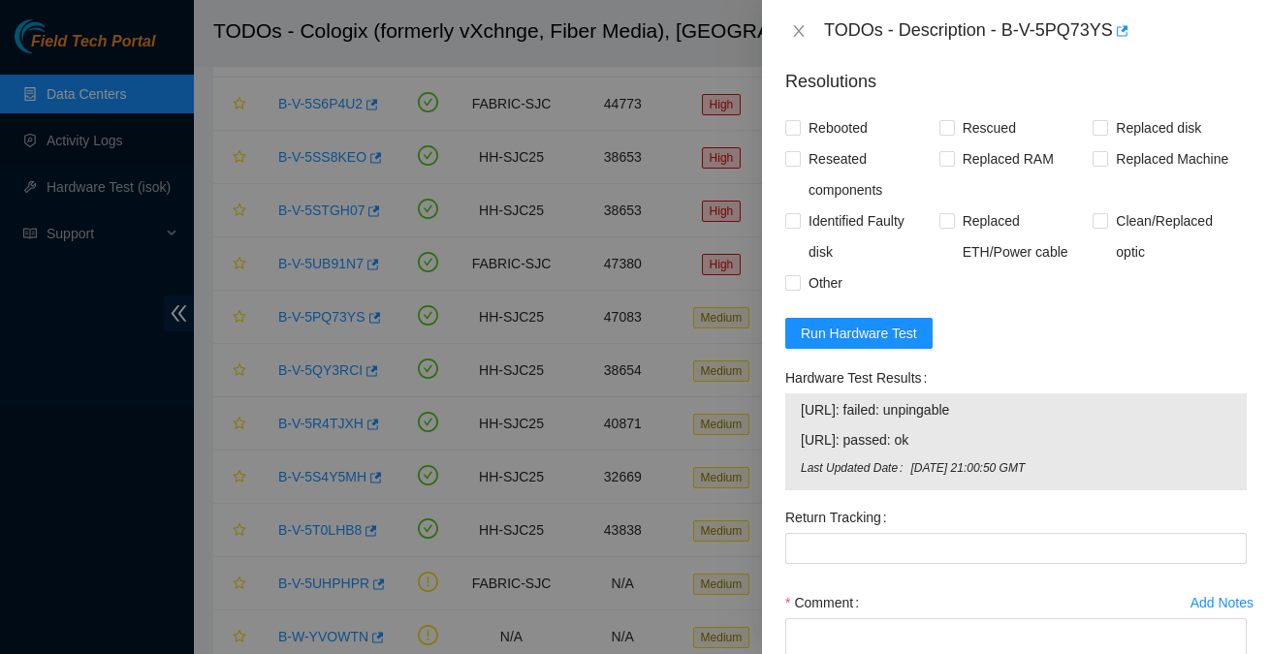
scroll to position [1988, 0]
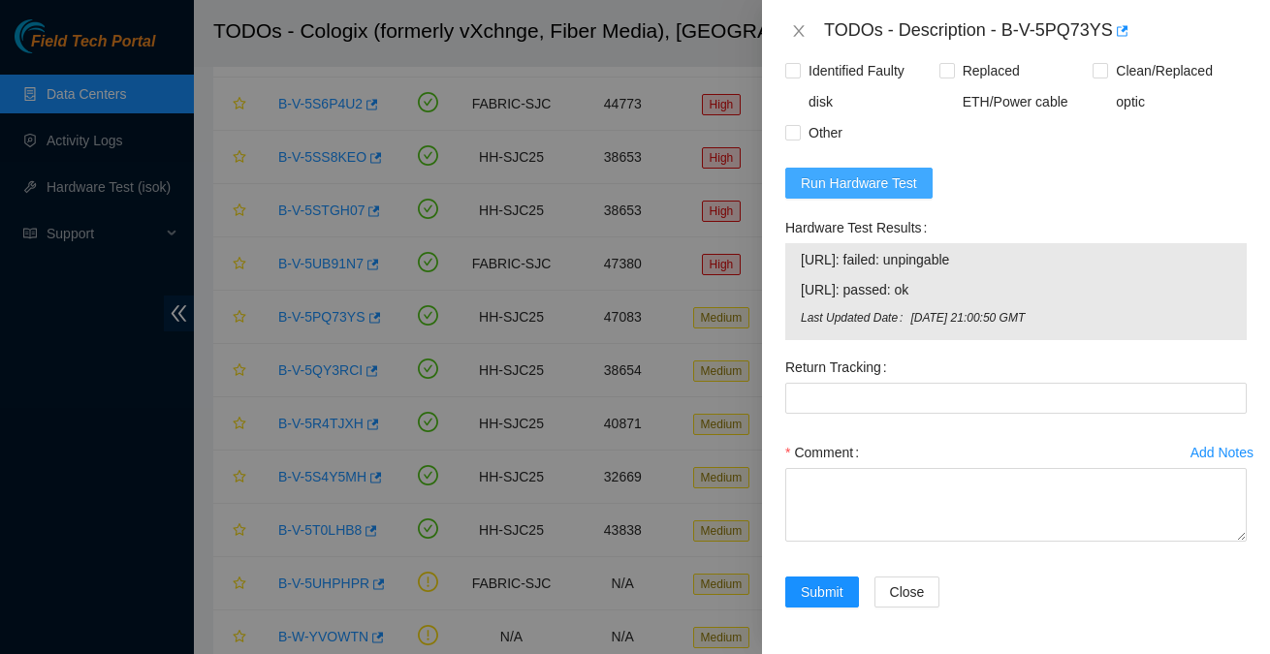
click at [878, 184] on span "Run Hardware Test" at bounding box center [859, 183] width 116 height 21
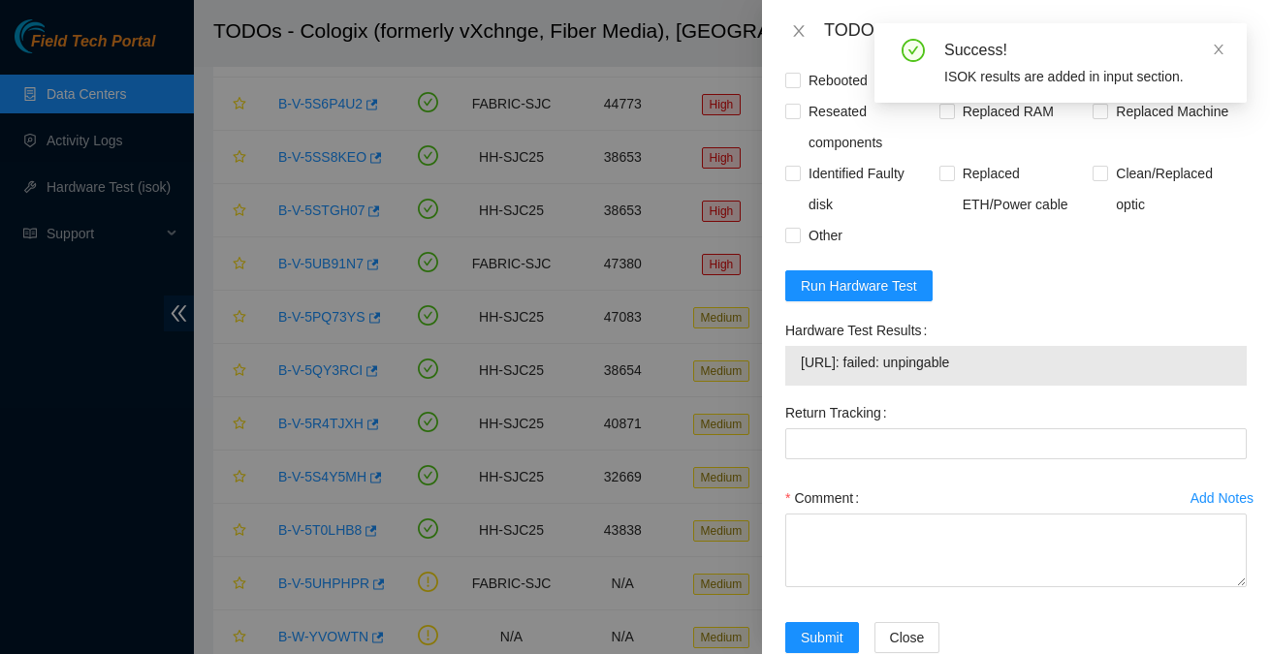
scroll to position [1931, 0]
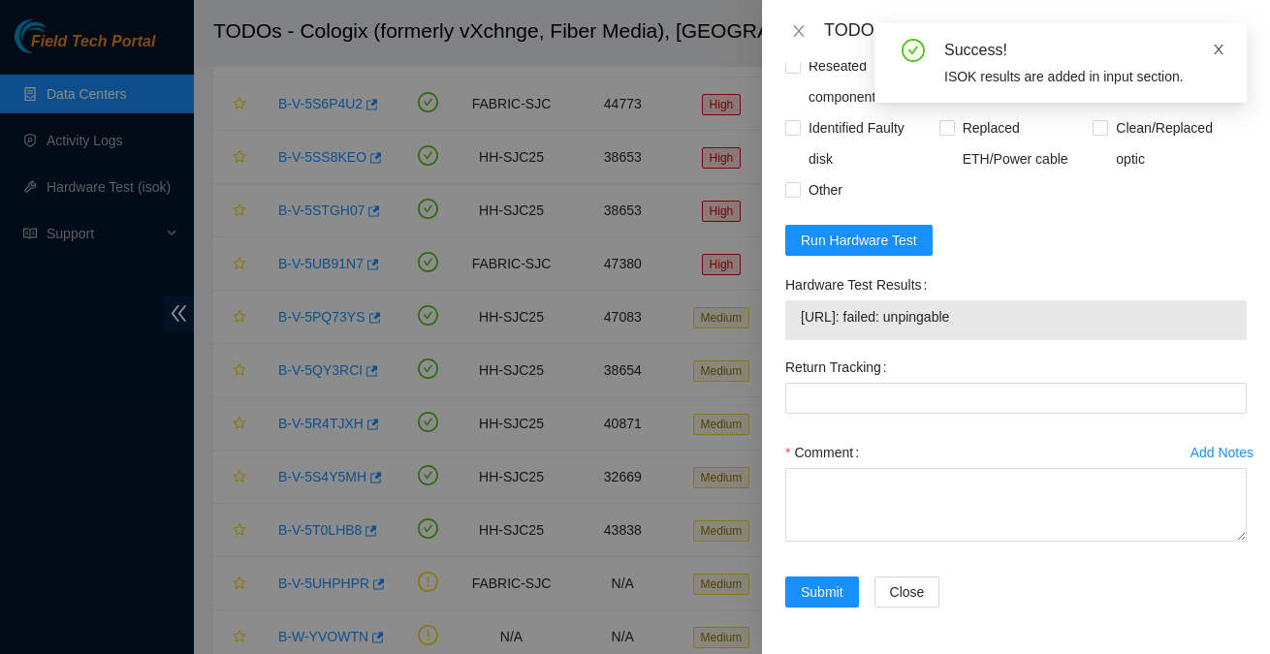
click at [1219, 43] on icon "close" at bounding box center [1219, 50] width 14 height 14
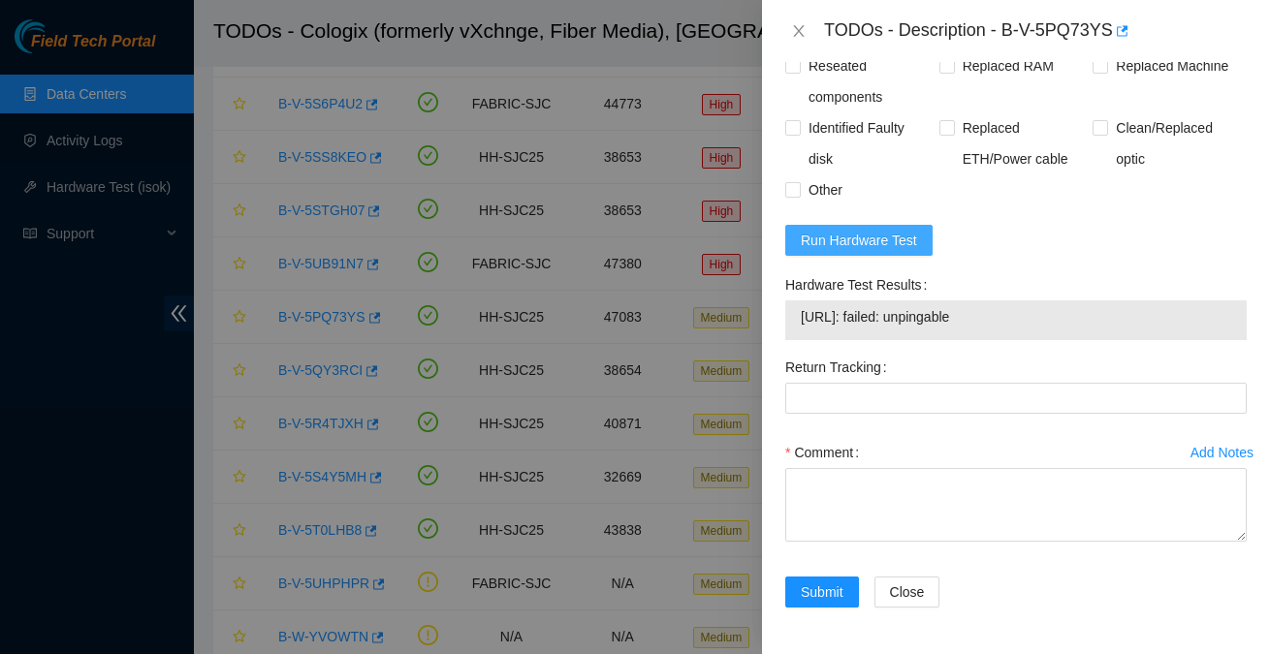
click at [884, 240] on span "Run Hardware Test" at bounding box center [859, 240] width 116 height 21
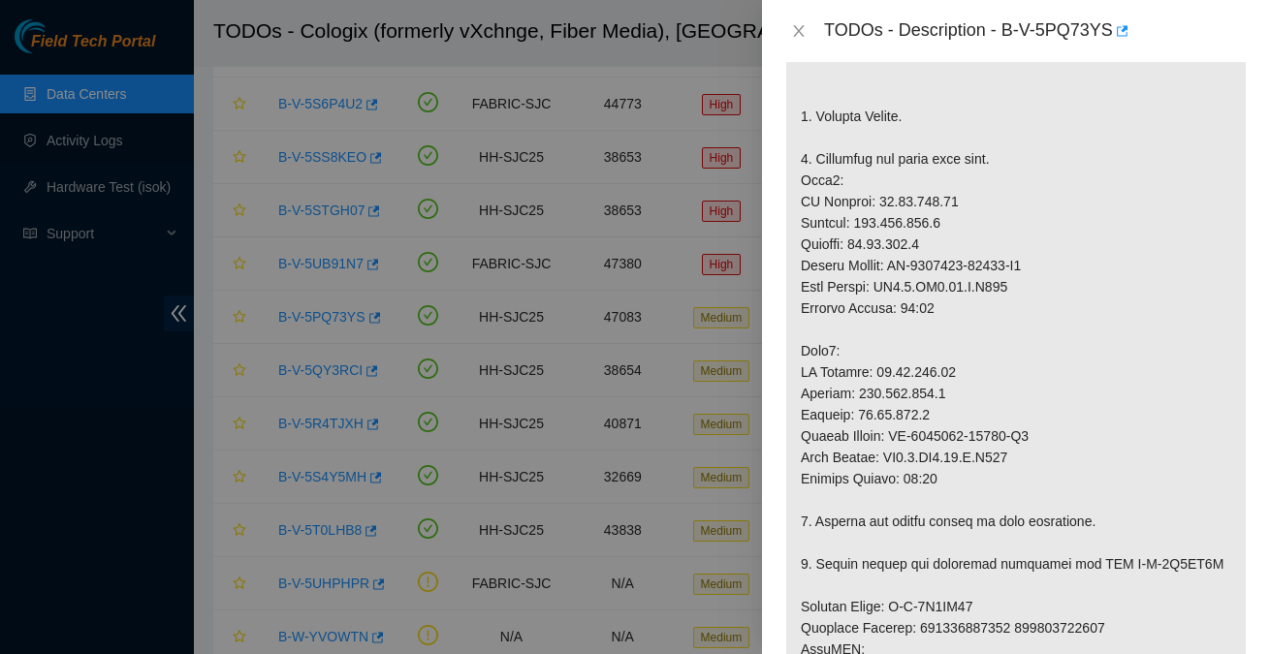
scroll to position [530, 0]
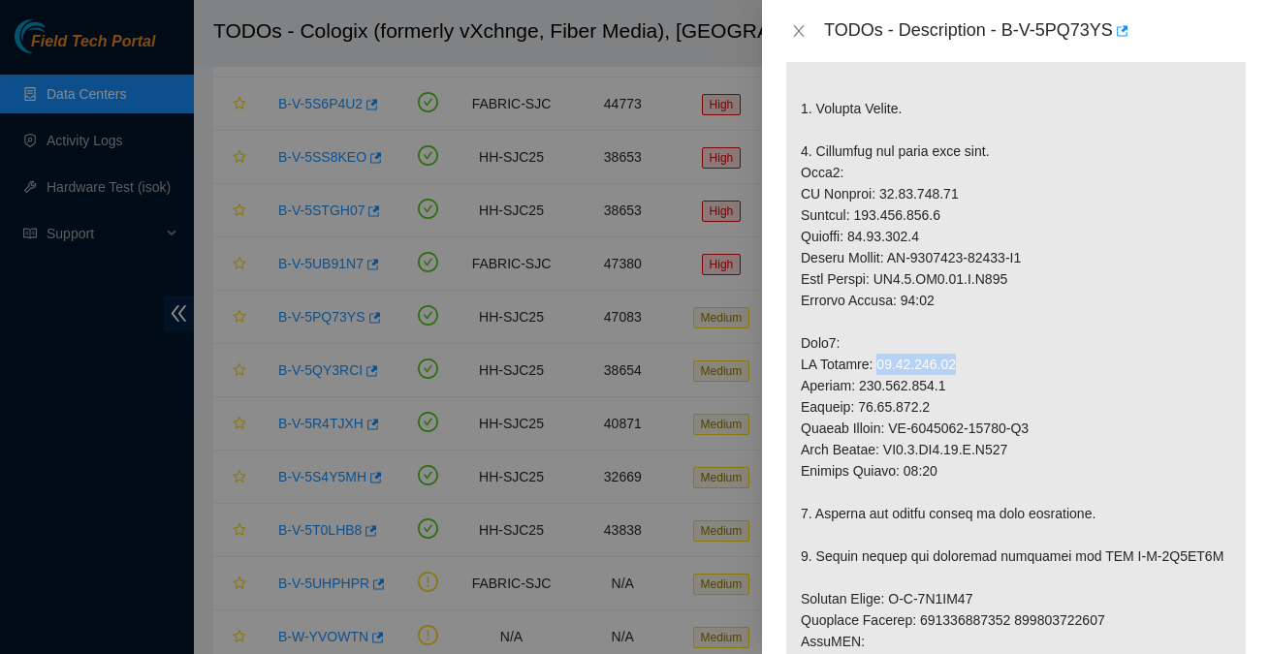
drag, startPoint x: 962, startPoint y: 428, endPoint x: 873, endPoint y: 421, distance: 88.5
click at [873, 421] on p at bounding box center [1016, 513] width 460 height 1373
copy p "23.40.191.41"
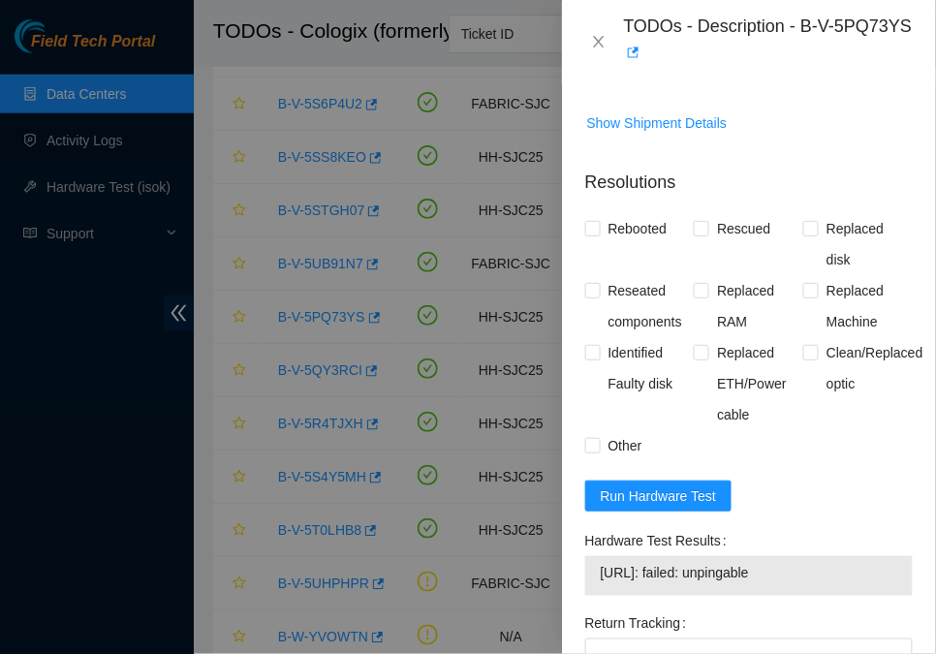
scroll to position [1927, 0]
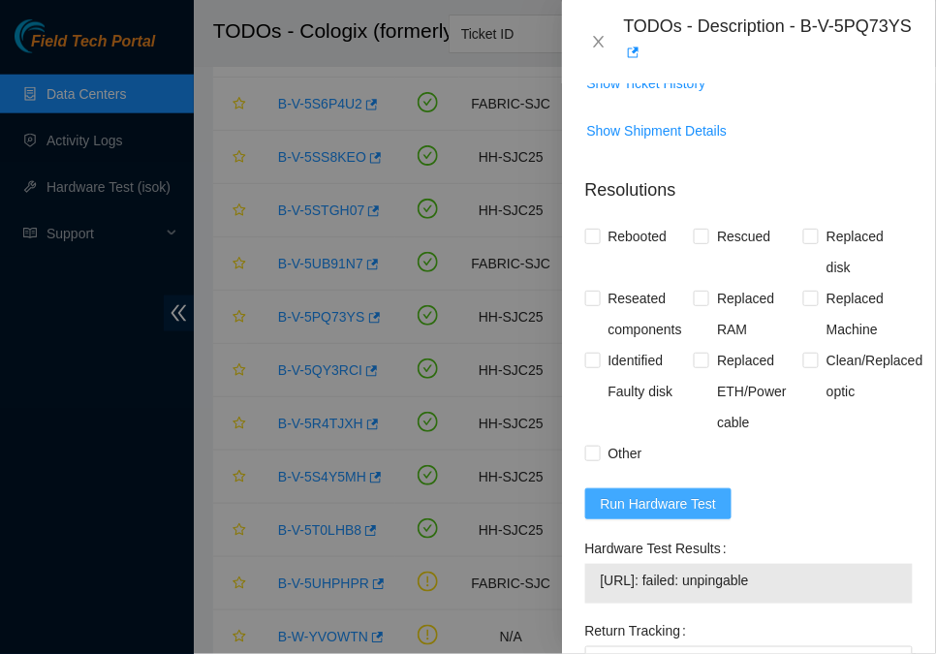
click at [690, 515] on span "Run Hardware Test" at bounding box center [659, 503] width 116 height 21
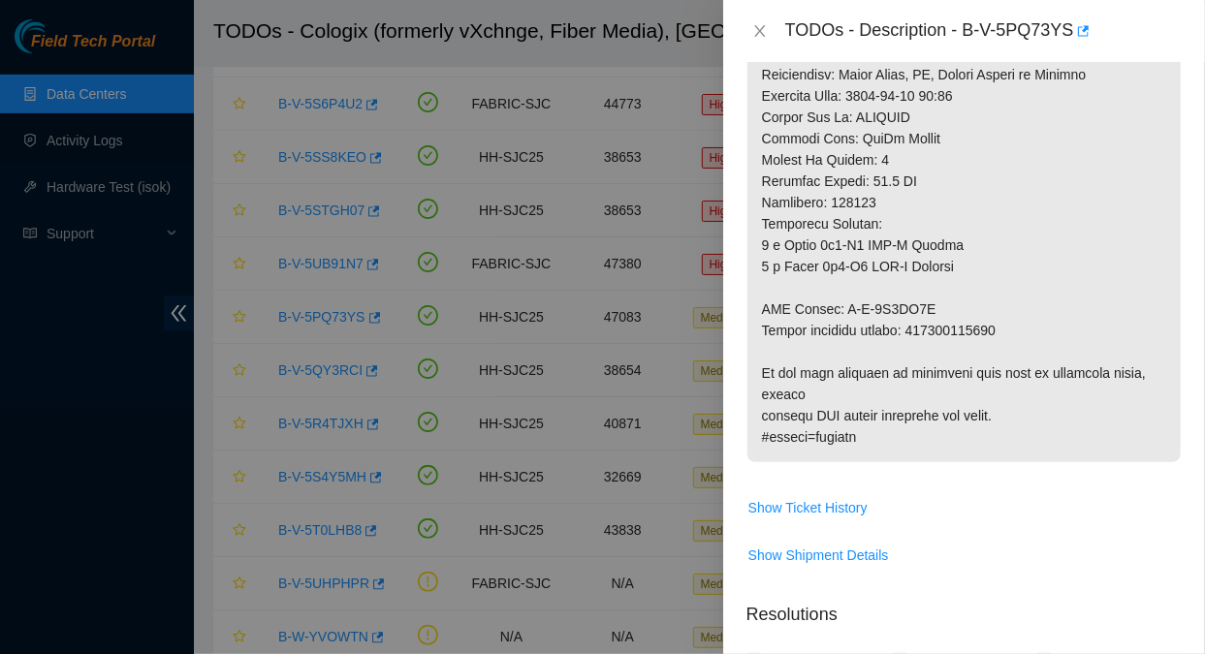
scroll to position [1700, 0]
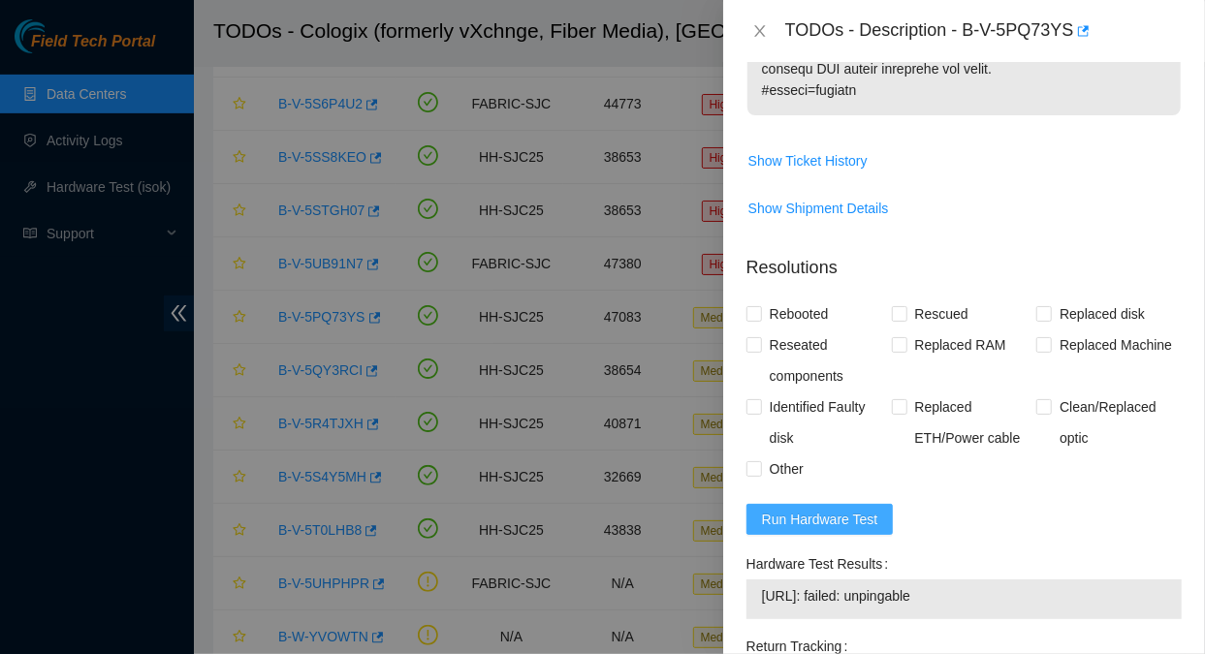
click at [844, 509] on span "Run Hardware Test" at bounding box center [820, 519] width 116 height 21
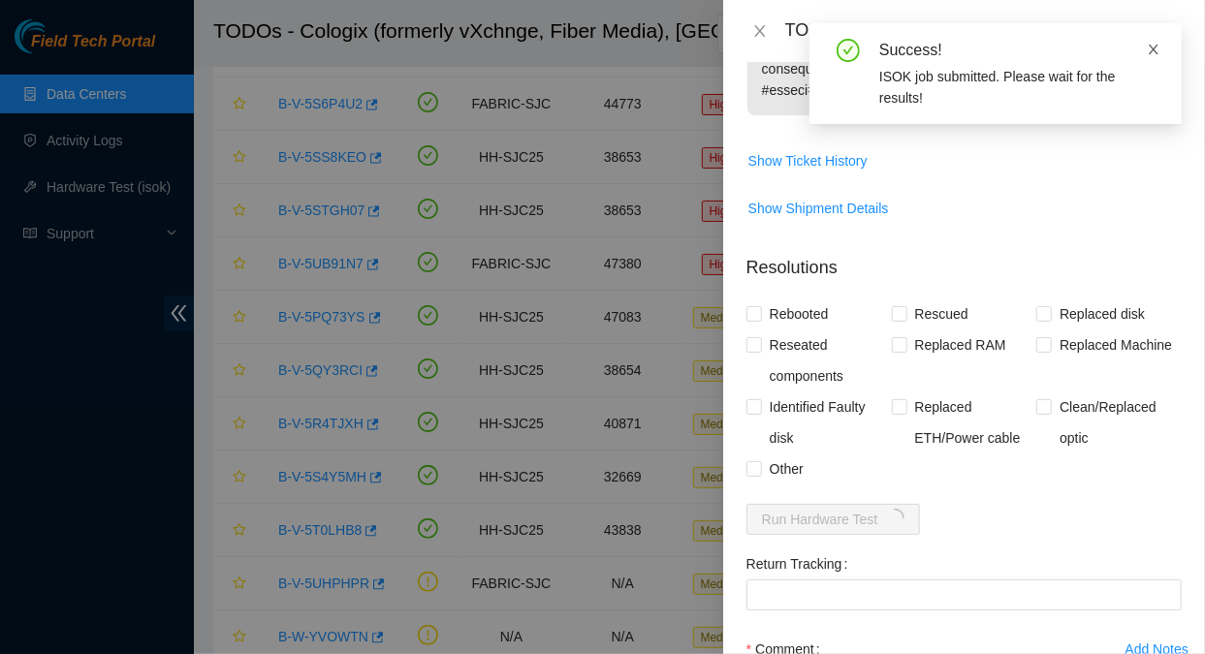
click at [1158, 45] on icon "close" at bounding box center [1154, 50] width 14 height 14
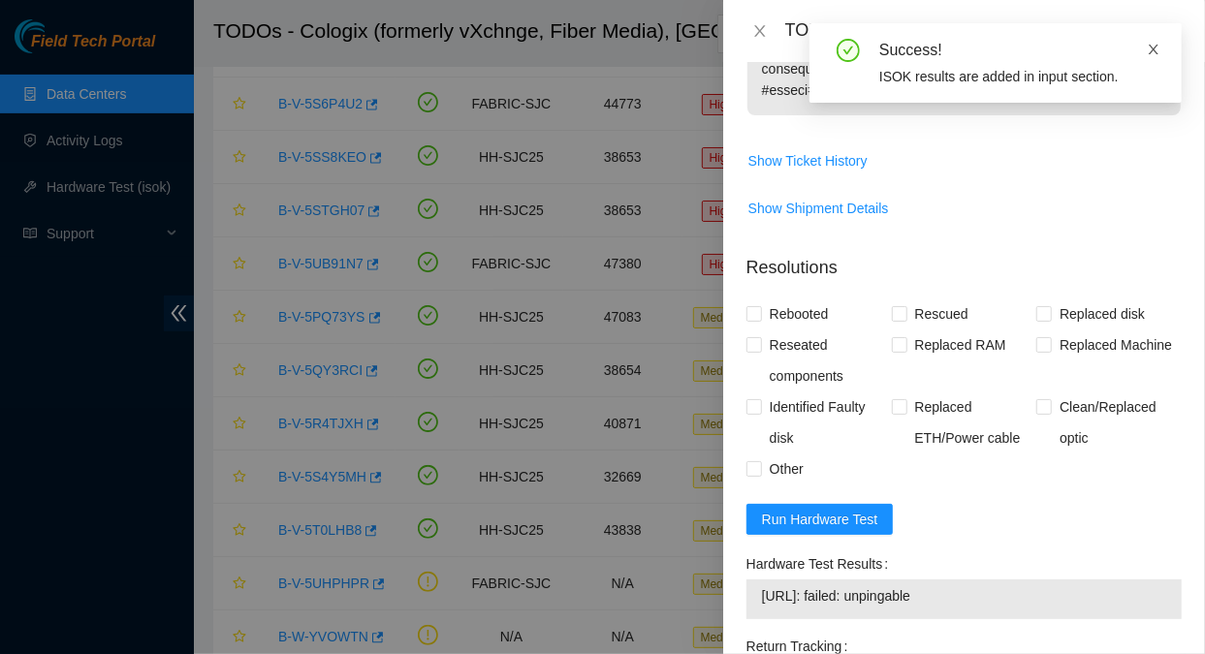
click at [1154, 52] on icon "close" at bounding box center [1154, 50] width 14 height 14
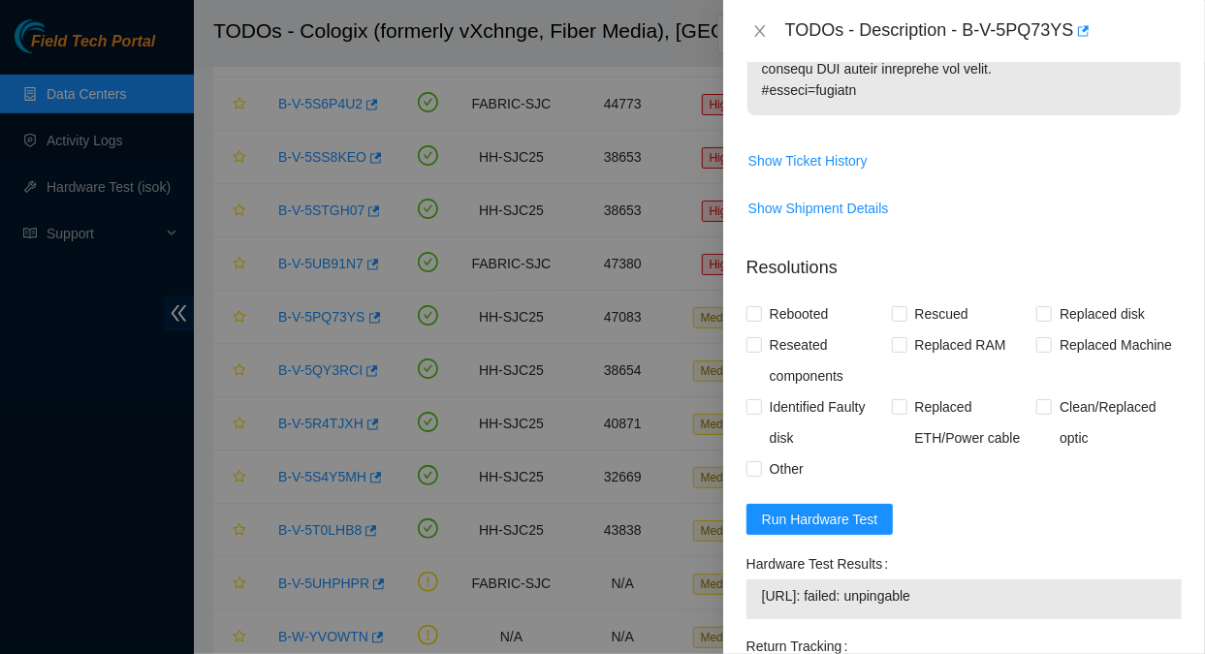
click at [1093, 193] on span "Show Shipment Details" at bounding box center [963, 208] width 433 height 31
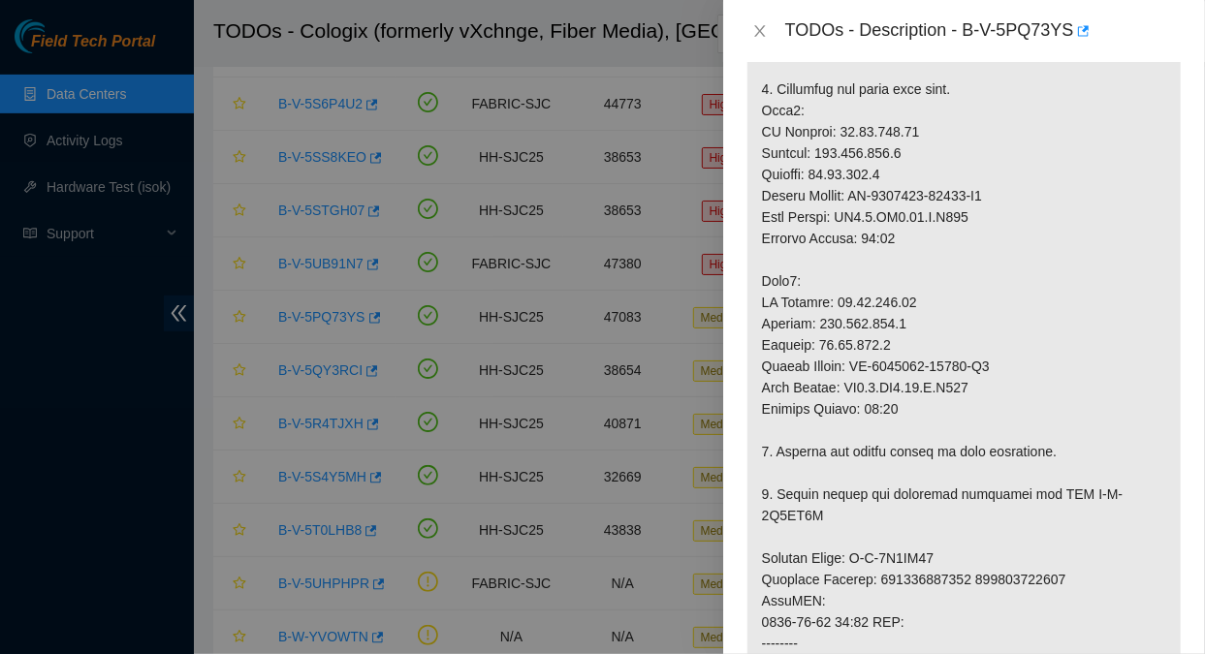
scroll to position [184, 0]
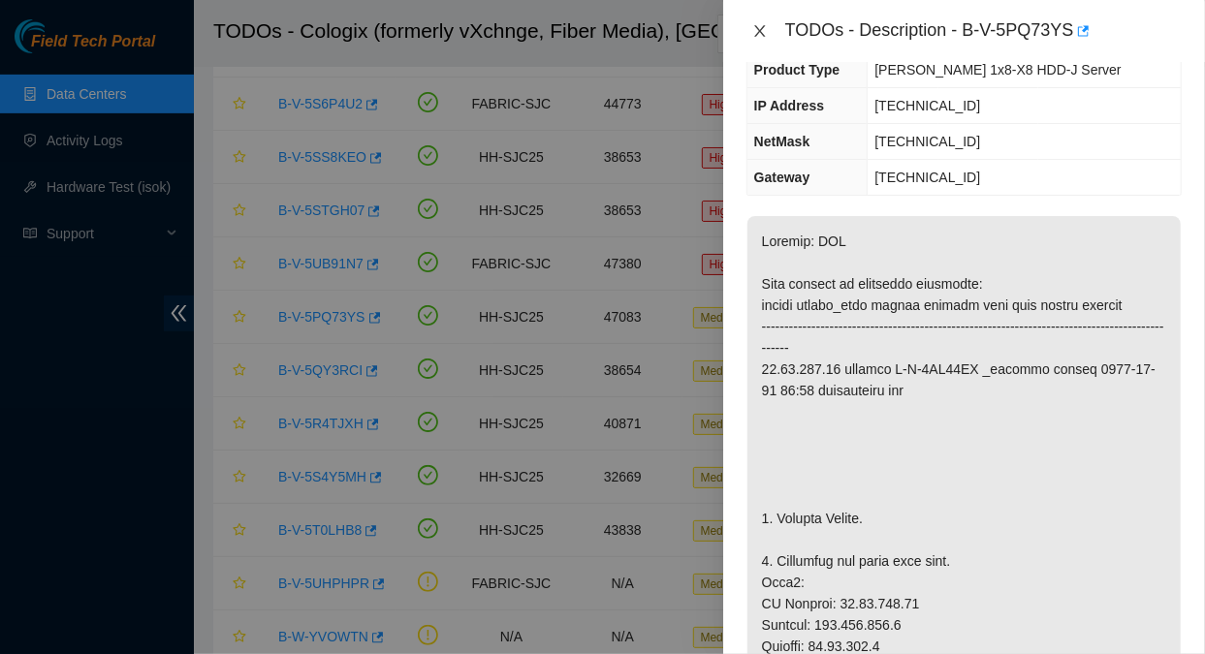
click at [760, 33] on icon "close" at bounding box center [760, 31] width 16 height 16
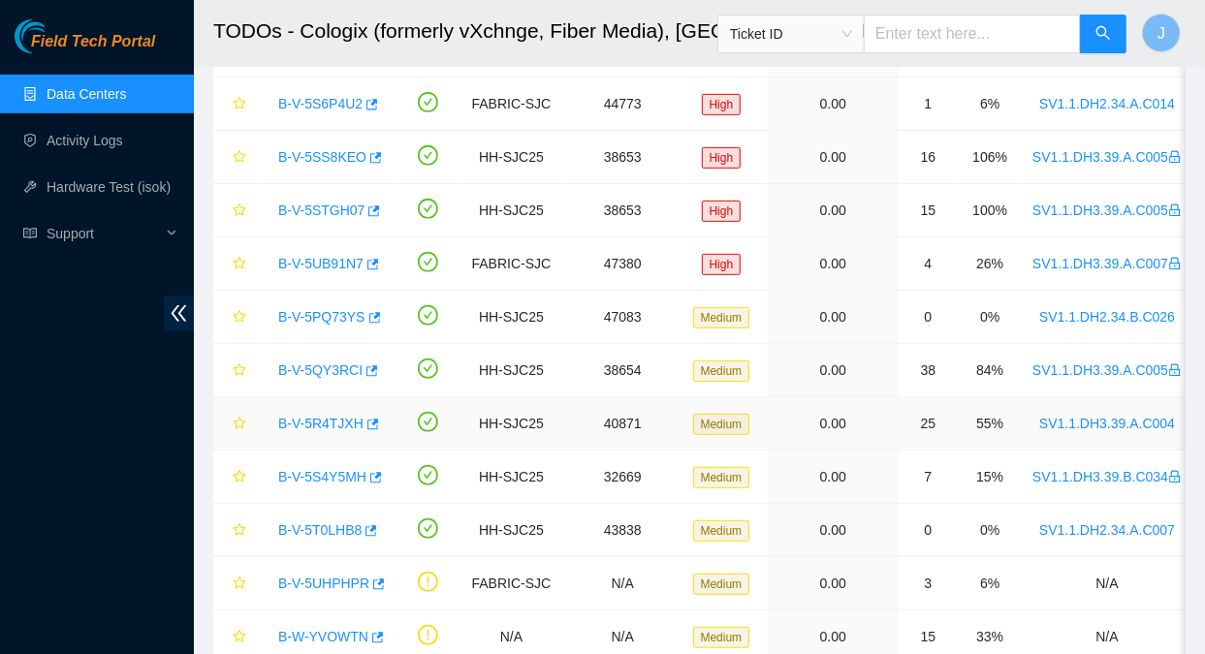
scroll to position [206, 0]
click at [316, 314] on link "B-V-5PQ73YS" at bounding box center [321, 317] width 87 height 16
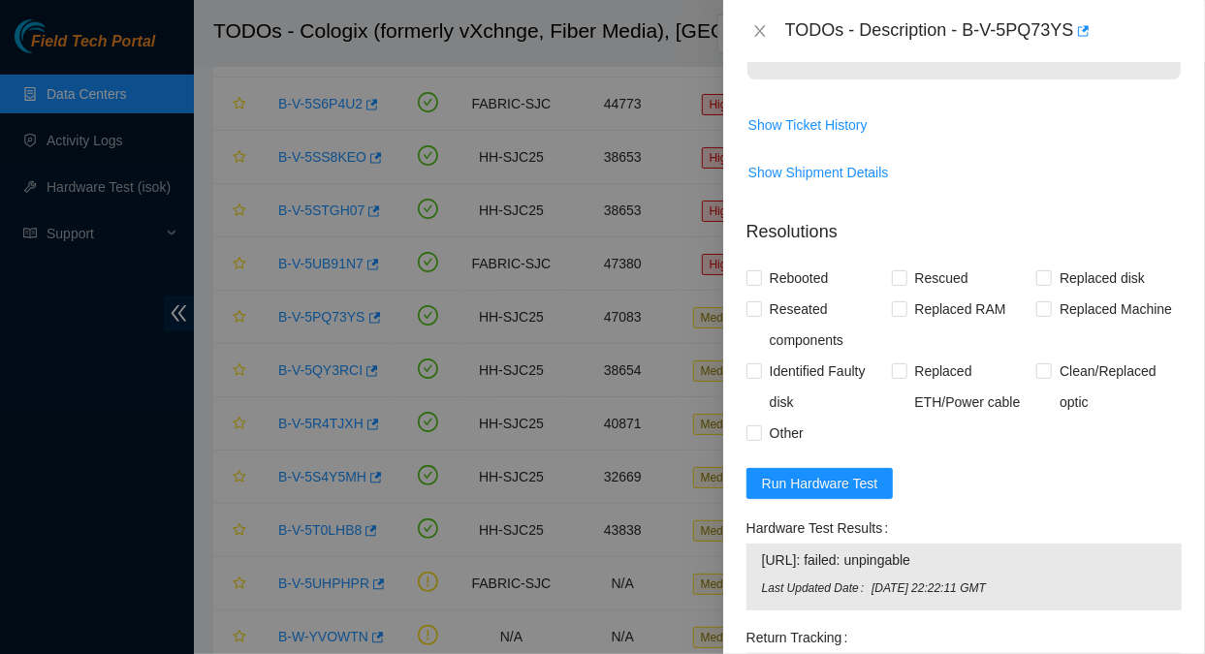
scroll to position [1760, 0]
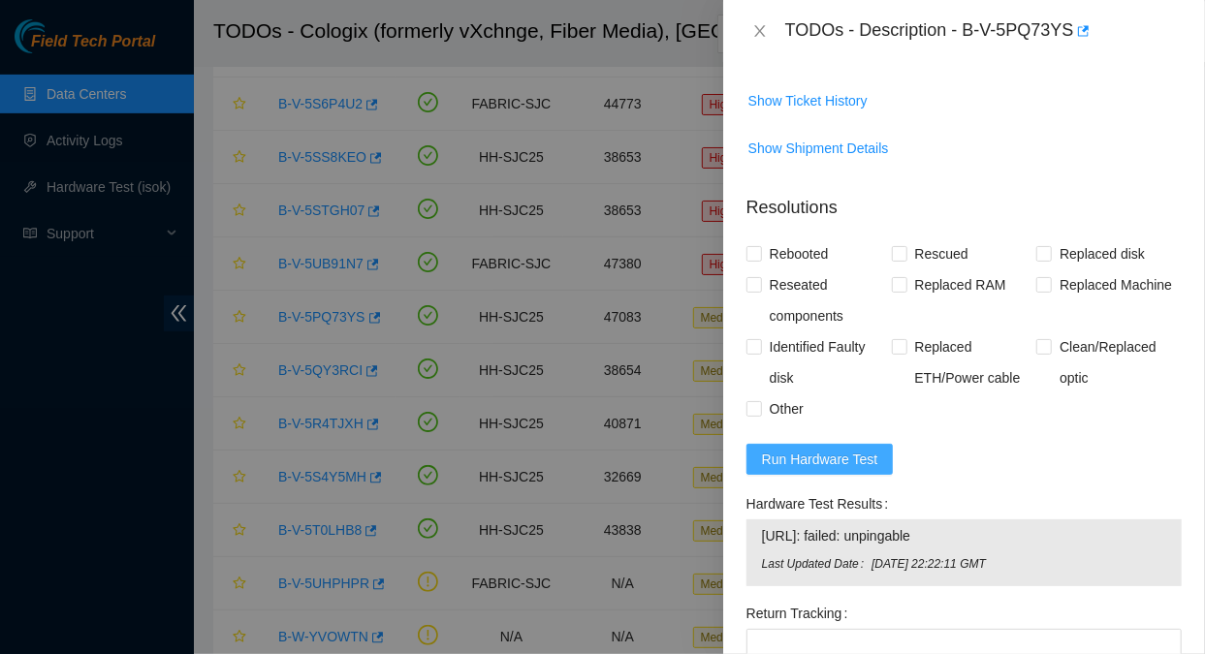
click at [841, 449] on span "Run Hardware Test" at bounding box center [820, 459] width 116 height 21
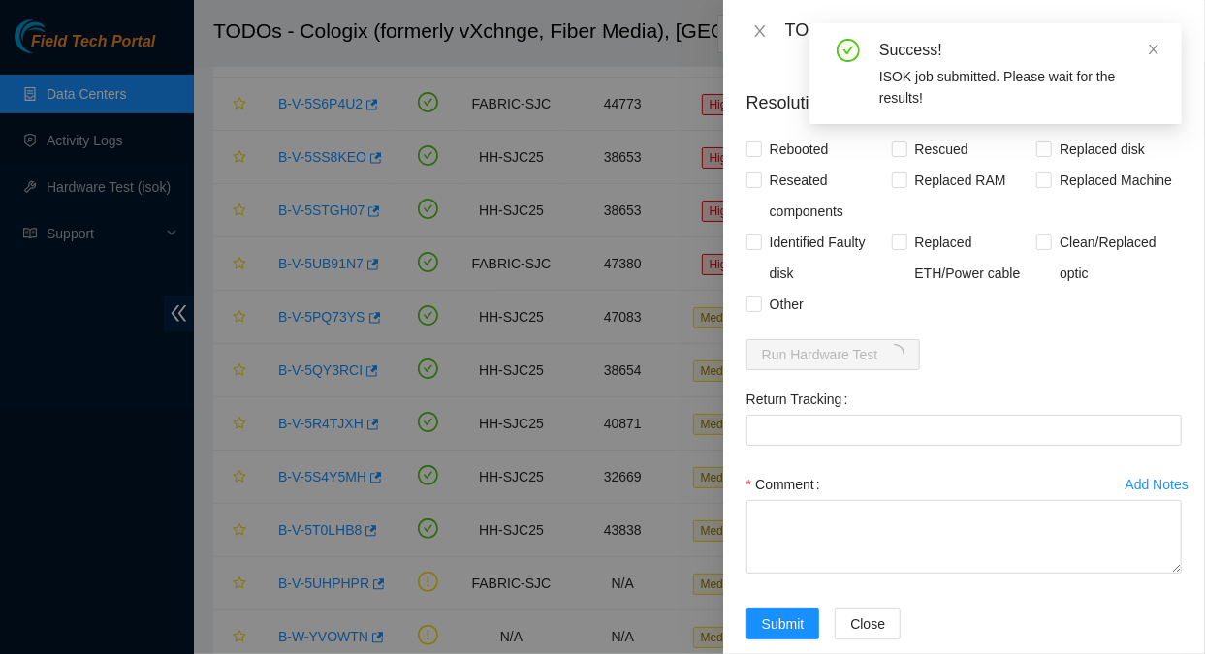
scroll to position [1870, 0]
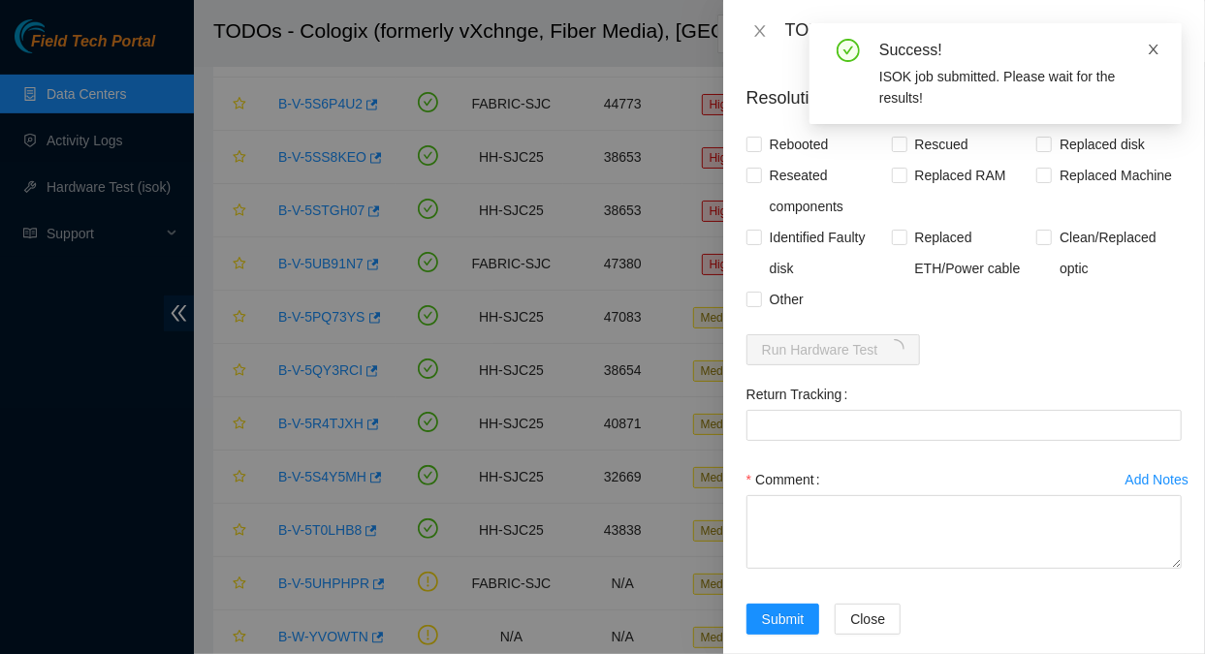
click at [1156, 53] on icon "close" at bounding box center [1154, 50] width 14 height 14
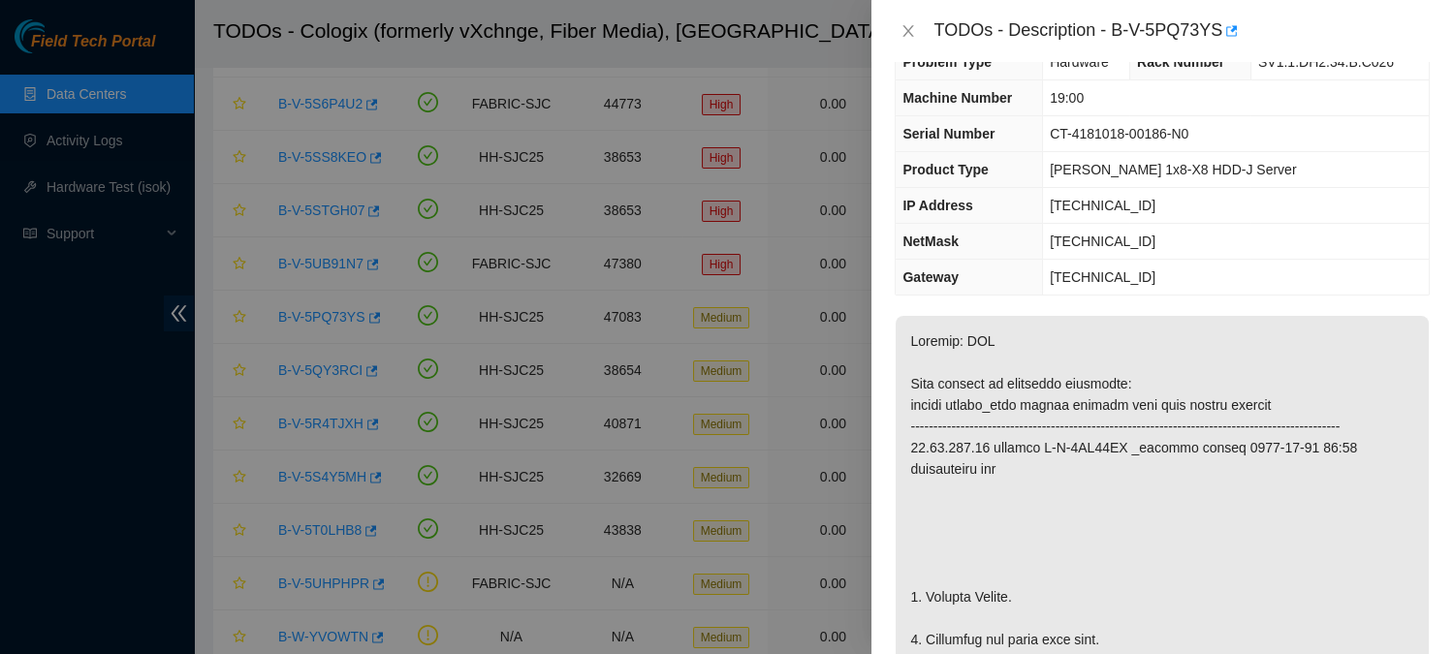
scroll to position [31, 0]
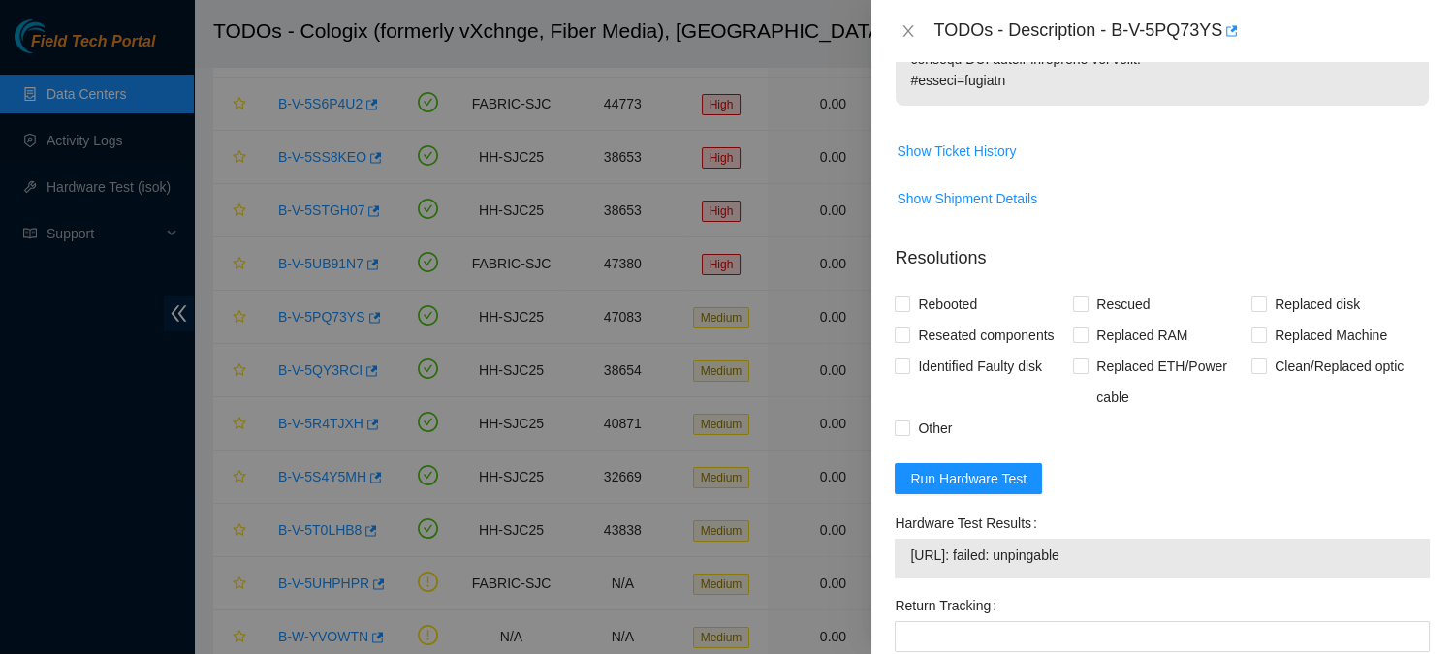
scroll to position [1636, 0]
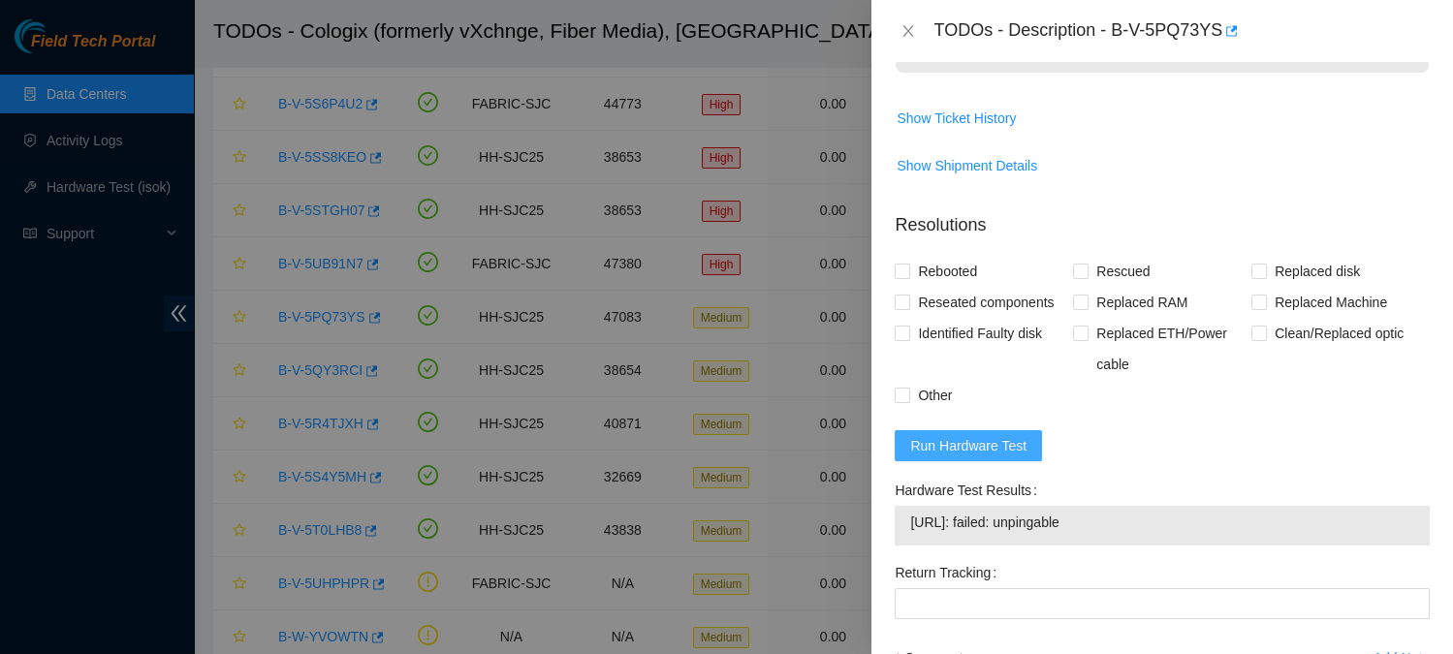
click at [994, 461] on button "Run Hardware Test" at bounding box center [968, 445] width 147 height 31
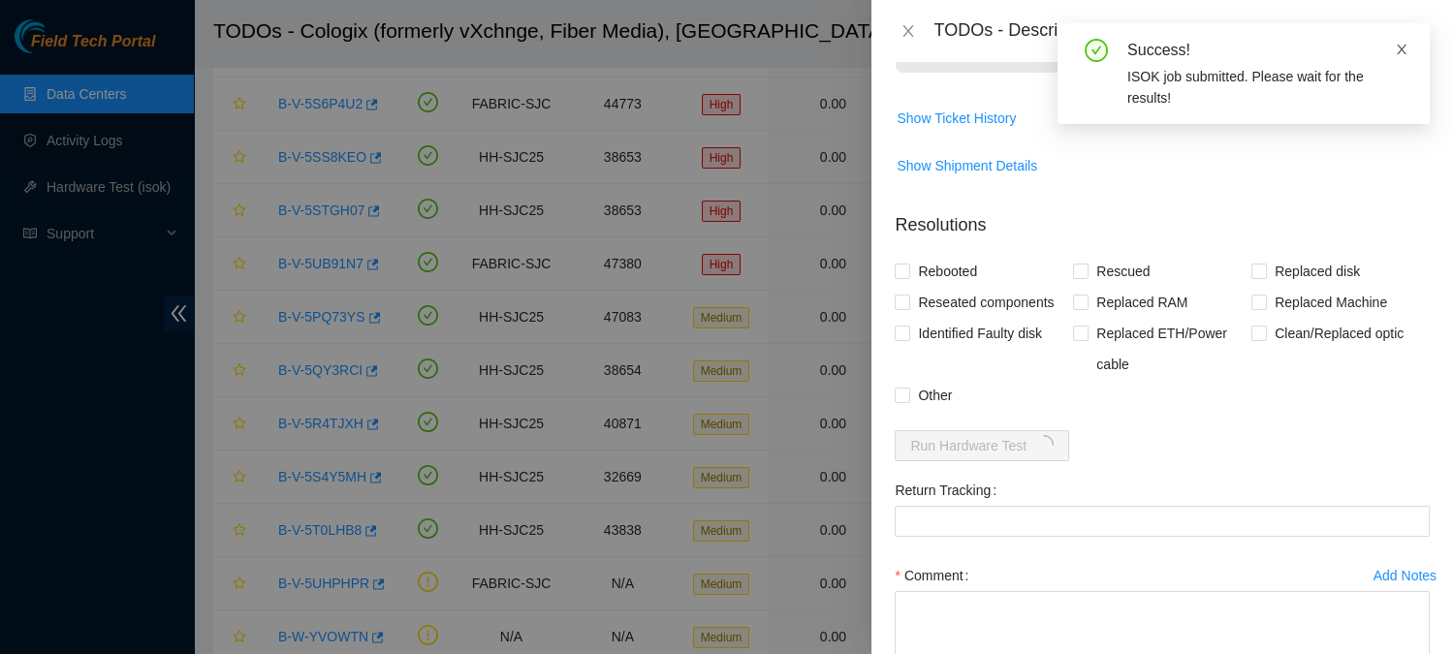
click at [1269, 52] on icon "close" at bounding box center [1402, 50] width 10 height 10
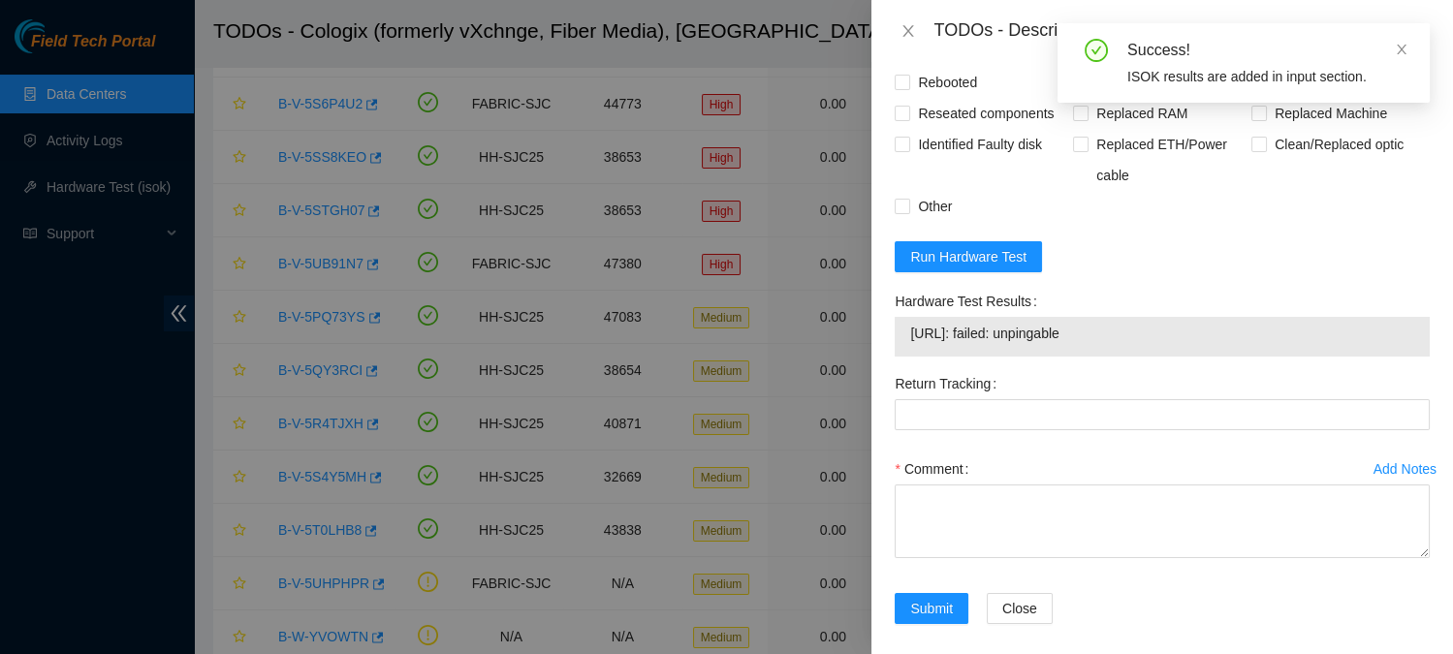
scroll to position [1857, 0]
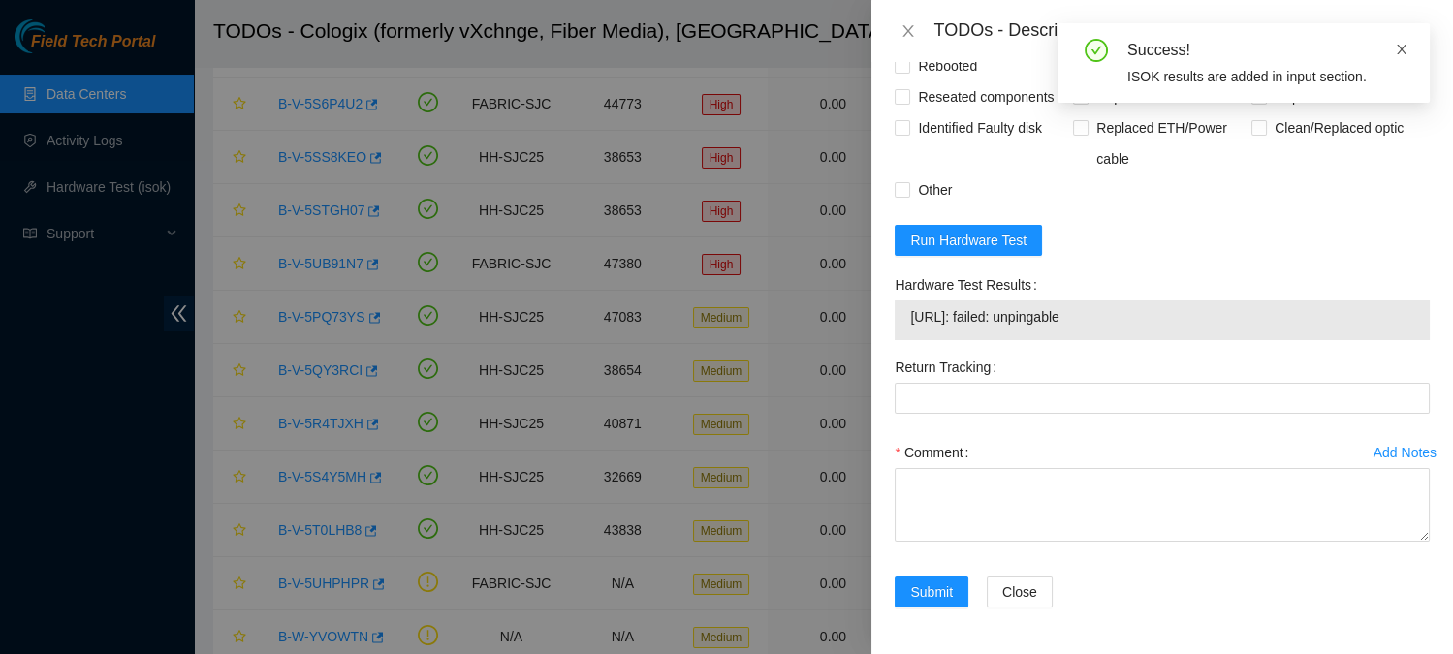
click at [1269, 46] on icon "close" at bounding box center [1402, 50] width 14 height 14
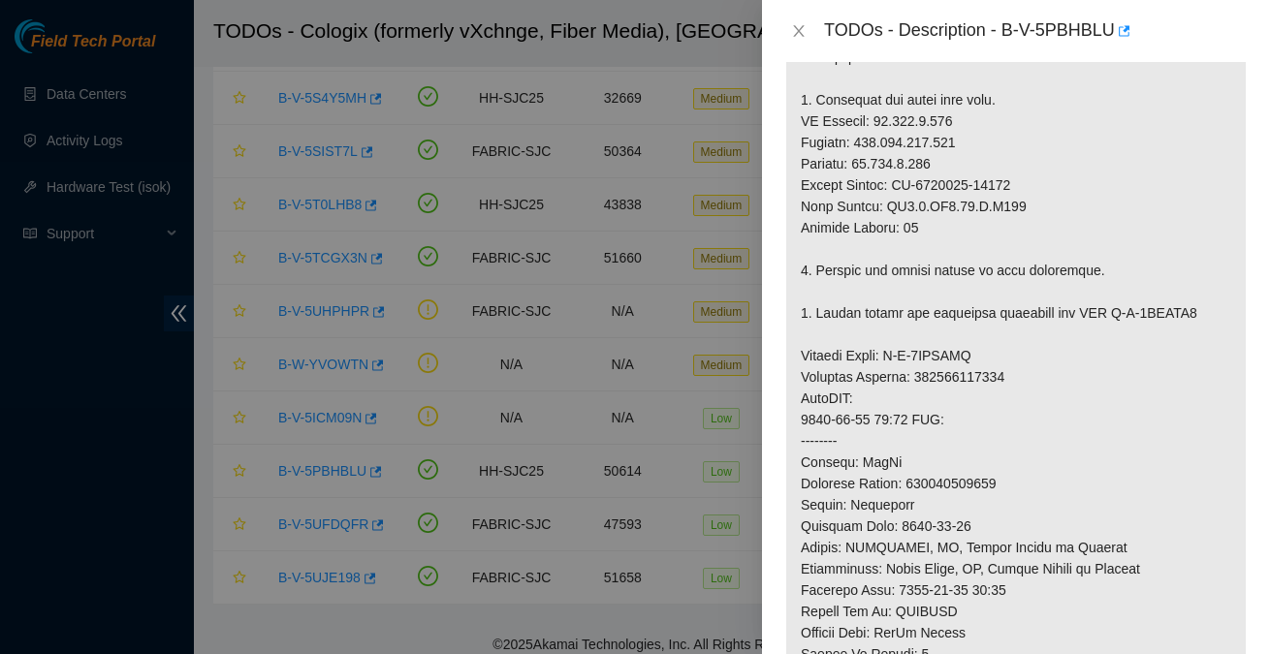
scroll to position [585, 0]
click at [794, 34] on icon "close" at bounding box center [799, 31] width 16 height 16
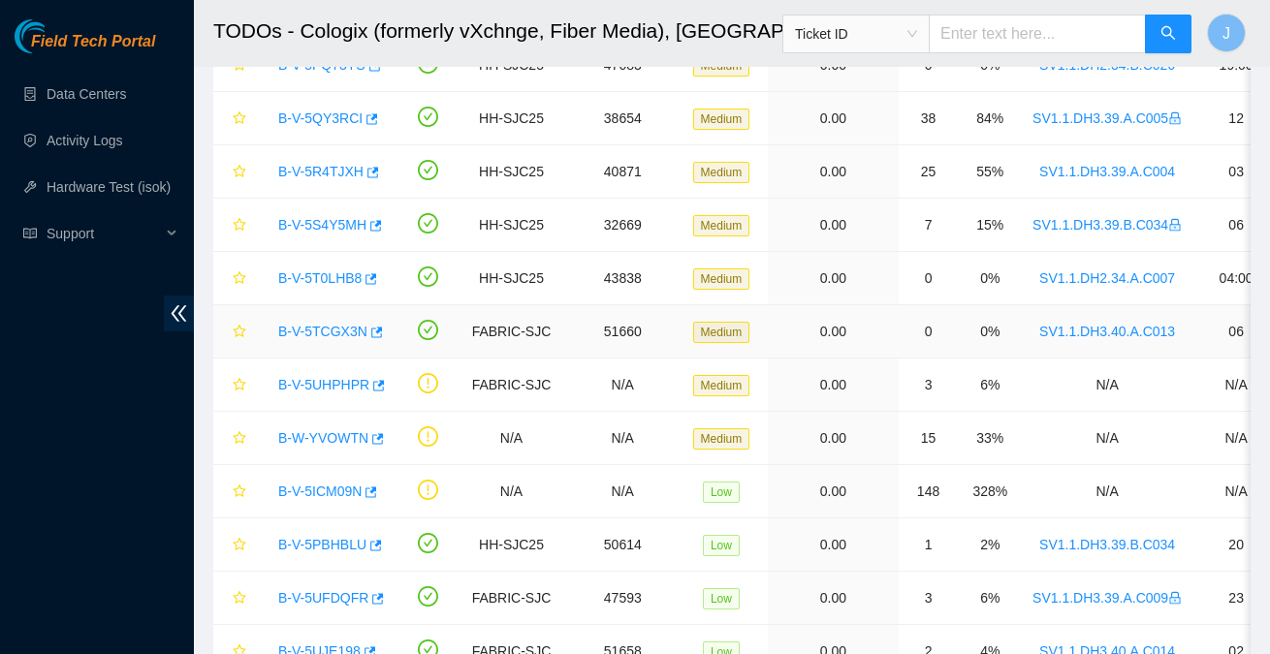
scroll to position [597, 0]
click at [326, 537] on link "B-V-5PBHBLU" at bounding box center [322, 544] width 88 height 16
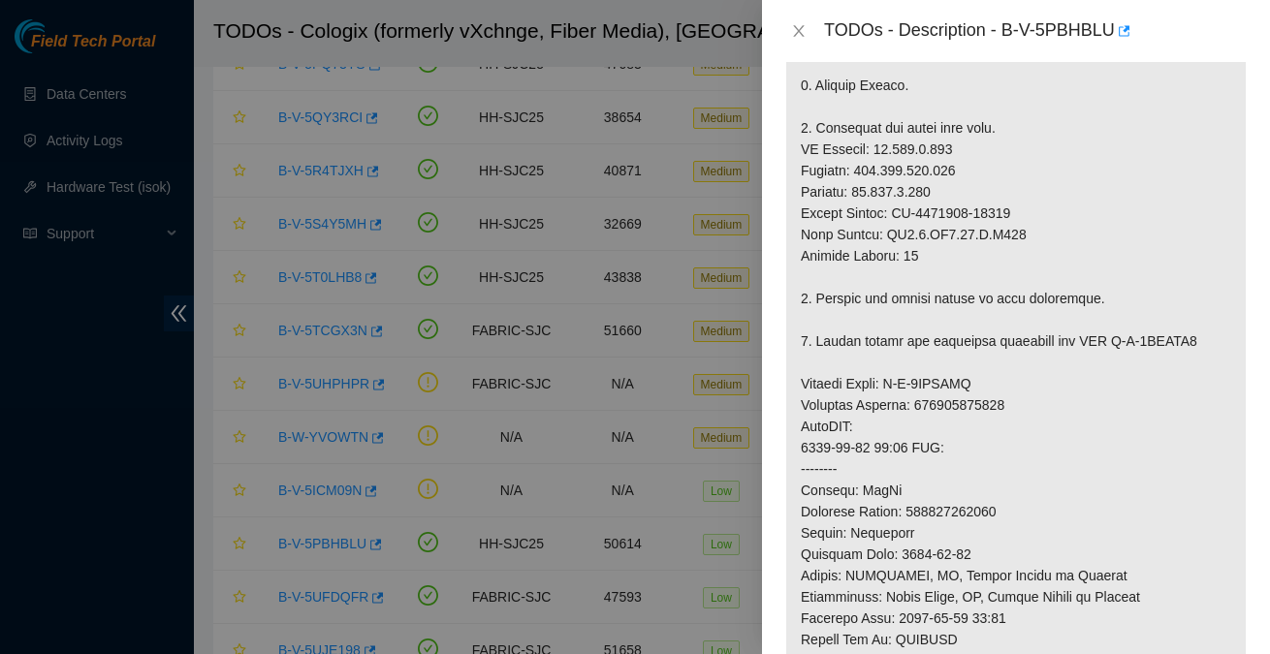
scroll to position [547, 0]
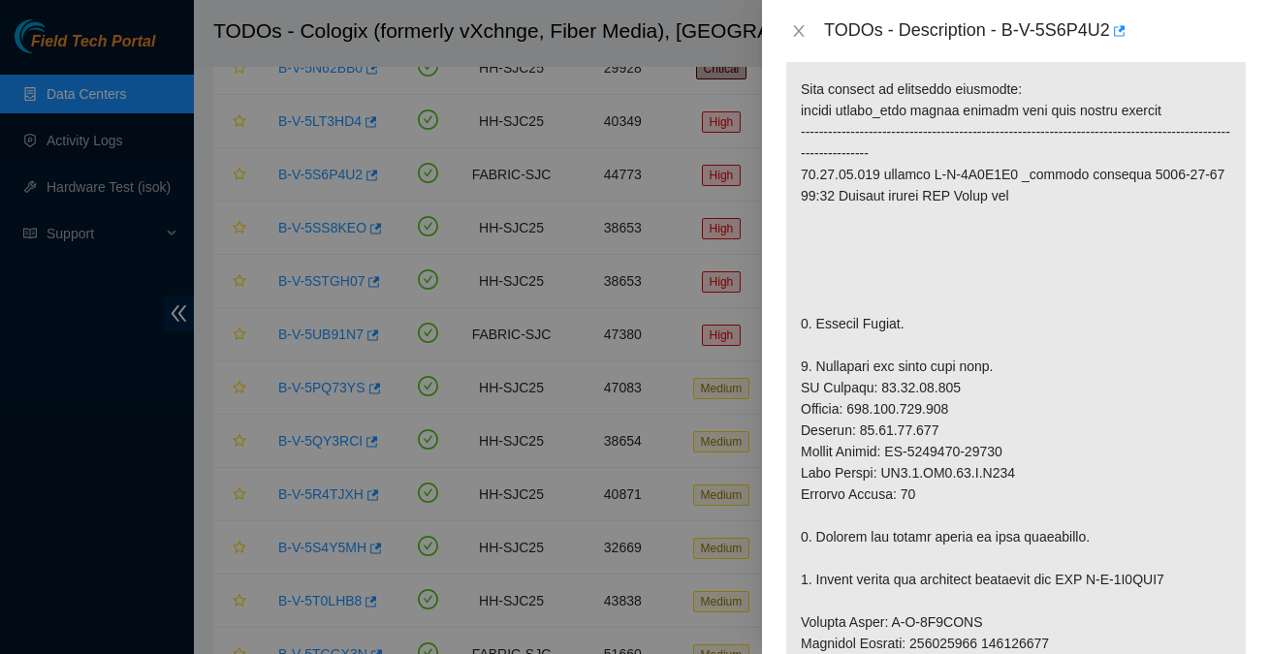
scroll to position [339, 0]
click at [802, 424] on p at bounding box center [1016, 619] width 460 height 1202
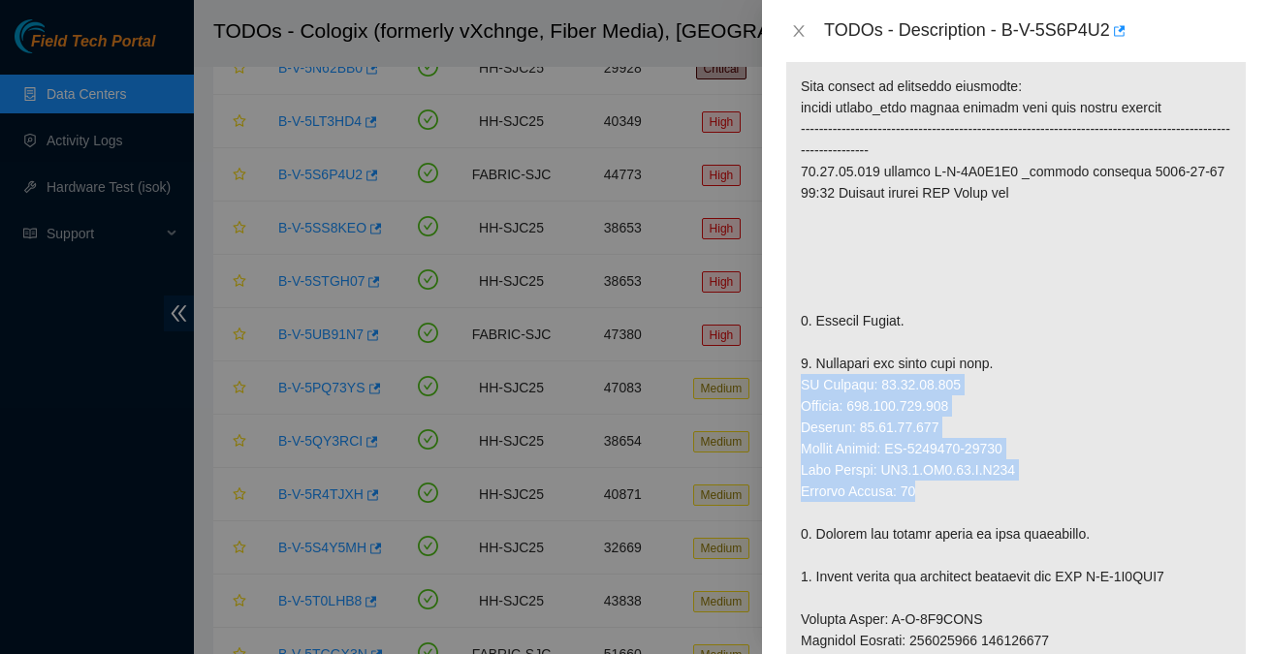
click at [940, 525] on p at bounding box center [1016, 619] width 460 height 1202
copy p "IP Address: [TECHNICAL_ID] Netmask: [TECHNICAL_ID] Gateway: [TECHNICAL_ID] Seri…"
click at [890, 469] on p at bounding box center [1016, 619] width 460 height 1202
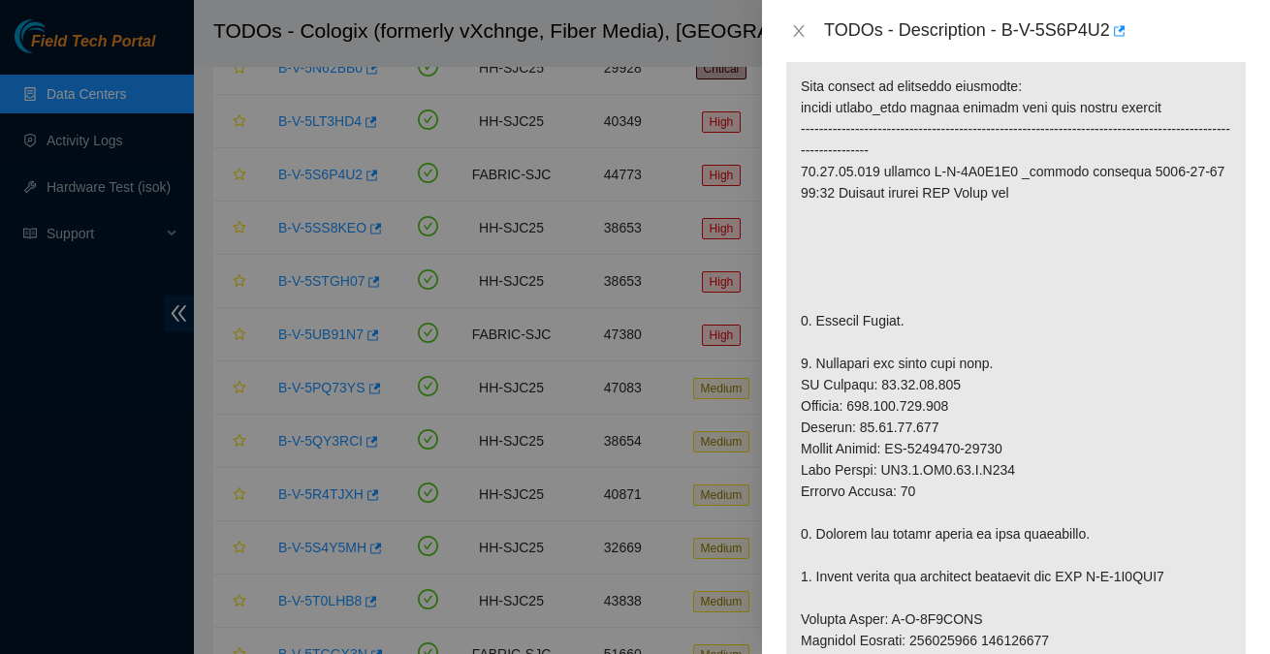
click at [902, 491] on p at bounding box center [1016, 619] width 460 height 1202
click at [1019, 484] on p at bounding box center [1016, 619] width 460 height 1202
copy p "CT-4161020-00147"
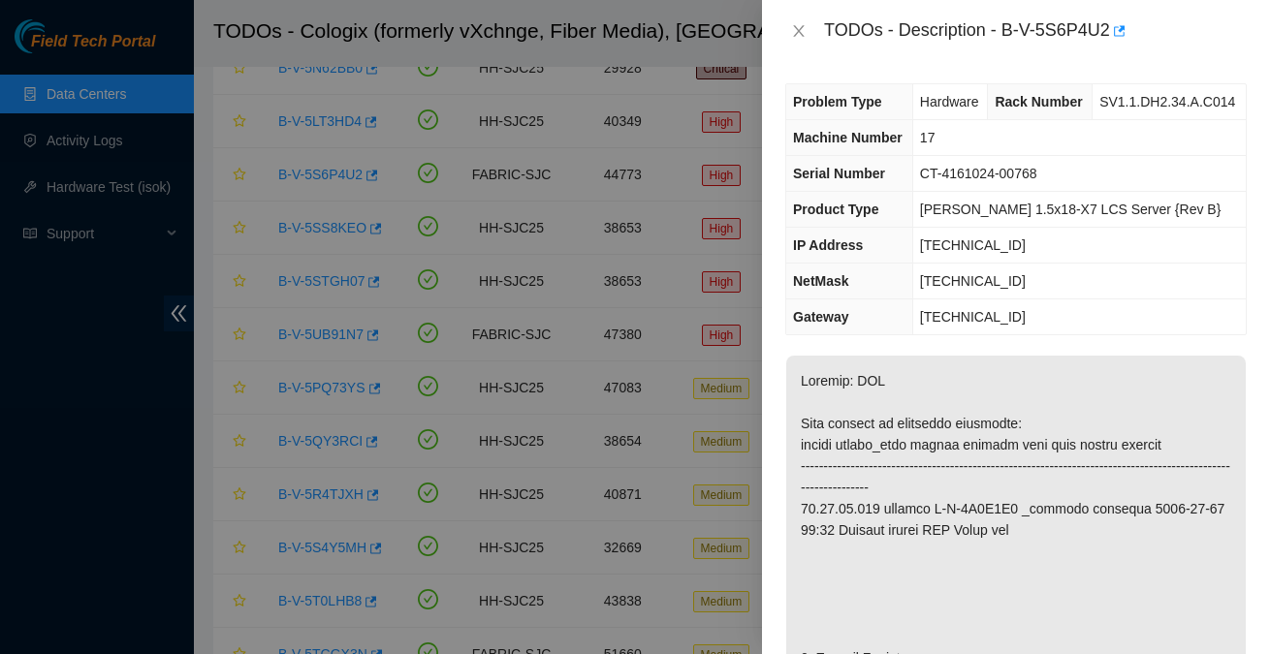
scroll to position [0, 0]
click at [927, 183] on span "CT-4161024-00768" at bounding box center [978, 176] width 117 height 16
click at [1037, 183] on span "CT-4161024-00768" at bounding box center [978, 176] width 117 height 16
copy span "CT-4161024-00768"
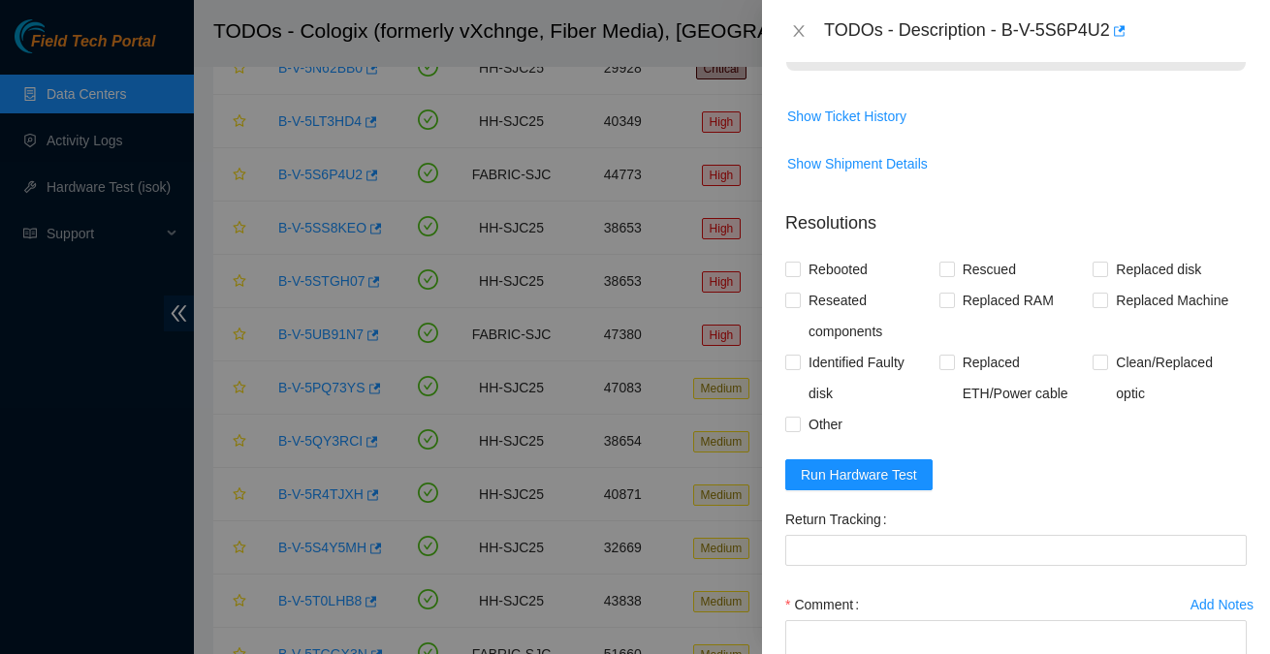
scroll to position [1500, 0]
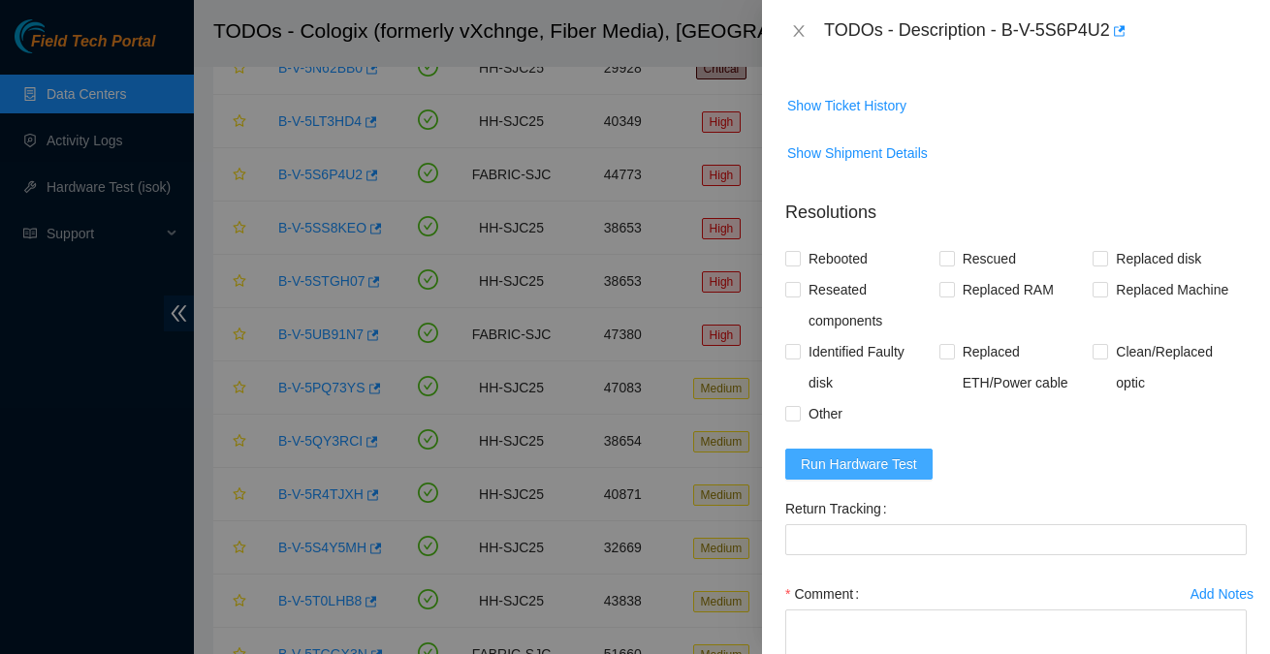
click at [845, 475] on span "Run Hardware Test" at bounding box center [859, 464] width 116 height 21
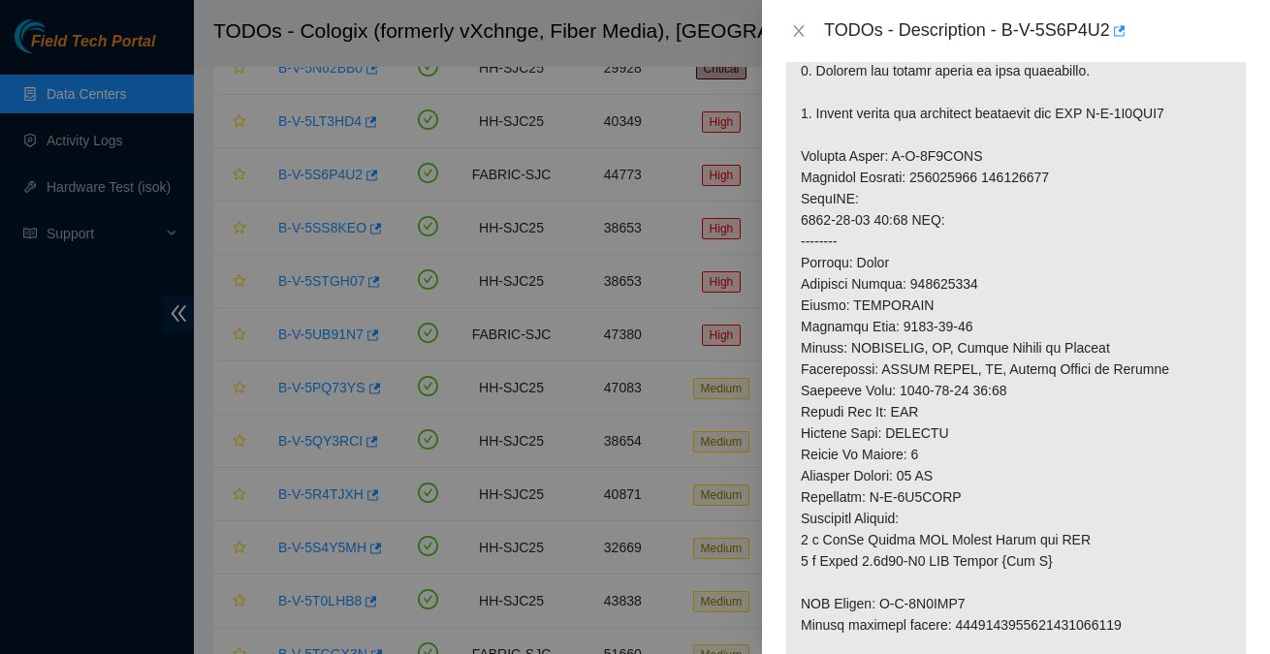
scroll to position [802, 0]
click at [967, 325] on p at bounding box center [1016, 157] width 460 height 1202
copy p "387801587"
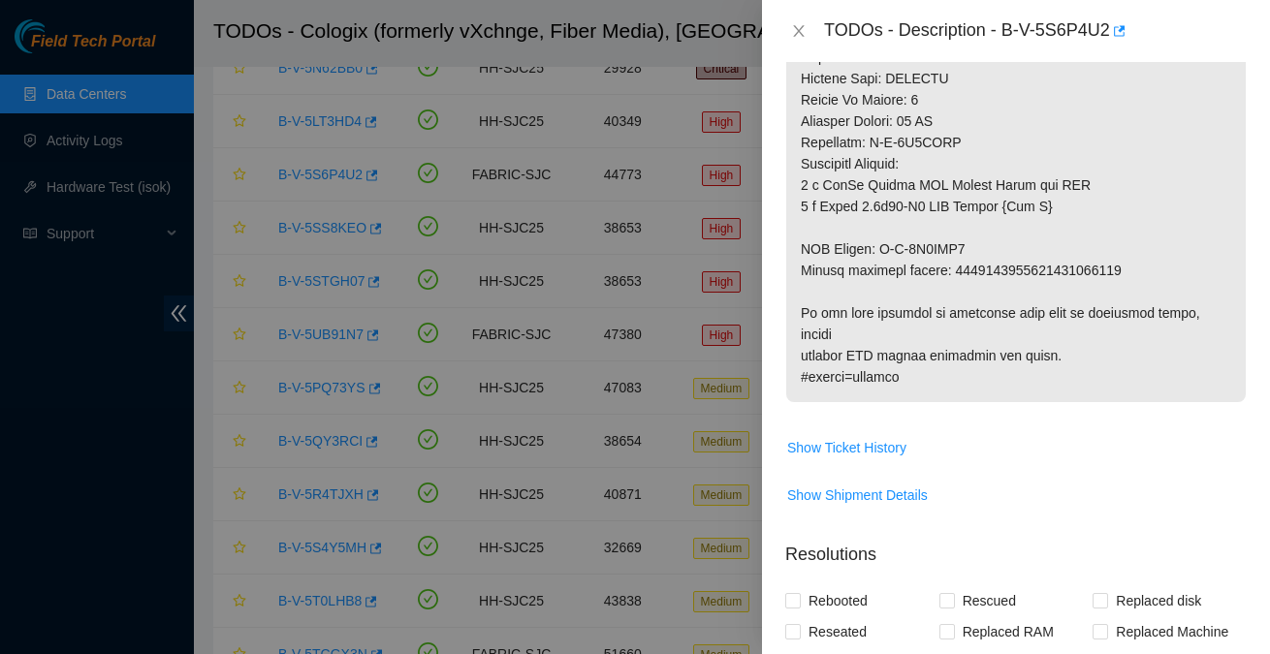
scroll to position [1157, 0]
copy p "9612018969028700238626"
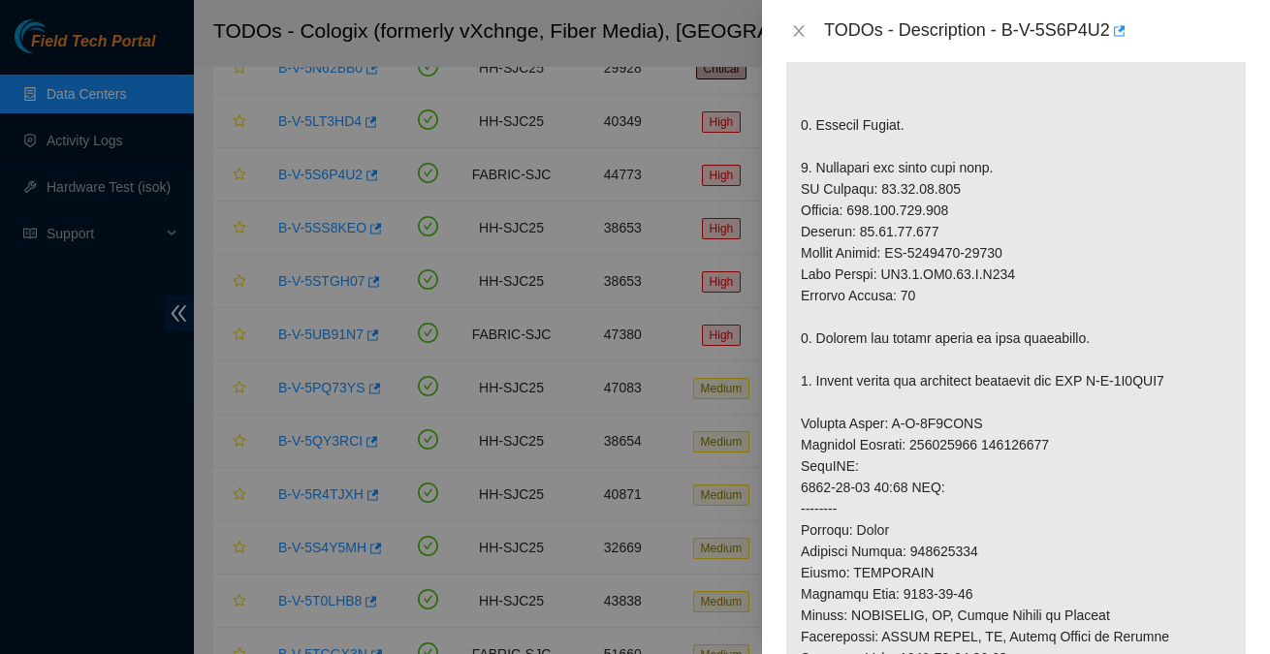
scroll to position [534, 0]
click at [1076, 365] on p at bounding box center [1016, 425] width 460 height 1202
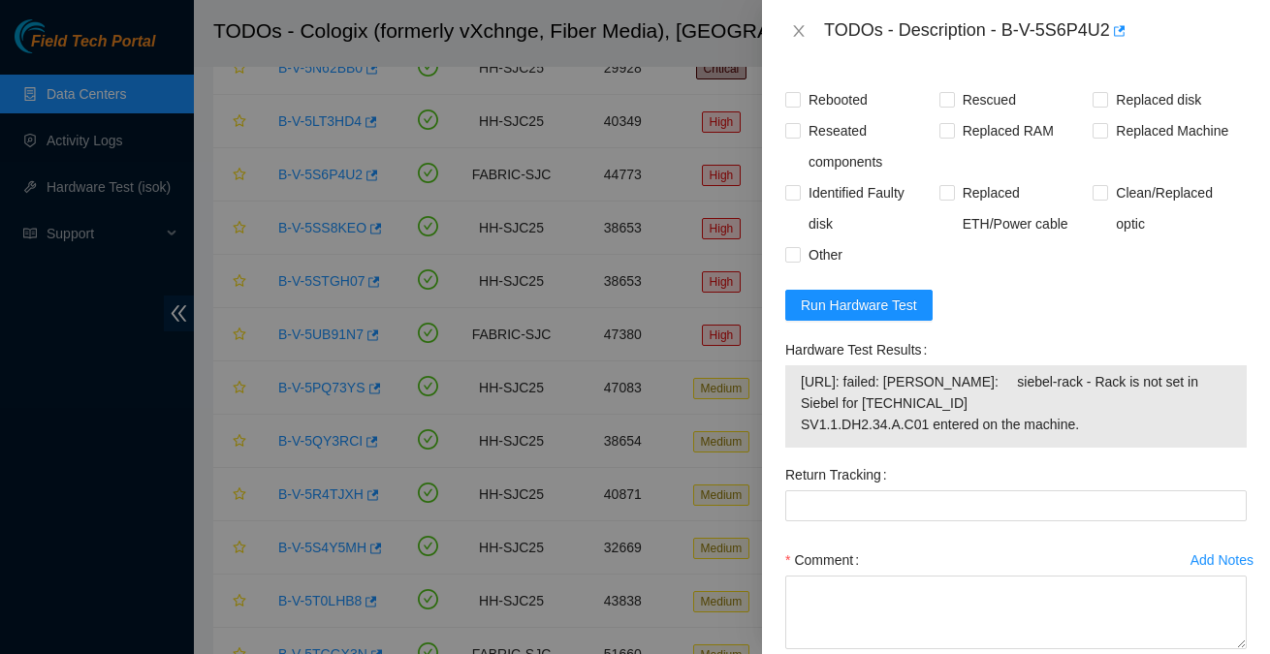
scroll to position [1669, 0]
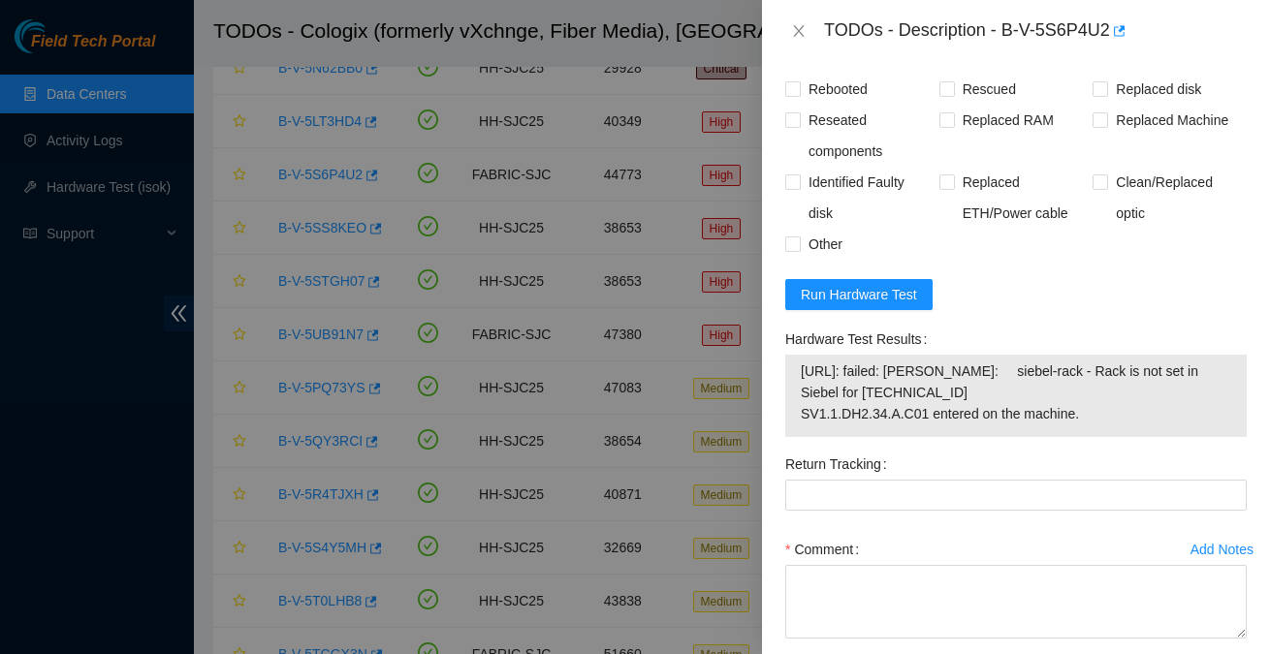
click at [880, 329] on form "Resolutions Rebooted Rescued Replaced disk Reseated components Replaced RAM Rep…" at bounding box center [1015, 371] width 461 height 713
click at [884, 301] on span "Run Hardware Test" at bounding box center [859, 294] width 116 height 21
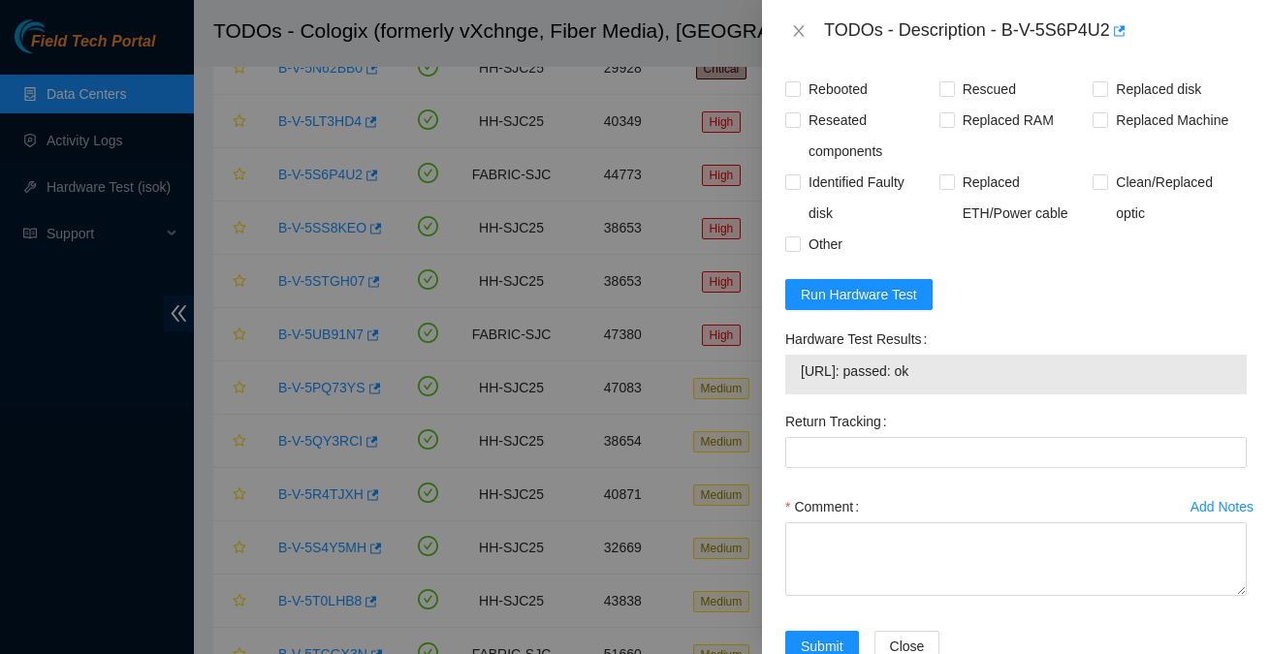
drag, startPoint x: 971, startPoint y: 390, endPoint x: 799, endPoint y: 380, distance: 172.8
click at [800, 380] on td "23.67.78.148: passed: ok" at bounding box center [1016, 375] width 432 height 30
copy tbody "23.67.78.148: passed: ok"
click at [950, 372] on div "23.67.78.148: passed: ok" at bounding box center [1015, 375] width 461 height 40
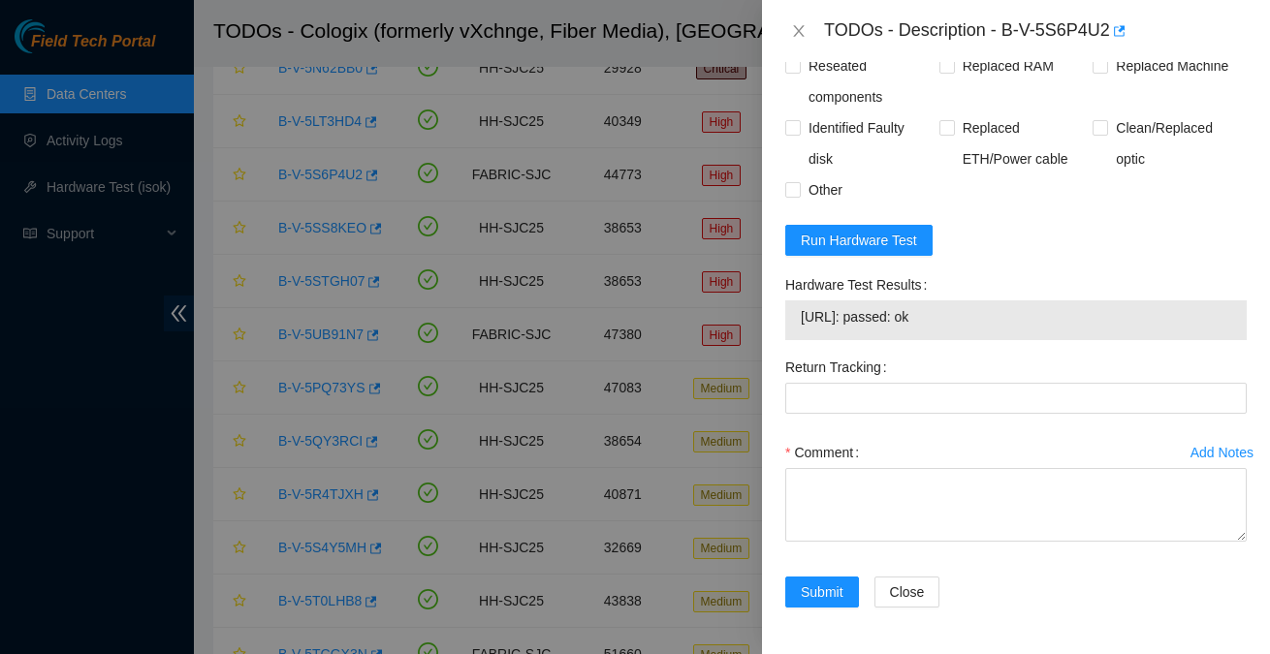
scroll to position [1649, 0]
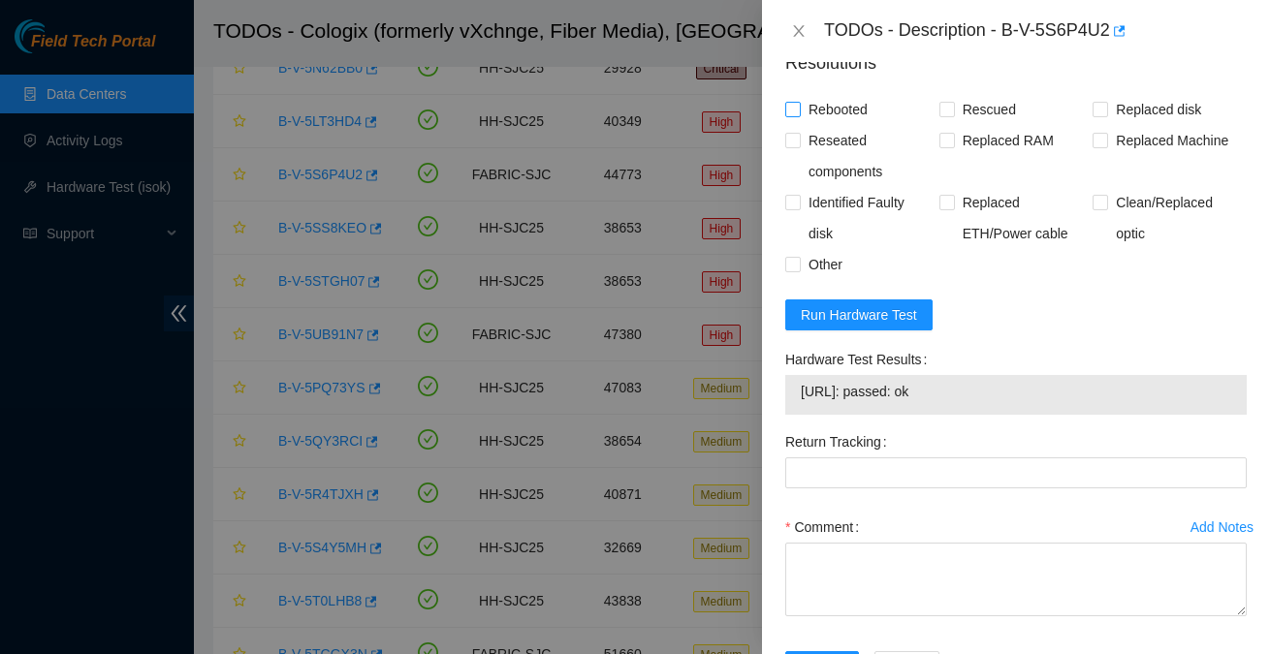
click at [808, 125] on span "Rebooted" at bounding box center [838, 109] width 75 height 31
click at [799, 115] on input "Rebooted" at bounding box center [792, 109] width 14 height 14
checkbox input "true"
click at [1126, 115] on span "Replaced disk" at bounding box center [1158, 109] width 101 height 31
click at [1106, 115] on input "Replaced disk" at bounding box center [1100, 109] width 14 height 14
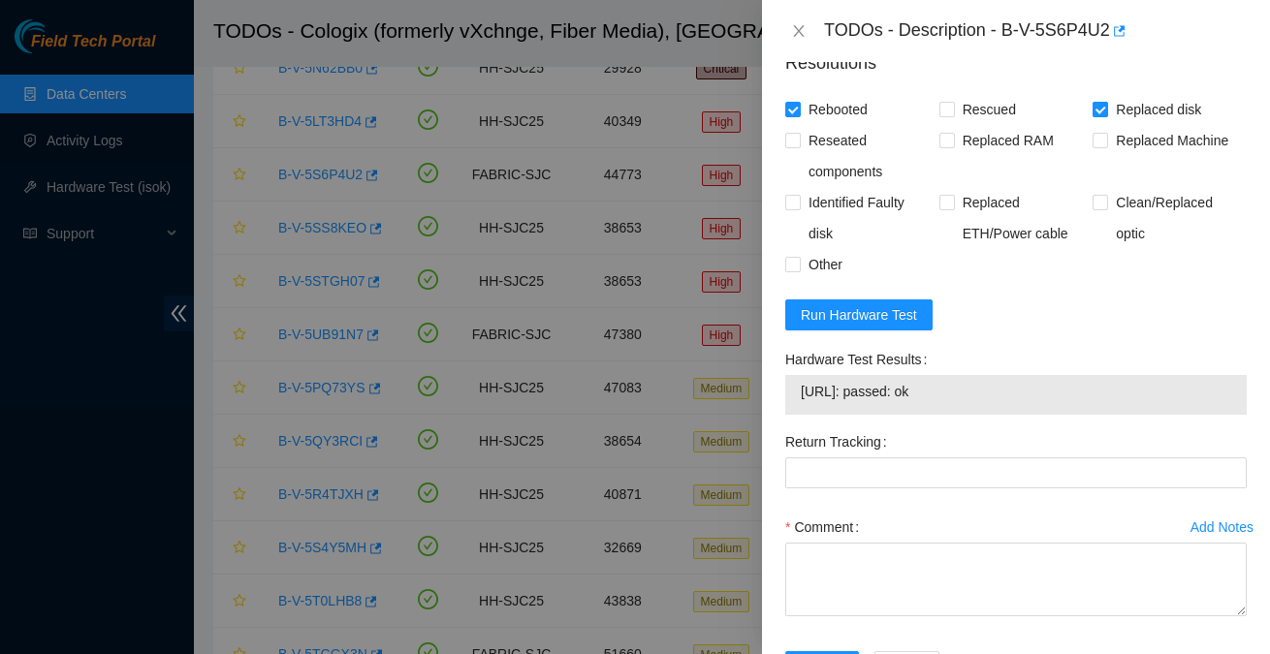
click at [1094, 115] on input "Replaced disk" at bounding box center [1100, 109] width 14 height 14
checkbox input "false"
click at [1144, 156] on span "Replaced Machine" at bounding box center [1172, 140] width 128 height 31
click at [1106, 146] on input "Replaced Machine" at bounding box center [1100, 140] width 14 height 14
checkbox input "true"
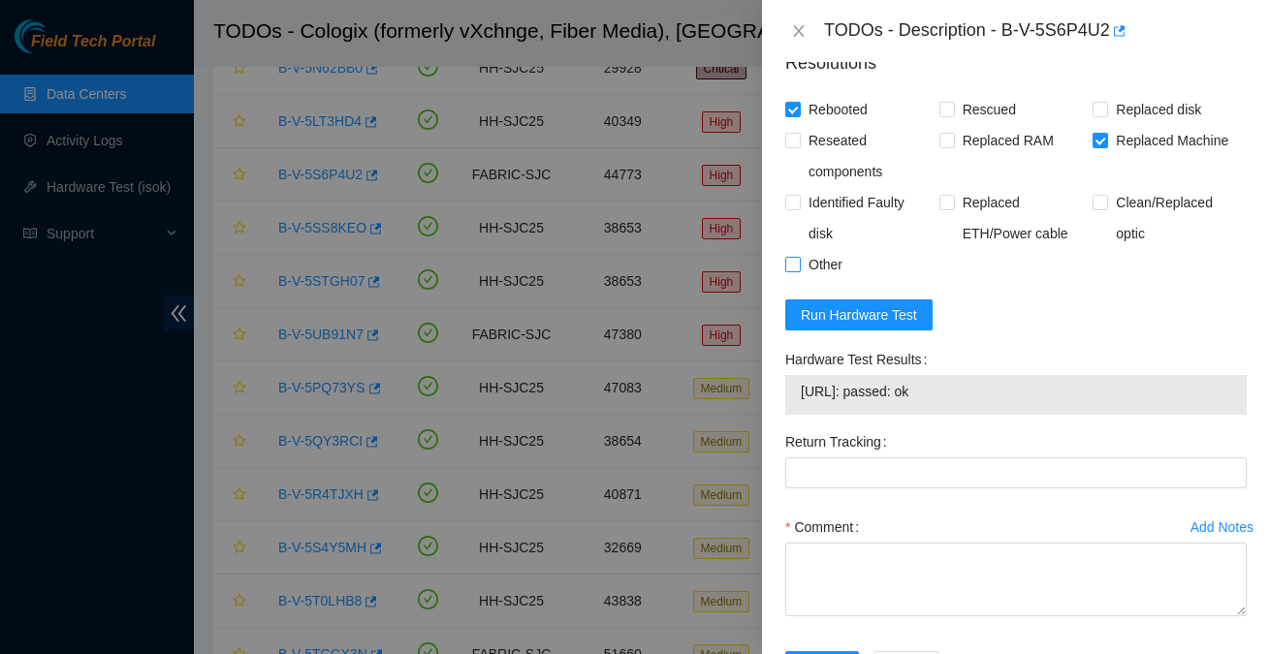
click at [810, 280] on span "Other" at bounding box center [825, 264] width 49 height 31
click at [799, 270] on input "Other" at bounding box center [792, 264] width 14 height 14
checkbox input "true"
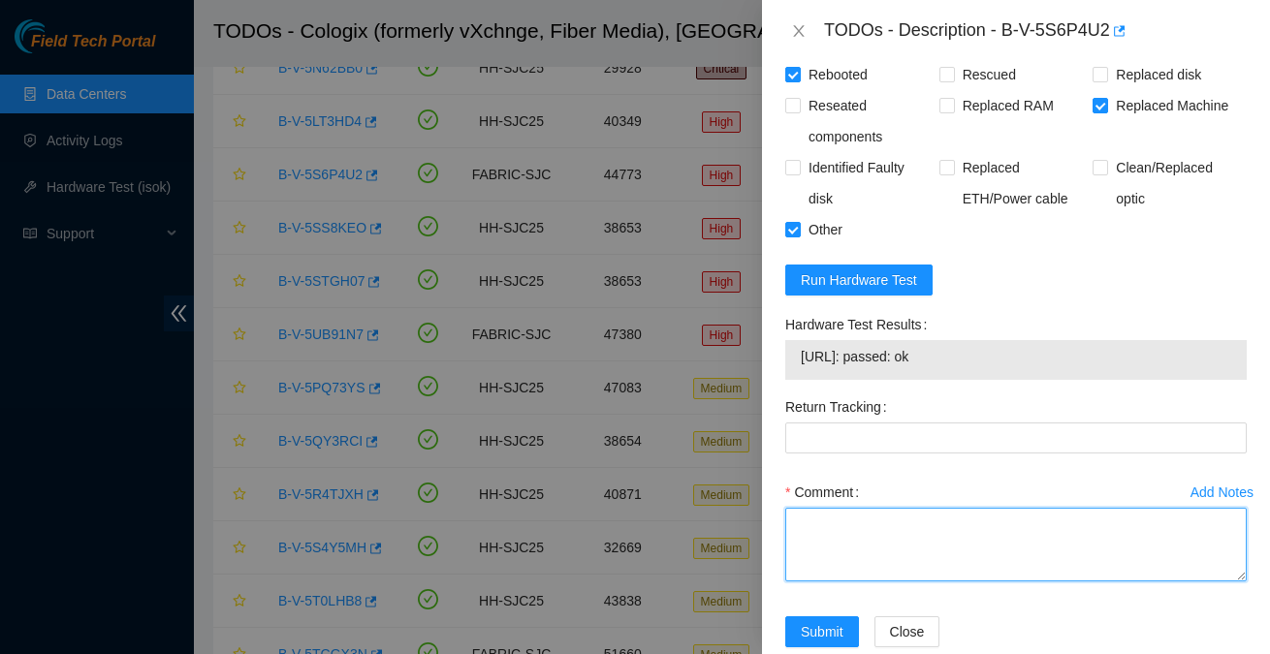
click at [933, 561] on textarea "Comment" at bounding box center [1015, 545] width 461 height 74
paste textarea "Hooked up monitor & keyboard Powered down machine Removed machine s/n: CT-41610…"
click at [985, 582] on textarea "Hooked up monitor & keyboard Powered down machine Removed machine s/n: CT-41610…" at bounding box center [1015, 545] width 461 height 74
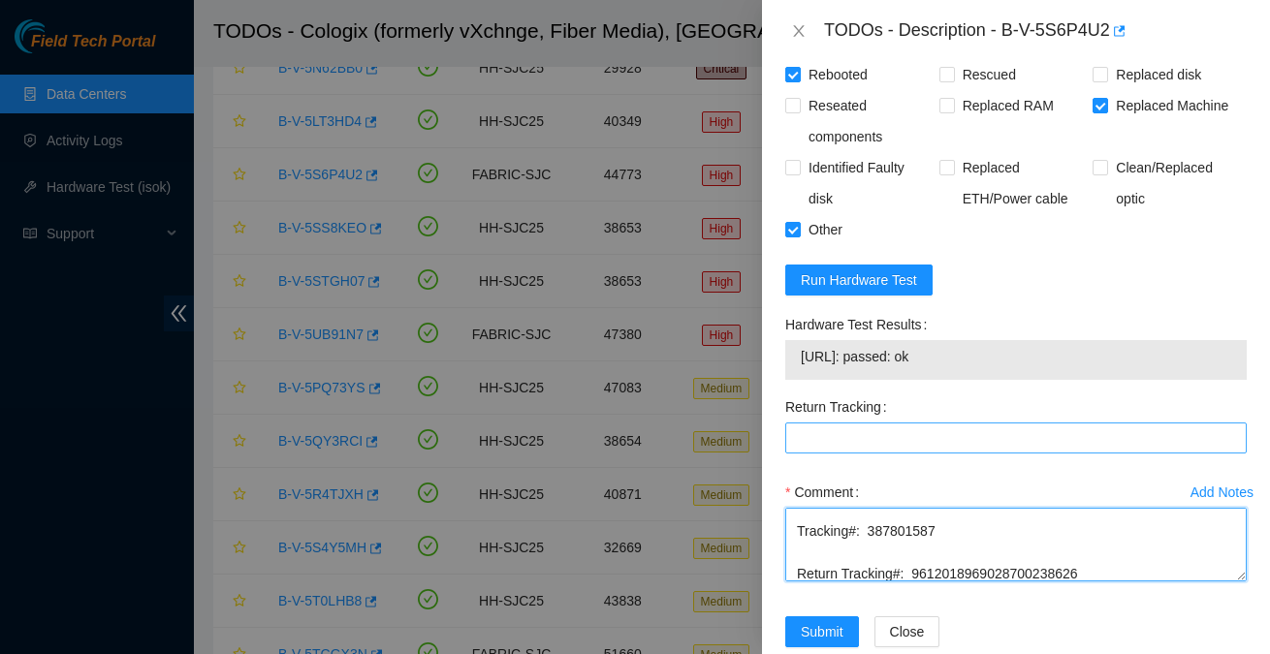
type textarea "Hooked up monitor & keyboard Powered down machine Removed machine s/n: CT-41610…"
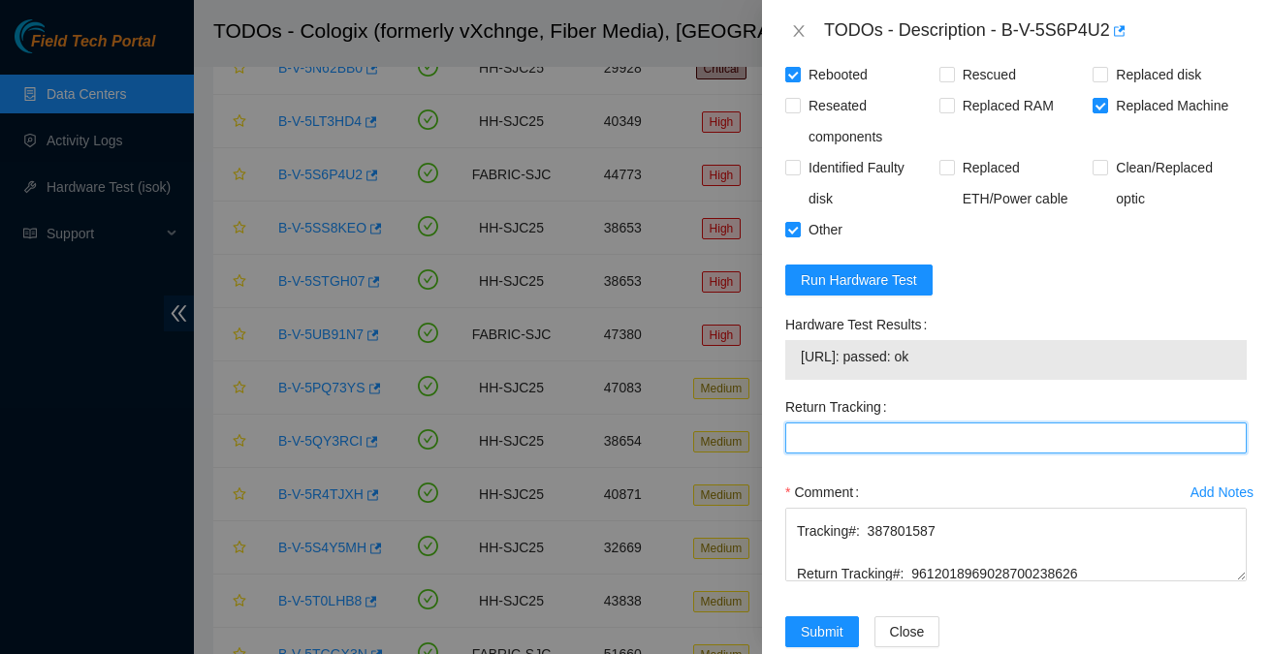
click at [911, 454] on Tracking "Return Tracking" at bounding box center [1015, 438] width 461 height 31
paste Tracking "9612018969028700238626"
type Tracking "9612018969028700238626"
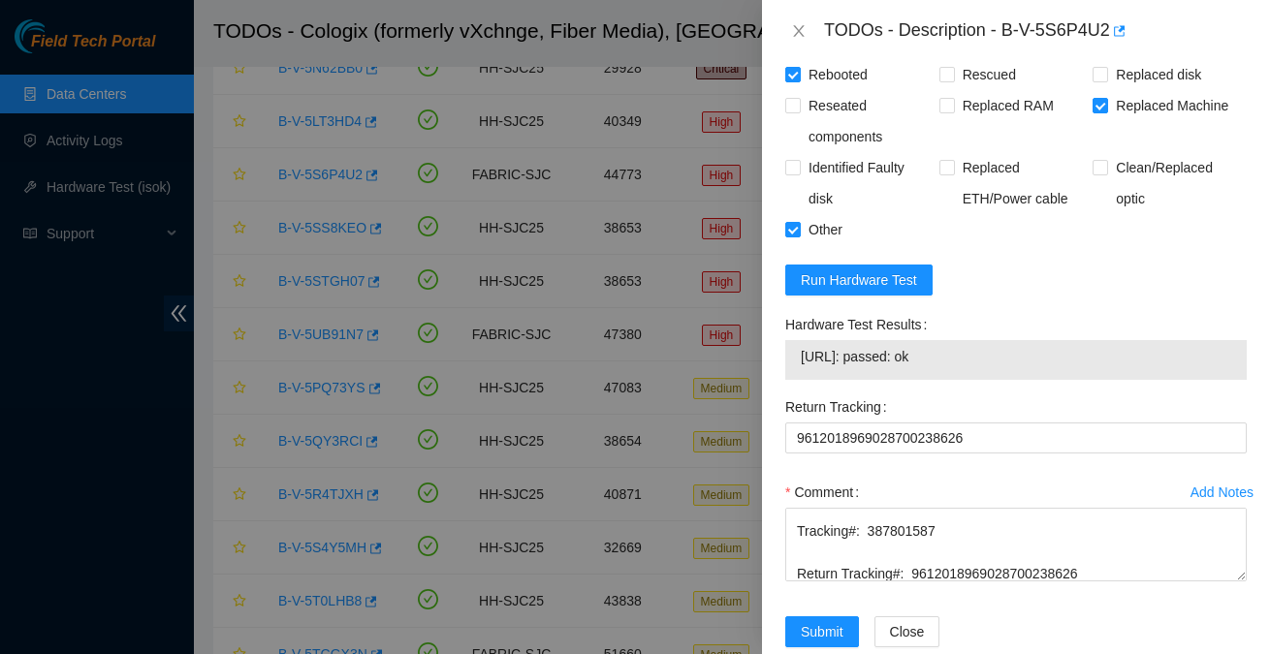
click at [1030, 477] on div "Return Tracking 9612018969028700238626" at bounding box center [1015, 434] width 477 height 85
click at [1006, 497] on div "Comment" at bounding box center [1015, 492] width 461 height 31
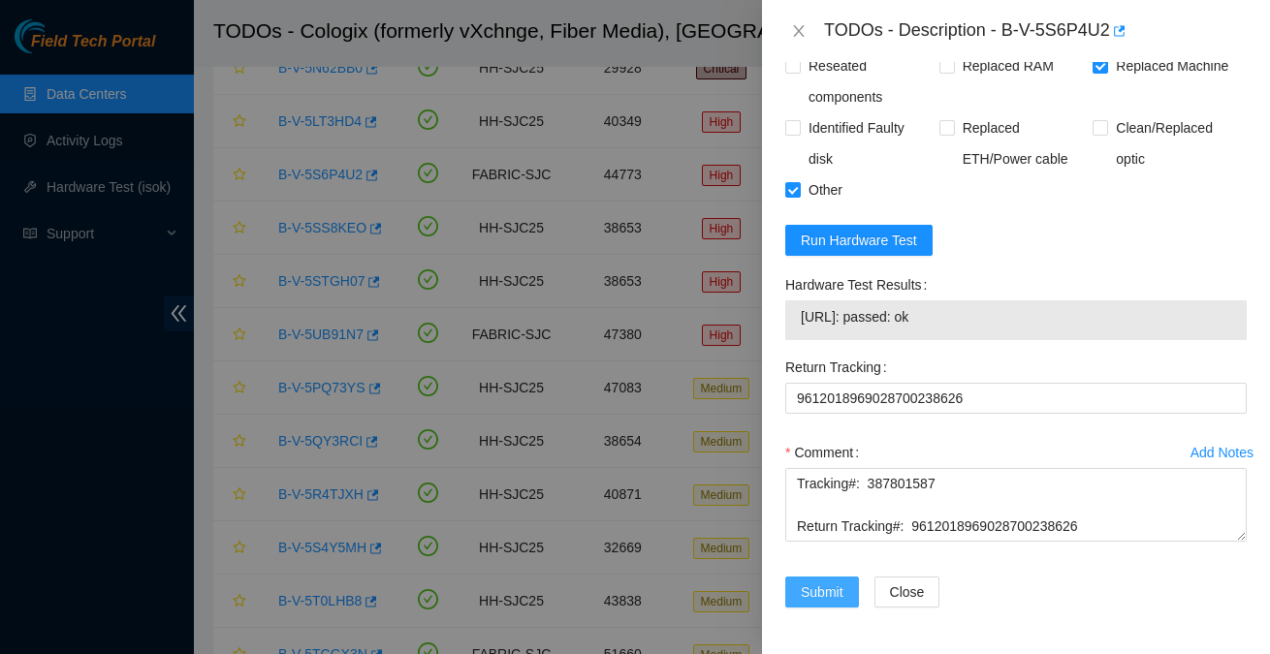
click at [828, 594] on span "Submit" at bounding box center [822, 592] width 43 height 21
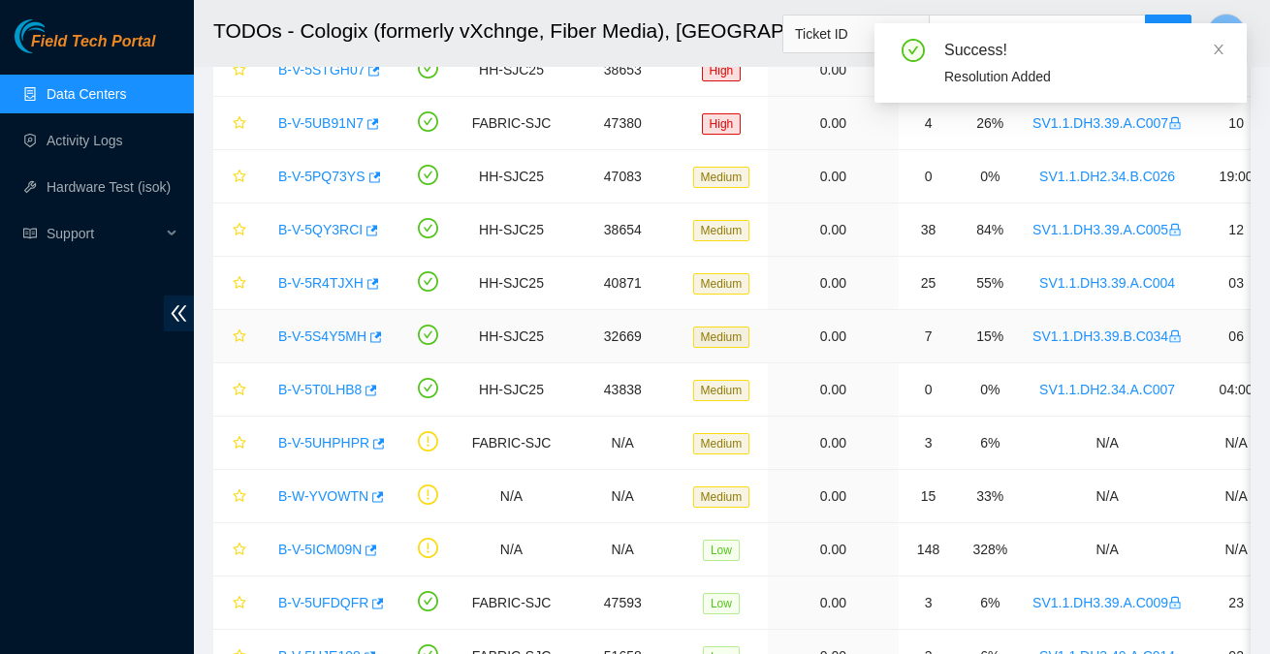
scroll to position [512, 0]
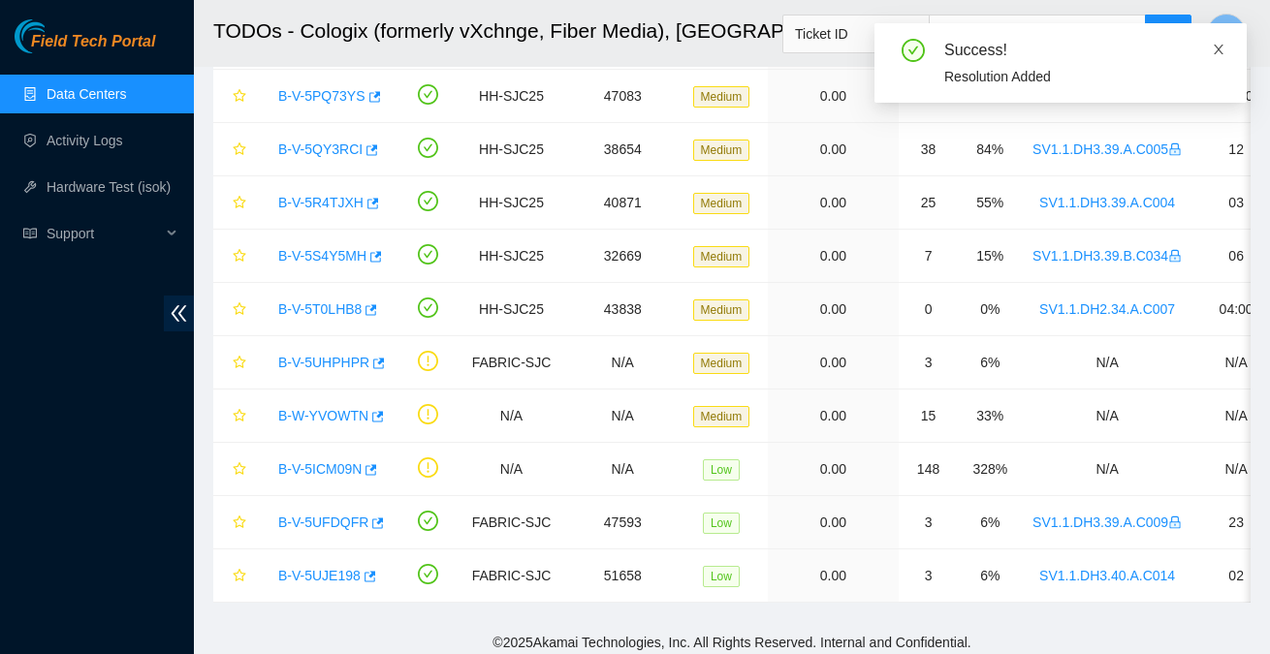
click at [1220, 53] on icon "close" at bounding box center [1219, 50] width 14 height 14
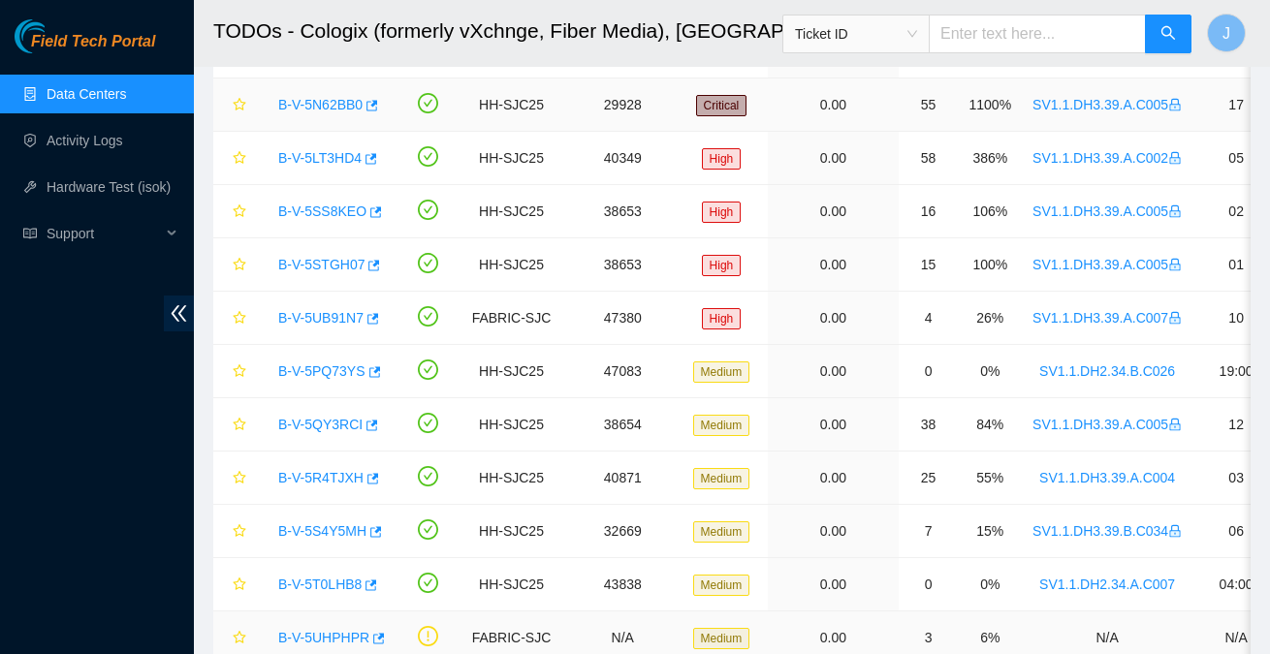
scroll to position [242, 0]
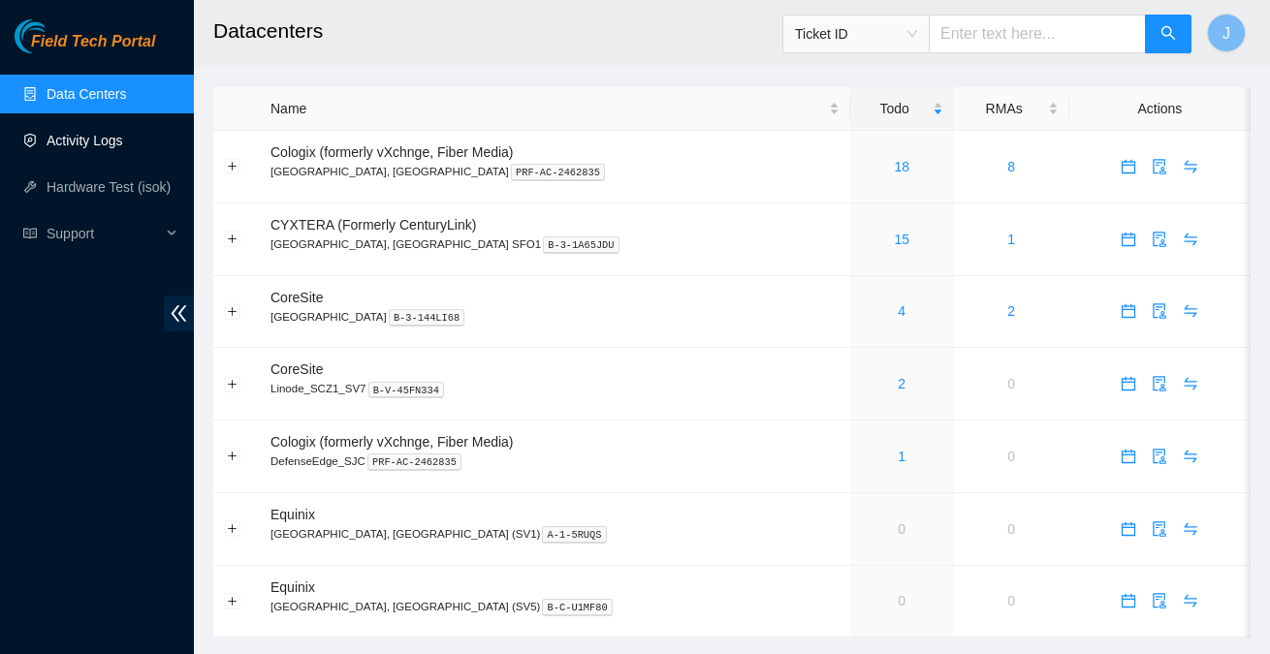
click at [84, 144] on link "Activity Logs" at bounding box center [85, 141] width 77 height 16
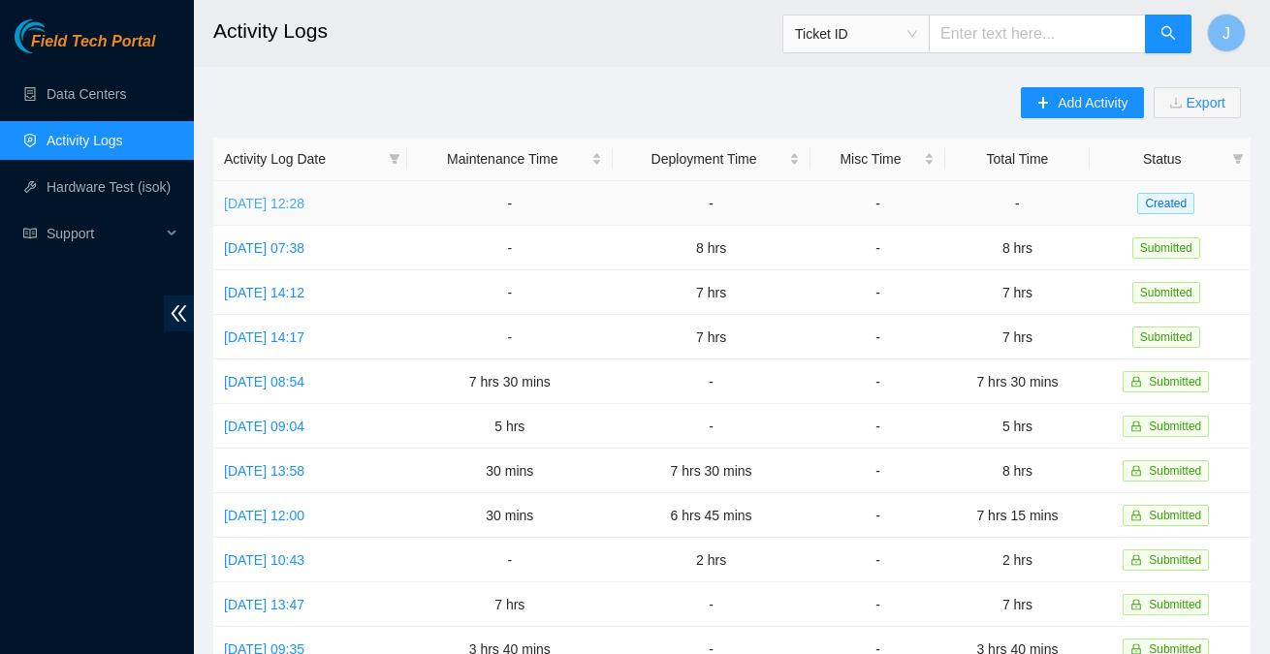
click at [304, 206] on link "[DATE] 12:28" at bounding box center [264, 204] width 80 height 16
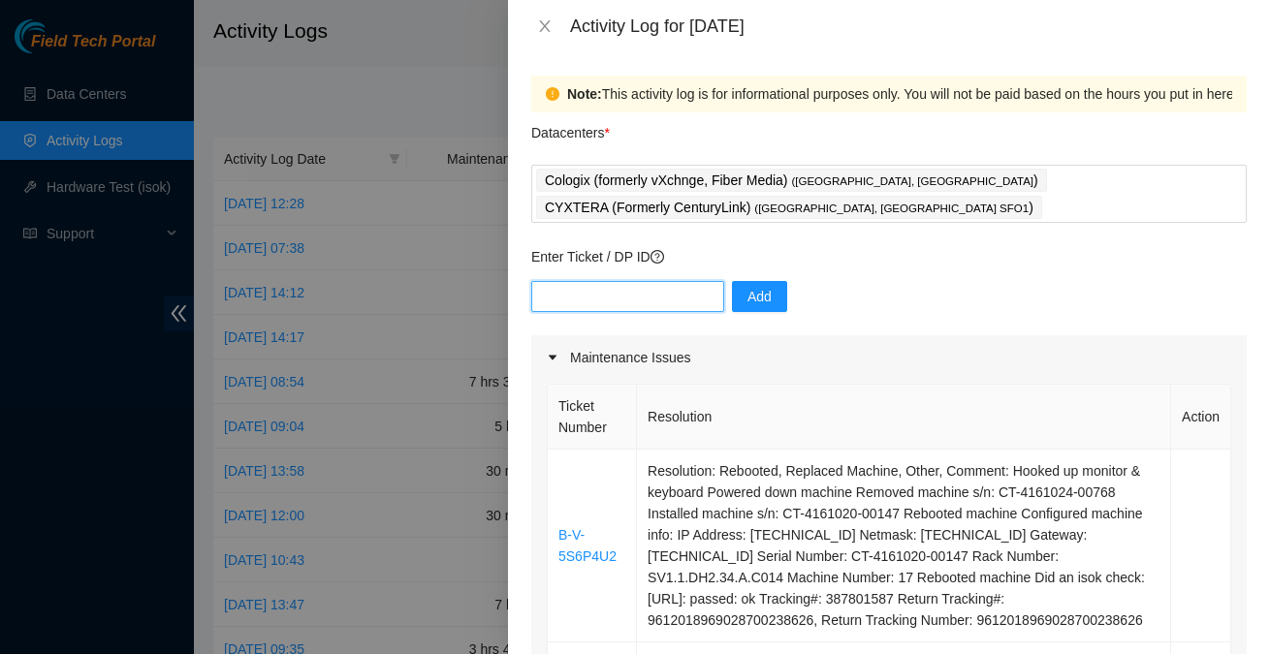
click at [626, 289] on input "text" at bounding box center [627, 296] width 193 height 31
click at [845, 273] on div "Enter Ticket / DP ID Add" at bounding box center [888, 290] width 715 height 89
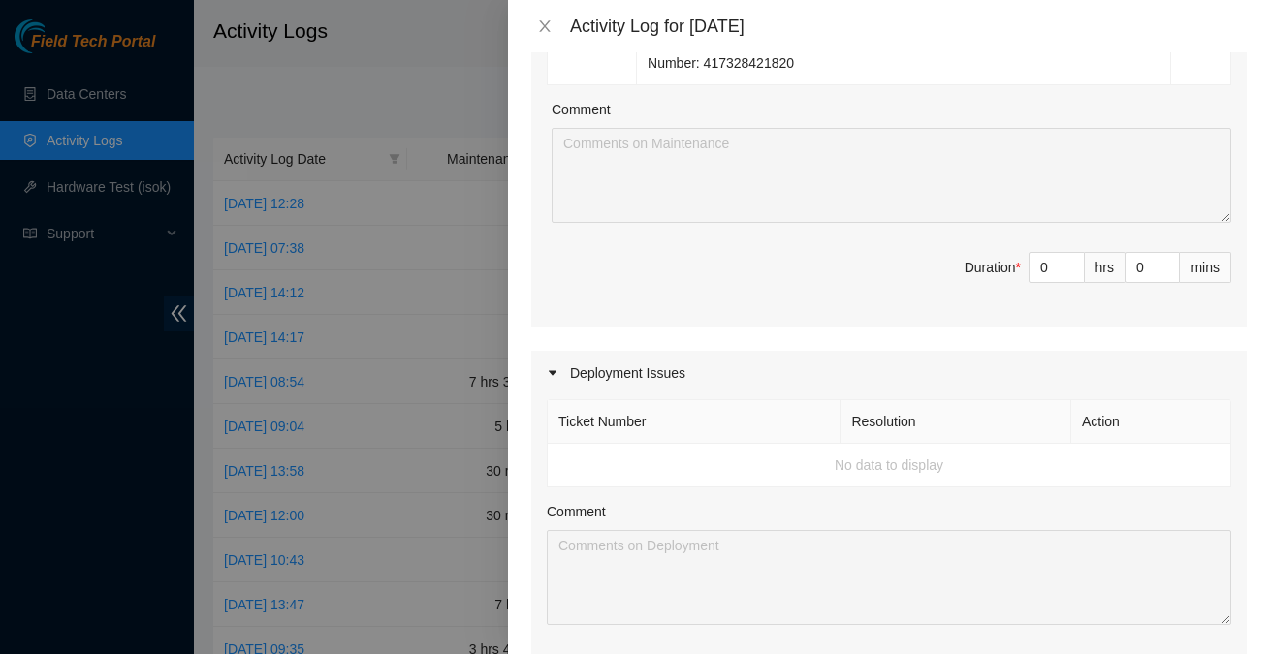
scroll to position [1674, 0]
click at [1051, 280] on input "0" at bounding box center [1057, 265] width 54 height 29
type input "8"
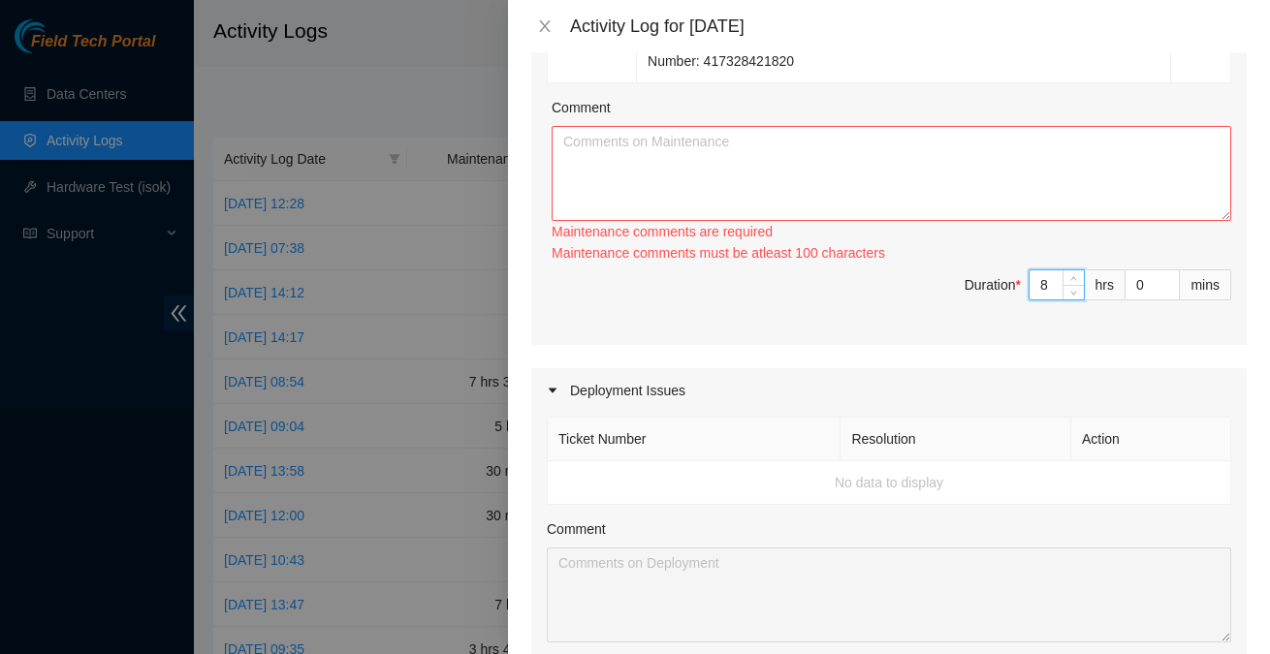
type input "8"
click at [704, 190] on textarea "Comment" at bounding box center [892, 173] width 680 height 95
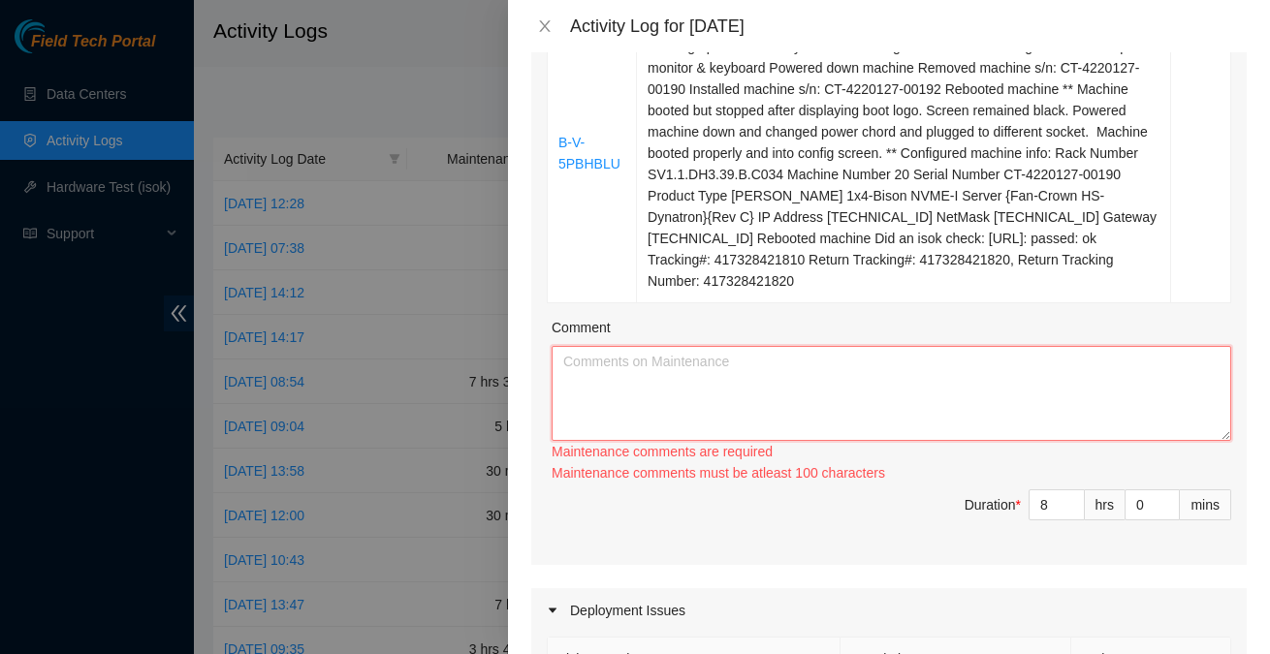
scroll to position [1470, 0]
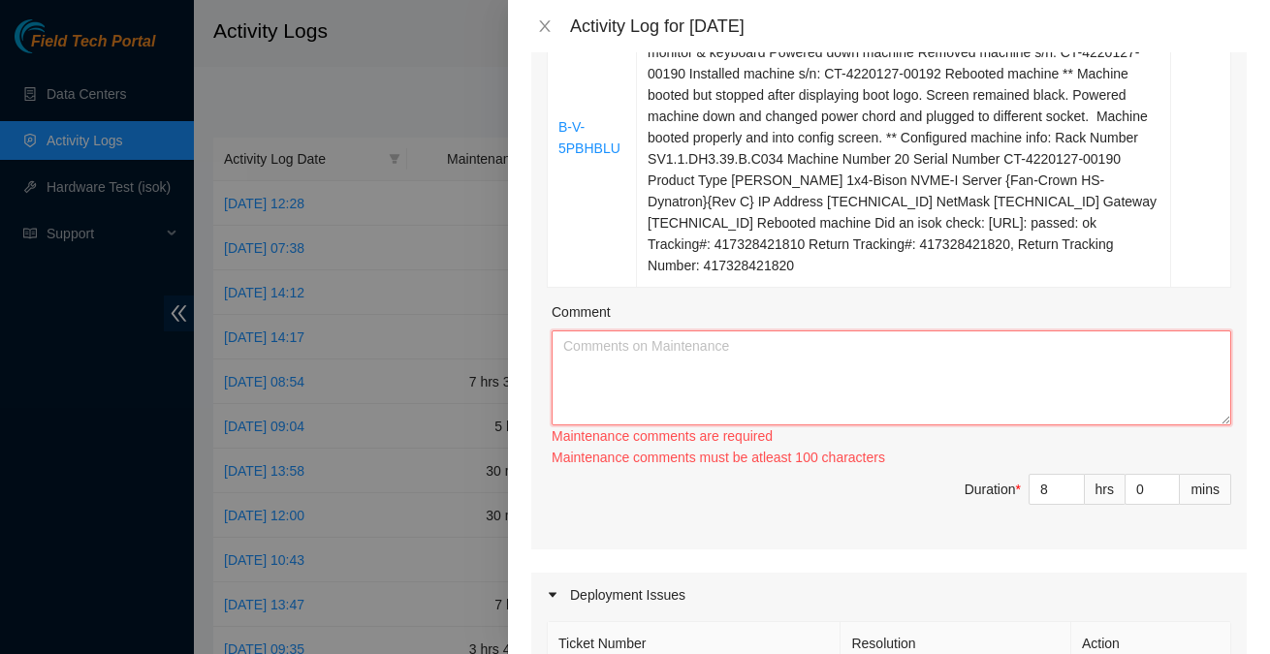
paste textarea "Arrived at Cyxtera to see if shipping labels has been emailed yet for DP77159. …"
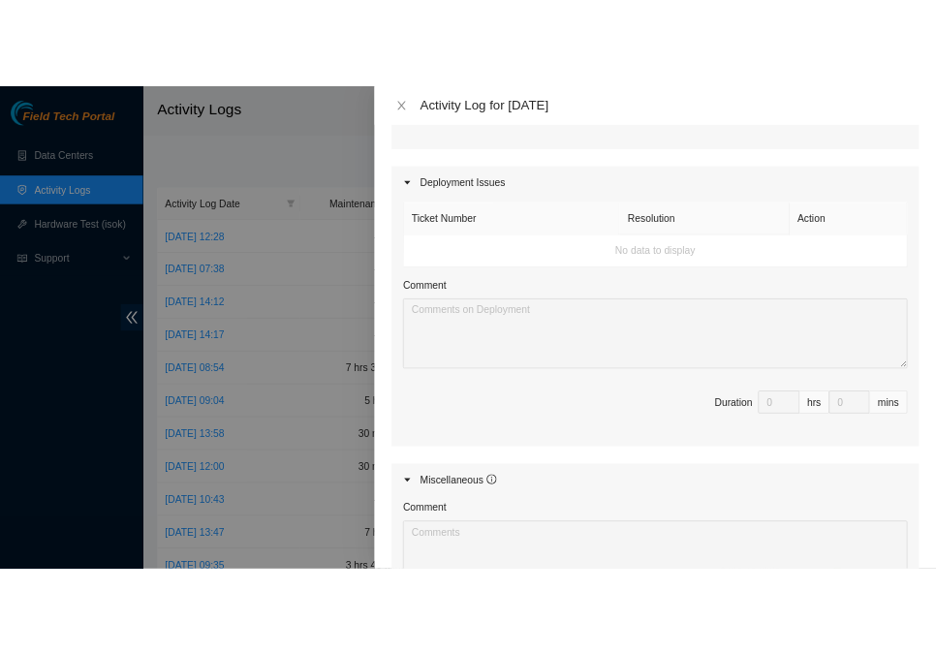
scroll to position [2288, 0]
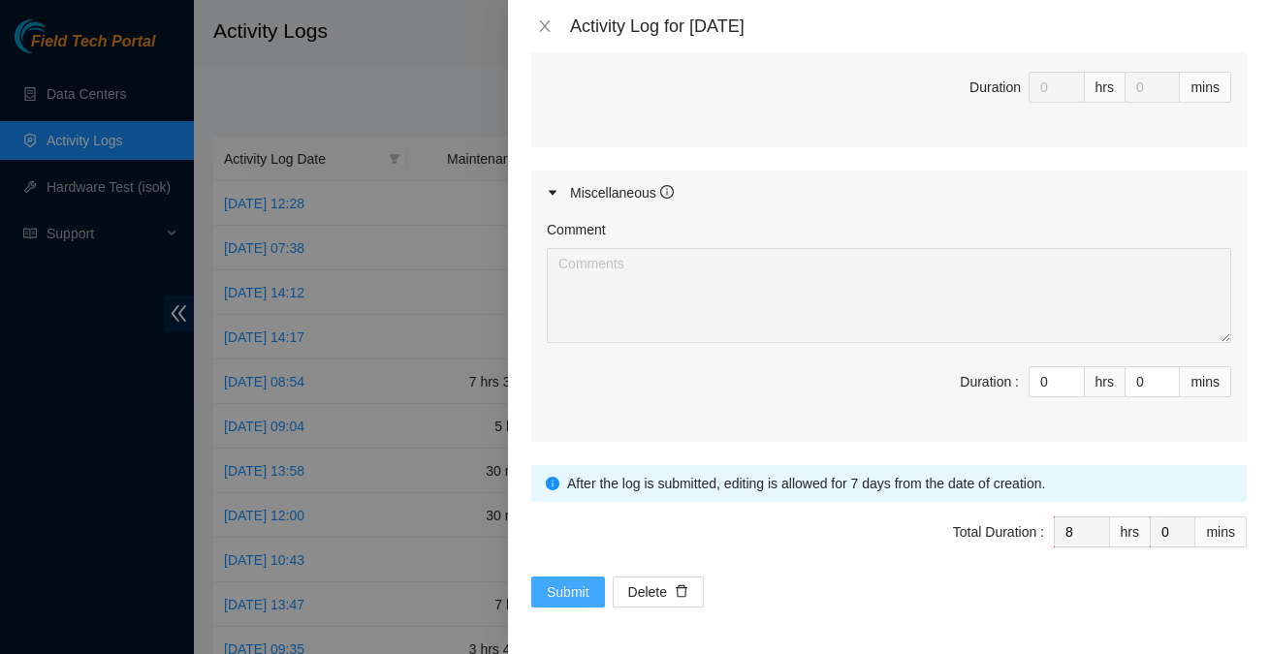
type textarea "Arrived at Cyxtera to see if shipping labels has been emailed yet for DP77159. …"
click at [551, 600] on span "Submit" at bounding box center [568, 592] width 43 height 21
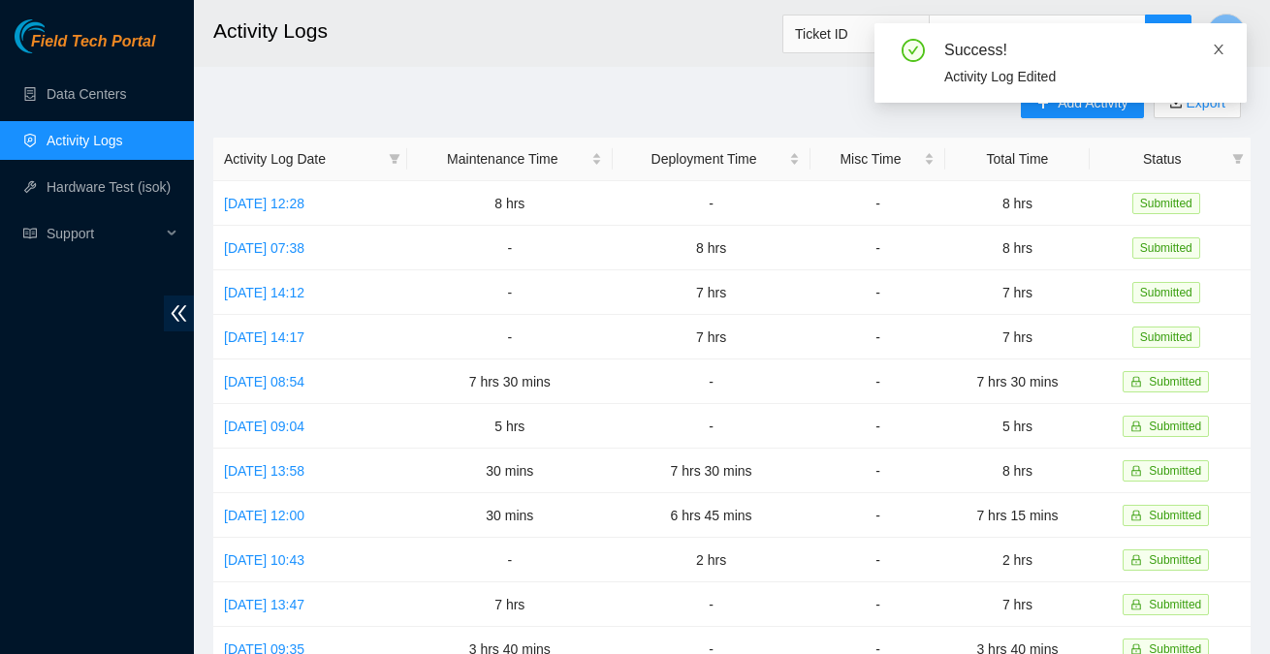
click at [1218, 48] on icon "close" at bounding box center [1219, 50] width 14 height 14
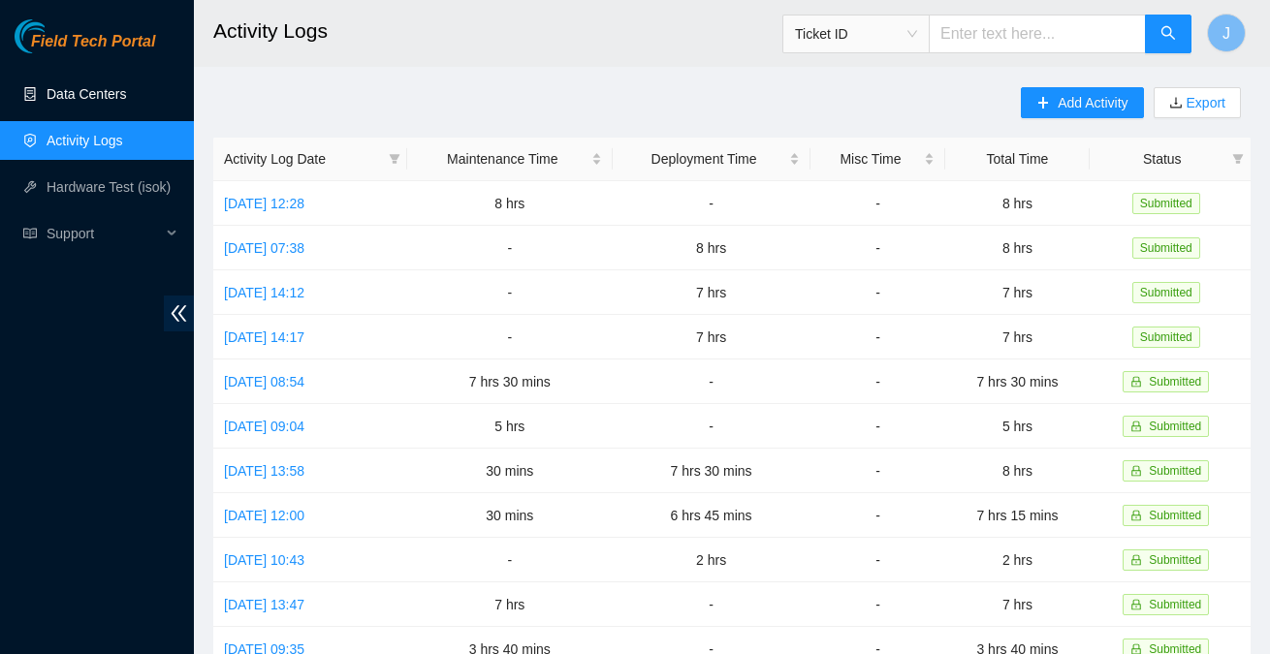
click at [104, 98] on link "Data Centers" at bounding box center [86, 94] width 79 height 16
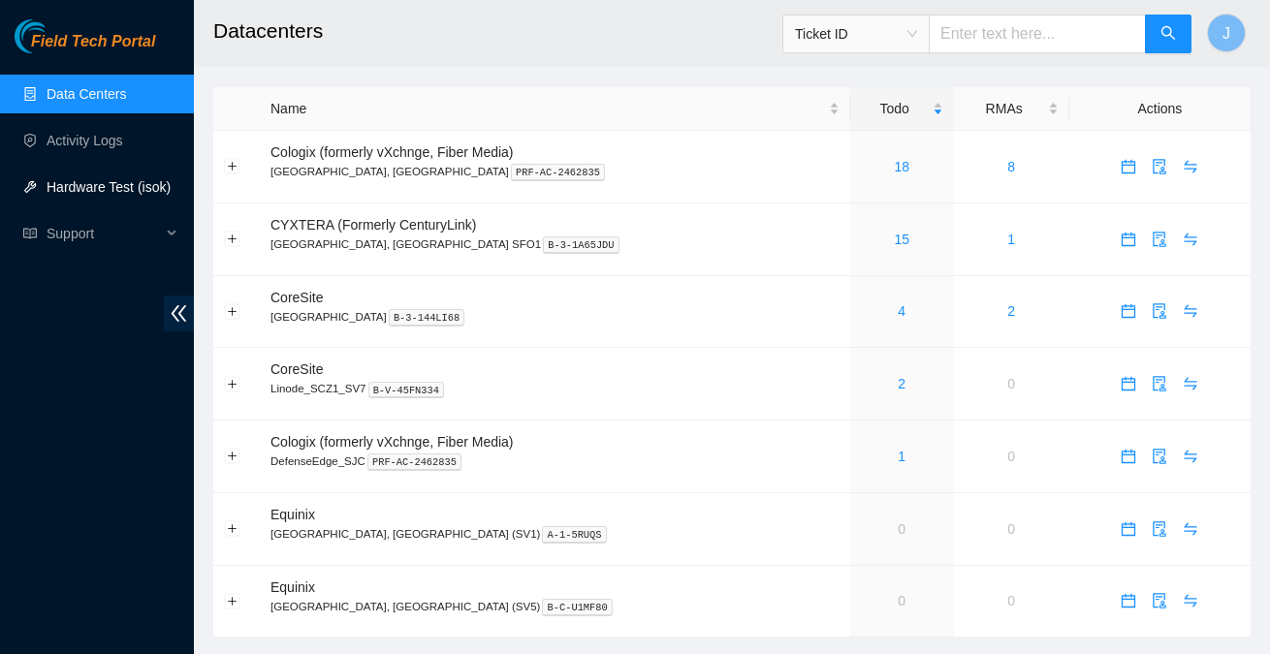
click at [73, 190] on link "Hardware Test (isok)" at bounding box center [109, 187] width 124 height 16
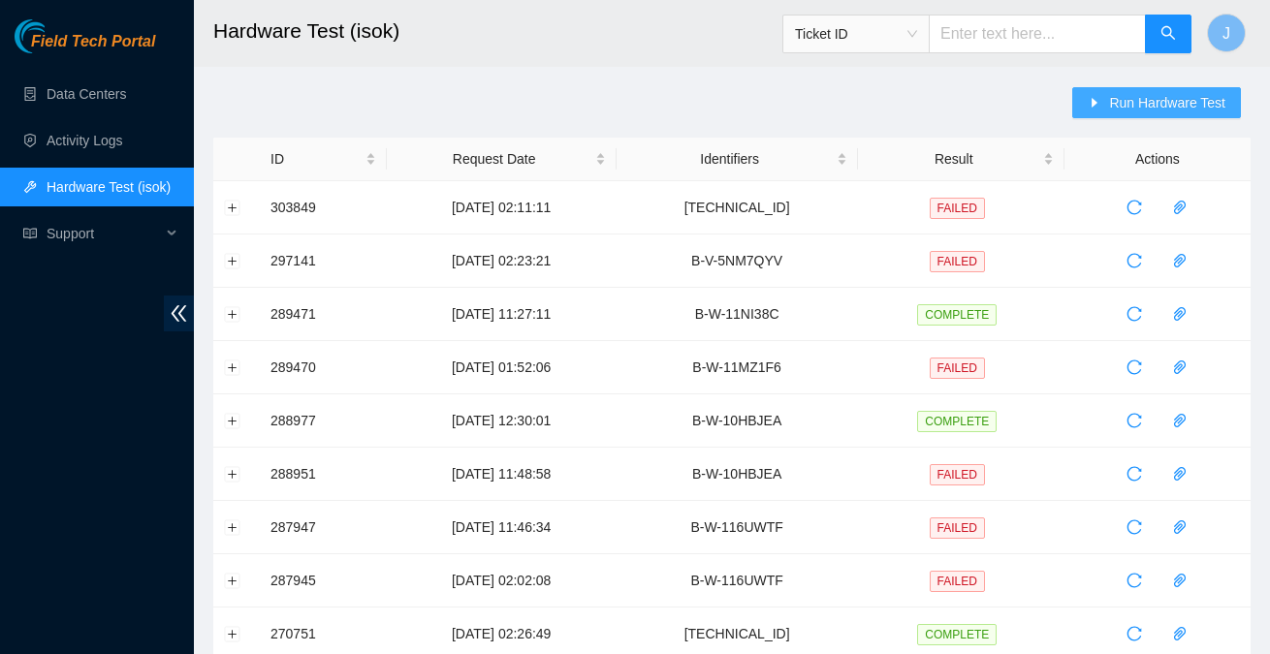
click at [1131, 103] on span "Run Hardware Test" at bounding box center [1167, 102] width 116 height 21
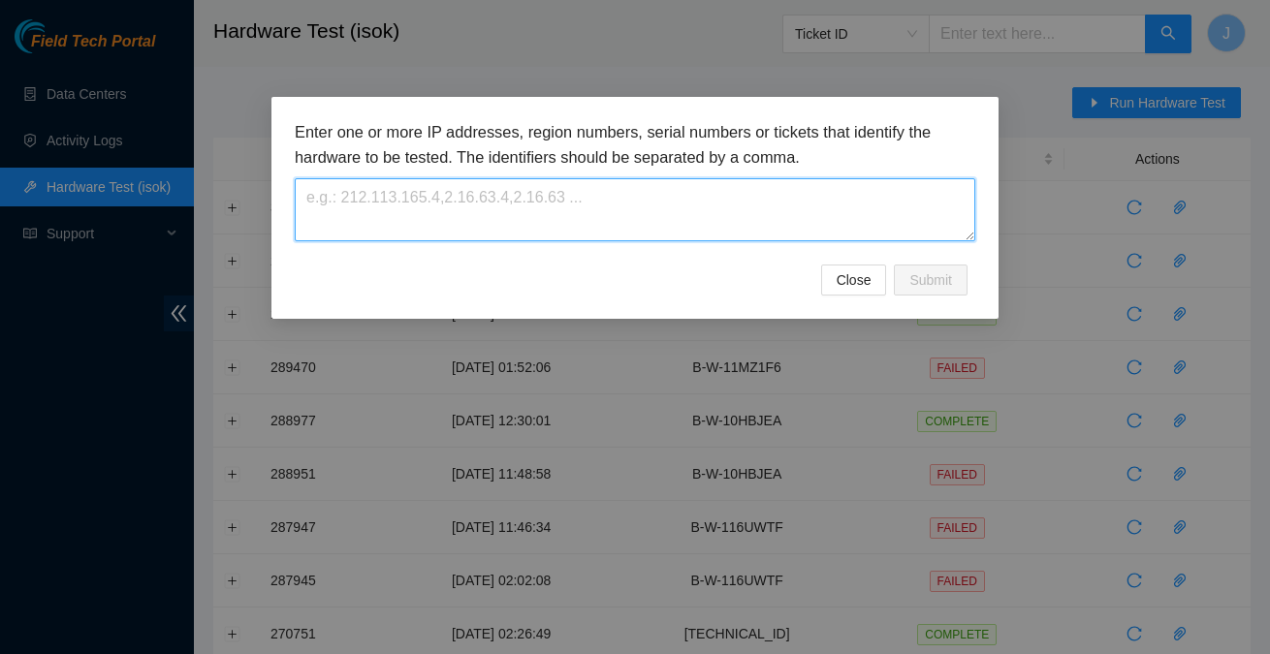
click at [686, 213] on textarea at bounding box center [635, 209] width 681 height 63
paste textarea "[TECHNICAL_ID]"
type textarea "[TECHNICAL_ID]"
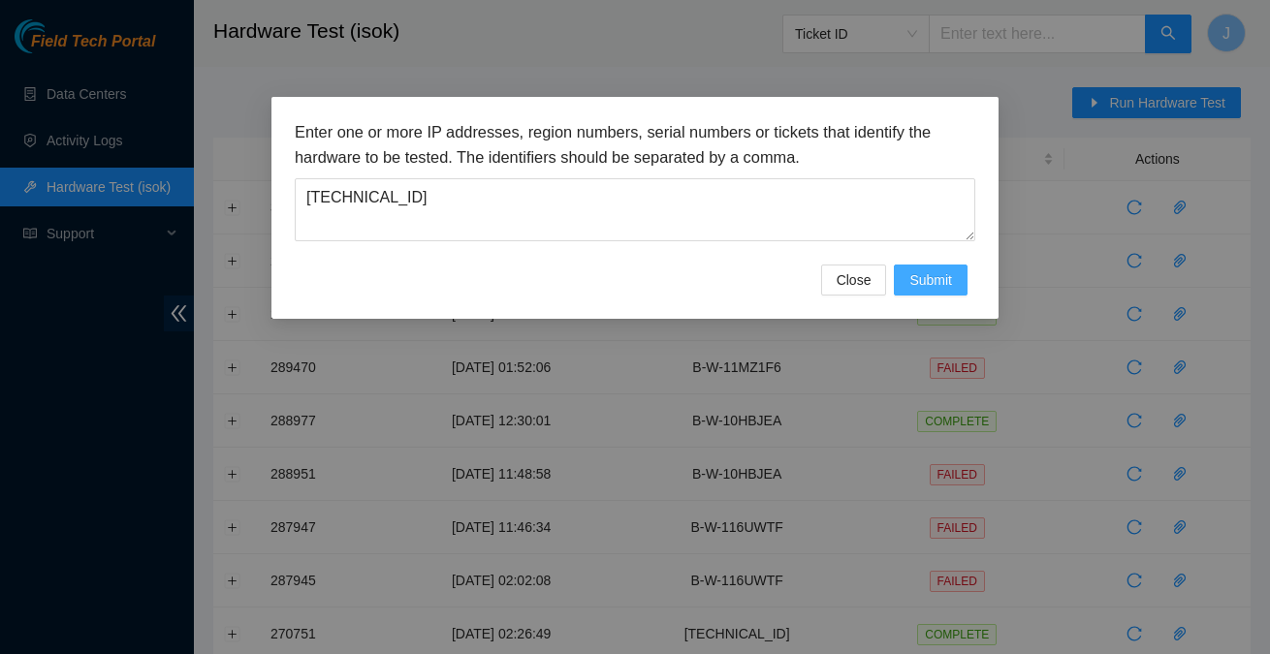
click at [903, 285] on button "Submit" at bounding box center [931, 280] width 74 height 31
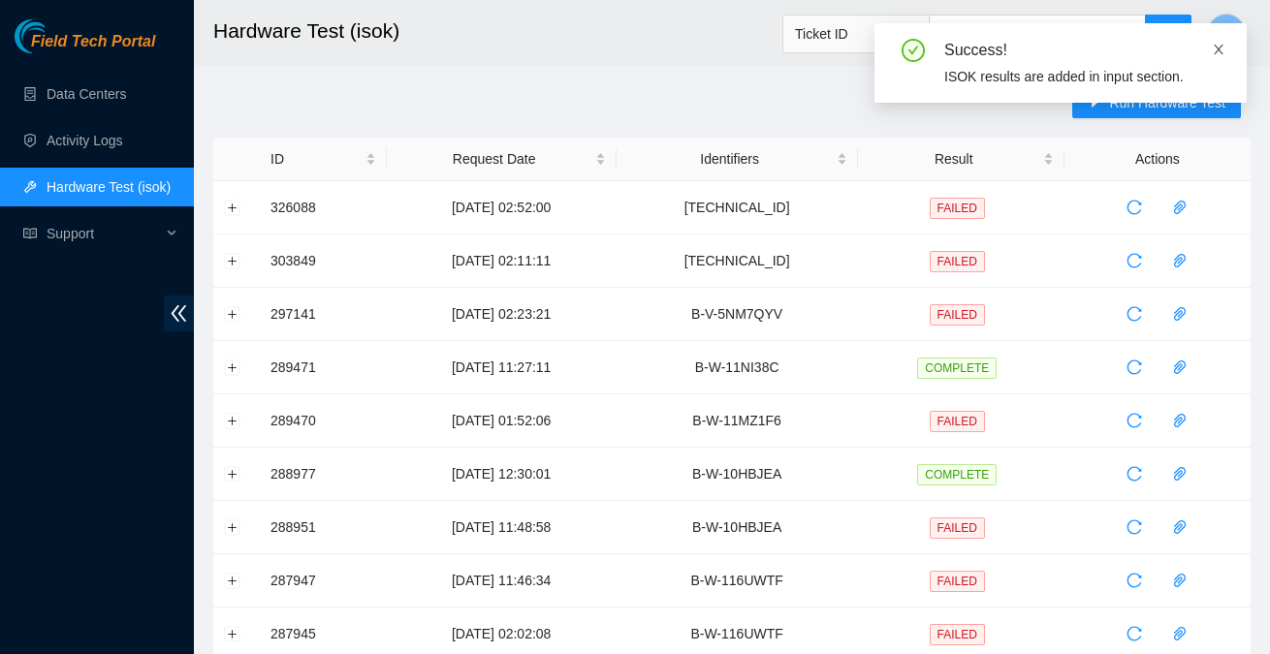
click at [1218, 45] on icon "close" at bounding box center [1219, 50] width 14 height 14
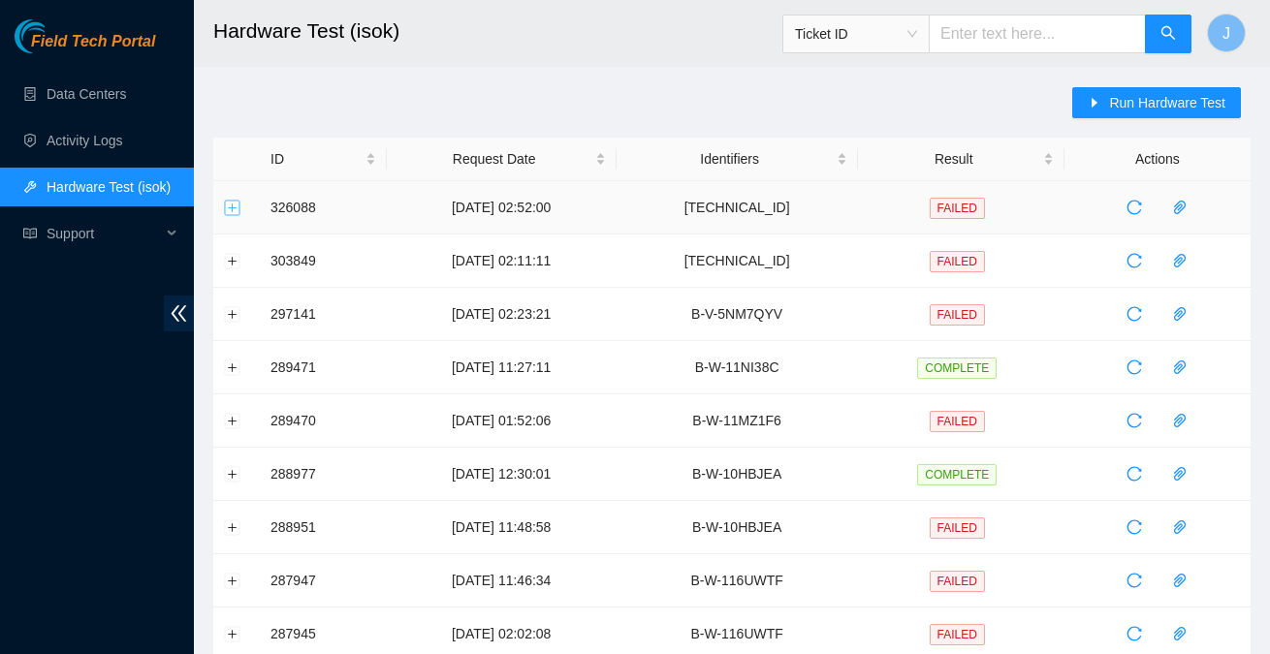
click at [238, 205] on button "Expand row" at bounding box center [233, 208] width 16 height 16
